Goal: Task Accomplishment & Management: Manage account settings

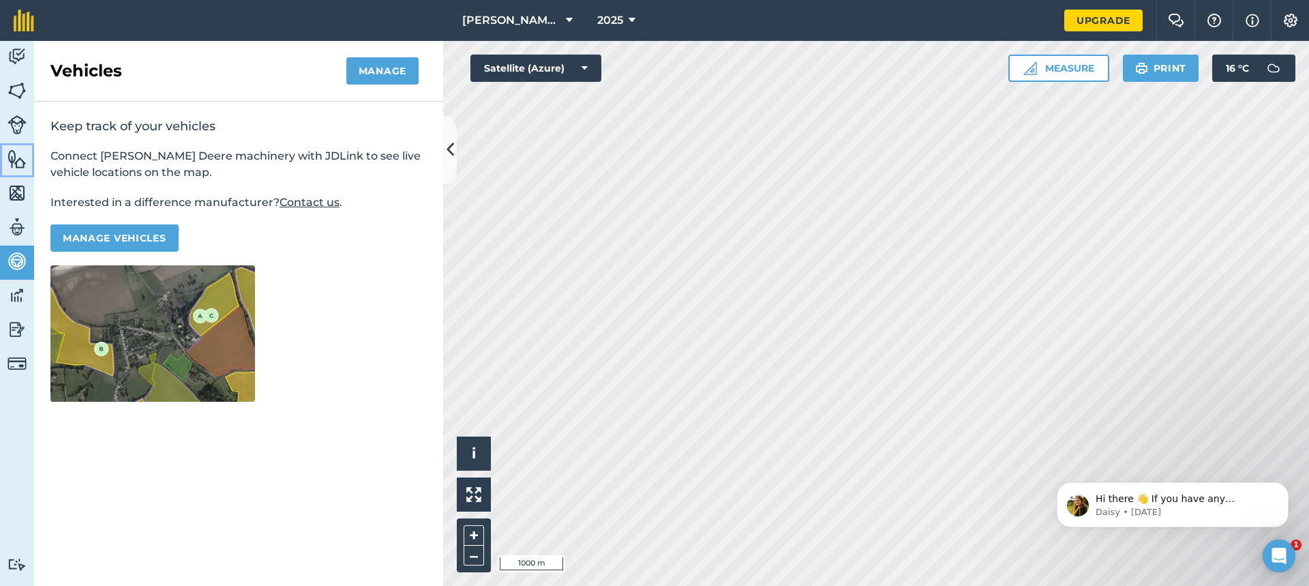
click at [17, 161] on img at bounding box center [17, 159] width 19 height 20
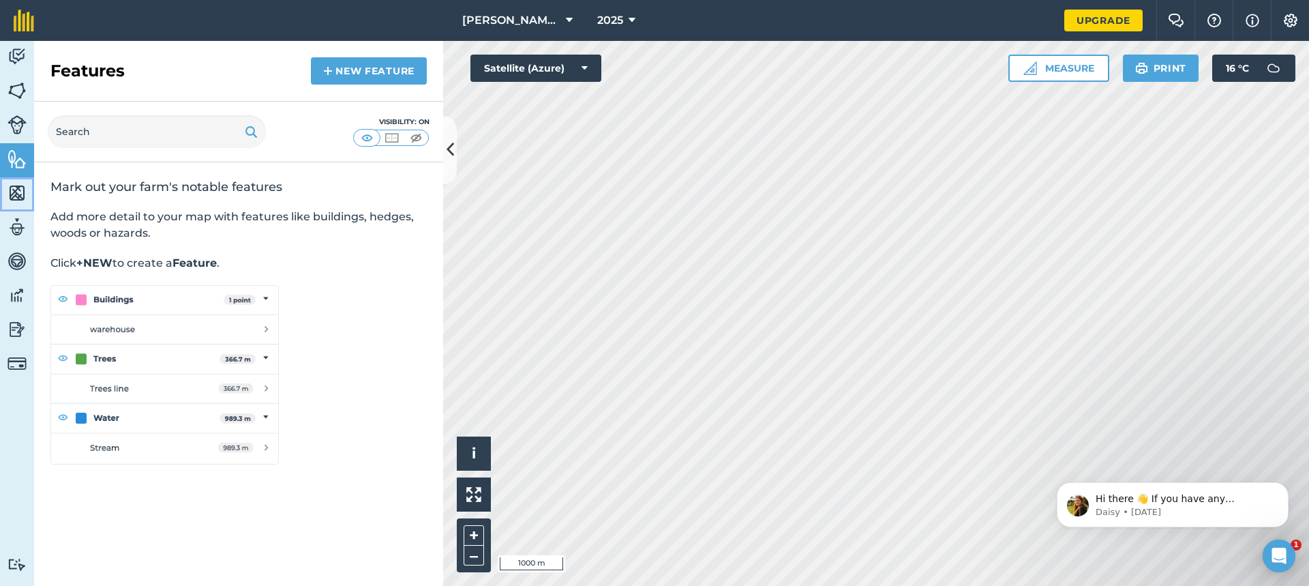
click at [18, 189] on img at bounding box center [17, 193] width 19 height 20
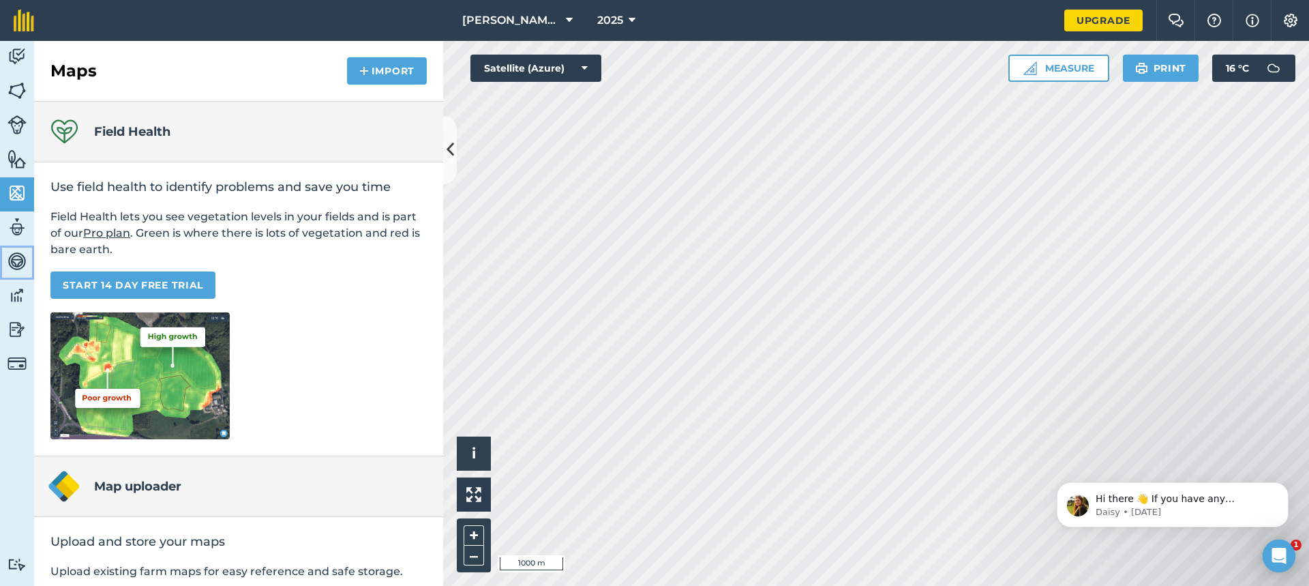
click at [20, 260] on img at bounding box center [17, 261] width 19 height 20
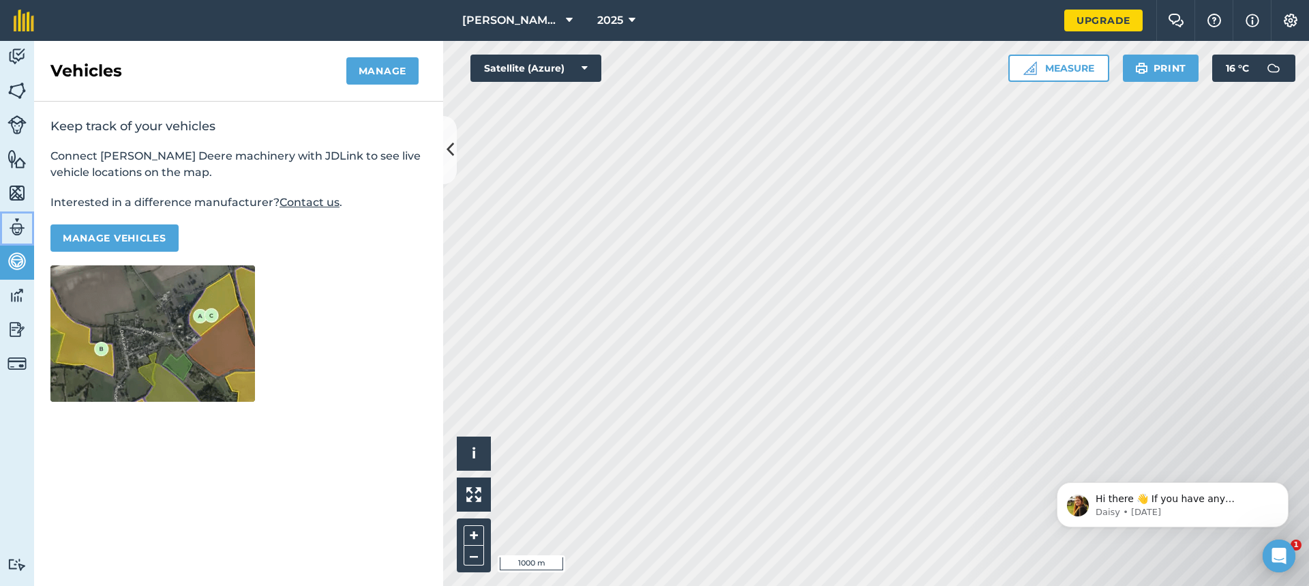
click at [19, 229] on img at bounding box center [17, 227] width 19 height 20
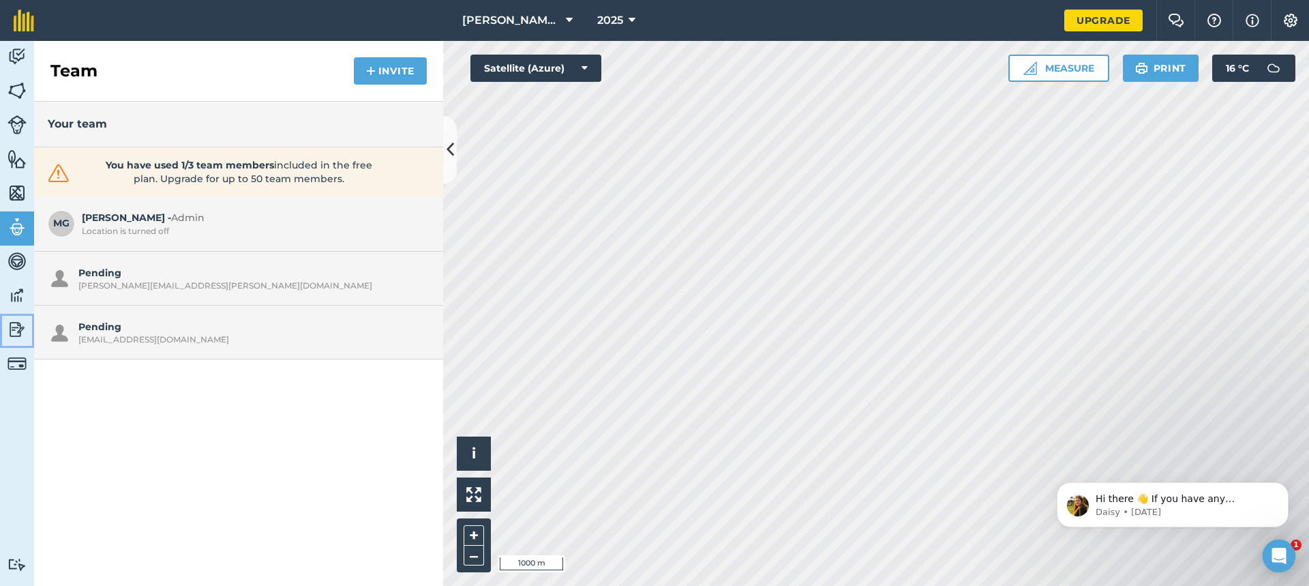
click at [18, 331] on img at bounding box center [17, 329] width 19 height 20
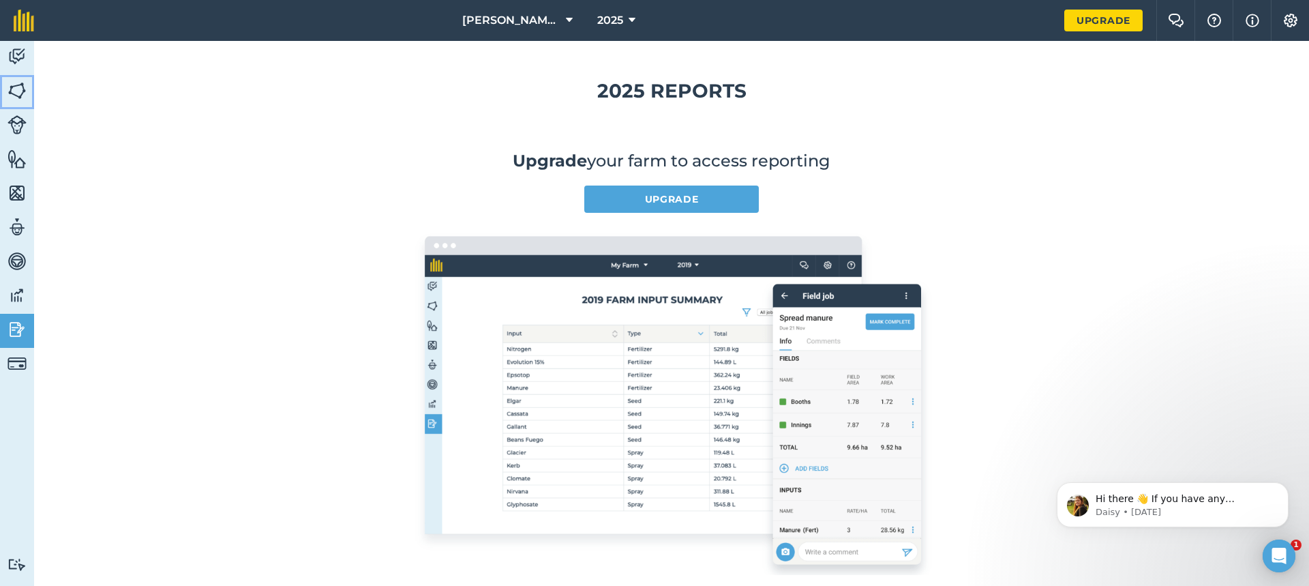
click at [18, 92] on img at bounding box center [17, 90] width 19 height 20
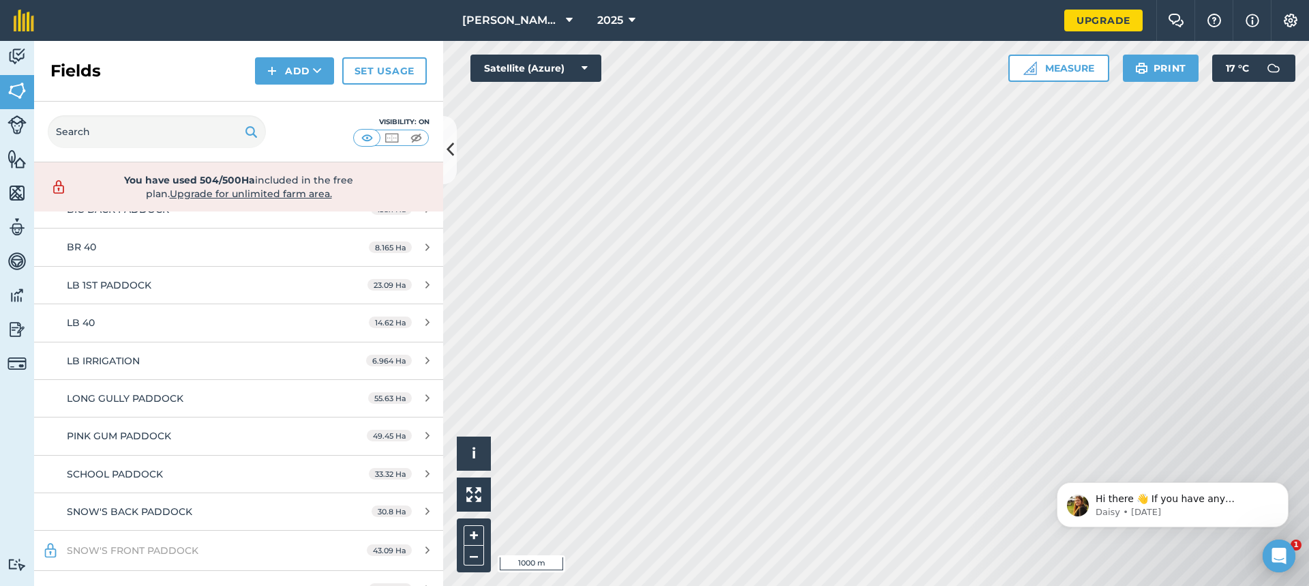
scroll to position [197, 0]
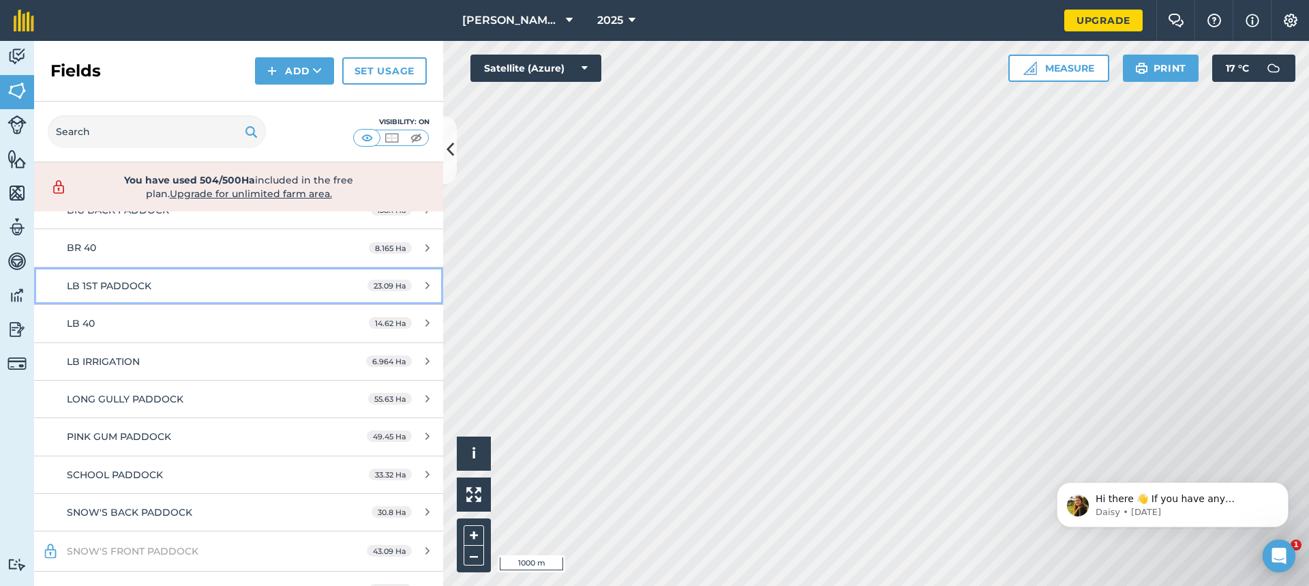
click at [198, 285] on div "LB 1ST PADDOCK" at bounding box center [195, 285] width 256 height 15
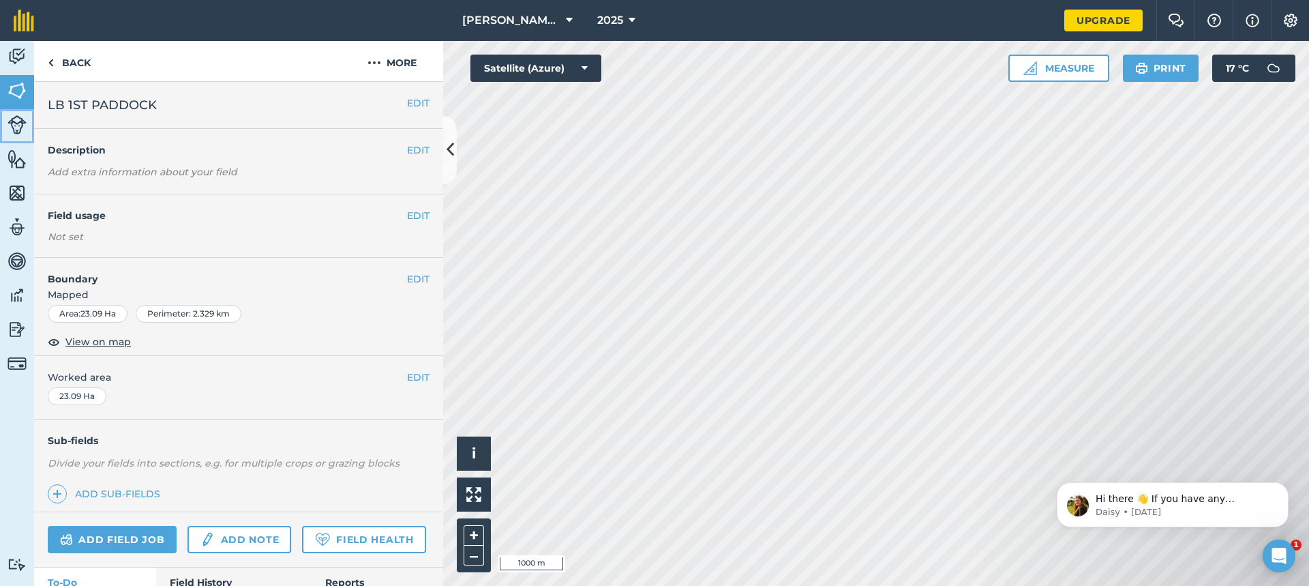
click at [16, 128] on img at bounding box center [17, 124] width 19 height 19
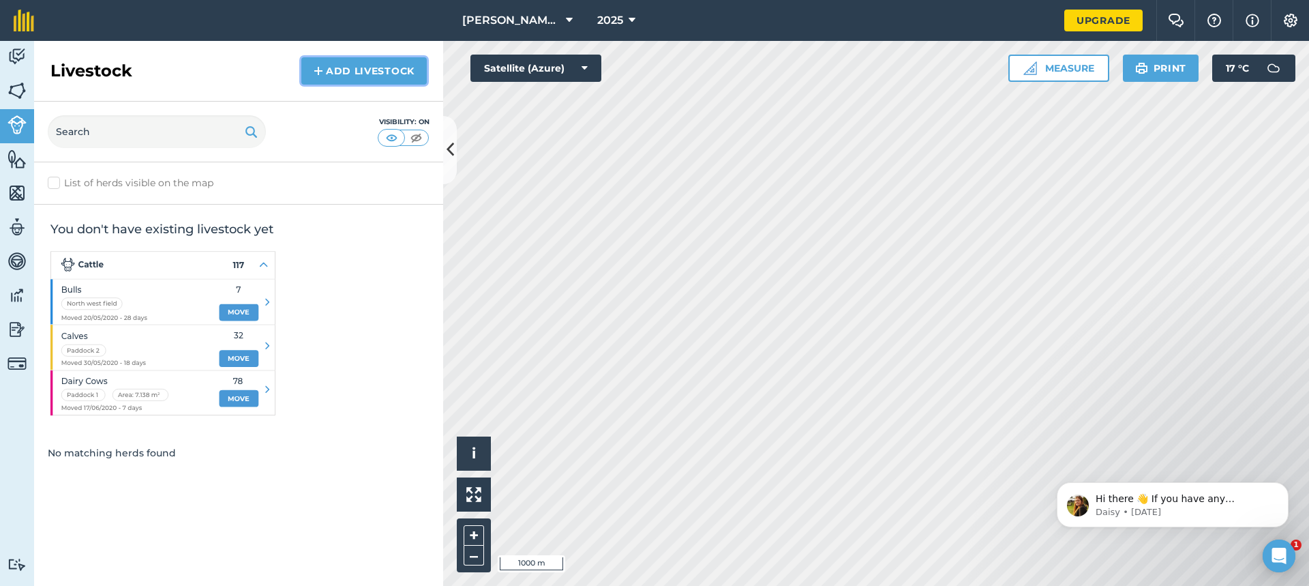
click at [362, 72] on link "Add Livestock" at bounding box center [363, 70] width 125 height 27
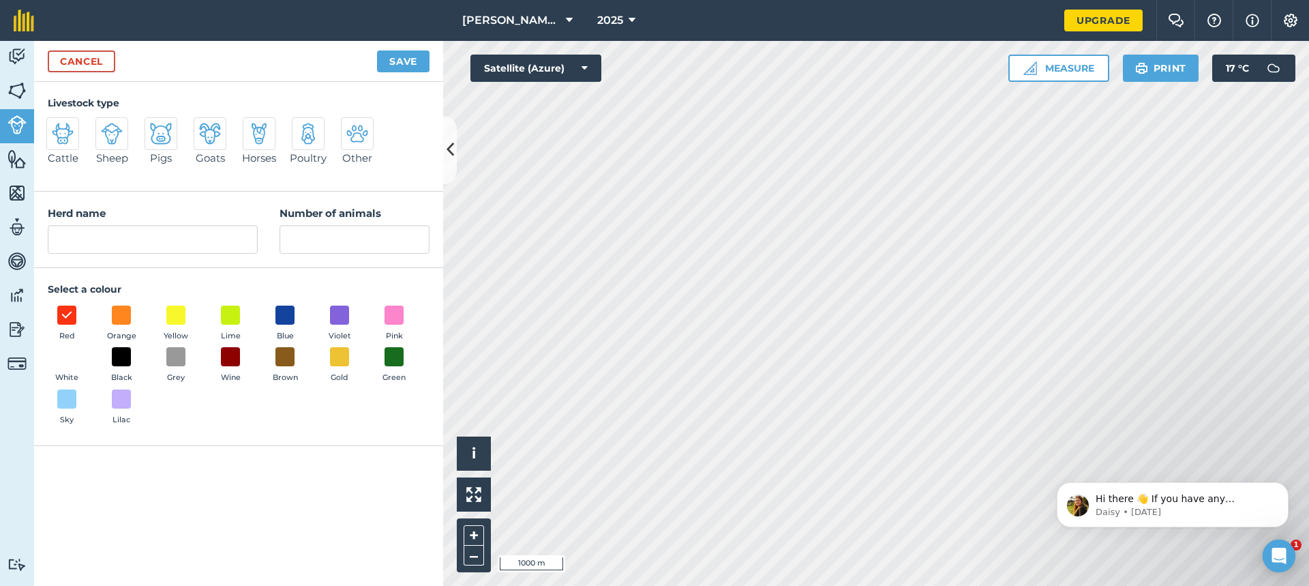
click at [65, 135] on img at bounding box center [63, 134] width 22 height 22
click at [57, 126] on input "Cattle" at bounding box center [52, 121] width 9 height 9
radio input "true"
click at [113, 239] on input "Cattle" at bounding box center [153, 239] width 210 height 29
type input "C"
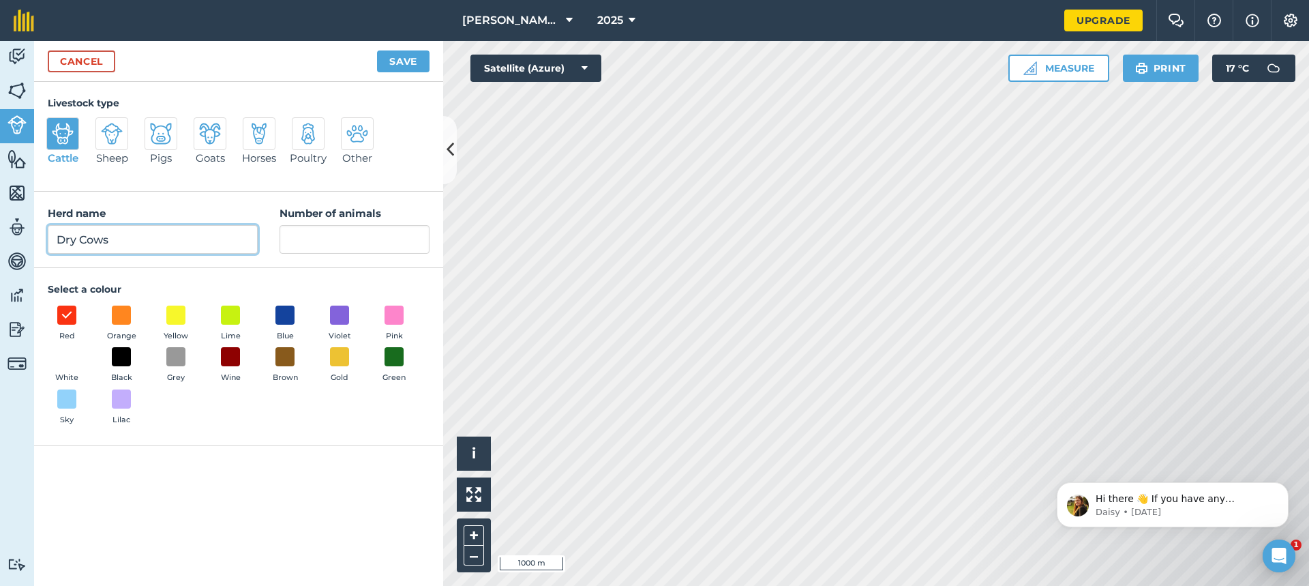
type input "Dry Cows"
click at [299, 235] on input "Number of animals" at bounding box center [355, 239] width 150 height 29
type input "14"
click at [403, 55] on button "Save" at bounding box center [403, 61] width 53 height 22
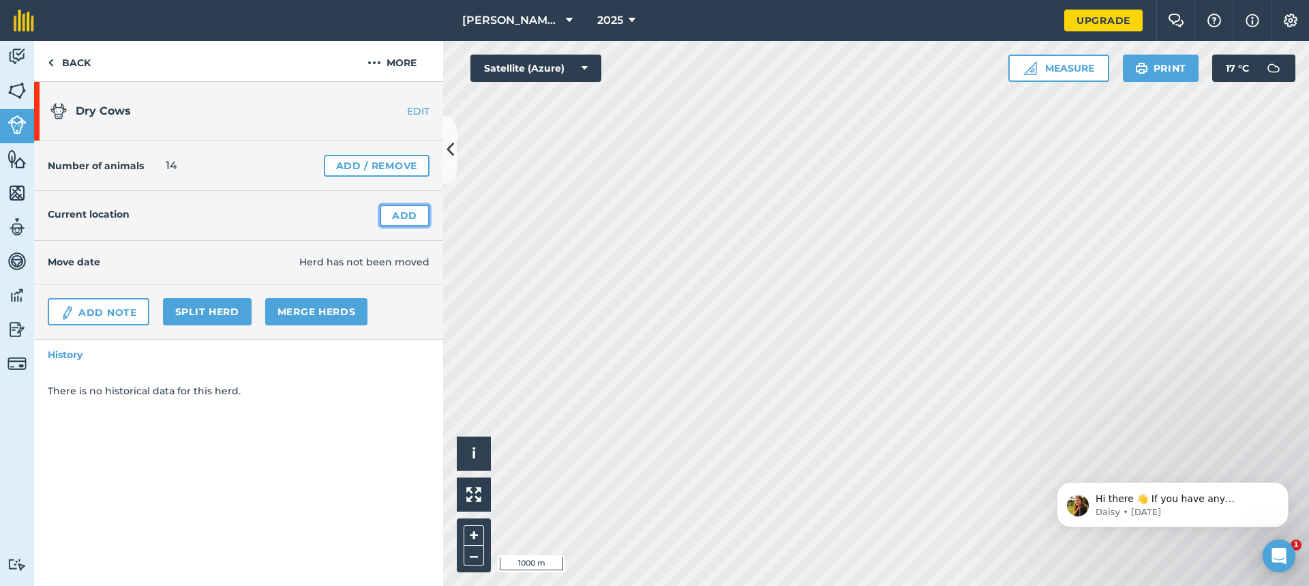
click at [417, 215] on link "Add" at bounding box center [405, 216] width 50 height 22
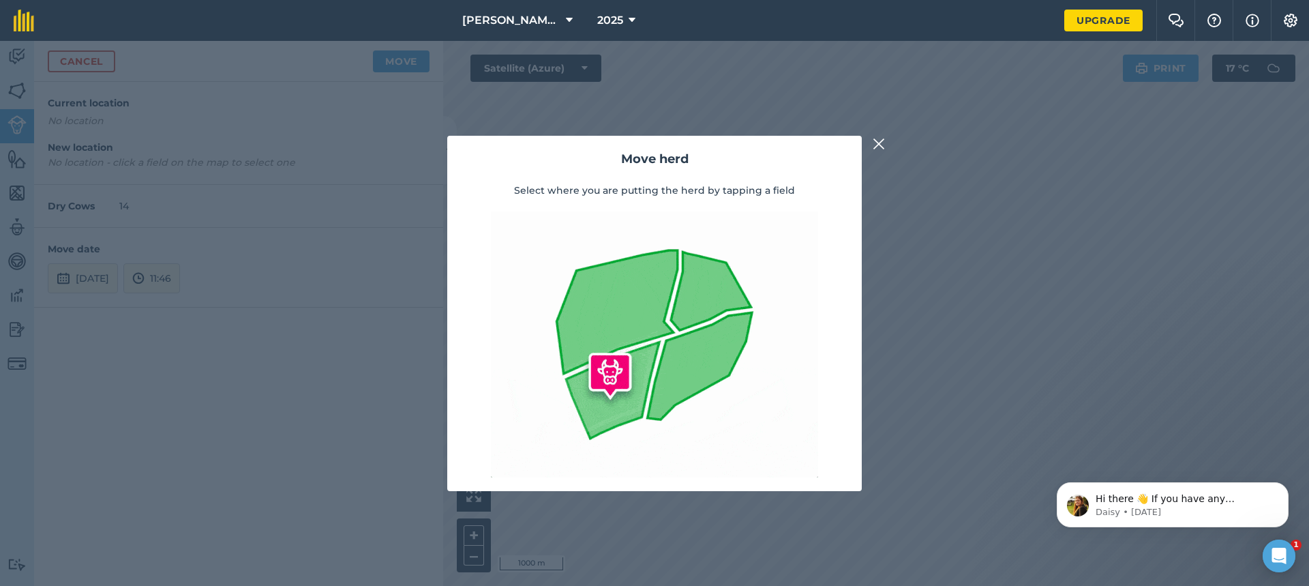
click at [879, 143] on img at bounding box center [879, 144] width 12 height 16
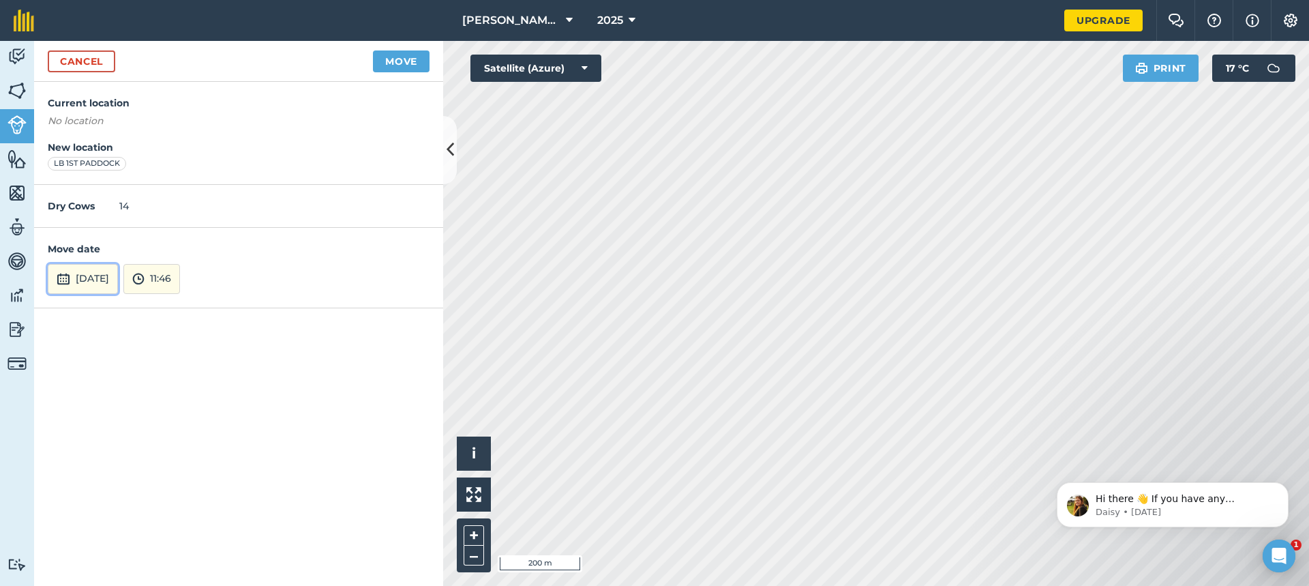
click at [61, 280] on img at bounding box center [64, 279] width 14 height 16
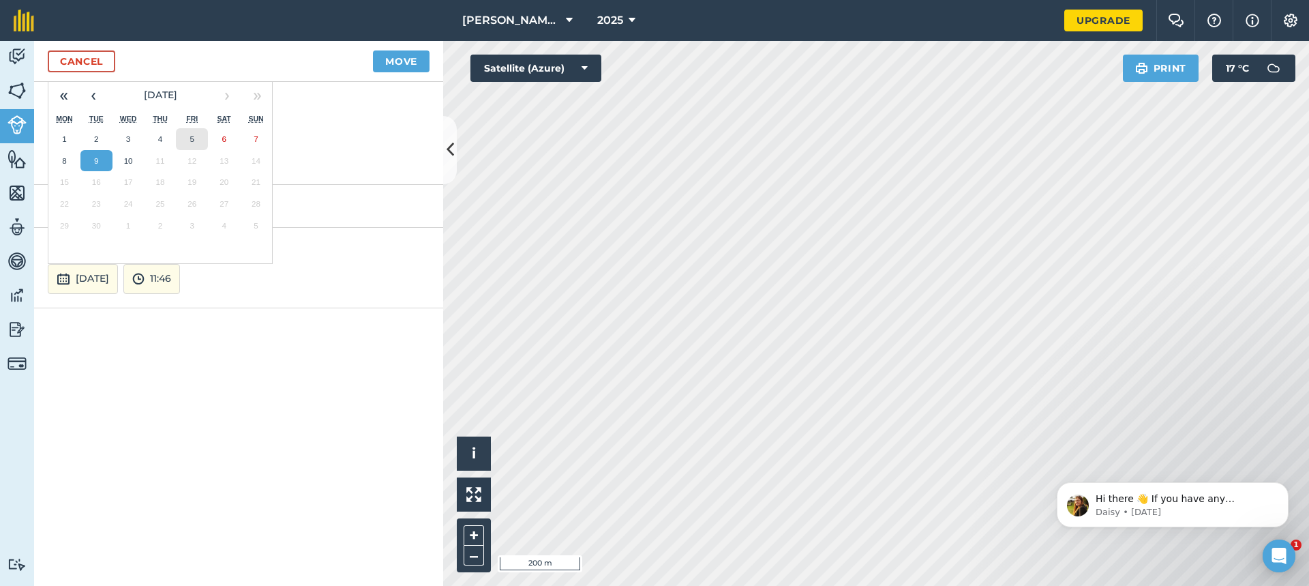
click at [190, 144] on button "5" at bounding box center [192, 139] width 32 height 22
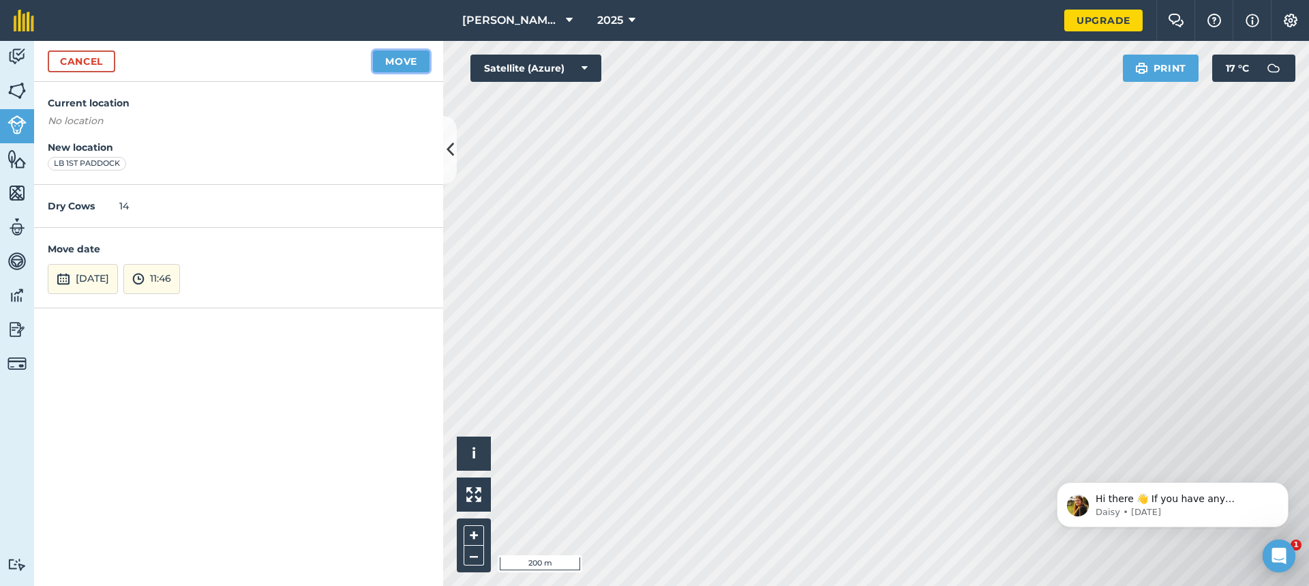
click at [400, 62] on button "Move" at bounding box center [401, 61] width 57 height 22
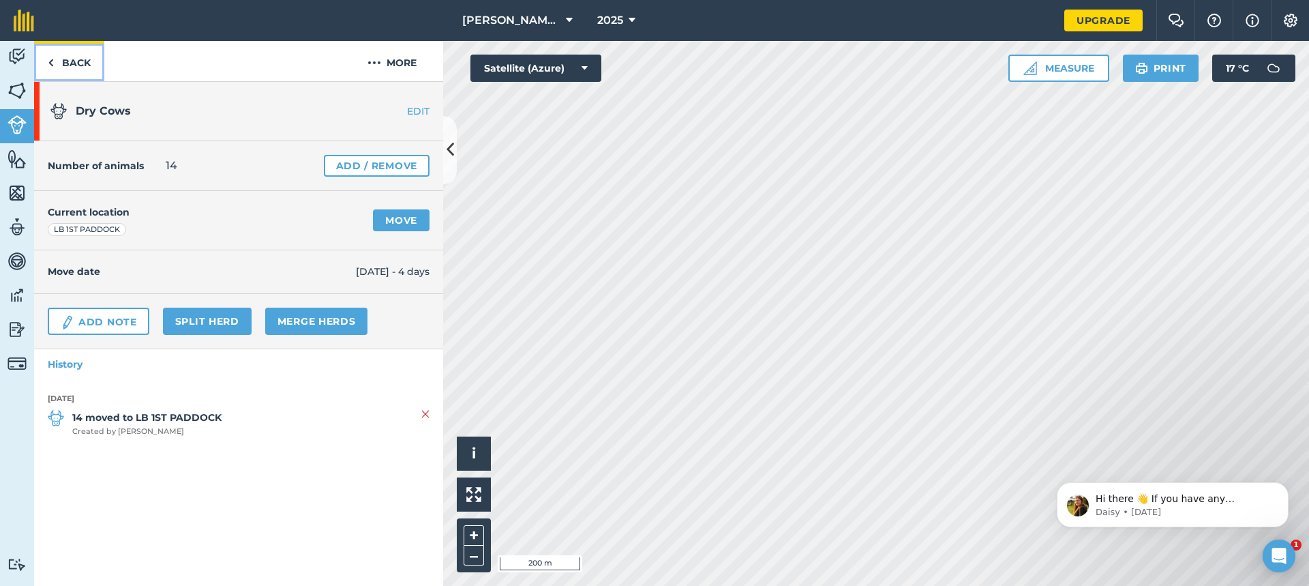
click at [71, 61] on link "Back" at bounding box center [69, 61] width 70 height 40
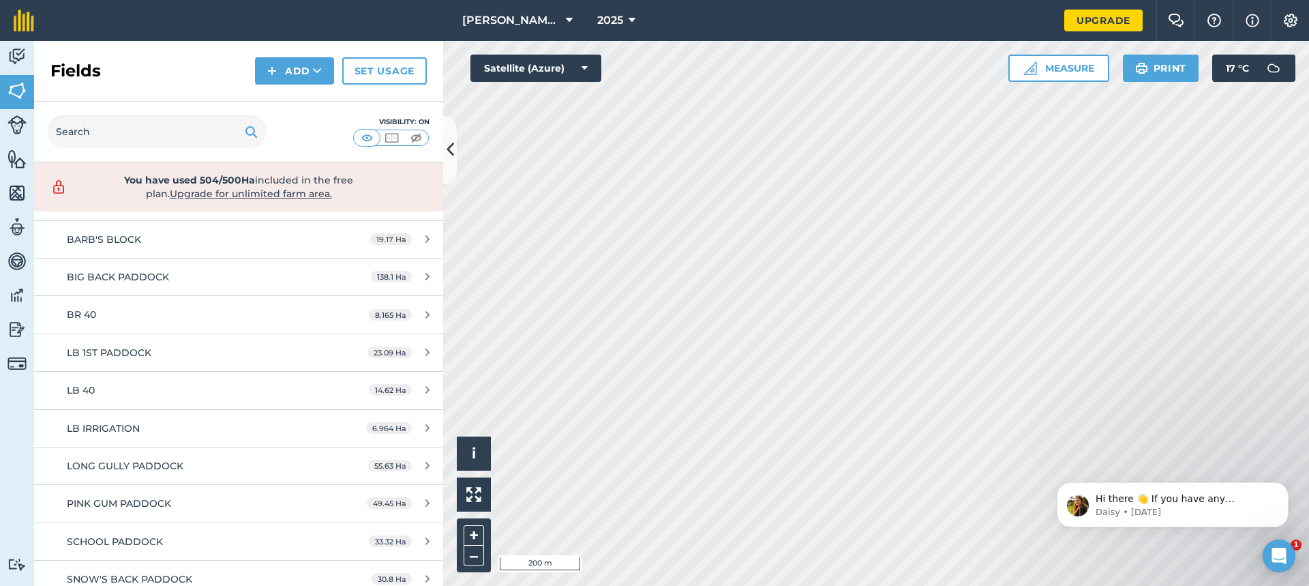
scroll to position [136, 0]
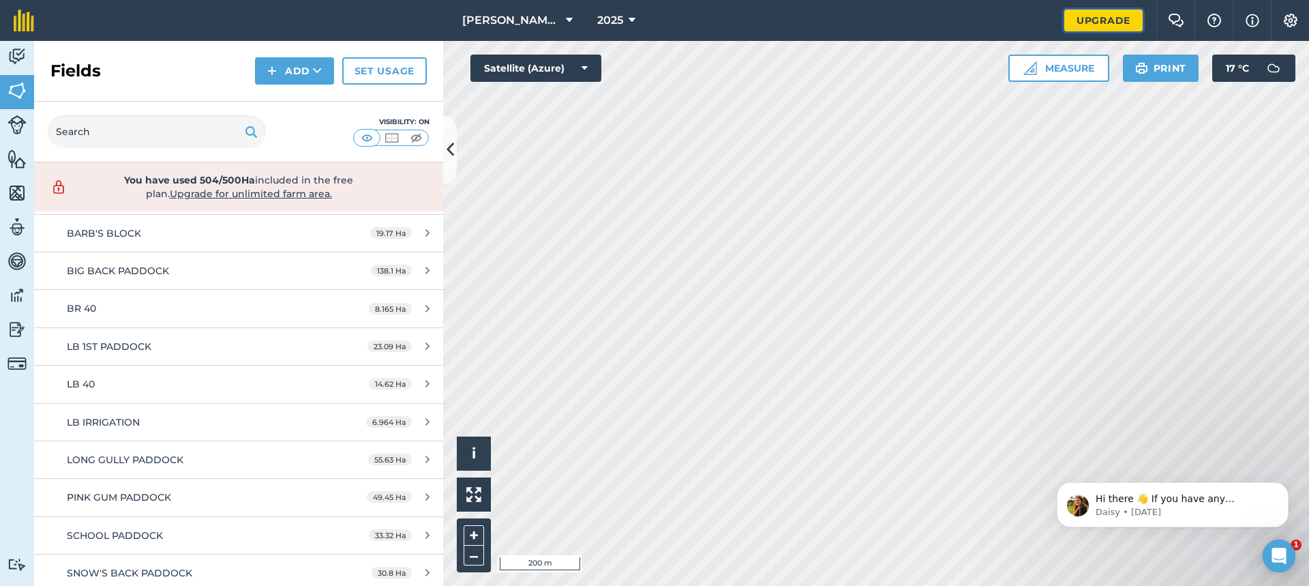
click at [1102, 18] on link "Upgrade" at bounding box center [1103, 21] width 78 height 22
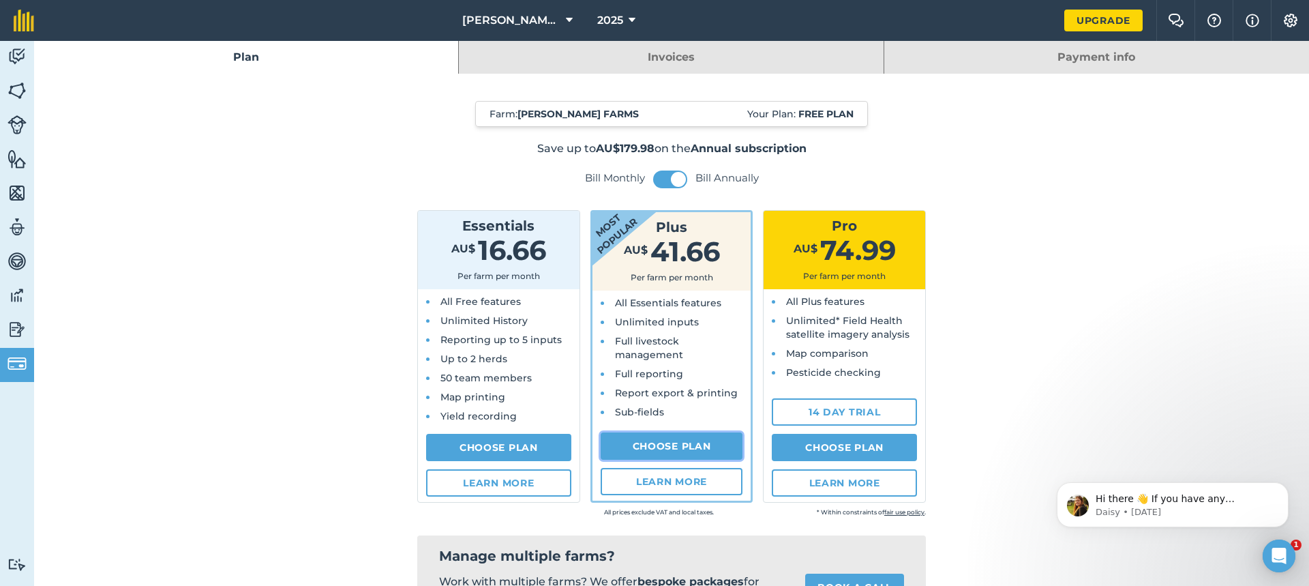
click at [674, 443] on link "Choose Plan" at bounding box center [672, 445] width 143 height 27
select select "9220acf7-288c-4cbd-b74c-53c24f79aa56"
select select "AU"
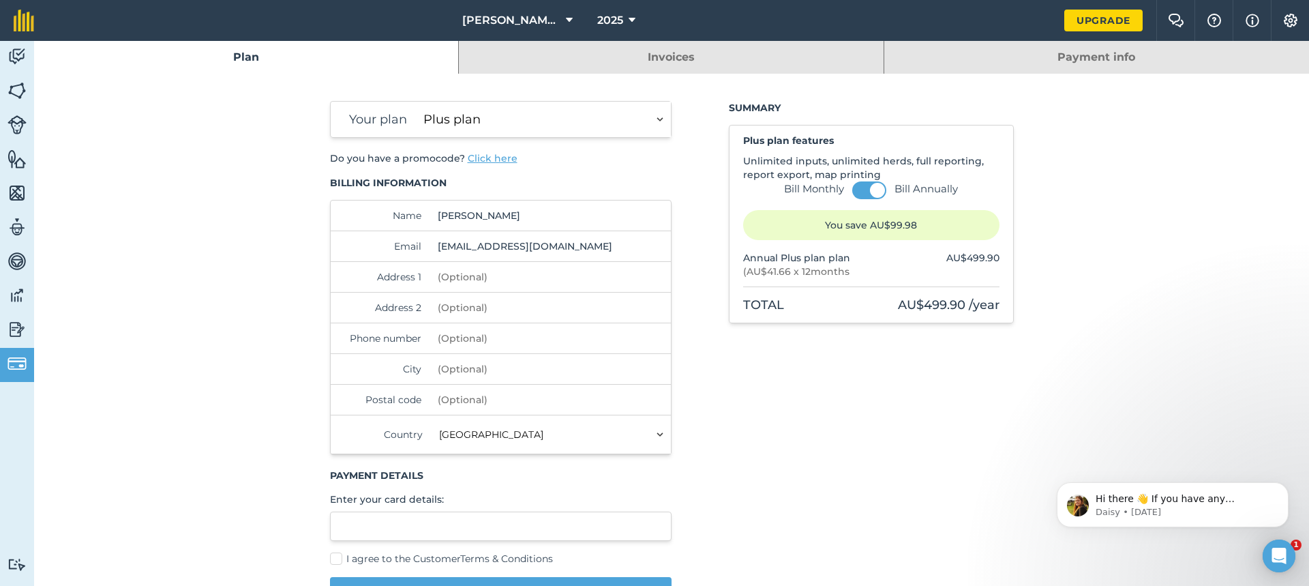
click at [456, 277] on input "Address 1" at bounding box center [525, 277] width 186 height 30
type input "[STREET_ADDRESS]"
type input "0432844519"
type input "JERVOIS"
type input "5259"
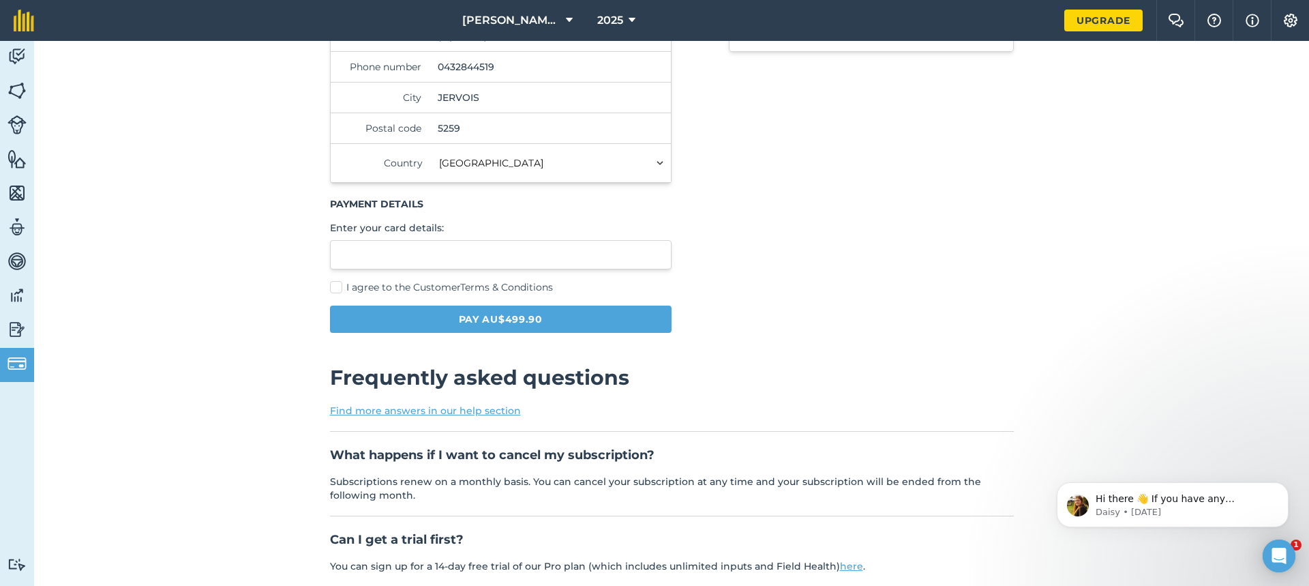
scroll to position [273, 0]
click at [330, 287] on label "I agree to the Customer Terms & Conditions" at bounding box center [501, 286] width 342 height 14
click at [330, 552] on input "I agree to the Customer Terms & Conditions" at bounding box center [334, 556] width 9 height 9
checkbox input "true"
click at [541, 314] on button "Pay AU$499.90" at bounding box center [501, 317] width 342 height 27
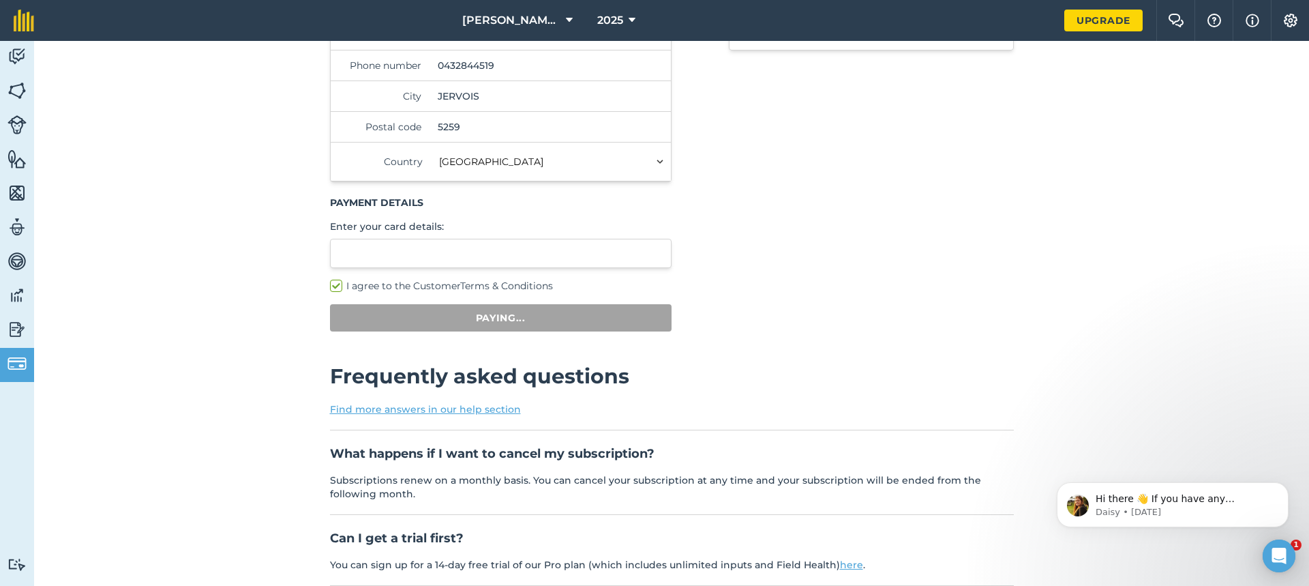
scroll to position [41, 0]
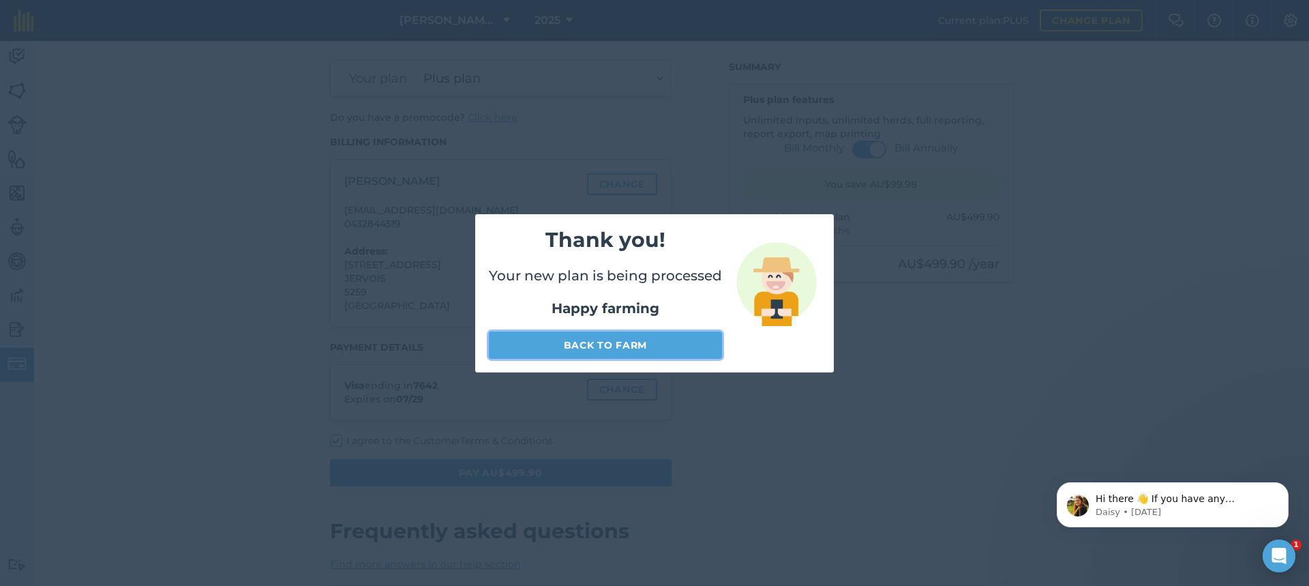
click at [601, 338] on link "Back to farm" at bounding box center [605, 344] width 233 height 27
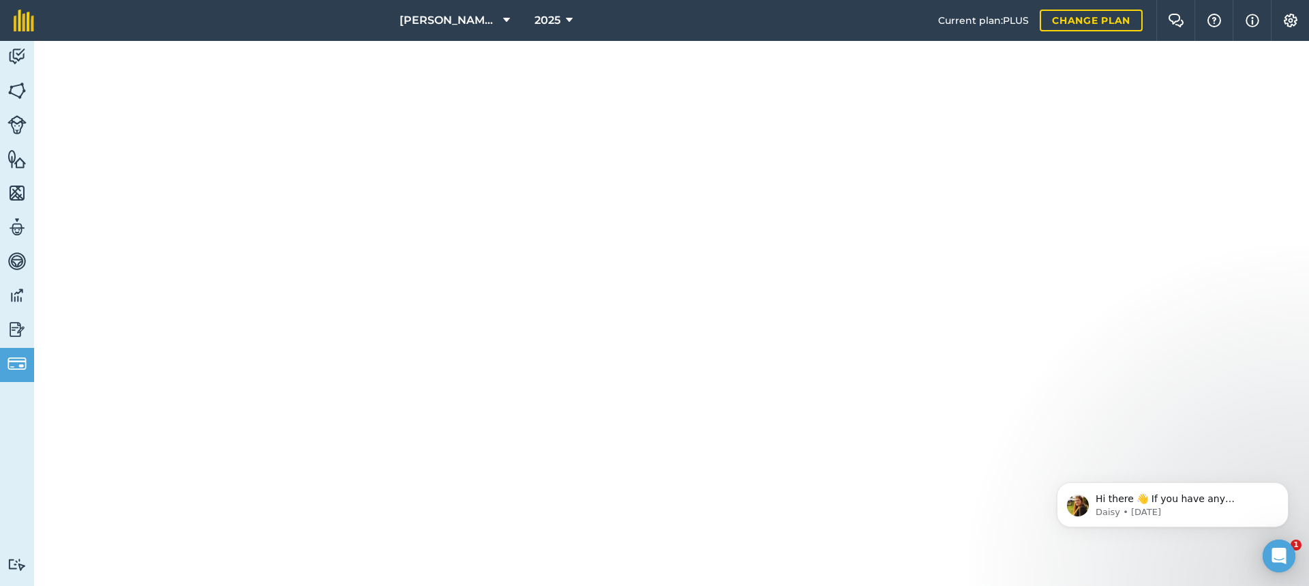
scroll to position [444, 0]
click at [21, 91] on img at bounding box center [17, 90] width 19 height 20
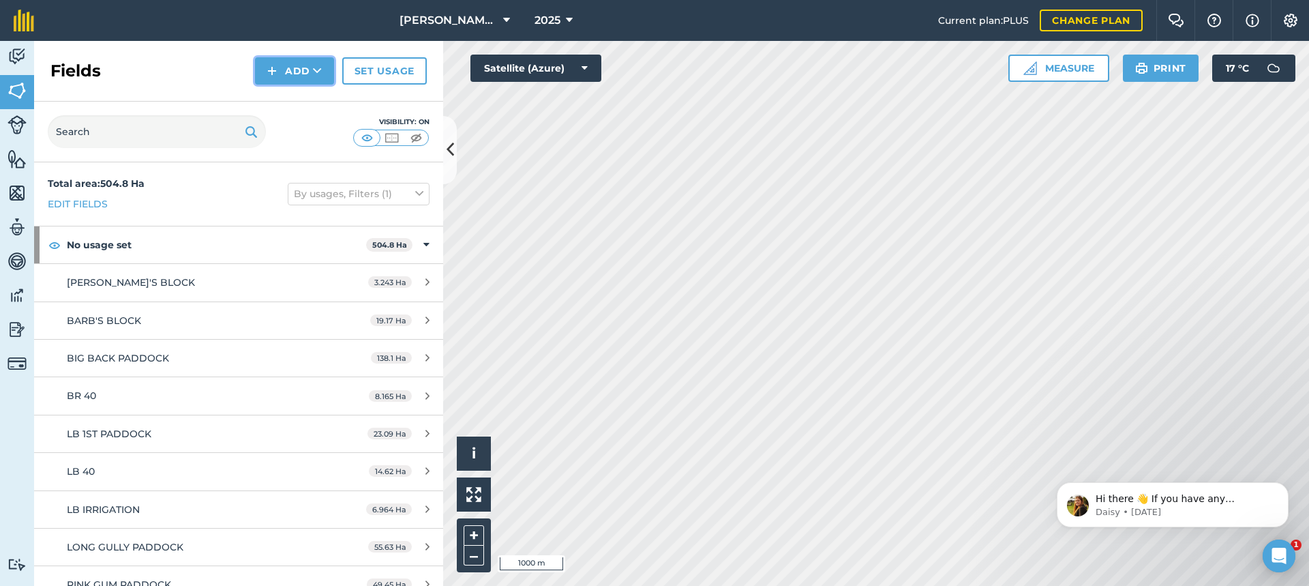
click at [297, 67] on button "Add" at bounding box center [294, 70] width 79 height 27
click at [301, 99] on link "Draw" at bounding box center [294, 102] width 75 height 30
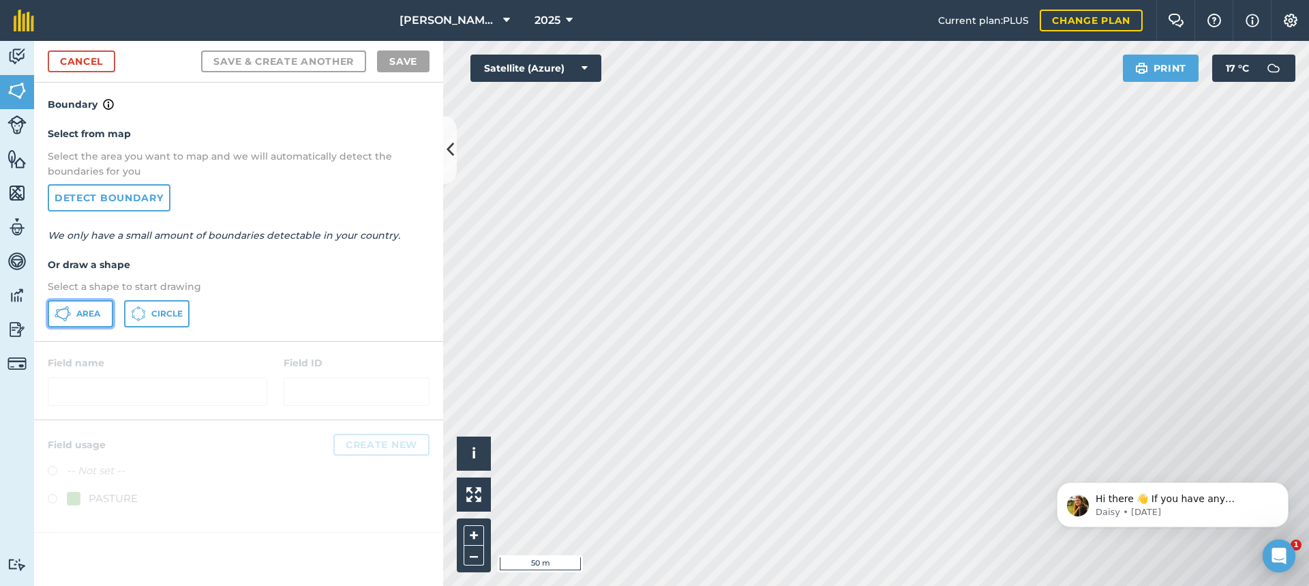
click at [89, 312] on span "Area" at bounding box center [88, 313] width 24 height 11
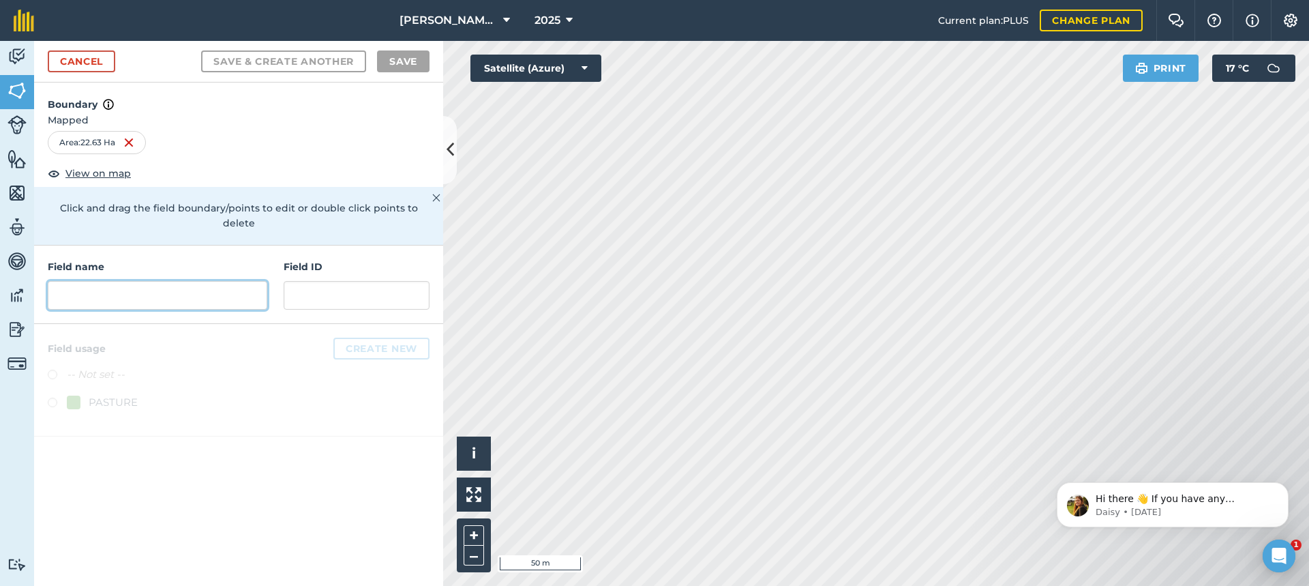
click at [59, 282] on input "text" at bounding box center [158, 295] width 220 height 29
type input "b"
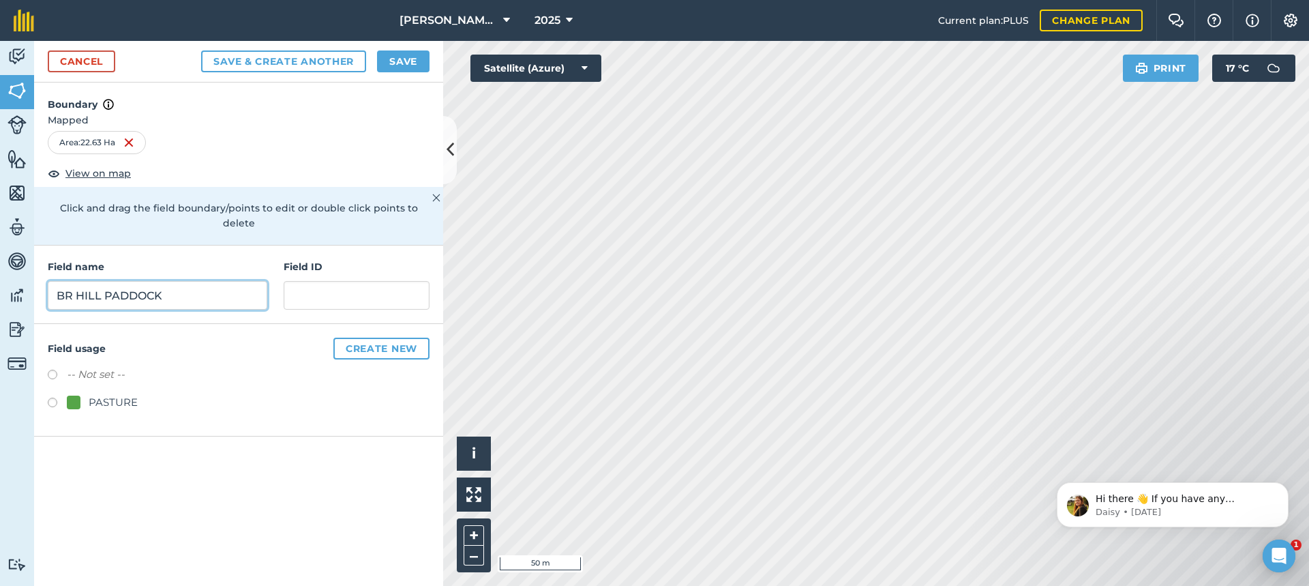
type input "BR HILL PADDOCK"
click at [56, 398] on label at bounding box center [57, 405] width 19 height 14
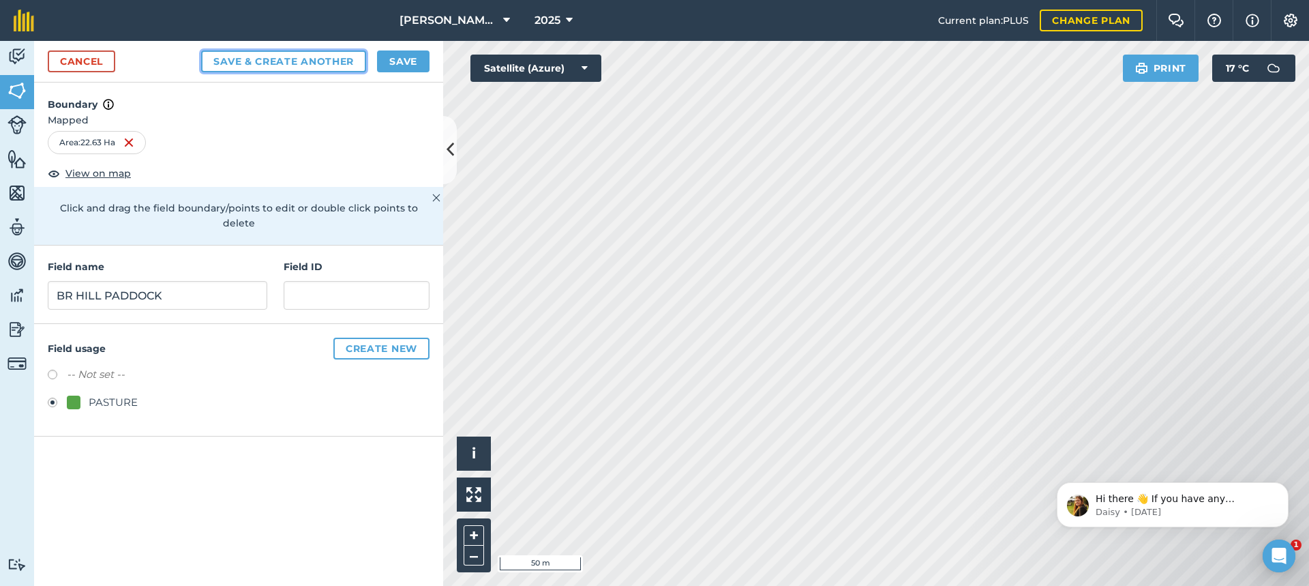
click at [305, 59] on button "Save & Create Another" at bounding box center [283, 61] width 165 height 22
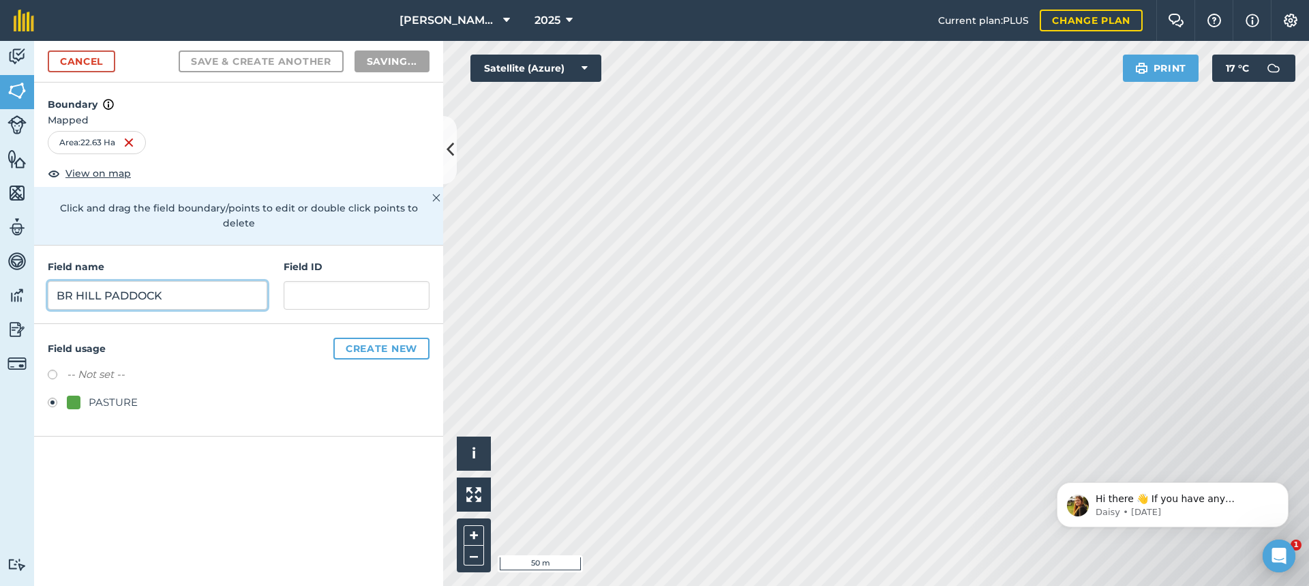
radio input "false"
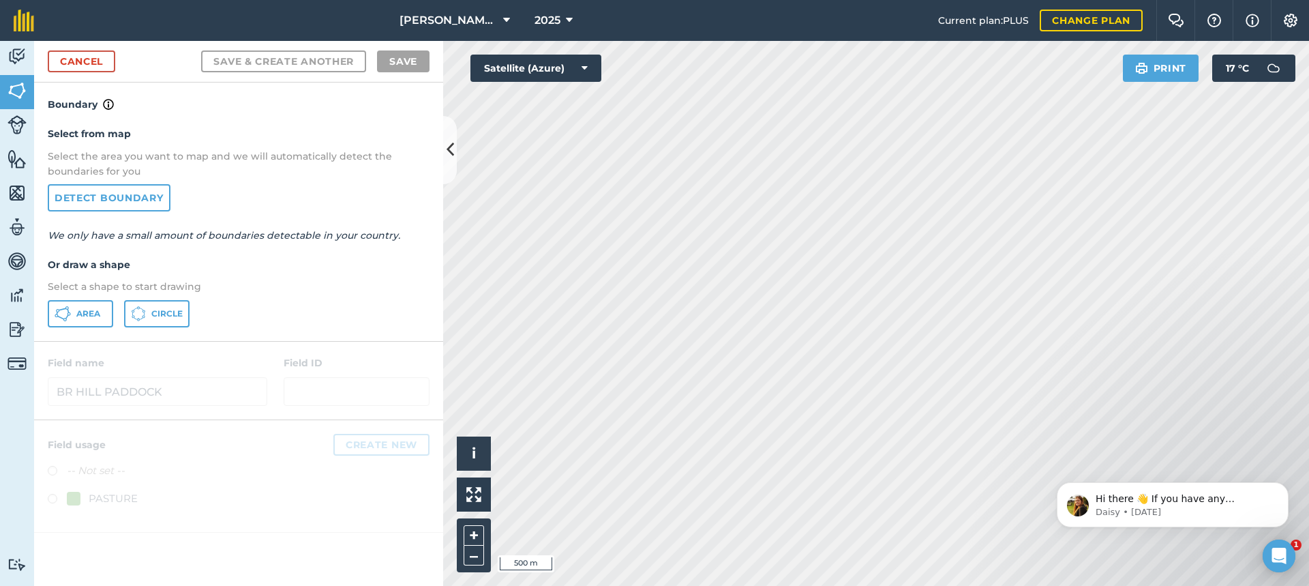
click at [1144, 74] on div "Click to start drawing i © 2025 TomTom, Microsoft 500 m + – Satellite (Azure) P…" at bounding box center [876, 313] width 866 height 545
drag, startPoint x: 79, startPoint y: 311, endPoint x: 91, endPoint y: 316, distance: 13.4
click at [78, 310] on span "Area" at bounding box center [88, 313] width 24 height 11
click at [791, 585] on html "[PERSON_NAME] FARMS 2025 Current plan : PLUS Change plan Farm Chat Help Info Se…" at bounding box center [654, 293] width 1309 height 586
click at [816, 585] on html "[PERSON_NAME] FARMS 2025 Current plan : PLUS Change plan Farm Chat Help Info Se…" at bounding box center [654, 293] width 1309 height 586
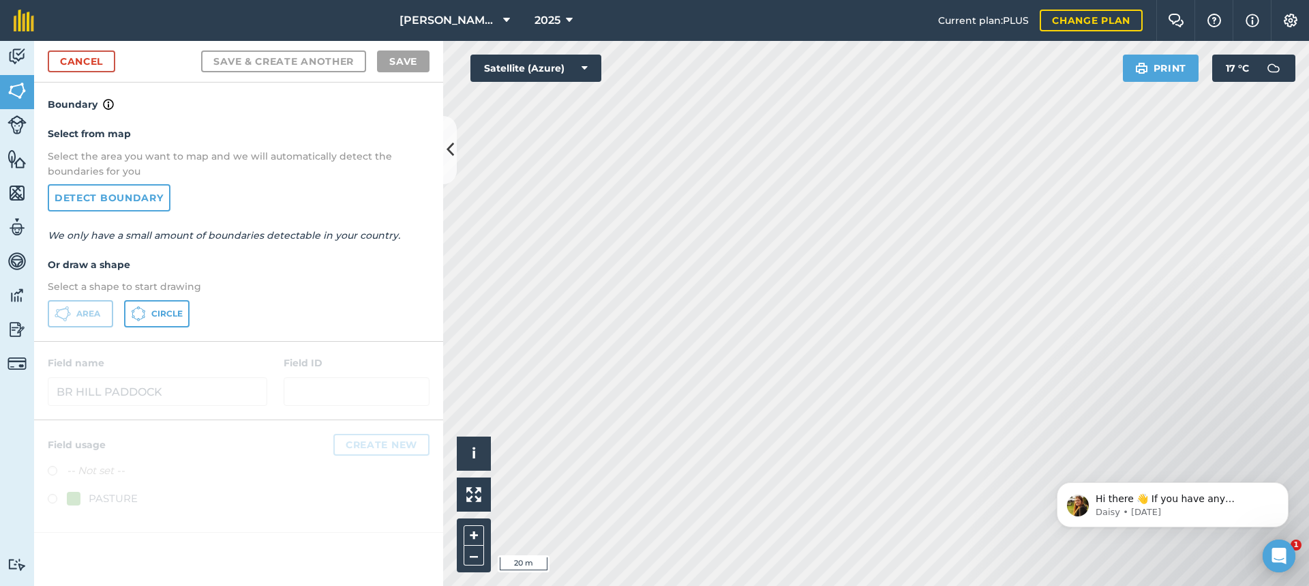
click at [755, 585] on html "[PERSON_NAME] FARMS 2025 Current plan : PLUS Change plan Farm Chat Help Info Se…" at bounding box center [654, 293] width 1309 height 586
click at [786, 585] on html "[PERSON_NAME] FARMS 2025 Current plan : PLUS Change plan Farm Chat Help Info Se…" at bounding box center [654, 293] width 1309 height 586
drag, startPoint x: 1043, startPoint y: 483, endPoint x: 978, endPoint y: 451, distance: 72.9
click at [1036, 453] on html "Hi there 👋 If you have any questions about our pricing or which plan is right f…" at bounding box center [1172, 500] width 273 height 95
drag, startPoint x: 1044, startPoint y: 503, endPoint x: 999, endPoint y: 464, distance: 59.5
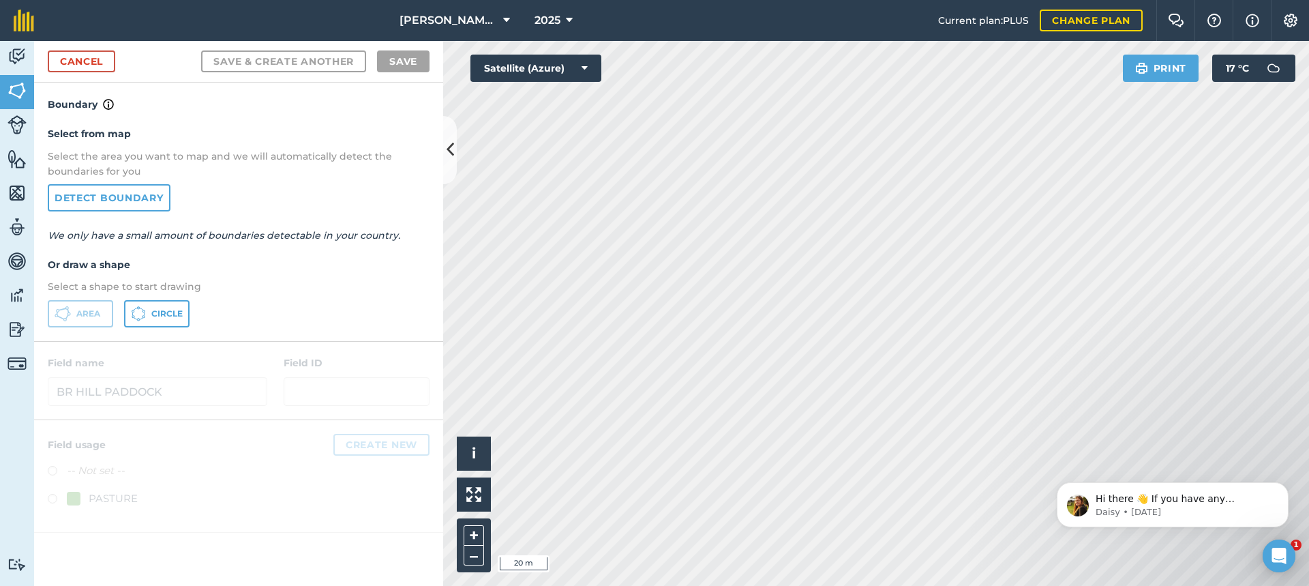
click at [1036, 464] on html "Hi there 👋 If you have any questions about our pricing or which plan is right f…" at bounding box center [1172, 500] width 273 height 95
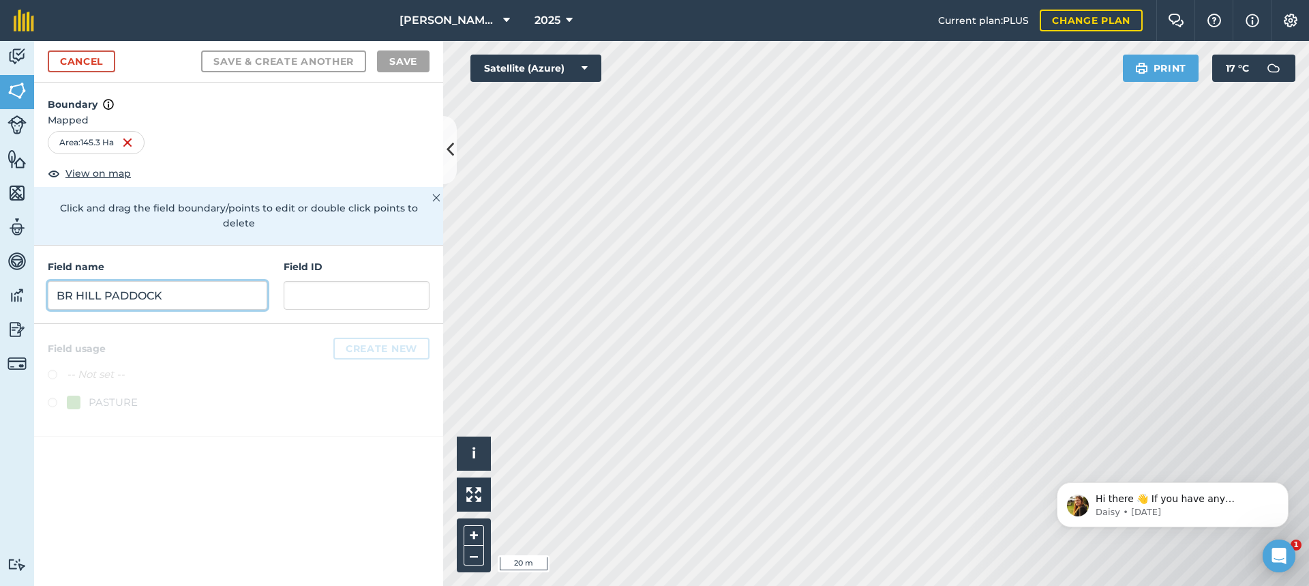
click at [101, 282] on input "BR HILL PADDOCK" at bounding box center [158, 295] width 220 height 29
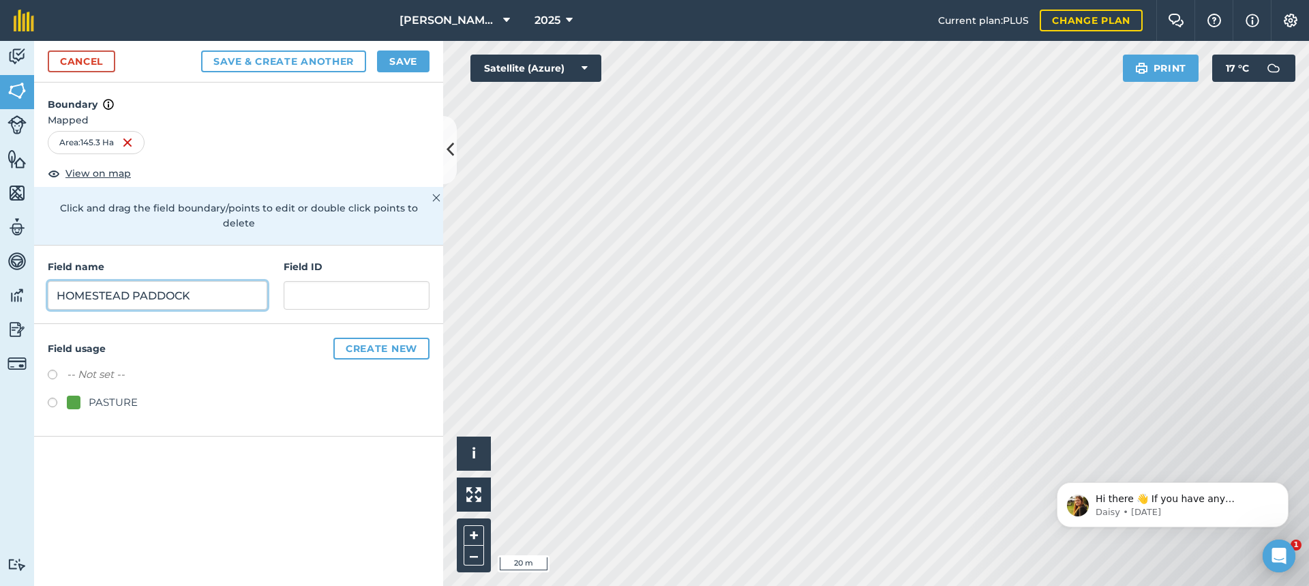
type input "HOMESTEAD PADDOCK"
click at [52, 398] on label at bounding box center [57, 405] width 19 height 14
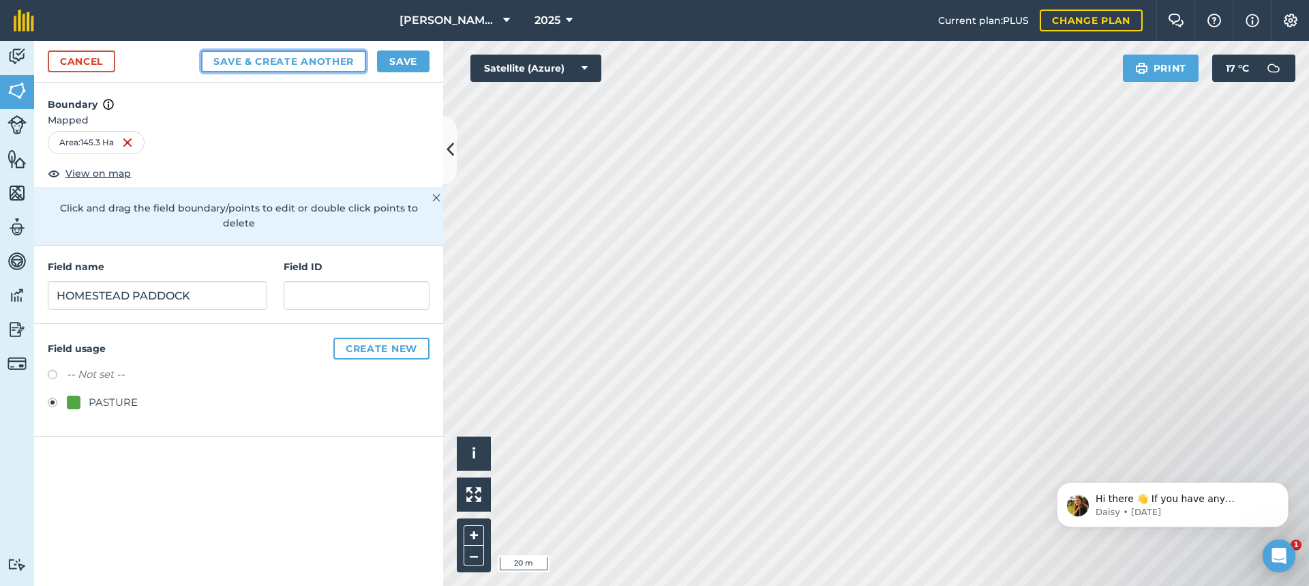
click at [294, 63] on button "Save & Create Another" at bounding box center [283, 61] width 165 height 22
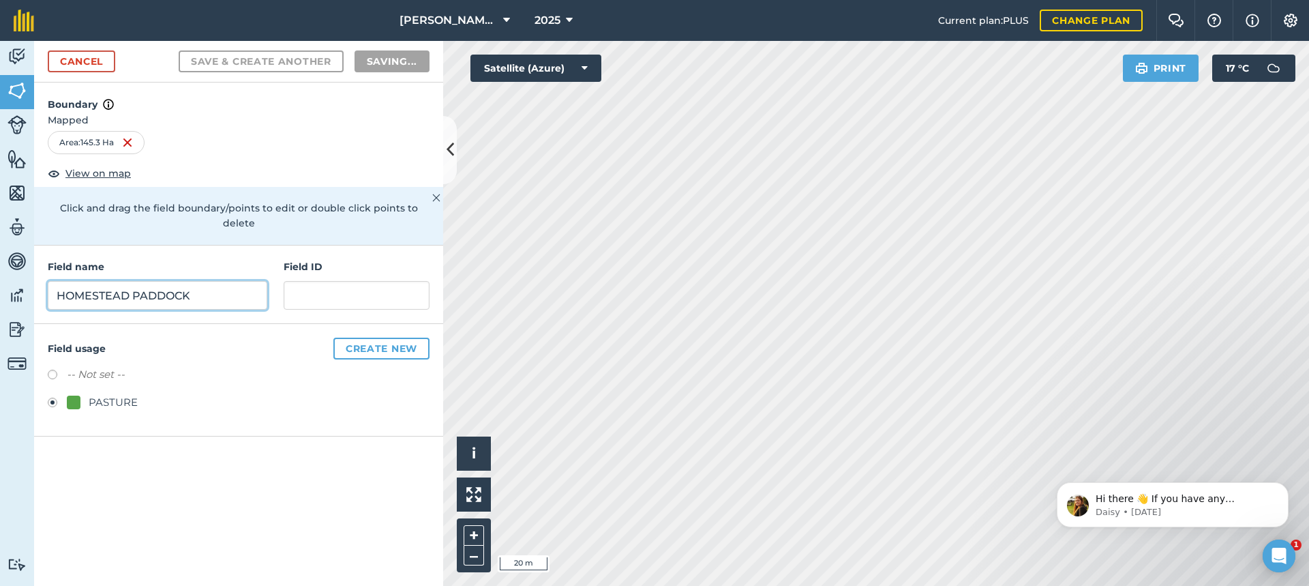
radio input "false"
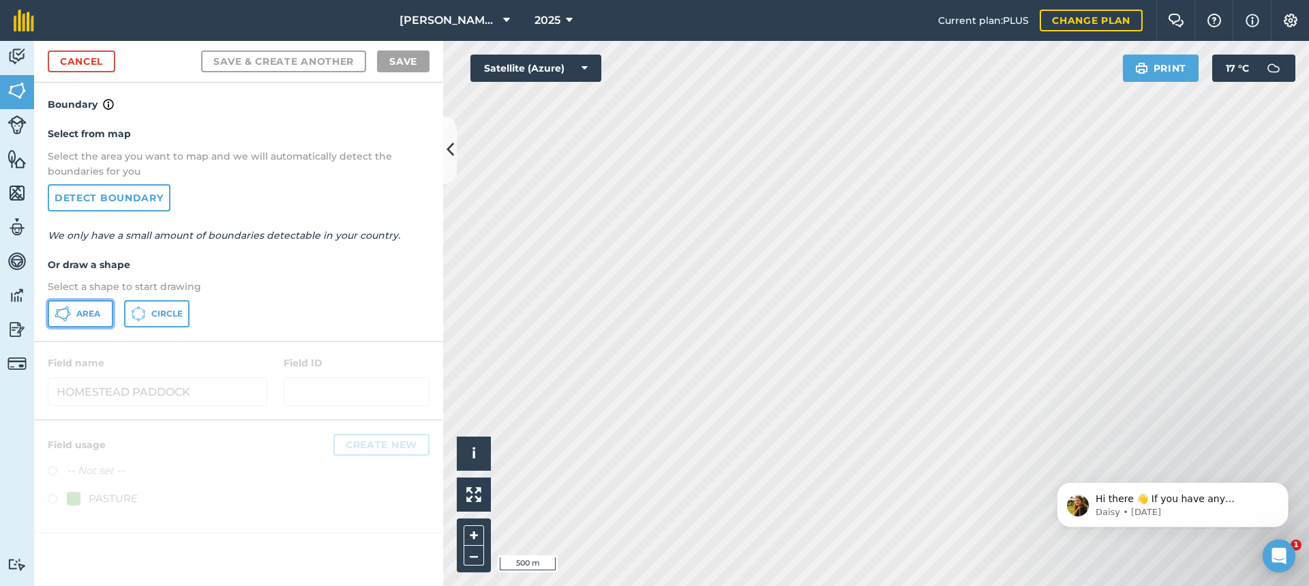
click at [82, 314] on span "Area" at bounding box center [88, 313] width 24 height 11
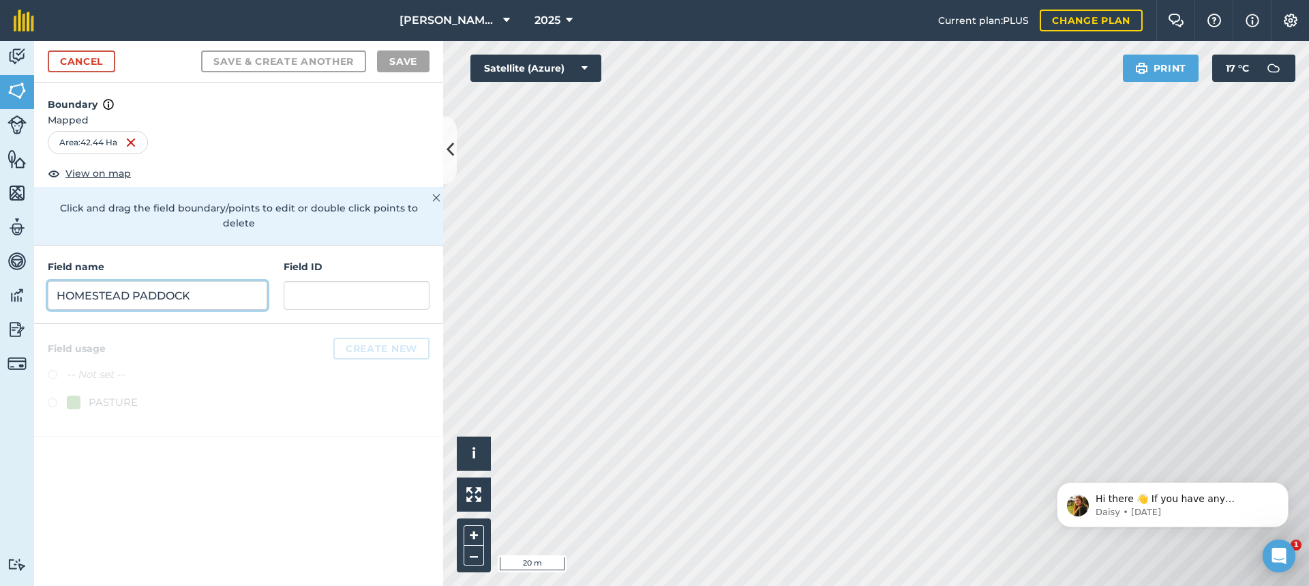
click at [67, 281] on input "HOMESTEAD PADDOCK" at bounding box center [158, 295] width 220 height 29
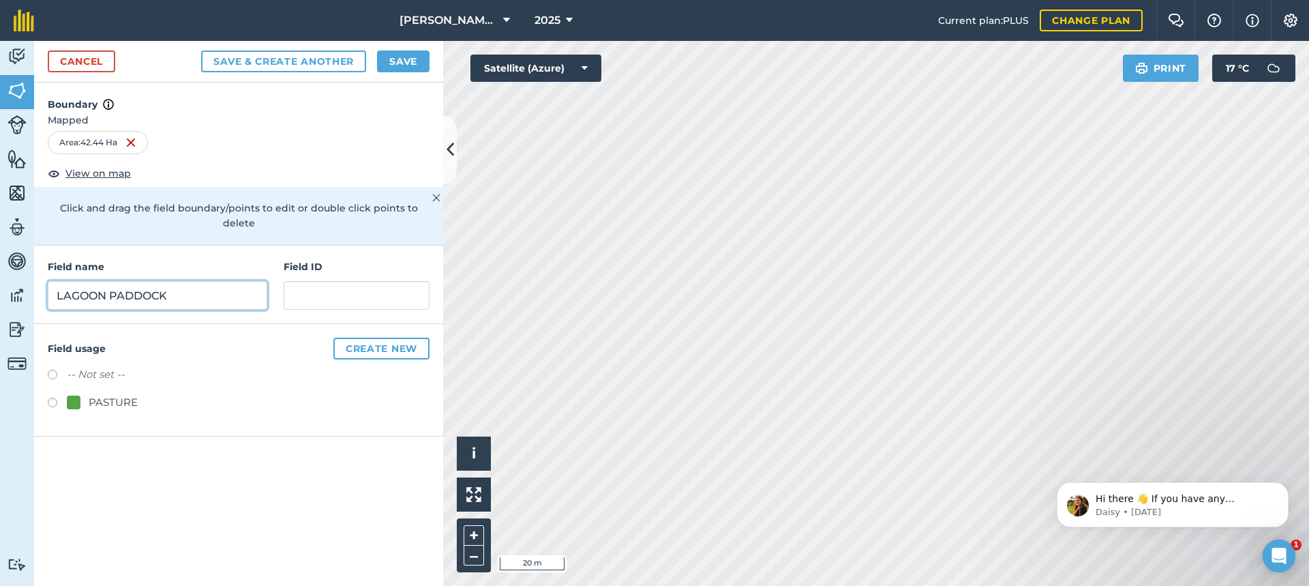
type input "LAGOON PADDOCK"
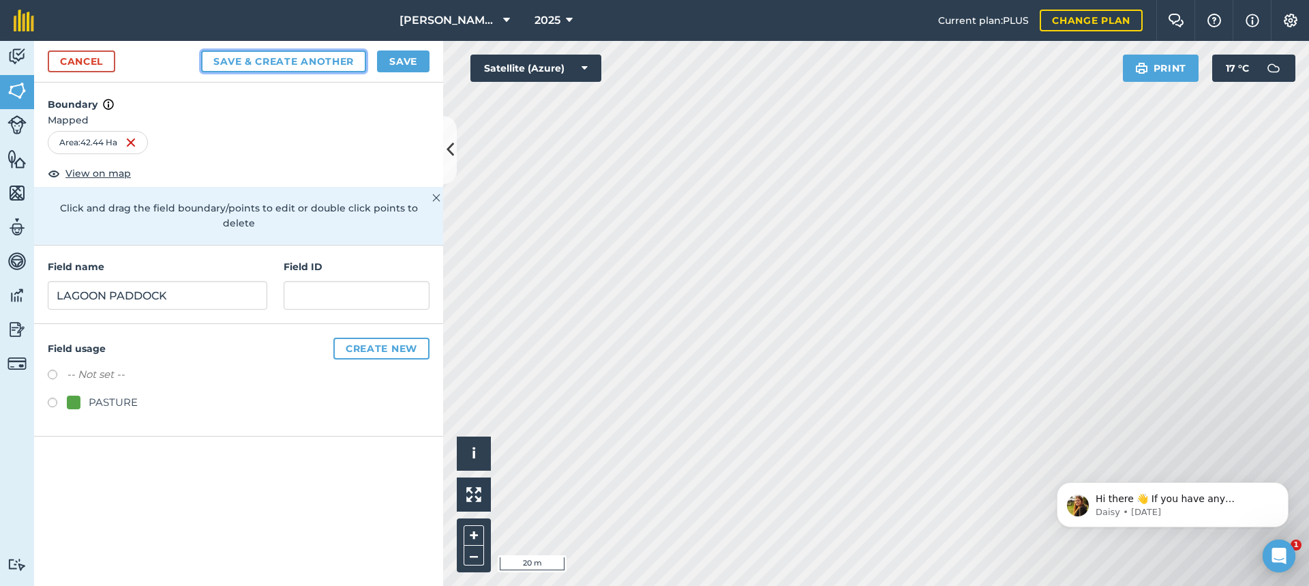
click at [271, 63] on button "Save & Create Another" at bounding box center [283, 61] width 165 height 22
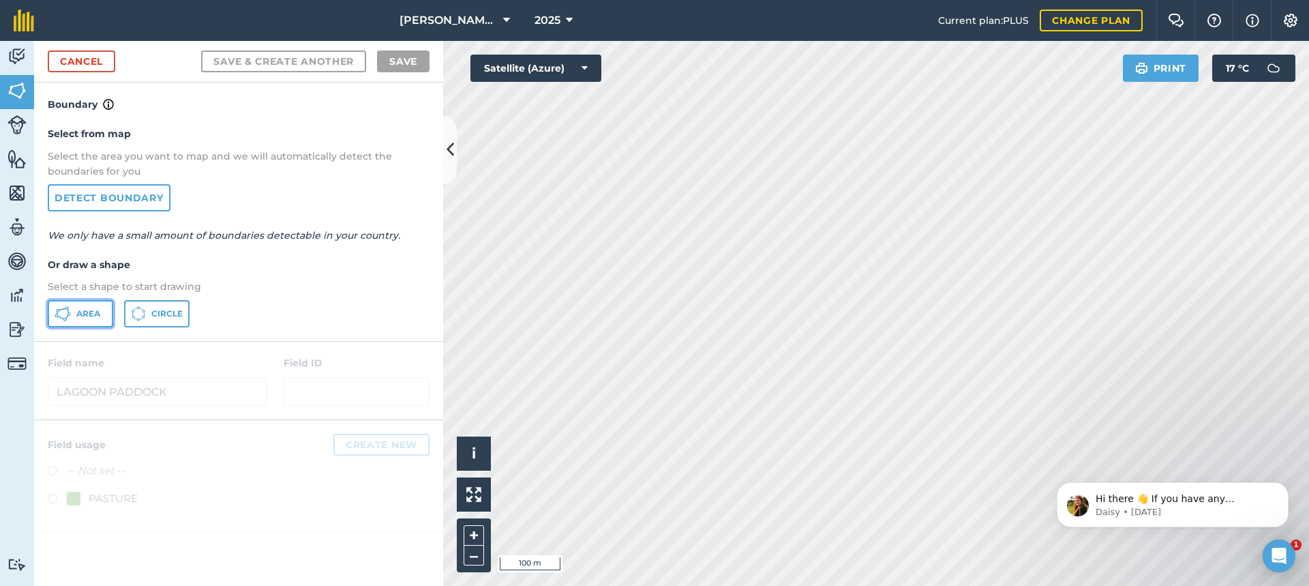
click at [81, 312] on span "Area" at bounding box center [88, 313] width 24 height 11
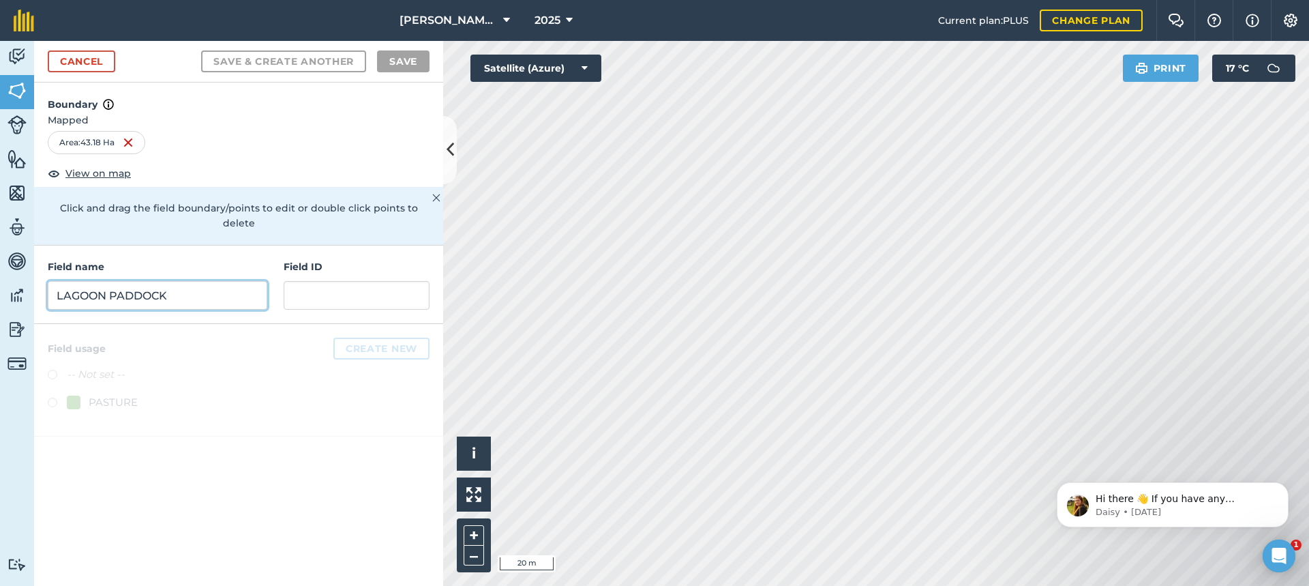
click at [101, 281] on input "LAGOON PADDOCK" at bounding box center [158, 295] width 220 height 29
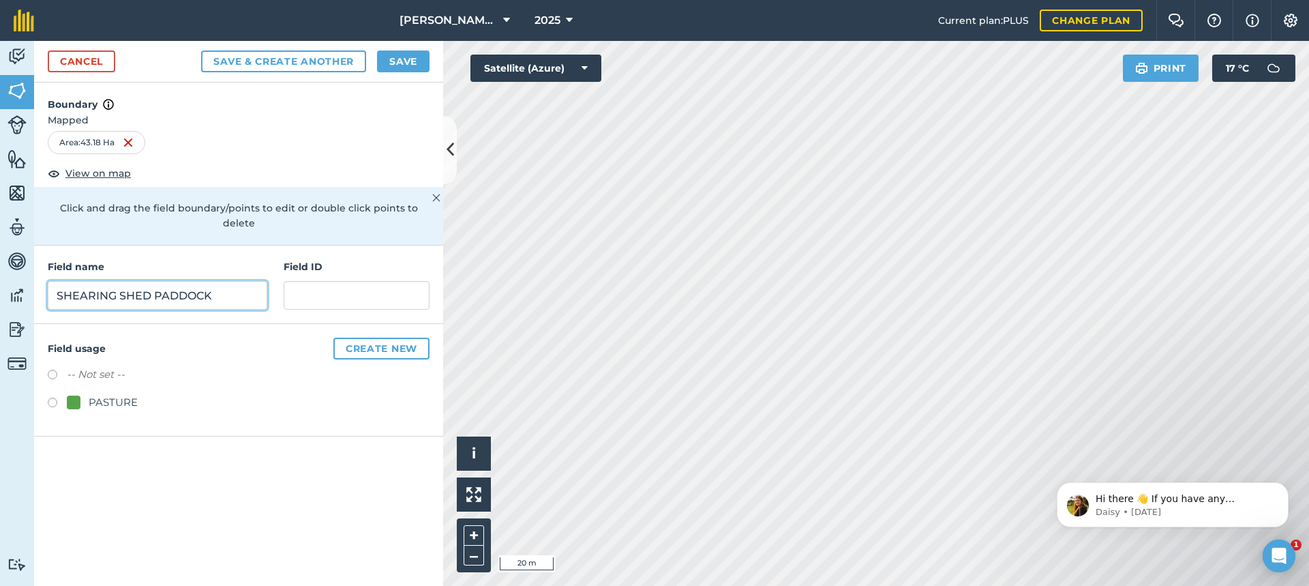
type input "SHEARING SHED PADDOCK"
click at [55, 398] on label at bounding box center [57, 405] width 19 height 14
radio input "true"
click at [403, 58] on button "Save" at bounding box center [403, 61] width 53 height 22
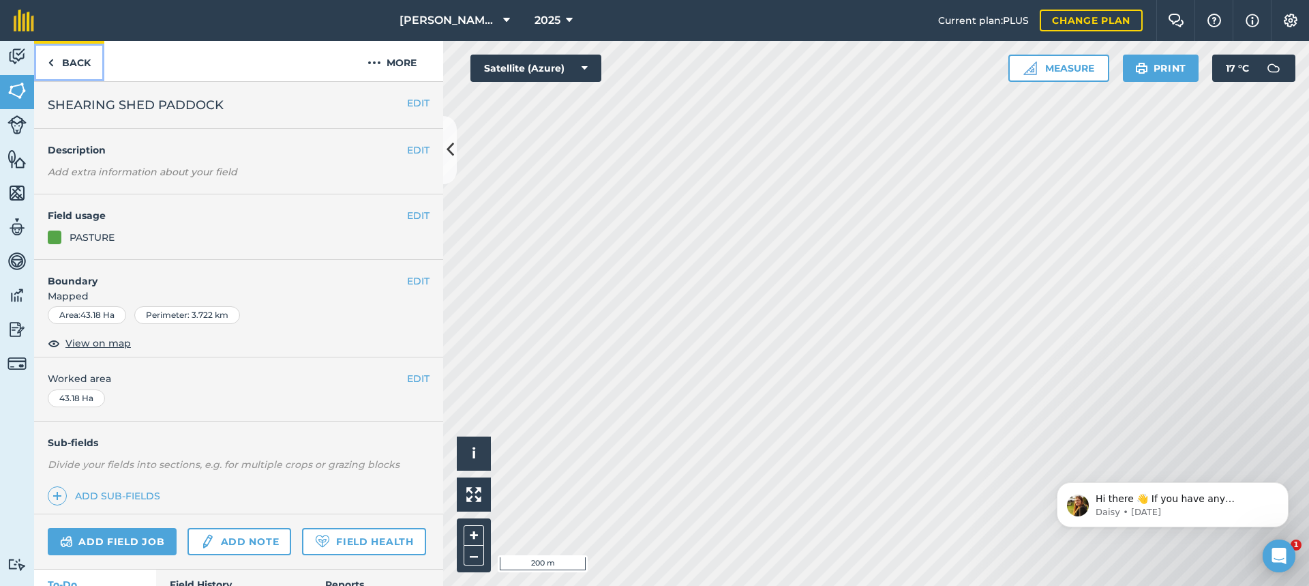
click at [83, 61] on link "Back" at bounding box center [69, 61] width 70 height 40
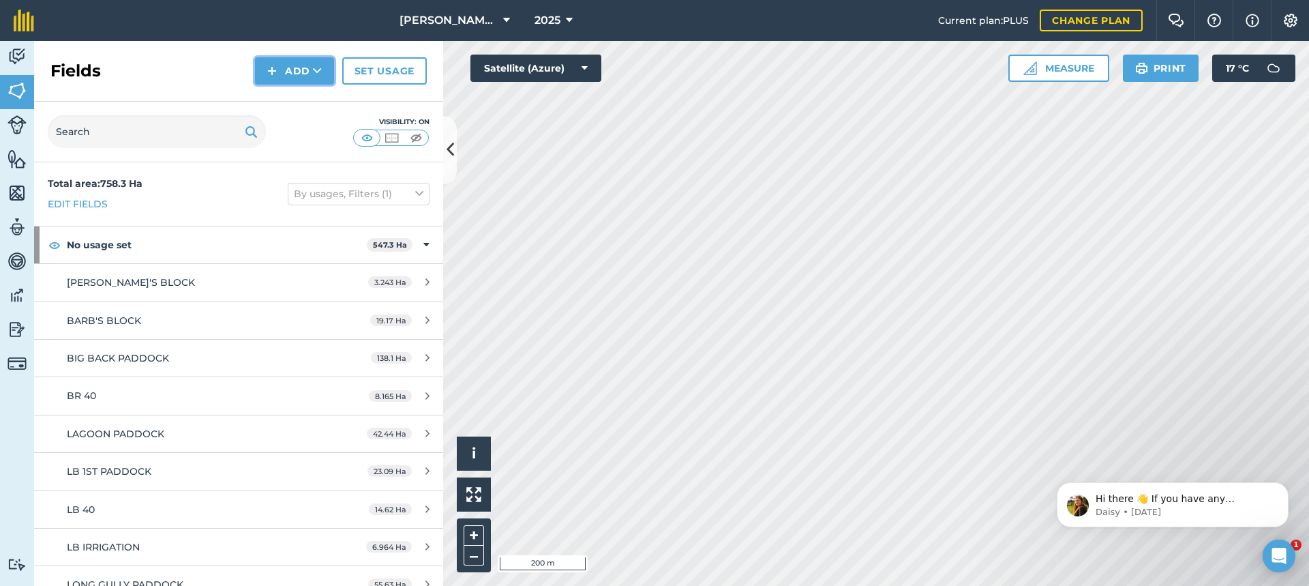
click at [288, 70] on button "Add" at bounding box center [294, 70] width 79 height 27
click at [309, 104] on link "Draw" at bounding box center [294, 102] width 75 height 30
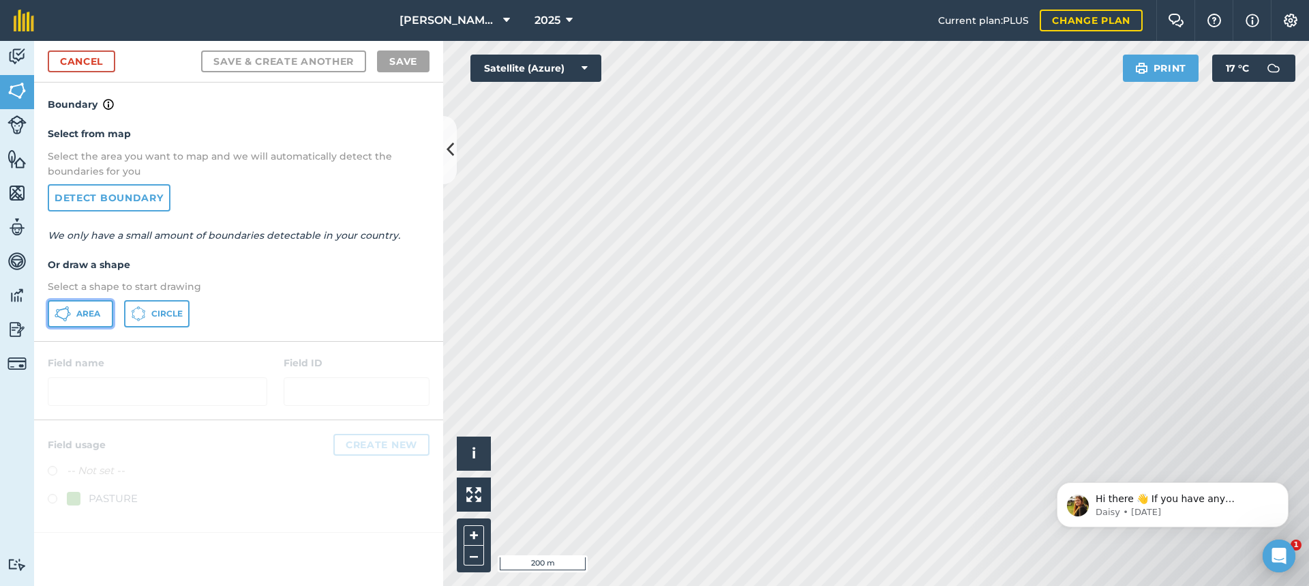
click at [89, 310] on span "Area" at bounding box center [88, 313] width 24 height 11
drag, startPoint x: 1117, startPoint y: 464, endPoint x: 1099, endPoint y: 301, distance: 163.2
click at [1099, 453] on html "Hi there 👋 If you have any questions about our pricing or which plan is right f…" at bounding box center [1172, 500] width 273 height 95
drag, startPoint x: 1089, startPoint y: 475, endPoint x: 1072, endPoint y: 443, distance: 36.3
click at [1072, 453] on html "Hi there 👋 If you have any questions about our pricing or which plan is right f…" at bounding box center [1172, 500] width 273 height 95
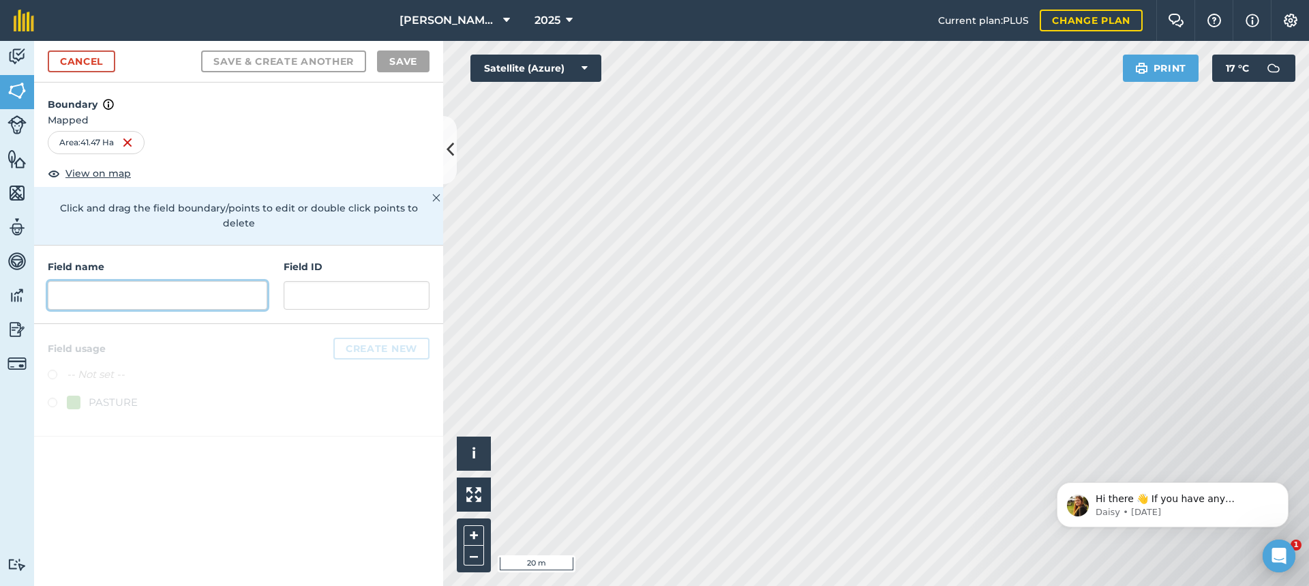
click at [71, 283] on input "text" at bounding box center [158, 295] width 220 height 29
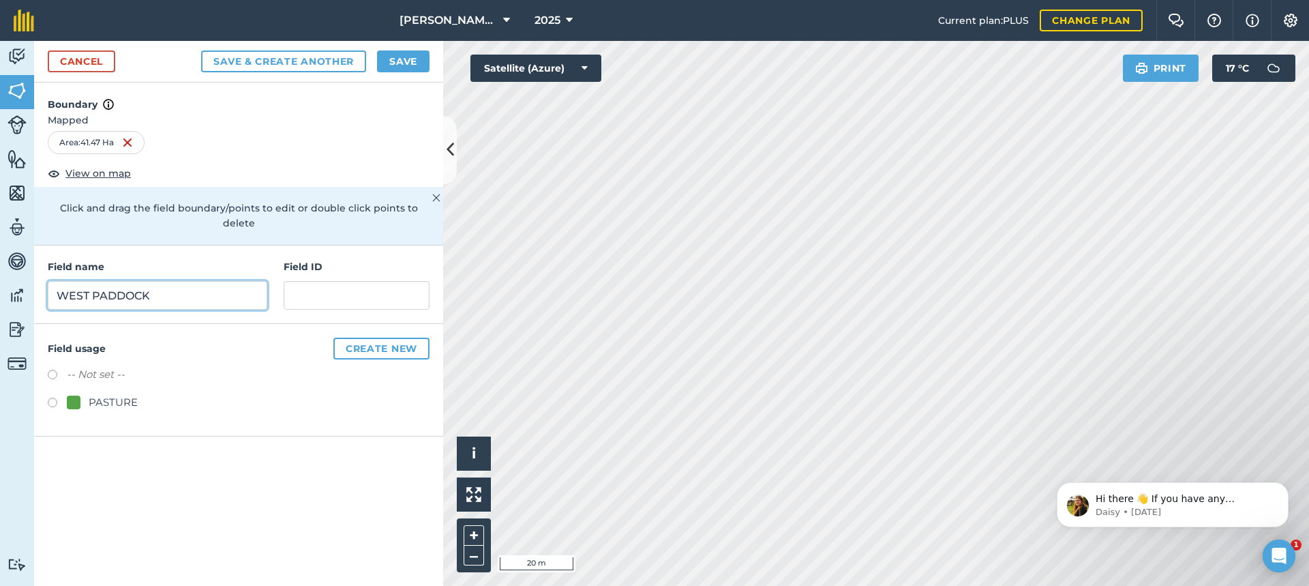
type input "WEST PADDOCK"
click at [50, 398] on label at bounding box center [57, 405] width 19 height 14
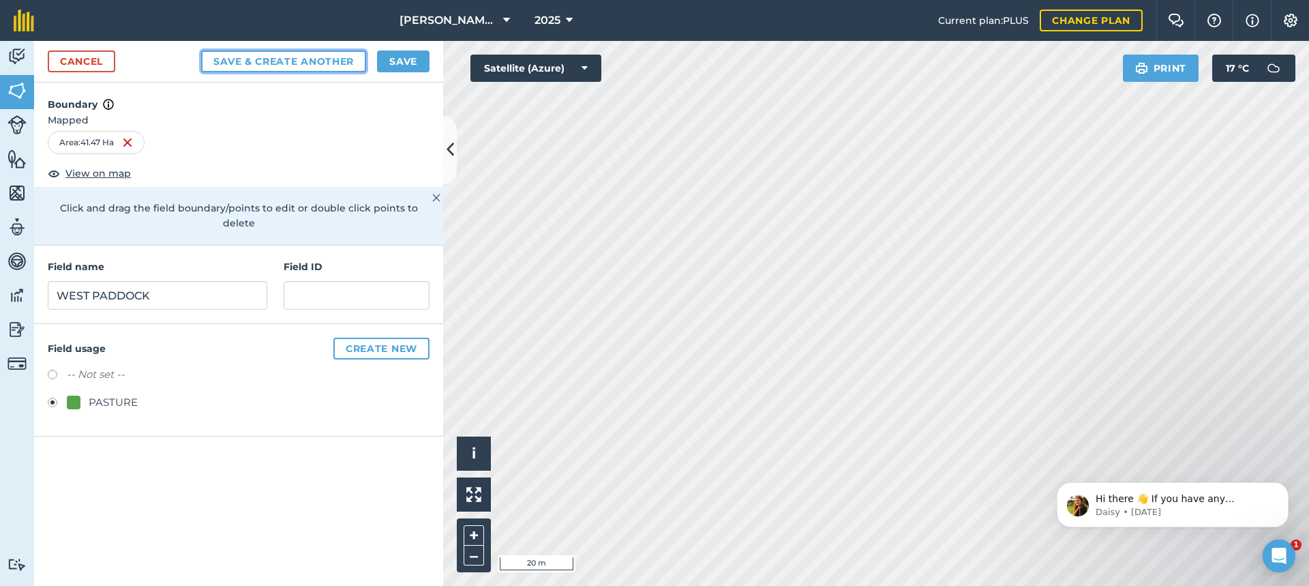
click at [307, 62] on button "Save & Create Another" at bounding box center [283, 61] width 165 height 22
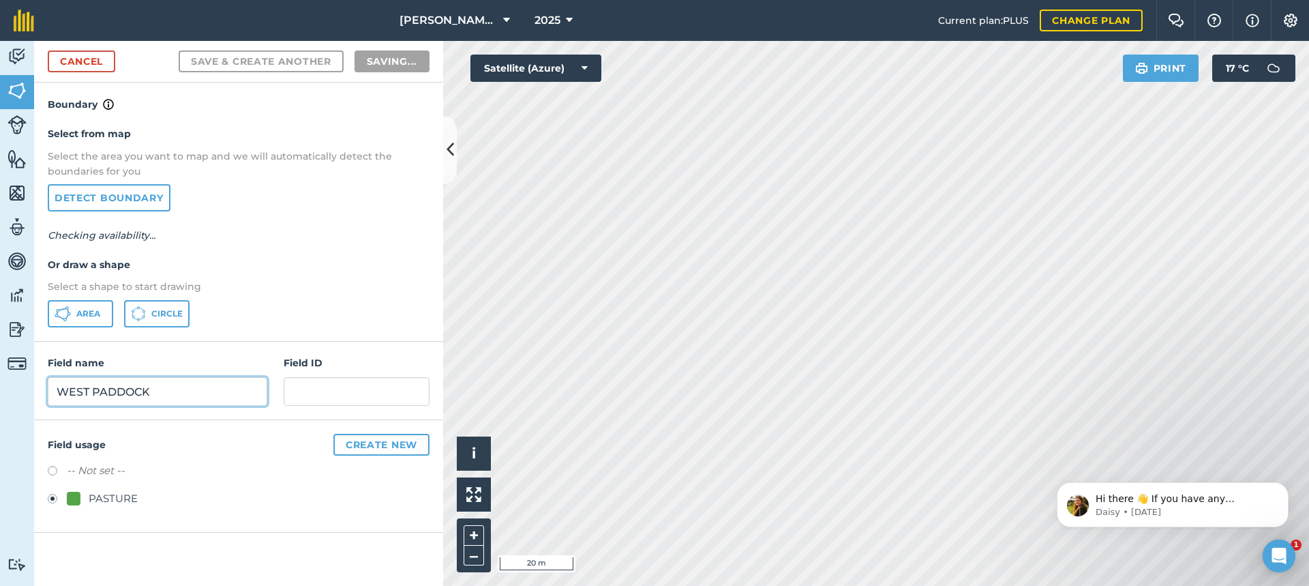
radio input "false"
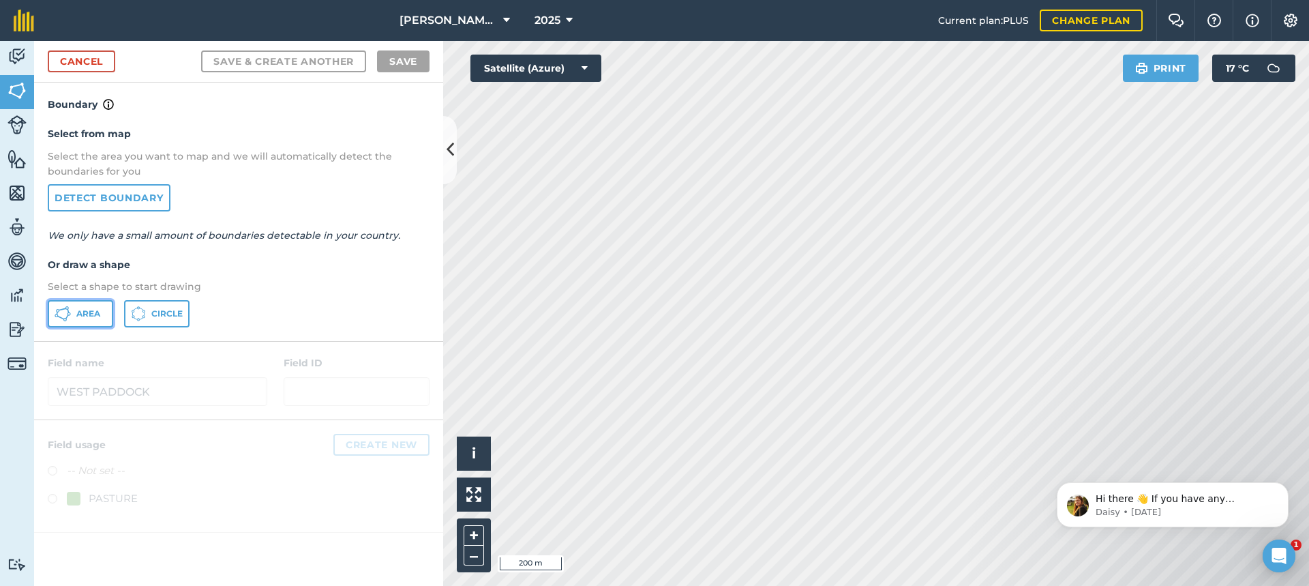
drag, startPoint x: 87, startPoint y: 313, endPoint x: 93, endPoint y: 312, distance: 6.9
click at [87, 312] on span "Area" at bounding box center [88, 313] width 24 height 11
click at [413, 352] on div "Activity Fields Livestock Features Maps Team Vehicles Data Reporting Billing Tu…" at bounding box center [654, 313] width 1309 height 545
drag, startPoint x: 1217, startPoint y: 457, endPoint x: 1112, endPoint y: 327, distance: 166.8
click at [1112, 453] on html "Hi there 👋 If you have any questions about our pricing or which plan is right f…" at bounding box center [1172, 500] width 273 height 95
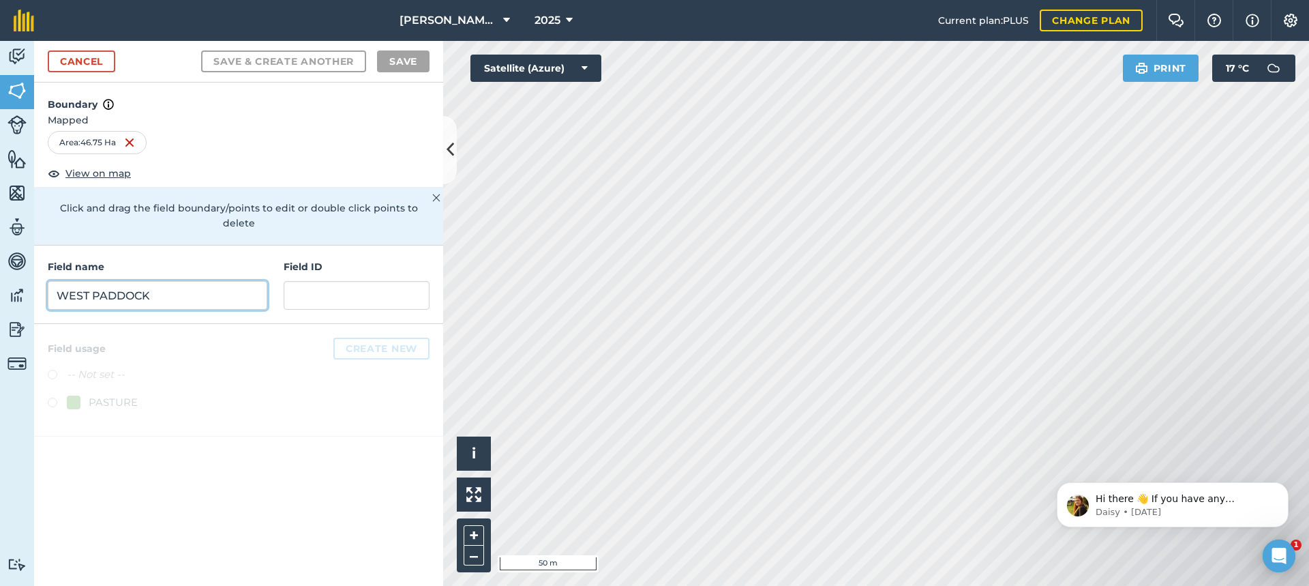
click at [93, 281] on input "WEST PADDOCK" at bounding box center [158, 295] width 220 height 29
type input "FRONT PADDOCK"
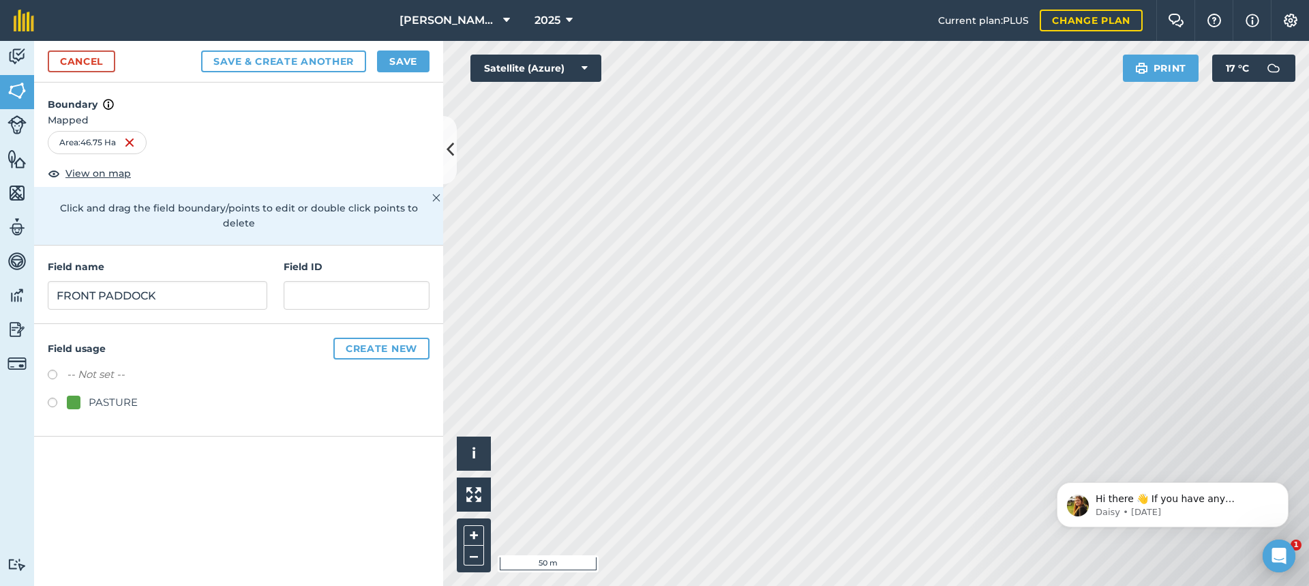
click at [52, 398] on label at bounding box center [57, 405] width 19 height 14
radio input "true"
click at [410, 61] on button "Save" at bounding box center [403, 61] width 53 height 22
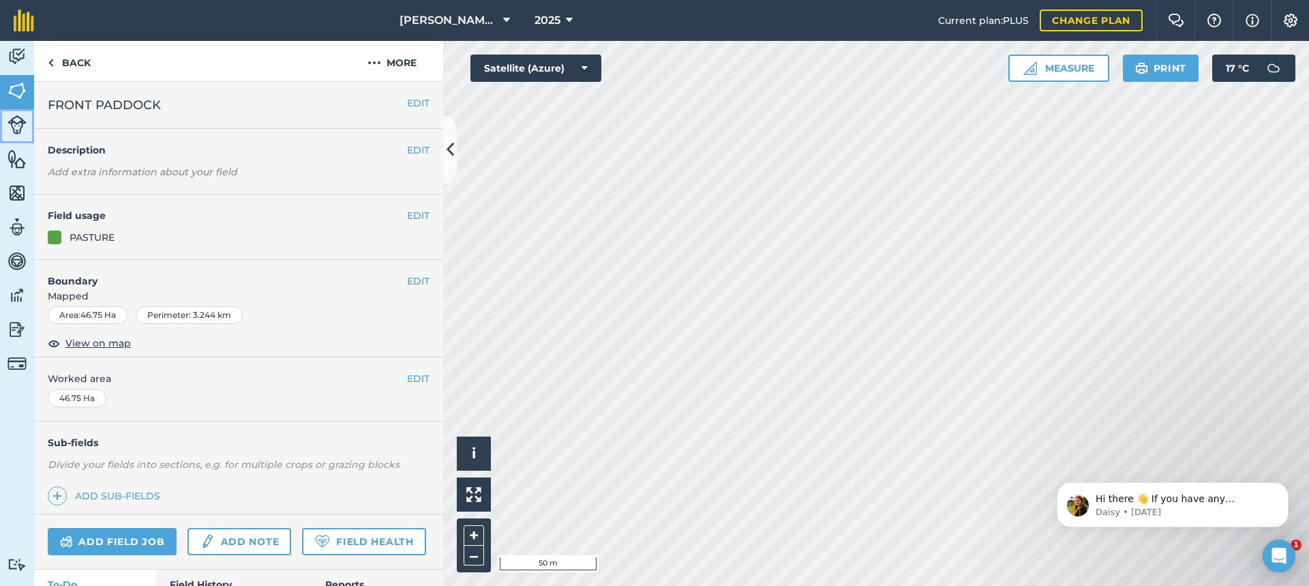
click at [14, 125] on img at bounding box center [17, 124] width 19 height 19
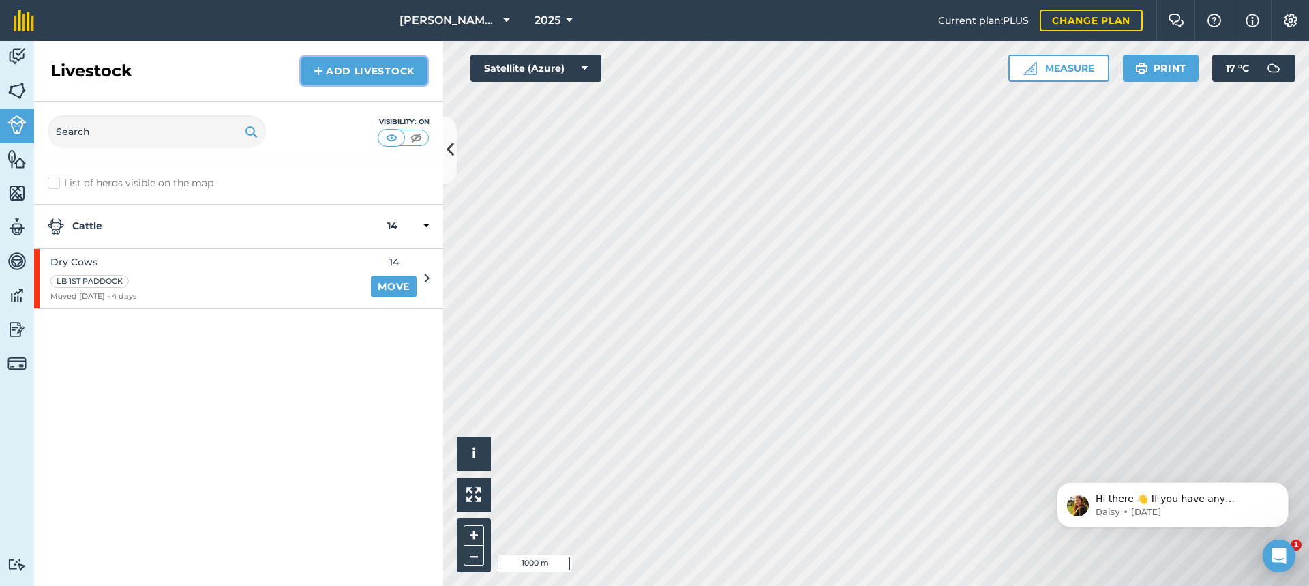
click at [354, 69] on link "Add Livestock" at bounding box center [363, 70] width 125 height 27
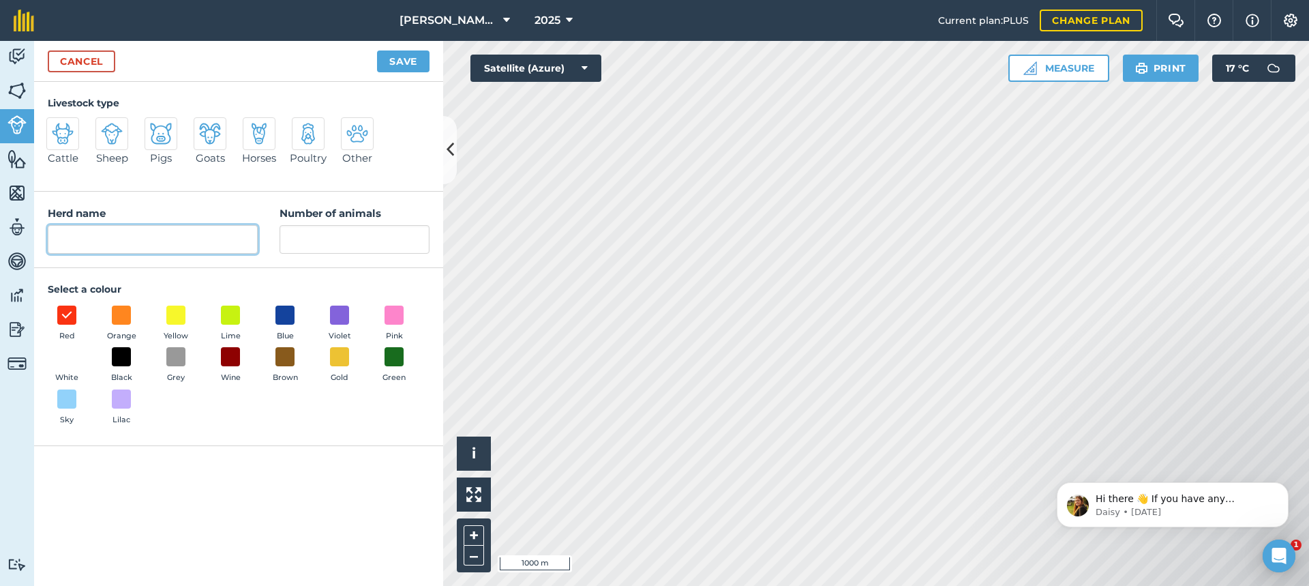
click at [83, 241] on input "Herd name" at bounding box center [153, 239] width 210 height 29
type input "BEEF COWS"
click at [317, 239] on input "Number of animals" at bounding box center [355, 239] width 150 height 29
type input "22"
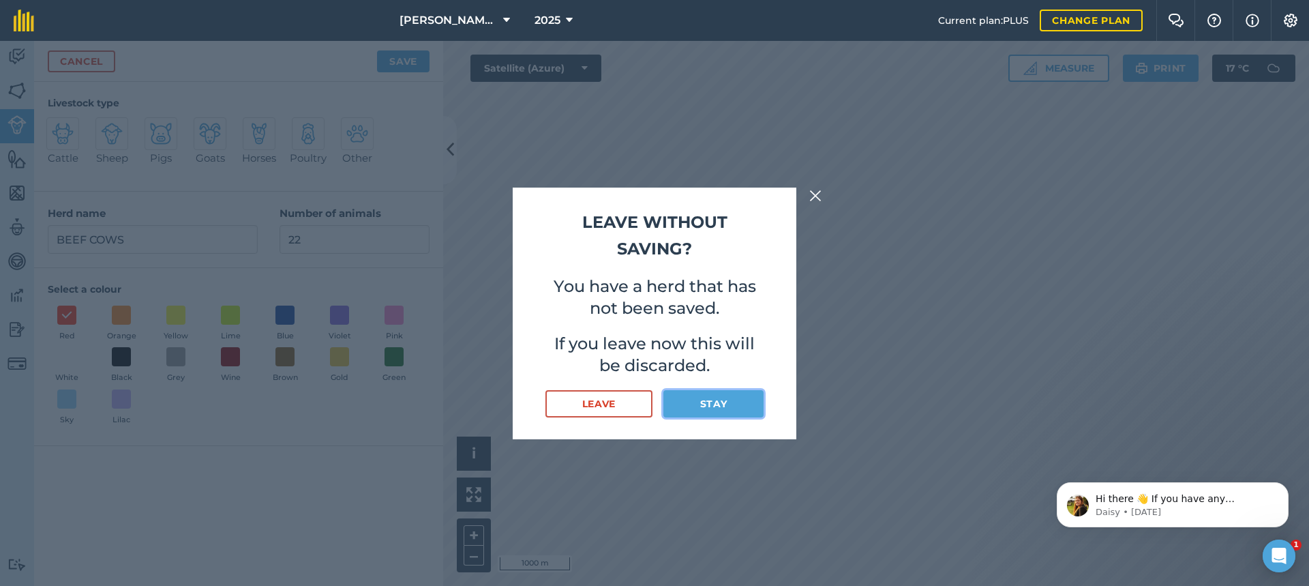
click at [698, 407] on button "Stay" at bounding box center [713, 403] width 100 height 27
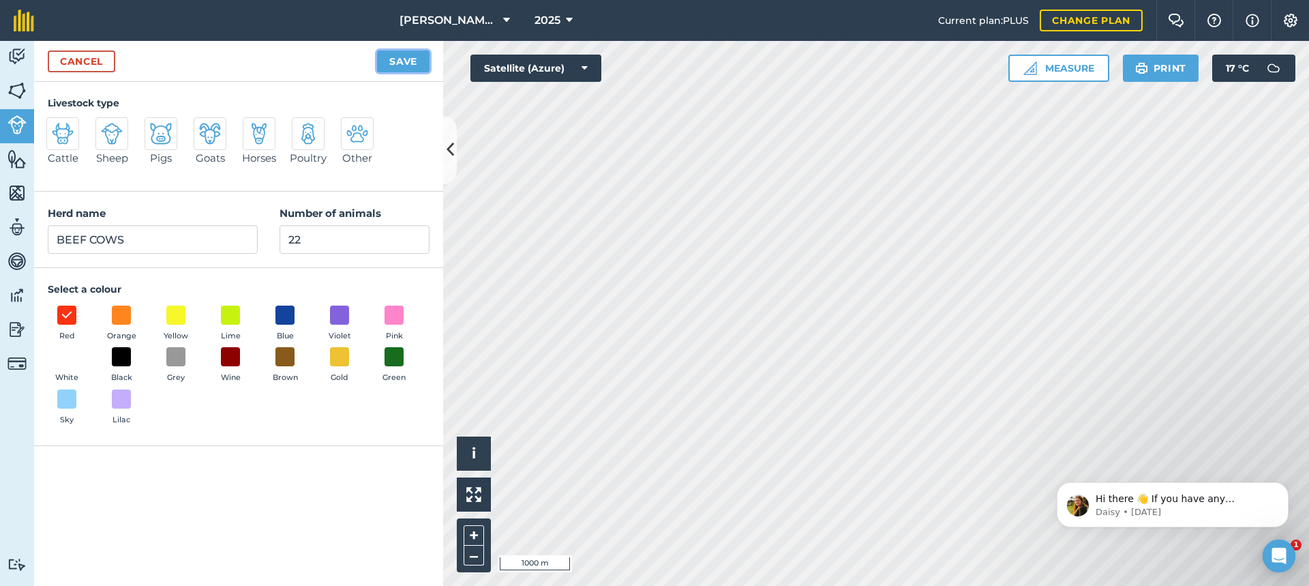
click at [396, 60] on button "Save" at bounding box center [403, 61] width 53 height 22
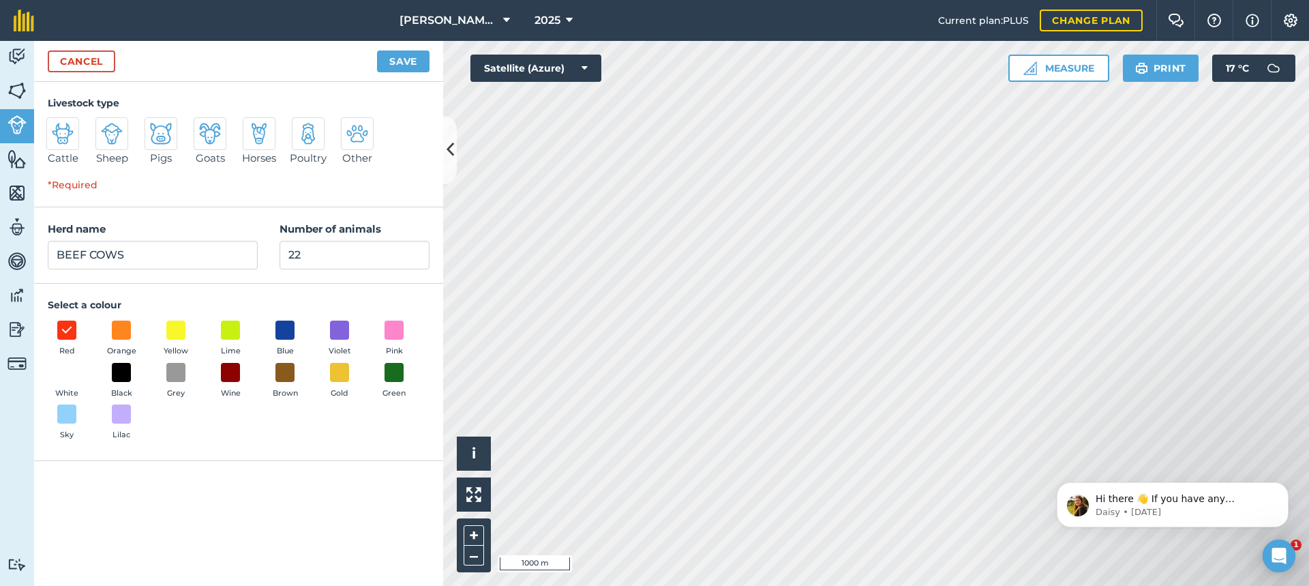
click at [59, 132] on img at bounding box center [63, 134] width 22 height 22
click at [57, 126] on input "Cattle" at bounding box center [52, 121] width 9 height 9
radio input "true"
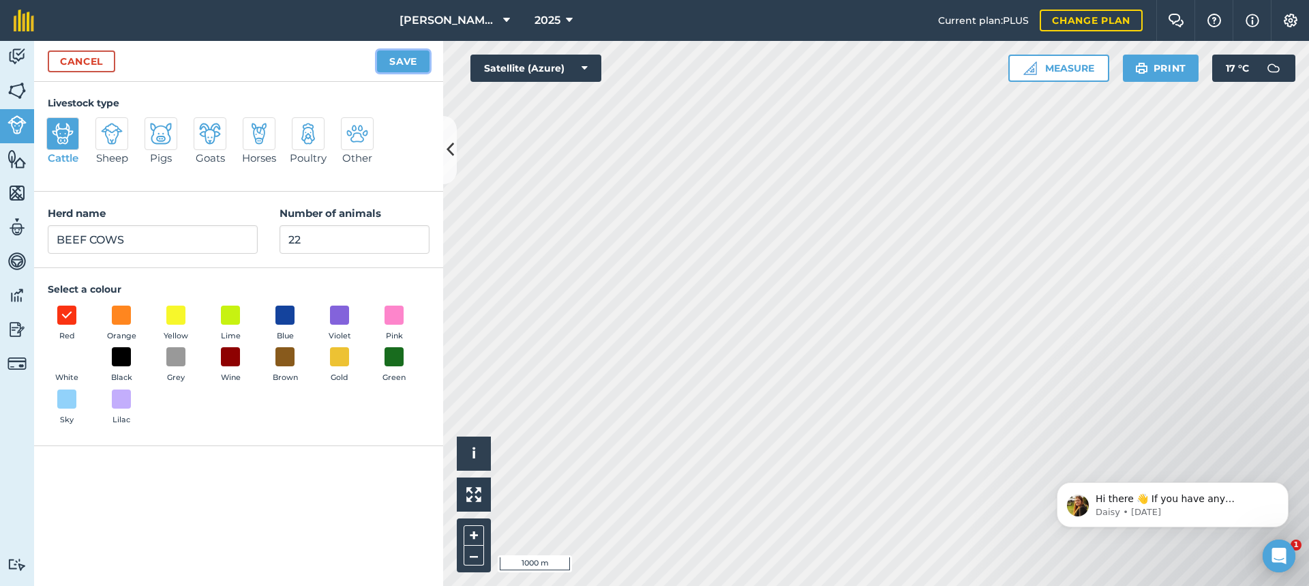
click at [393, 55] on button "Save" at bounding box center [403, 61] width 53 height 22
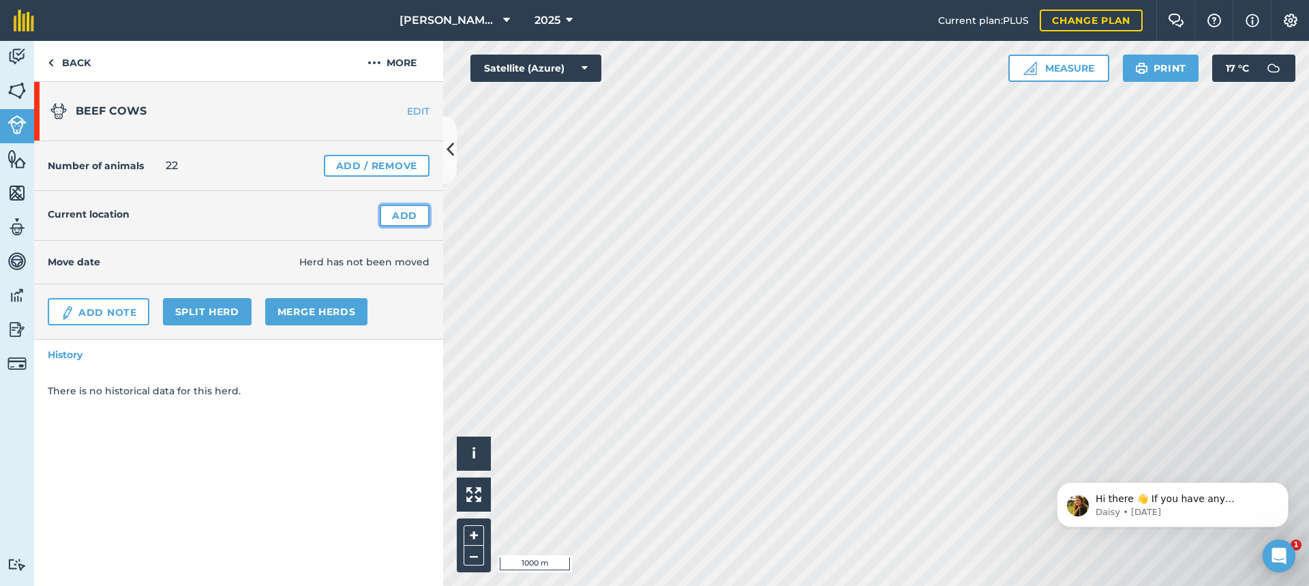
click at [403, 212] on link "Add" at bounding box center [405, 216] width 50 height 22
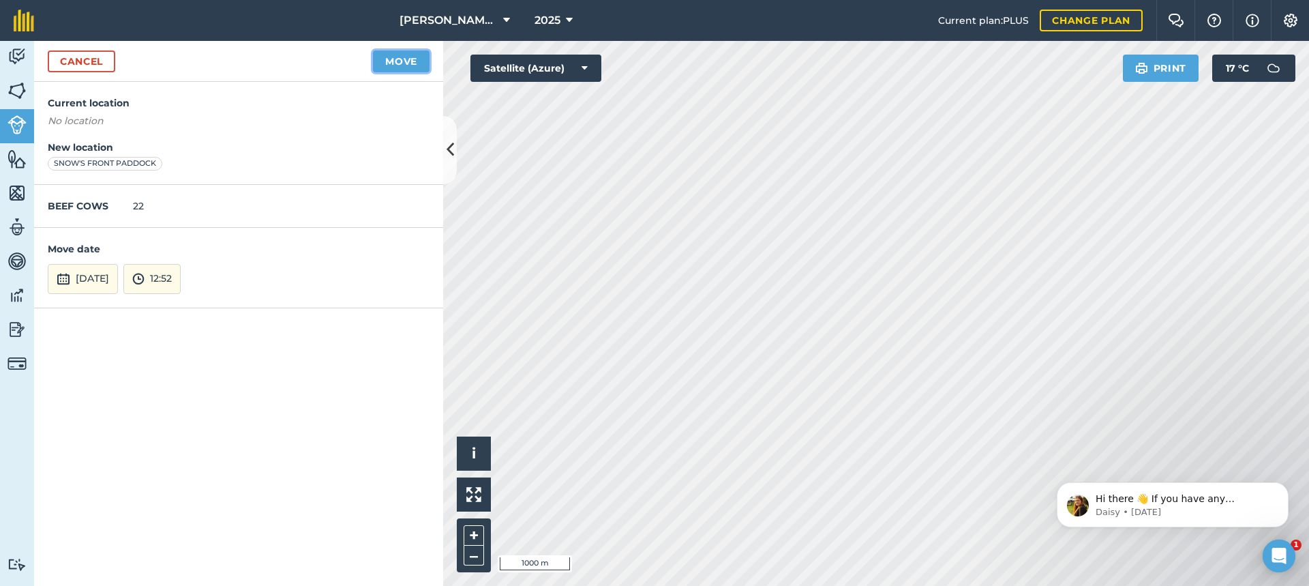
click at [404, 63] on button "Move" at bounding box center [401, 61] width 57 height 22
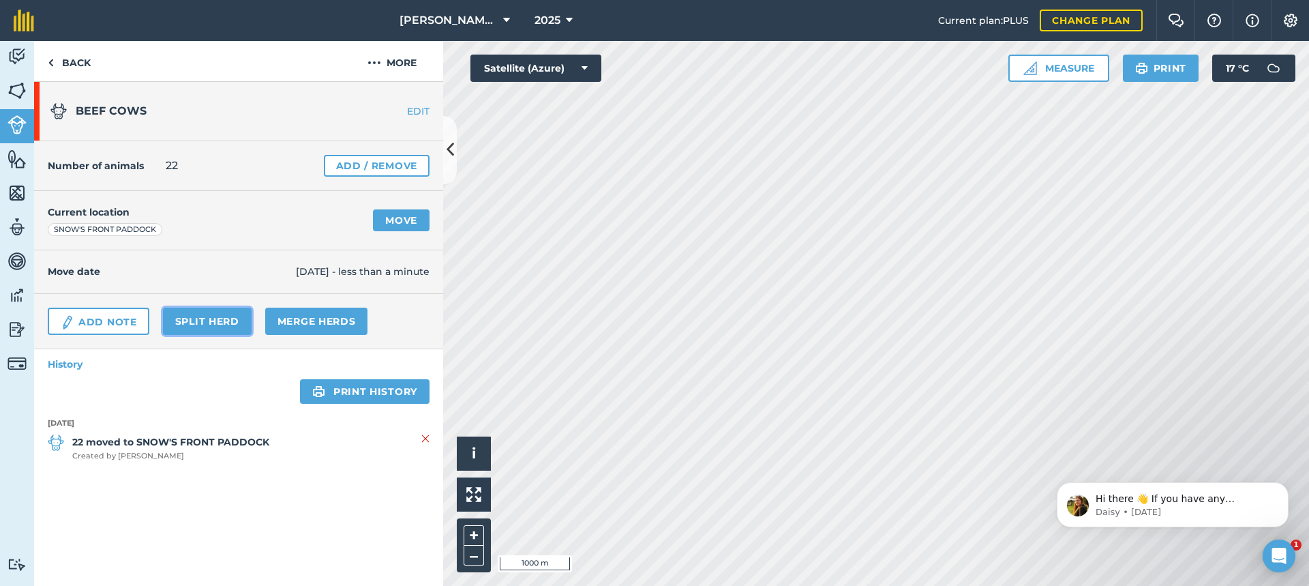
click at [218, 316] on link "Split herd" at bounding box center [207, 321] width 89 height 27
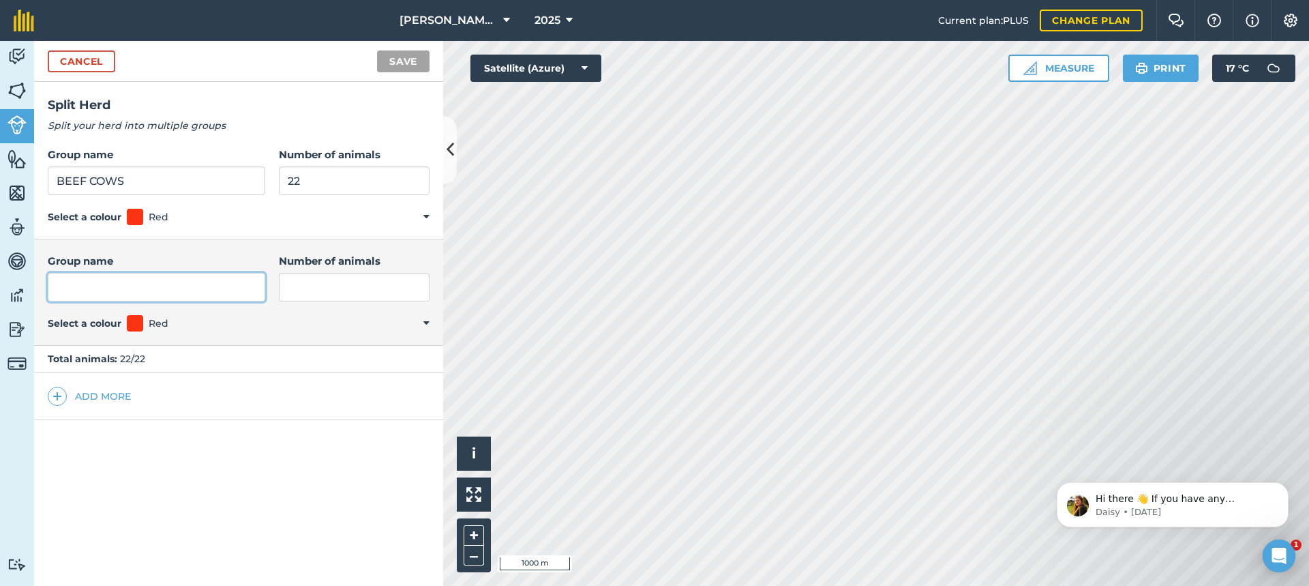
click at [90, 290] on input "Group name" at bounding box center [157, 287] width 218 height 29
type input "BEEF CALVES"
click at [291, 288] on input "Number of animals" at bounding box center [354, 287] width 151 height 29
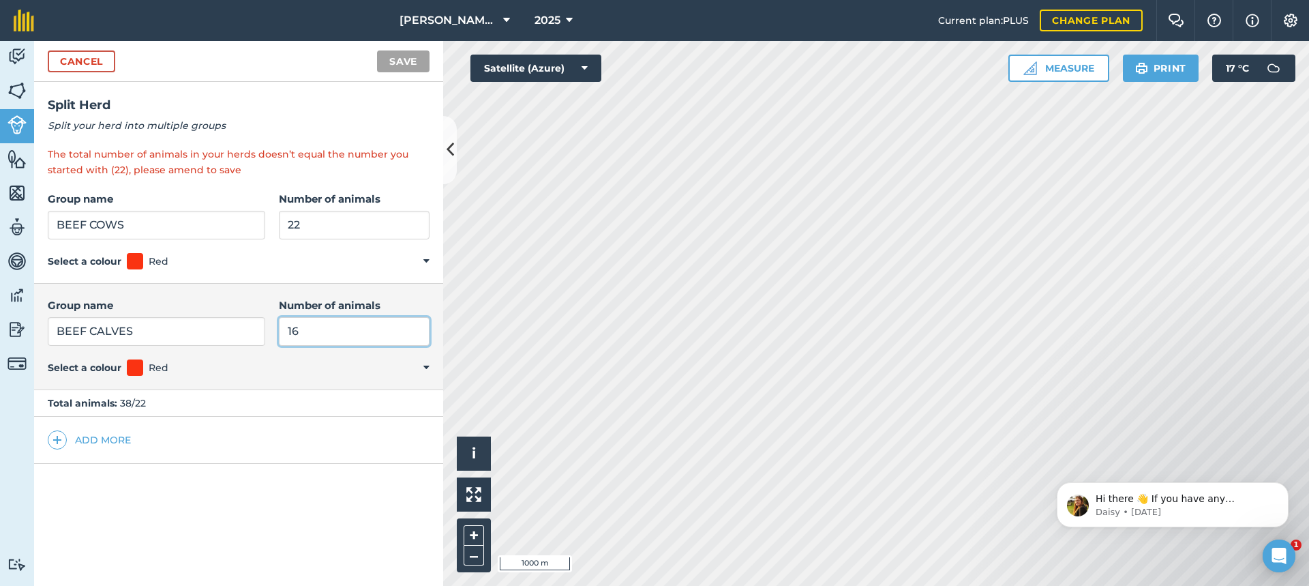
type input "16"
click at [305, 221] on input "22" at bounding box center [354, 225] width 151 height 29
type input "2"
type input "38"
click at [86, 62] on link "Cancel" at bounding box center [82, 61] width 68 height 22
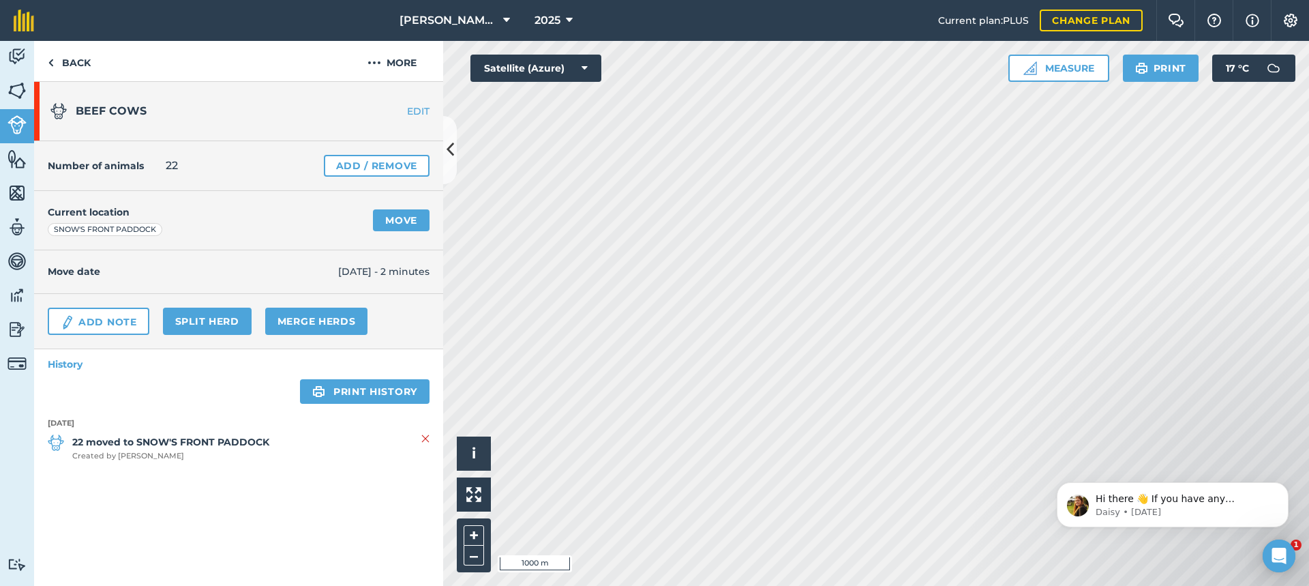
click at [417, 108] on link "EDIT" at bounding box center [400, 111] width 86 height 14
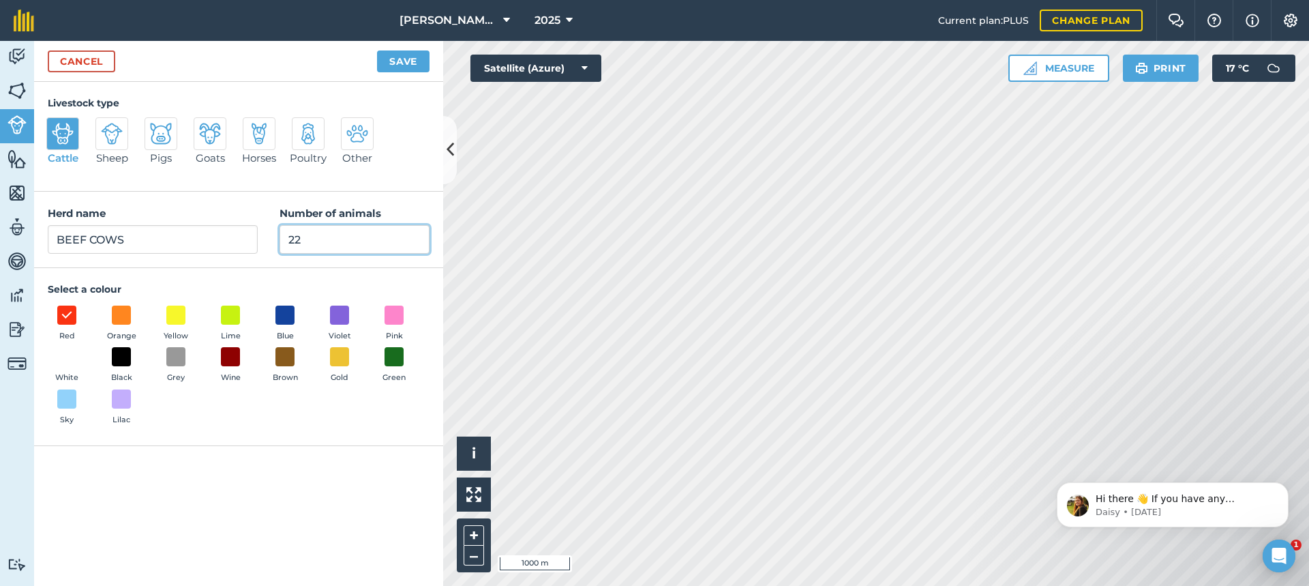
click at [320, 237] on input "22" at bounding box center [355, 239] width 150 height 29
type input "2"
type input "38"
click at [404, 54] on button "Save" at bounding box center [403, 61] width 53 height 22
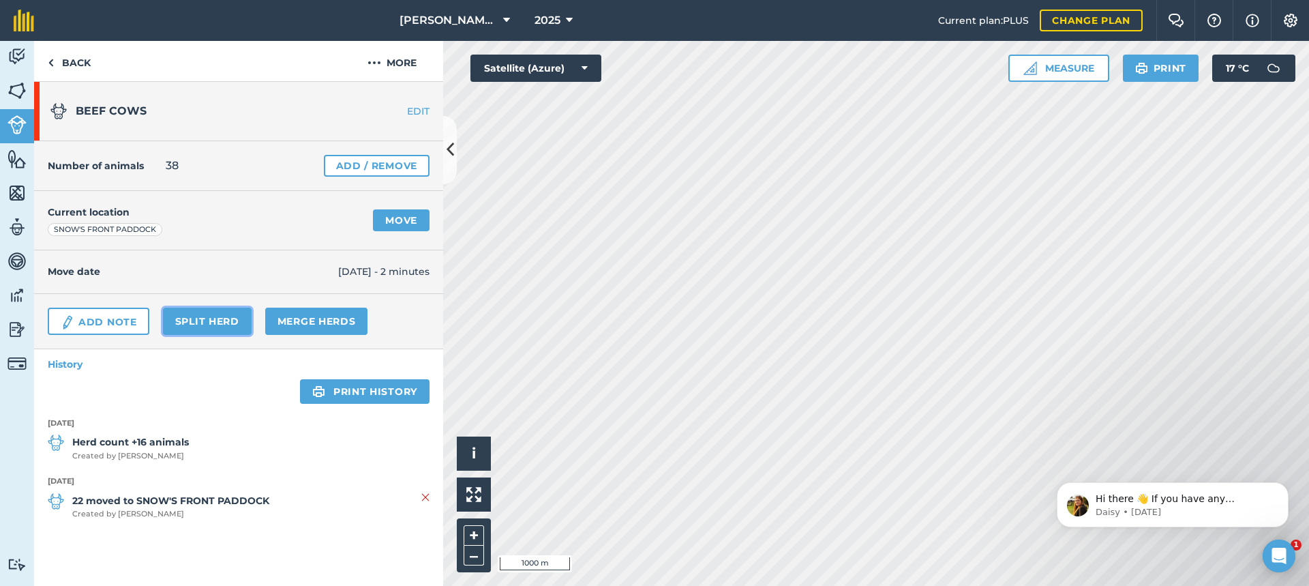
click at [213, 315] on link "Split herd" at bounding box center [207, 321] width 89 height 27
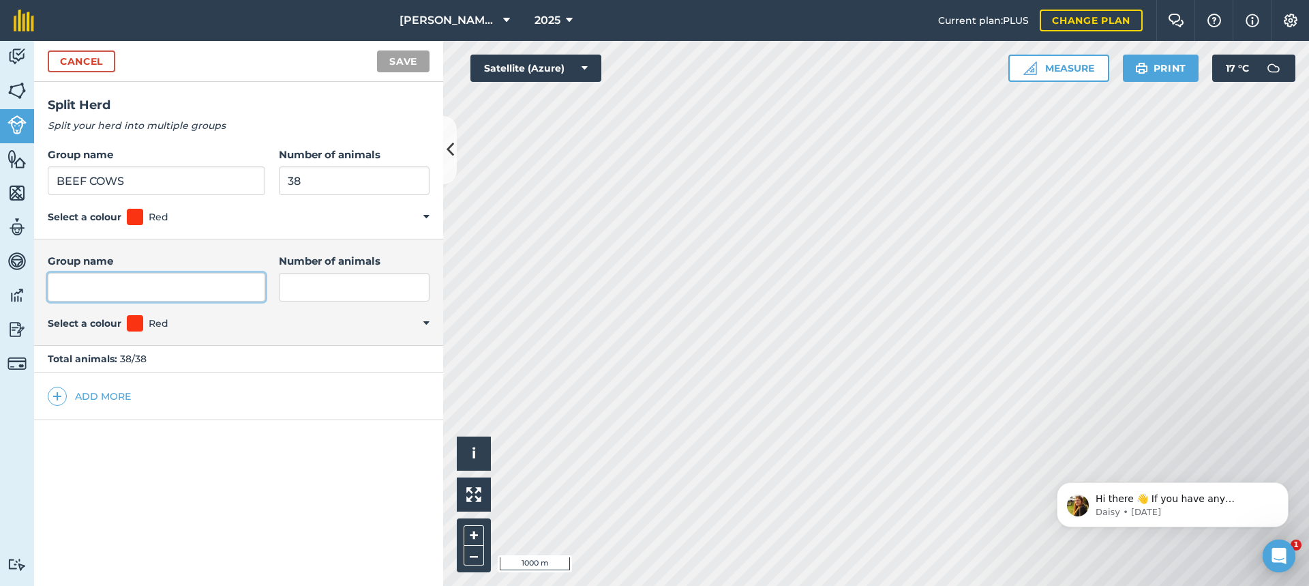
click at [174, 280] on input "Group name" at bounding box center [157, 287] width 218 height 29
type input "BEEF CALVES"
click at [286, 282] on input "Number of animals" at bounding box center [354, 287] width 151 height 29
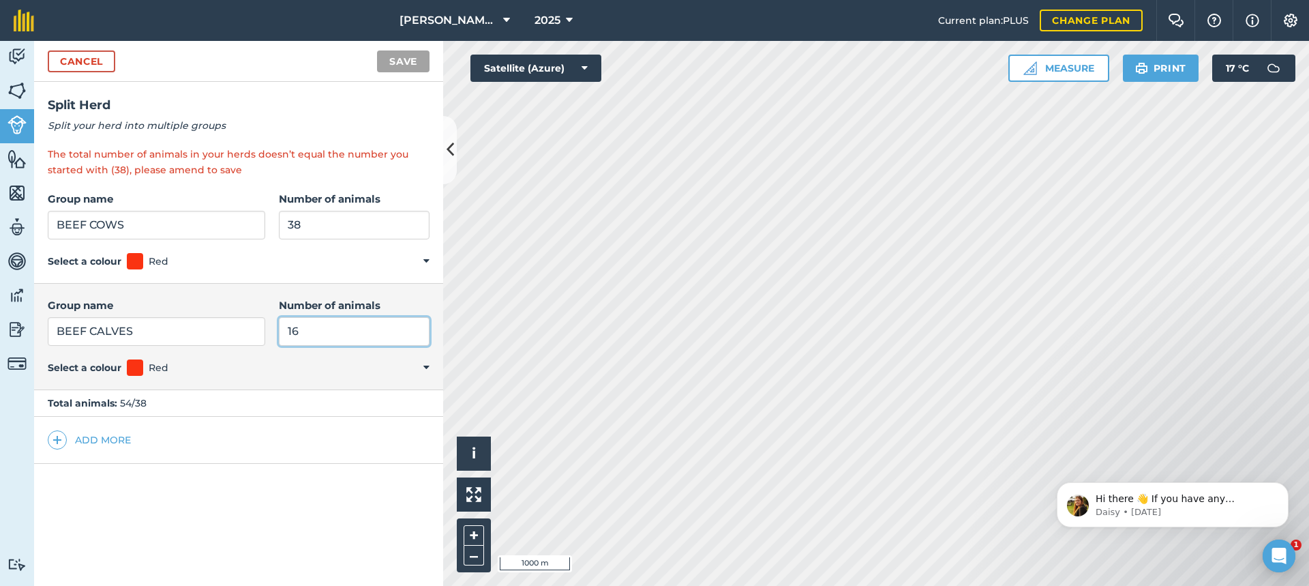
type input "16"
click at [106, 60] on link "Cancel" at bounding box center [82, 61] width 68 height 22
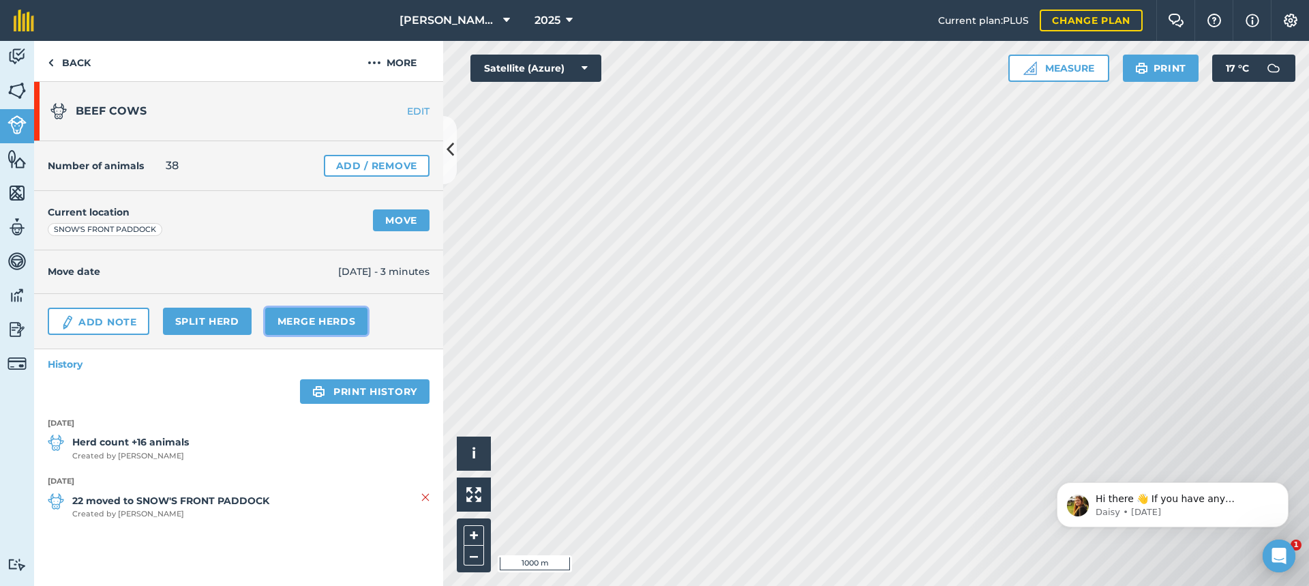
click at [299, 320] on link "Merge Herds" at bounding box center [316, 321] width 103 height 27
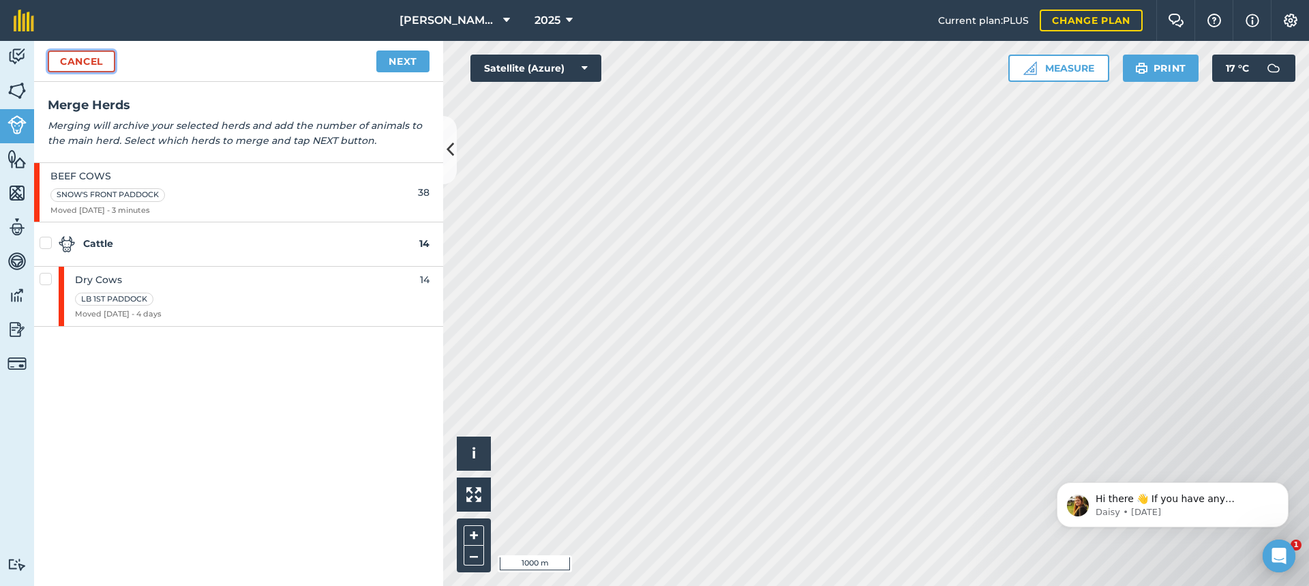
click at [102, 65] on link "Cancel" at bounding box center [82, 61] width 68 height 22
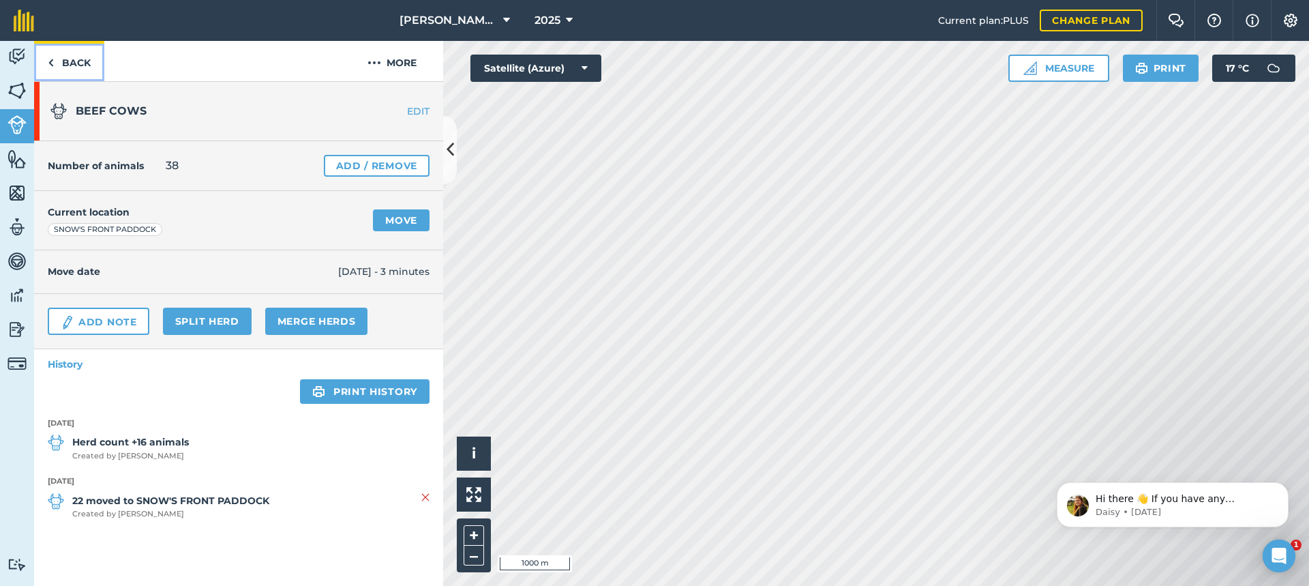
click at [74, 61] on link "Back" at bounding box center [69, 61] width 70 height 40
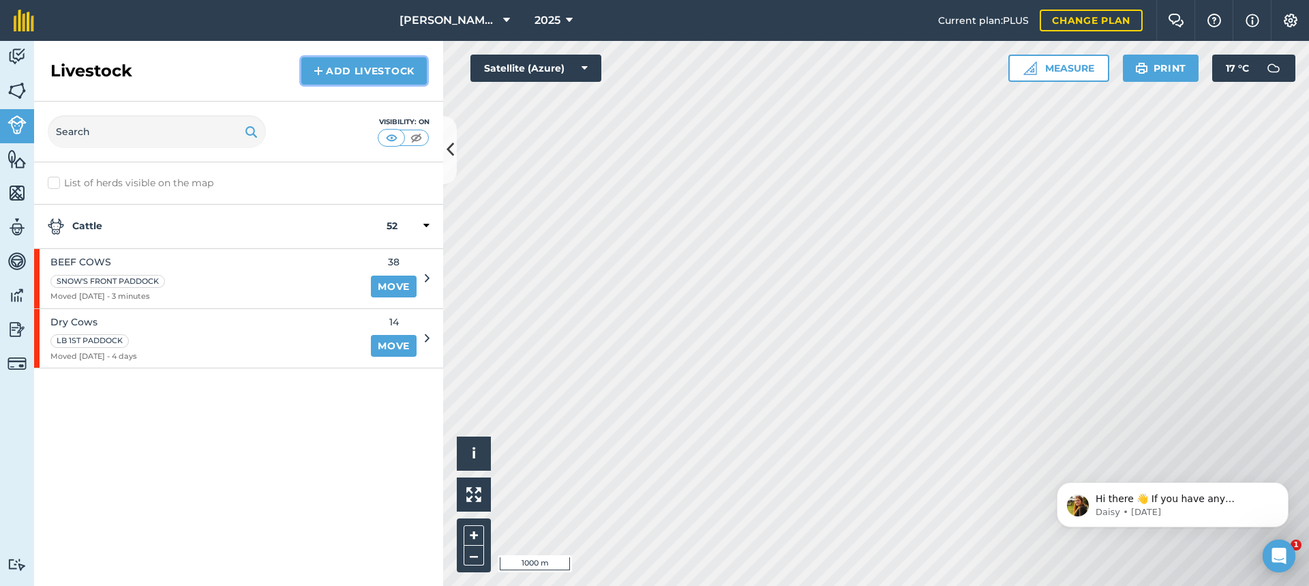
click at [372, 70] on link "Add Livestock" at bounding box center [363, 70] width 125 height 27
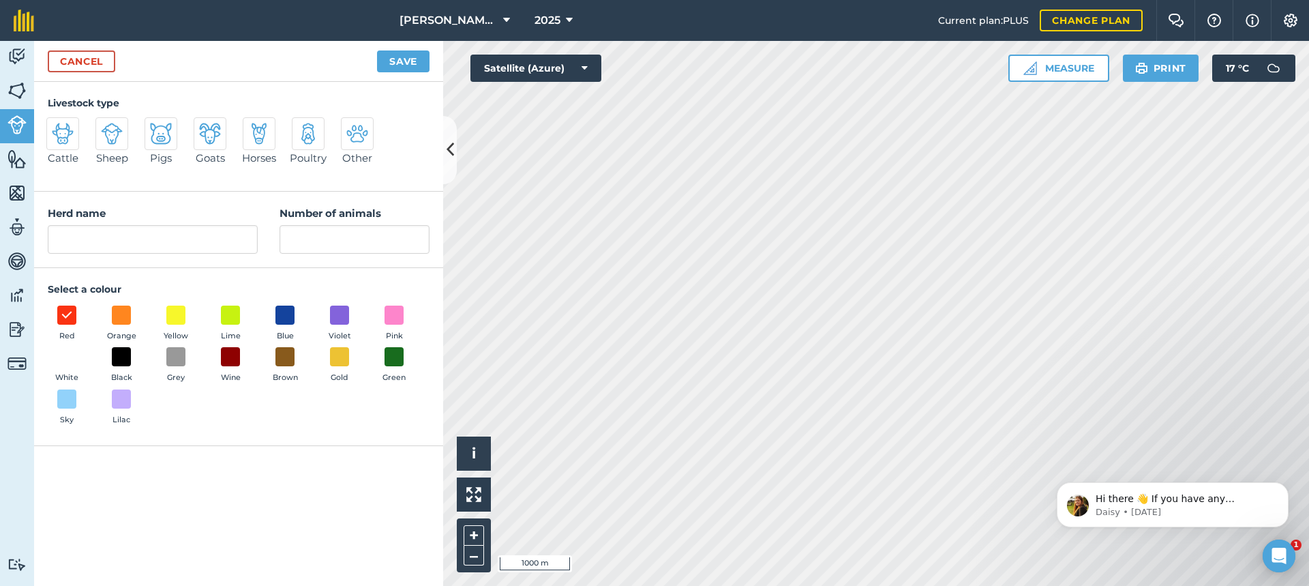
click at [59, 132] on img at bounding box center [63, 134] width 22 height 22
click at [57, 126] on input "Cattle" at bounding box center [52, 121] width 9 height 9
radio input "true"
click at [95, 235] on input "Cattle" at bounding box center [153, 239] width 210 height 29
type input "C"
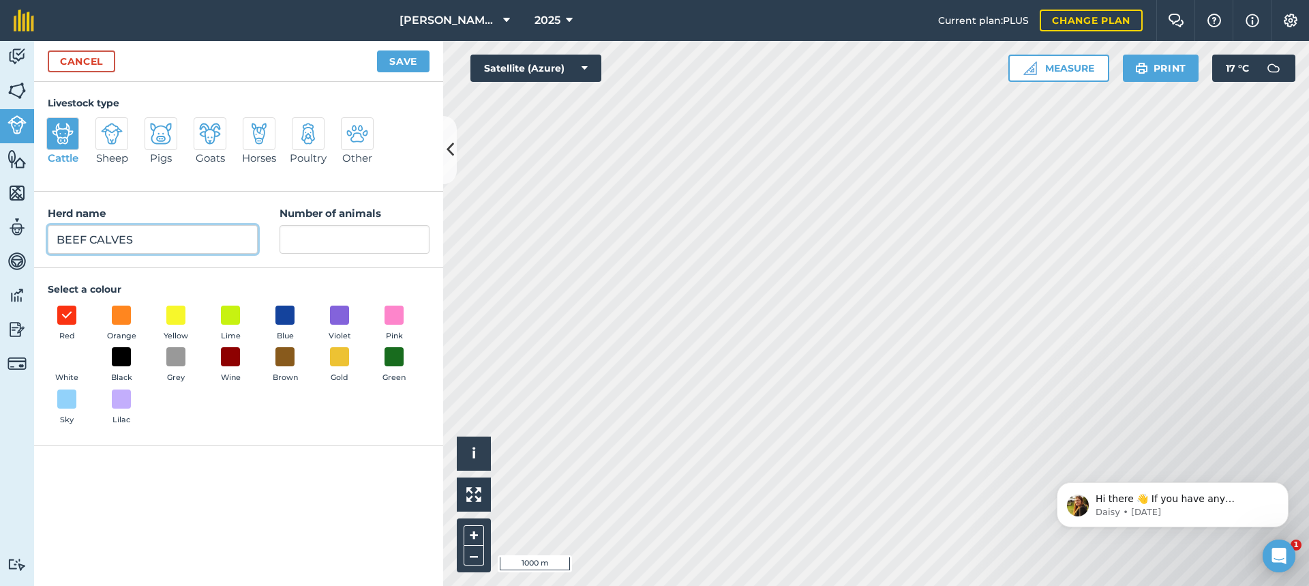
type input "BEEF CALVES"
click at [299, 242] on input "Number of animals" at bounding box center [355, 239] width 150 height 29
type input "16"
click at [398, 56] on button "Save" at bounding box center [403, 61] width 53 height 22
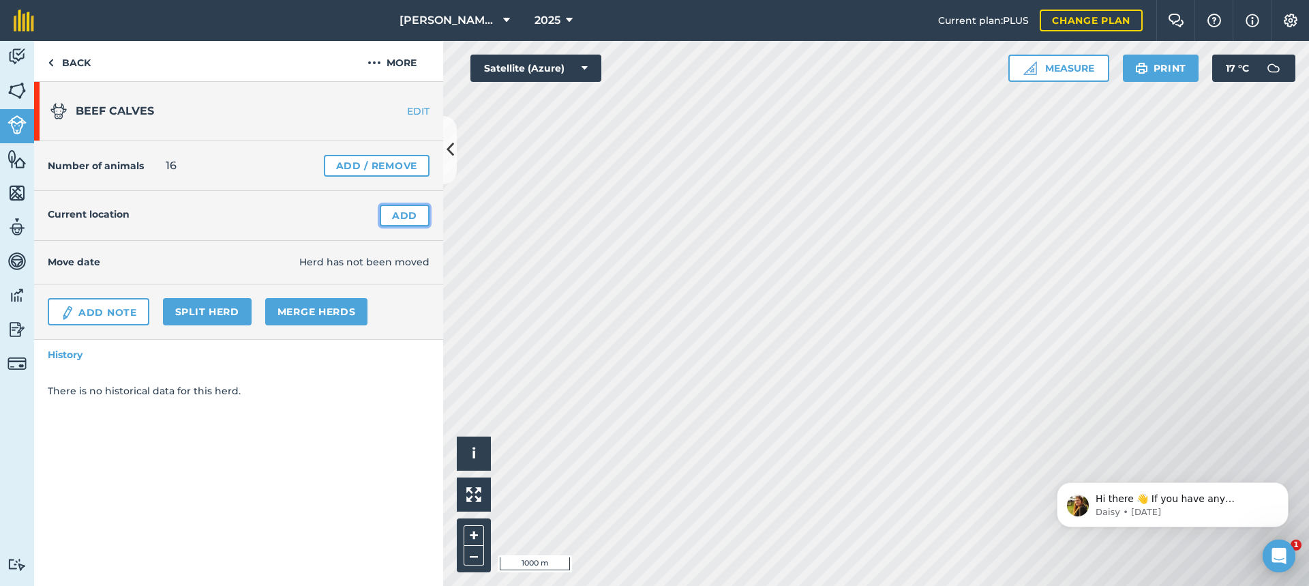
click at [398, 211] on link "Add" at bounding box center [405, 216] width 50 height 22
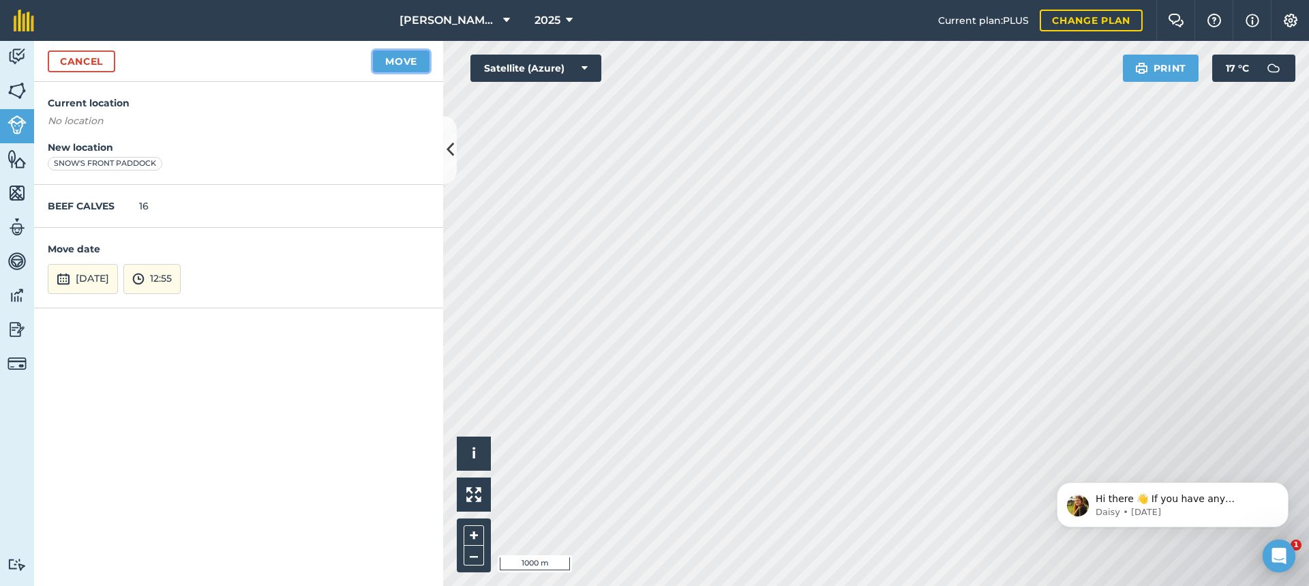
click at [403, 63] on button "Move" at bounding box center [401, 61] width 57 height 22
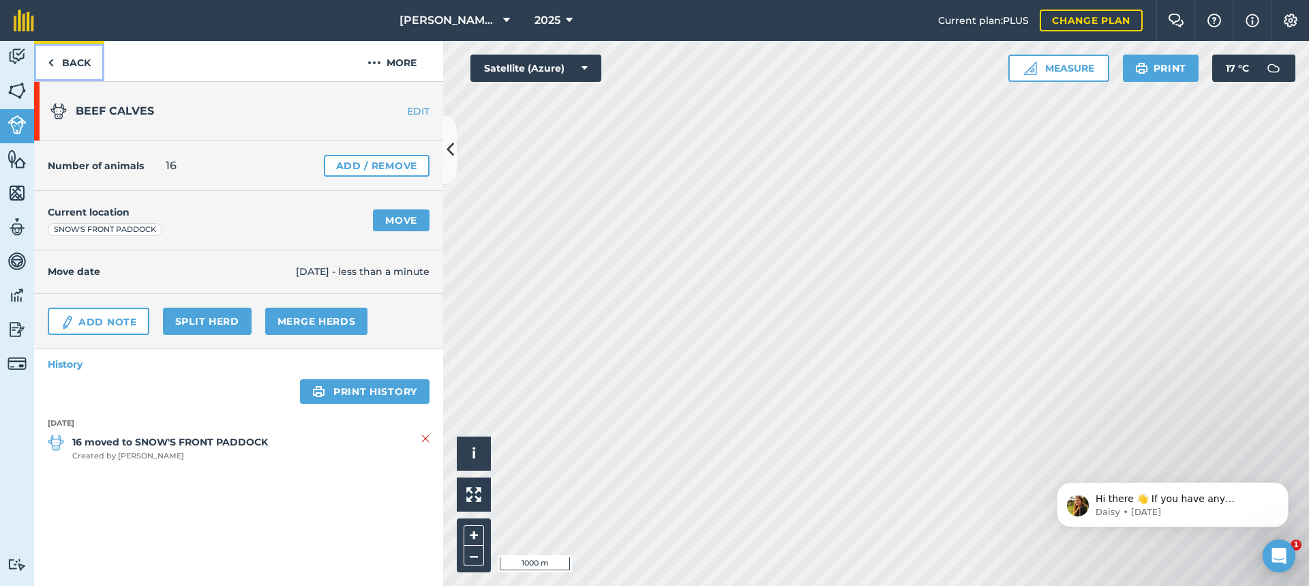
click at [68, 61] on link "Back" at bounding box center [69, 61] width 70 height 40
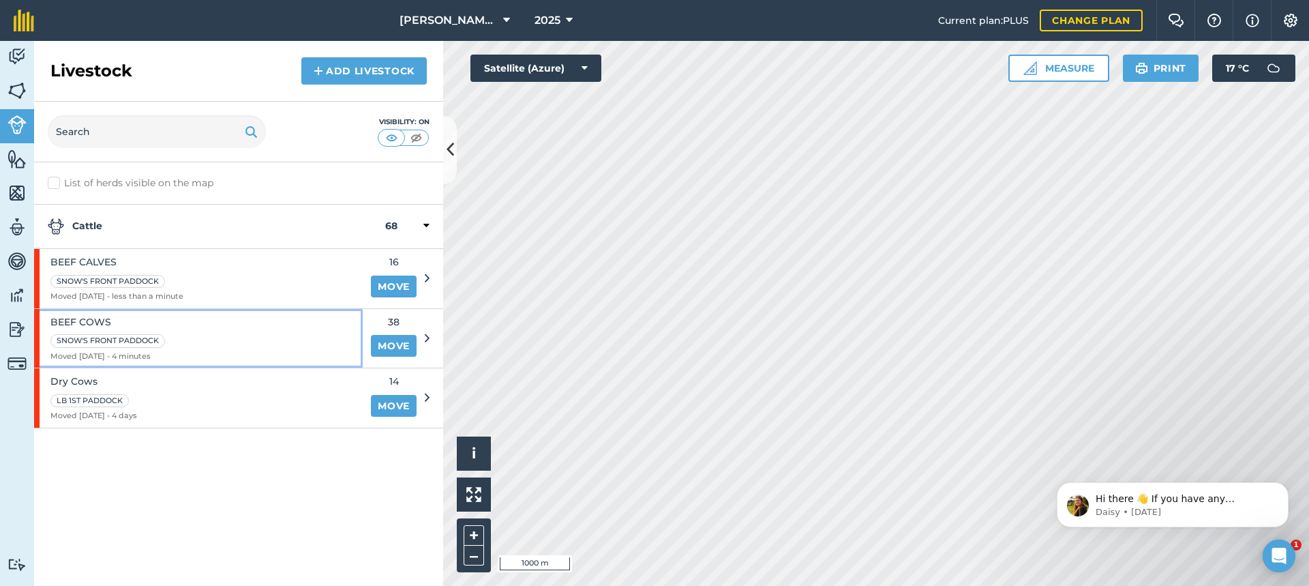
click at [281, 338] on div "BEEF COWS SNOW'S FRONT PADDOCK Moved [DATE] - 4 minutes" at bounding box center [198, 338] width 329 height 59
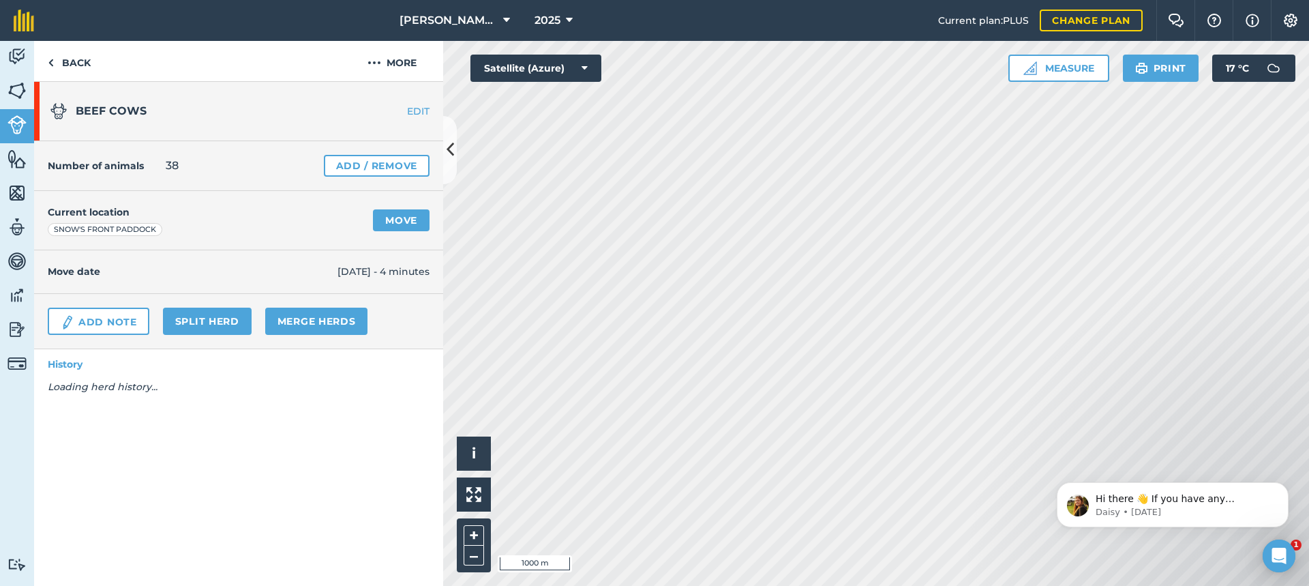
click at [419, 110] on link "EDIT" at bounding box center [400, 111] width 86 height 14
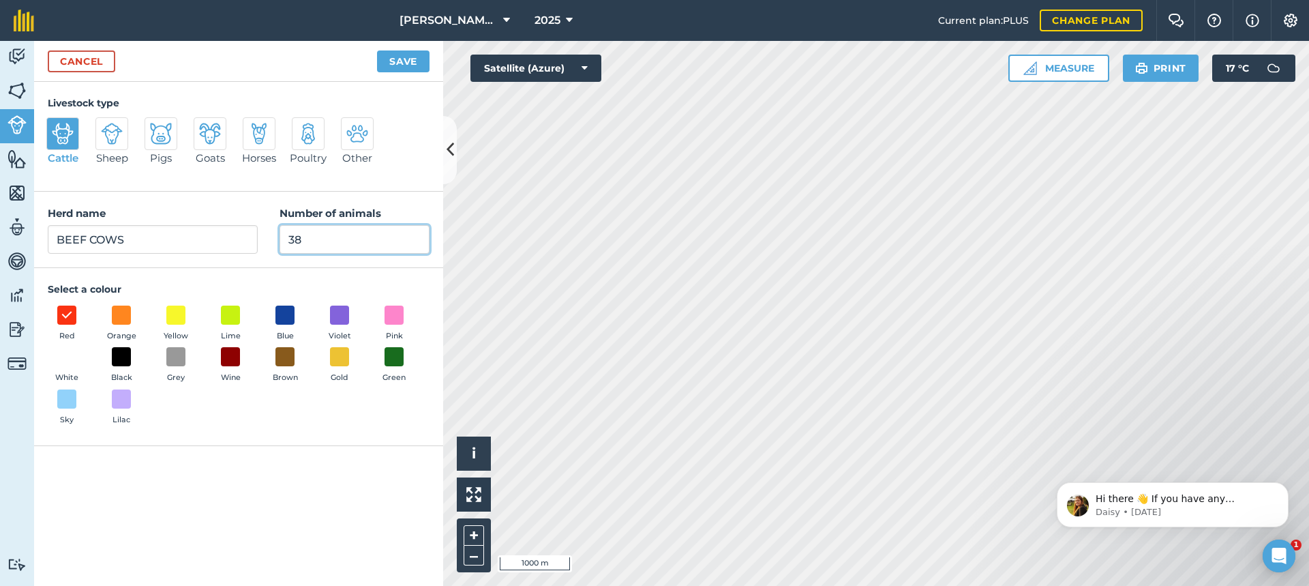
click at [302, 239] on input "38" at bounding box center [355, 239] width 150 height 29
type input "3"
type input "22"
click at [409, 60] on button "Save" at bounding box center [403, 61] width 53 height 22
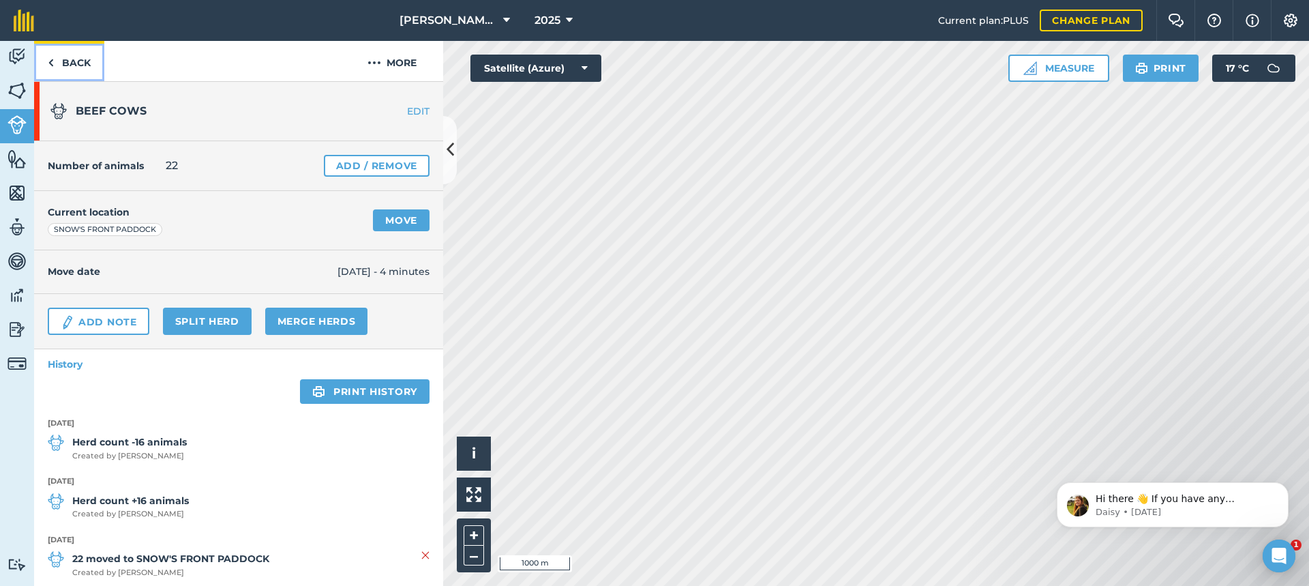
click at [76, 62] on link "Back" at bounding box center [69, 61] width 70 height 40
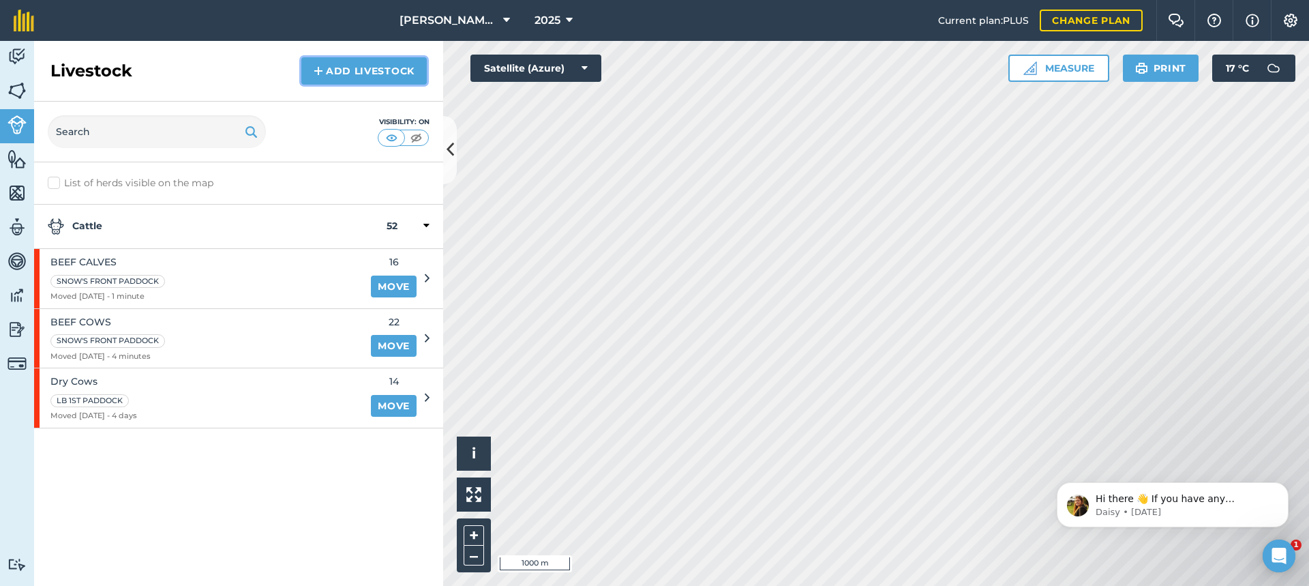
click at [361, 70] on link "Add Livestock" at bounding box center [363, 70] width 125 height 27
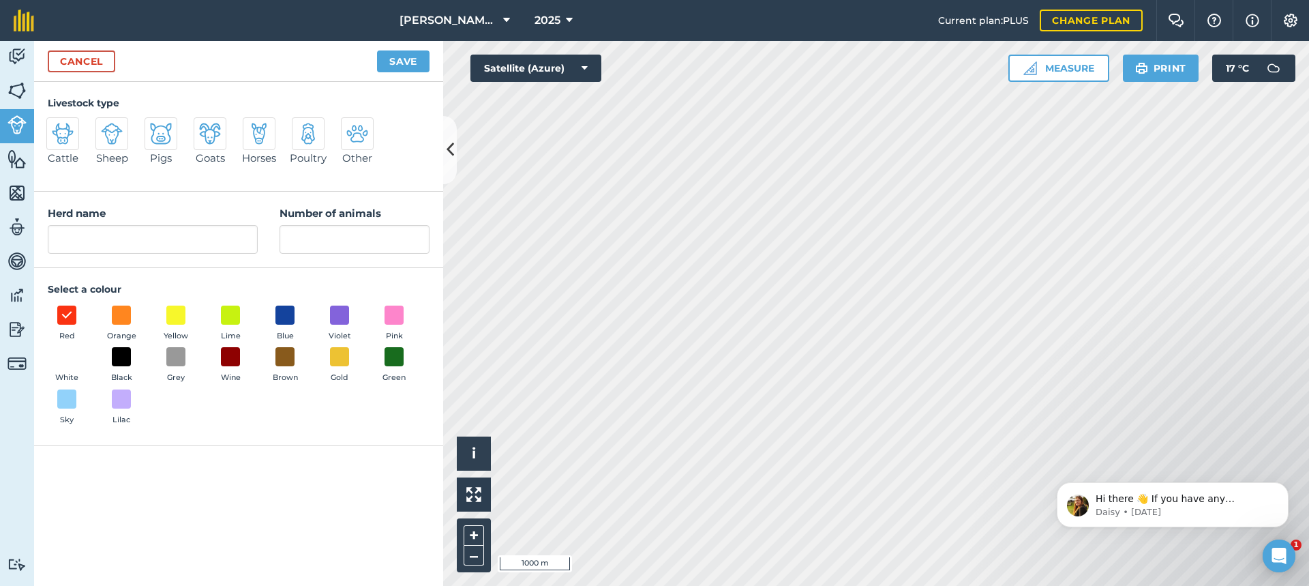
click at [66, 130] on img at bounding box center [63, 134] width 22 height 22
click at [57, 126] on input "Cattle" at bounding box center [52, 121] width 9 height 9
radio input "true"
click at [96, 241] on input "Cattle" at bounding box center [153, 239] width 210 height 29
type input "C"
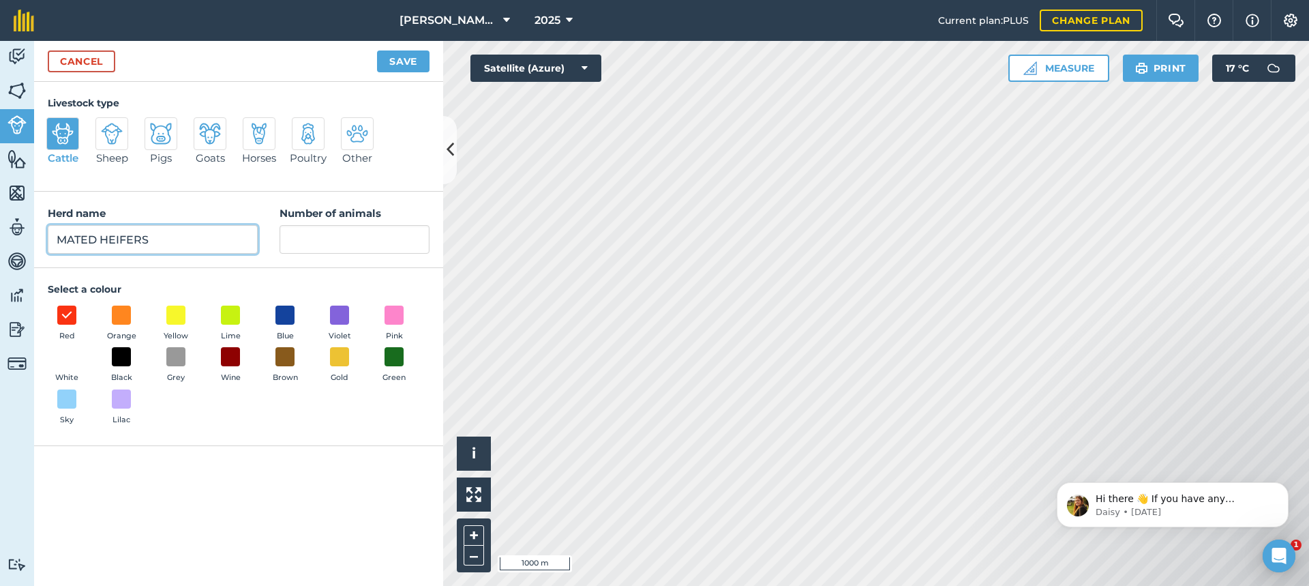
type input "MATED HEIFERS"
click at [295, 241] on input "Number of animals" at bounding box center [355, 239] width 150 height 29
type input "49"
click at [399, 63] on button "Save" at bounding box center [403, 61] width 53 height 22
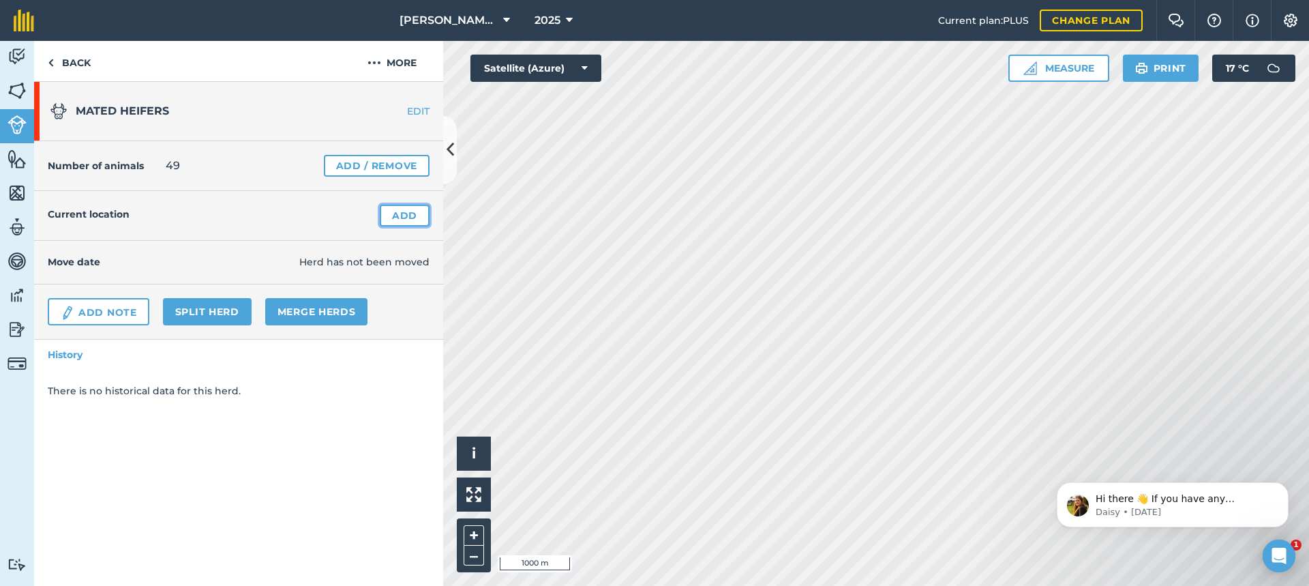
click at [399, 215] on link "Add" at bounding box center [405, 216] width 50 height 22
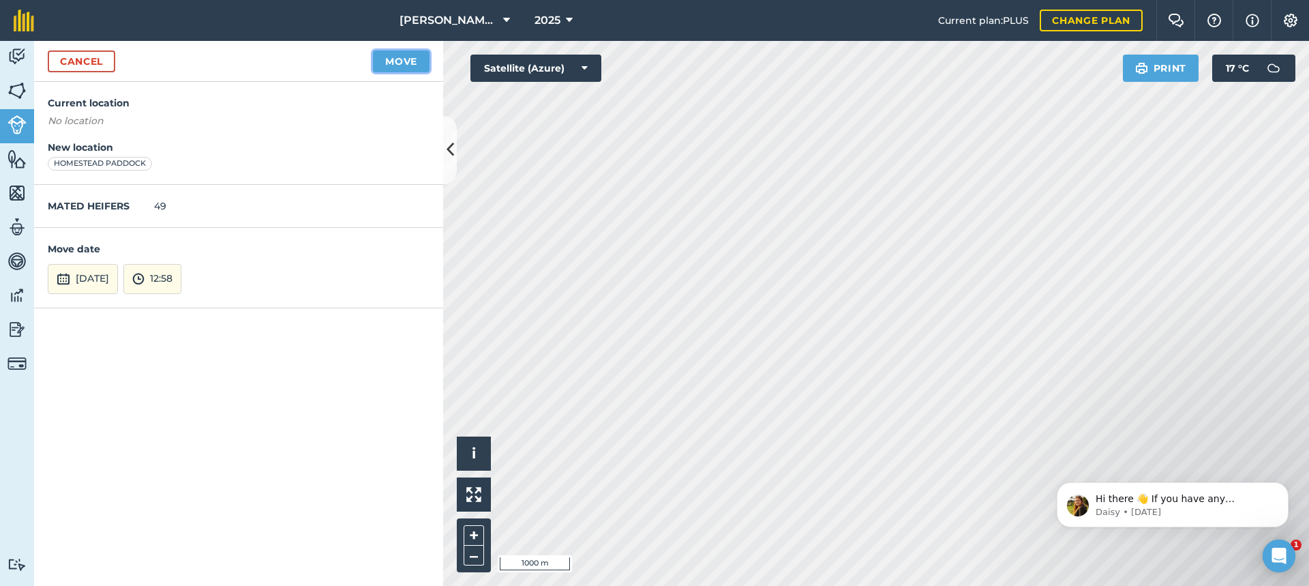
click at [393, 60] on button "Move" at bounding box center [401, 61] width 57 height 22
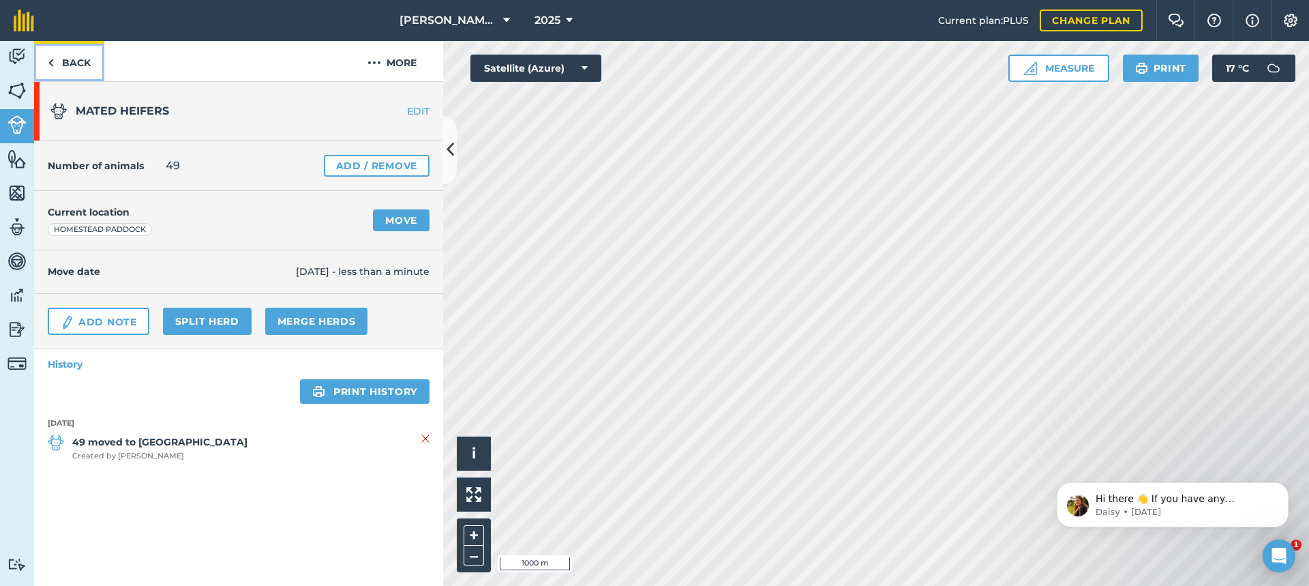
click at [50, 61] on img at bounding box center [51, 63] width 6 height 16
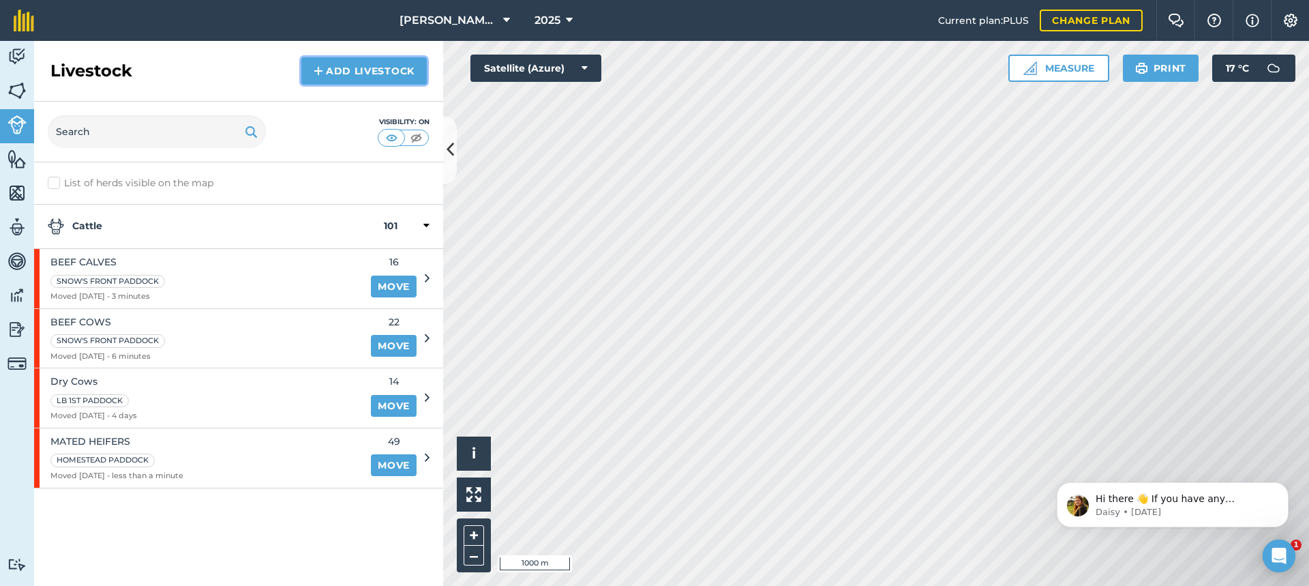
click at [388, 69] on link "Add Livestock" at bounding box center [363, 70] width 125 height 27
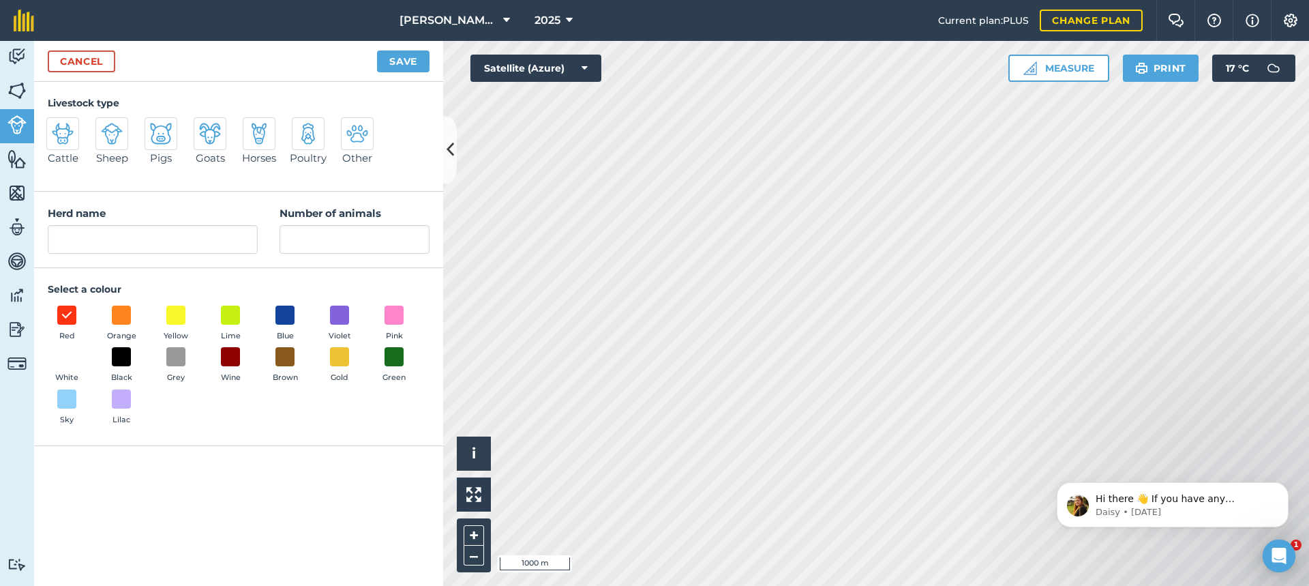
click at [64, 128] on img at bounding box center [63, 134] width 22 height 22
click at [57, 126] on input "Cattle" at bounding box center [52, 121] width 9 height 9
radio input "true"
click at [109, 237] on input "Cattle" at bounding box center [153, 239] width 210 height 29
type input "C"
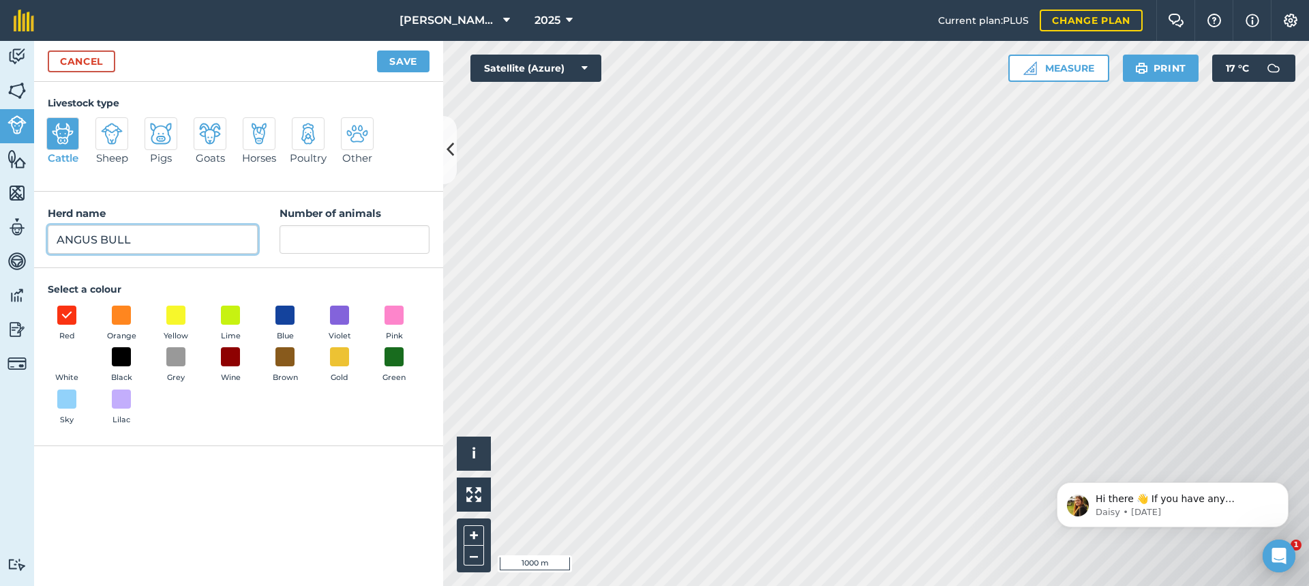
type input "ANGUS BULL"
click at [286, 239] on input "Number of animals" at bounding box center [355, 239] width 150 height 29
type input "1"
click at [403, 63] on button "Save" at bounding box center [403, 61] width 53 height 22
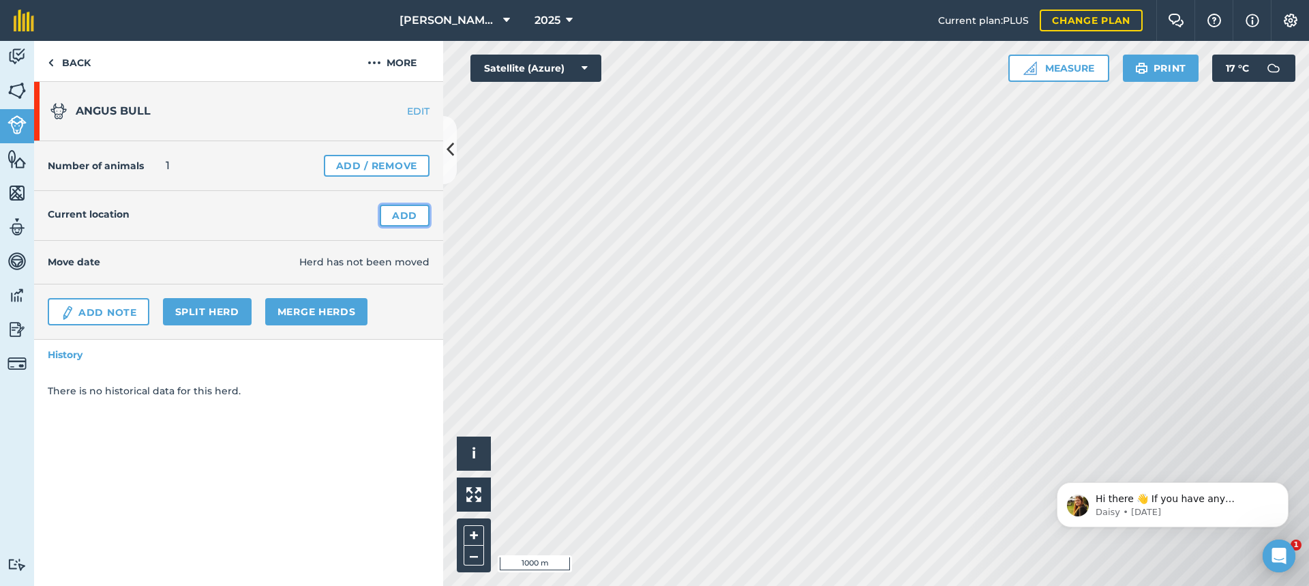
click at [411, 215] on link "Add" at bounding box center [405, 216] width 50 height 22
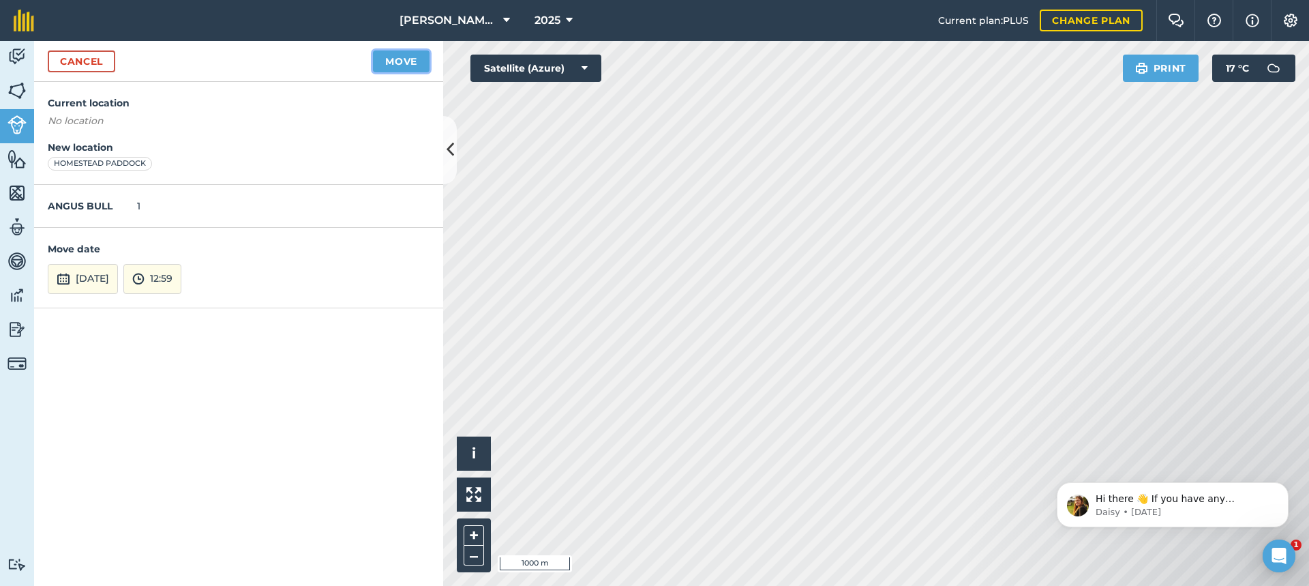
click at [405, 61] on button "Move" at bounding box center [401, 61] width 57 height 22
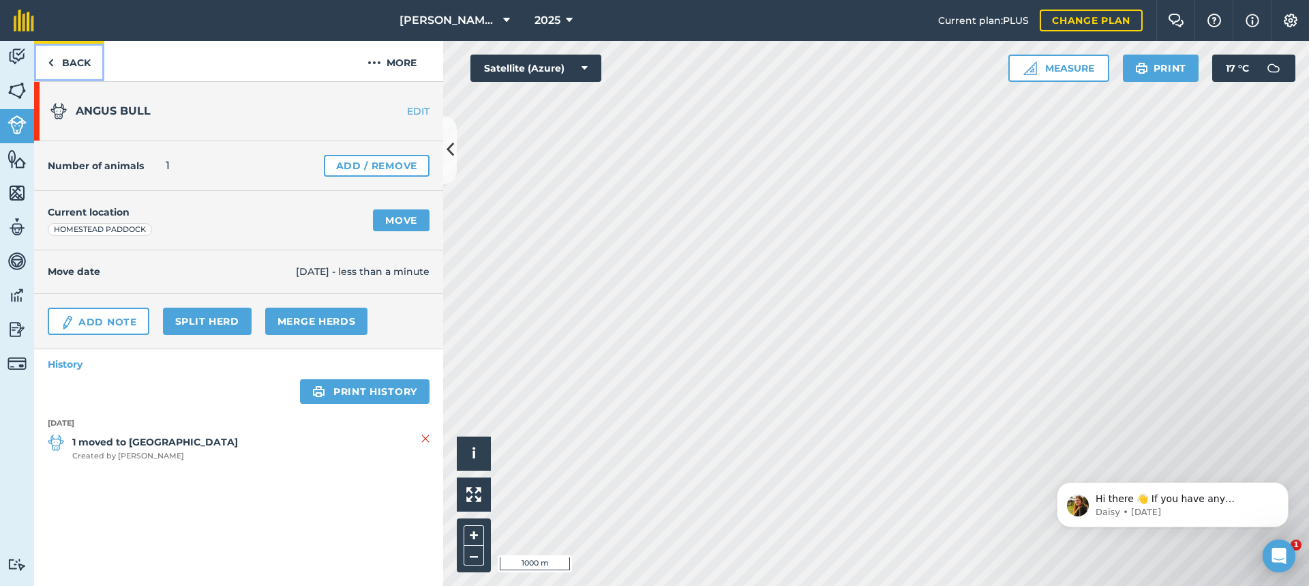
click at [68, 60] on link "Back" at bounding box center [69, 61] width 70 height 40
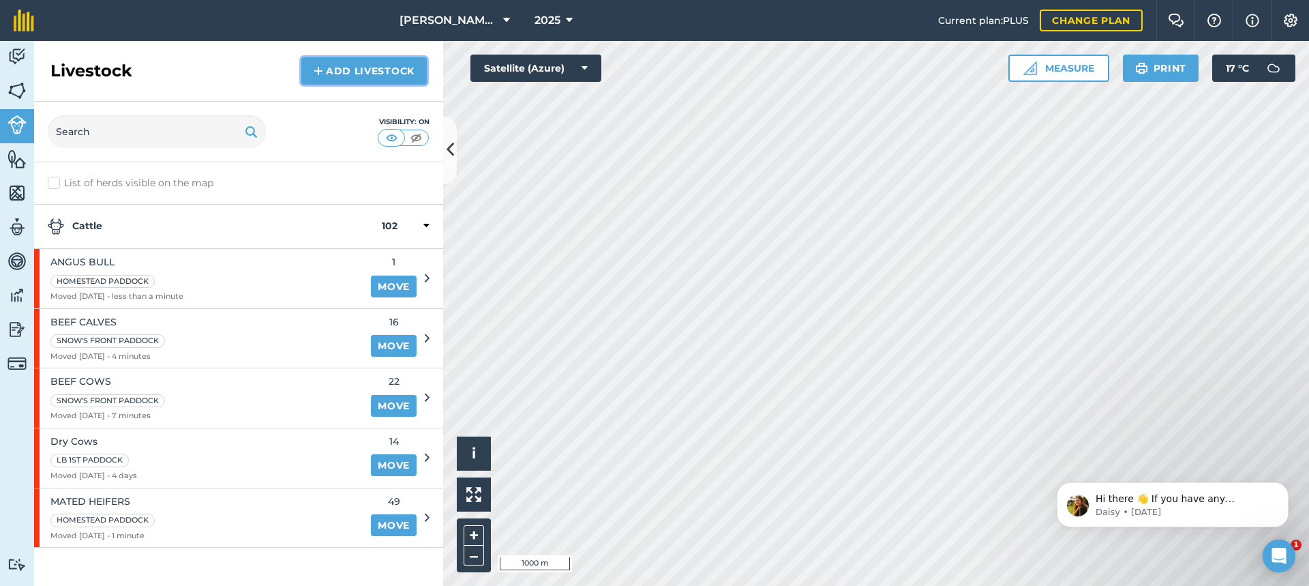
click at [364, 69] on link "Add Livestock" at bounding box center [363, 70] width 125 height 27
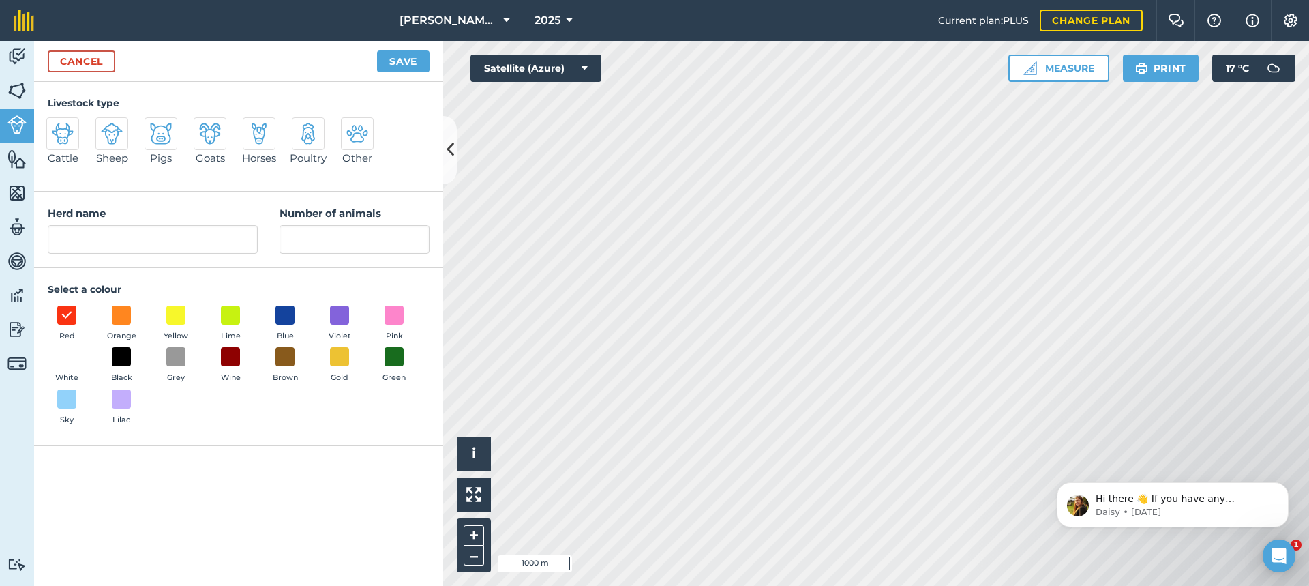
click at [61, 135] on img at bounding box center [63, 134] width 22 height 22
click at [57, 126] on input "Cattle" at bounding box center [52, 121] width 9 height 9
radio input "true"
click at [95, 238] on input "Cattle" at bounding box center [153, 239] width 210 height 29
type input "C"
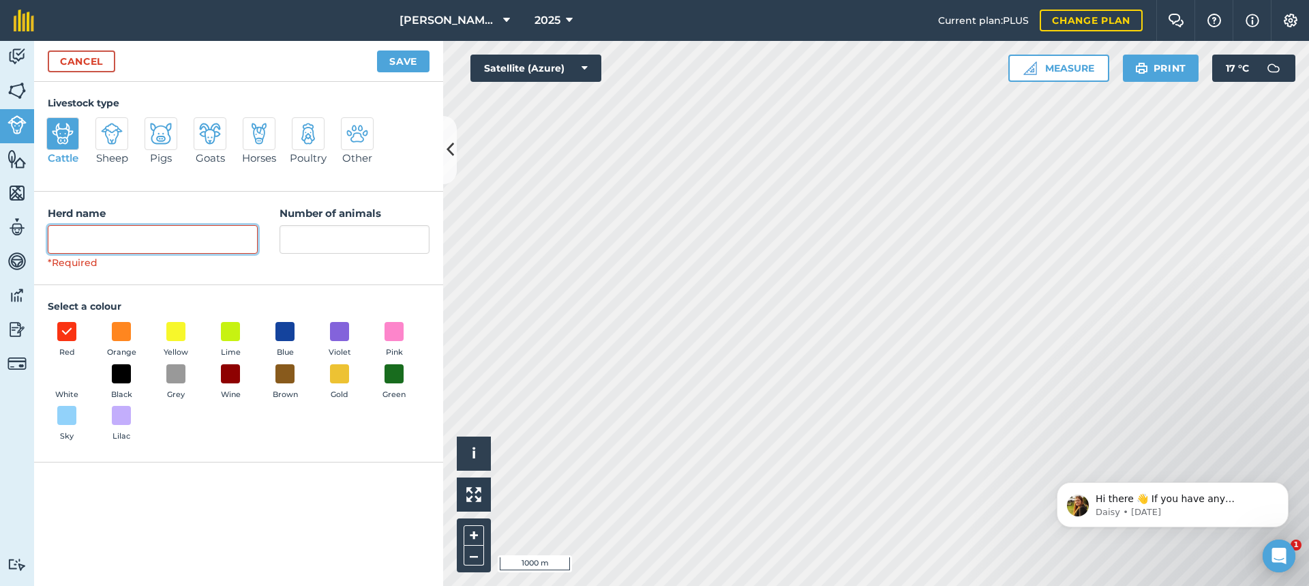
type input "s"
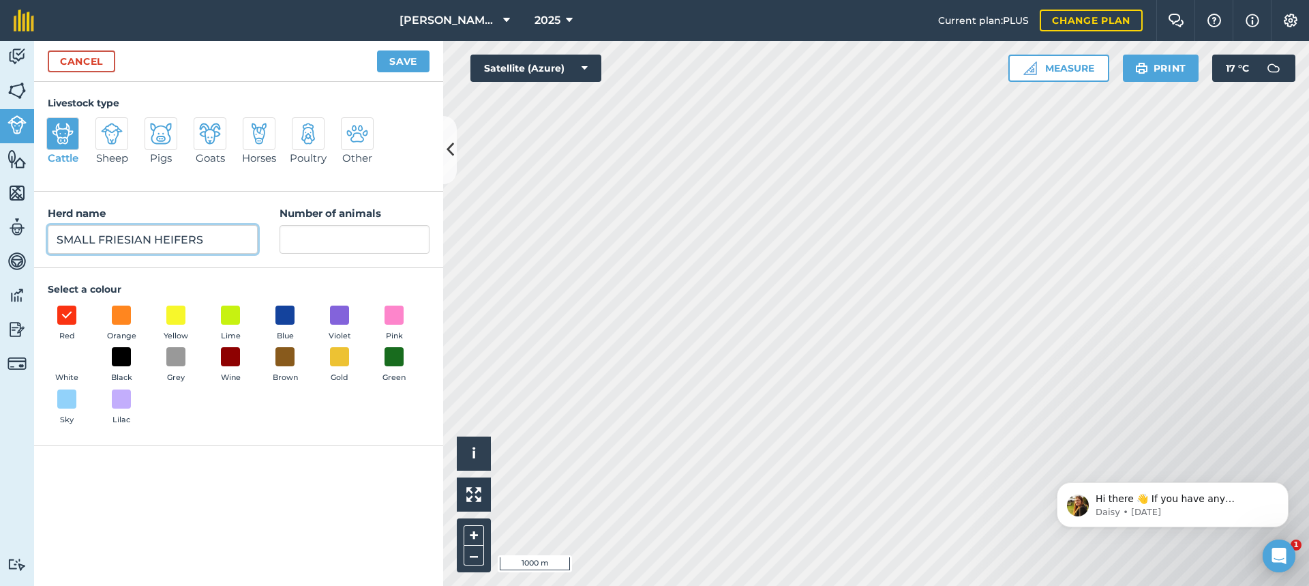
type input "SMALL FRIESIAN HEIFERS"
click at [314, 239] on input "Number of animals" at bounding box center [355, 239] width 150 height 29
type input "81"
click at [402, 65] on button "Save" at bounding box center [403, 61] width 53 height 22
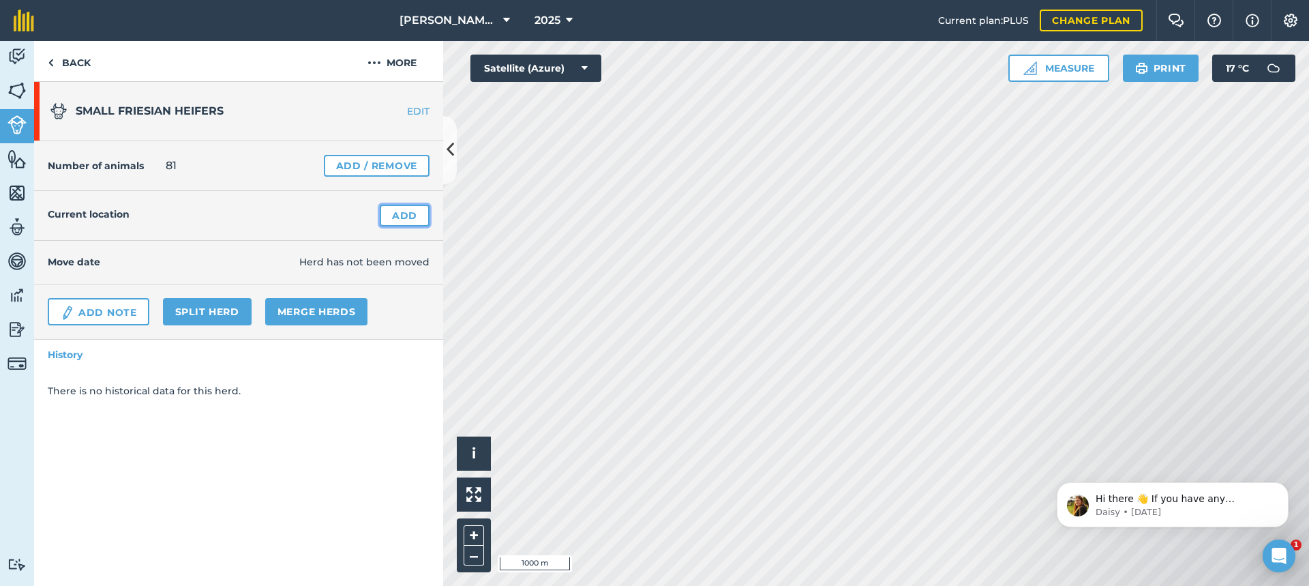
click at [410, 217] on link "Add" at bounding box center [405, 216] width 50 height 22
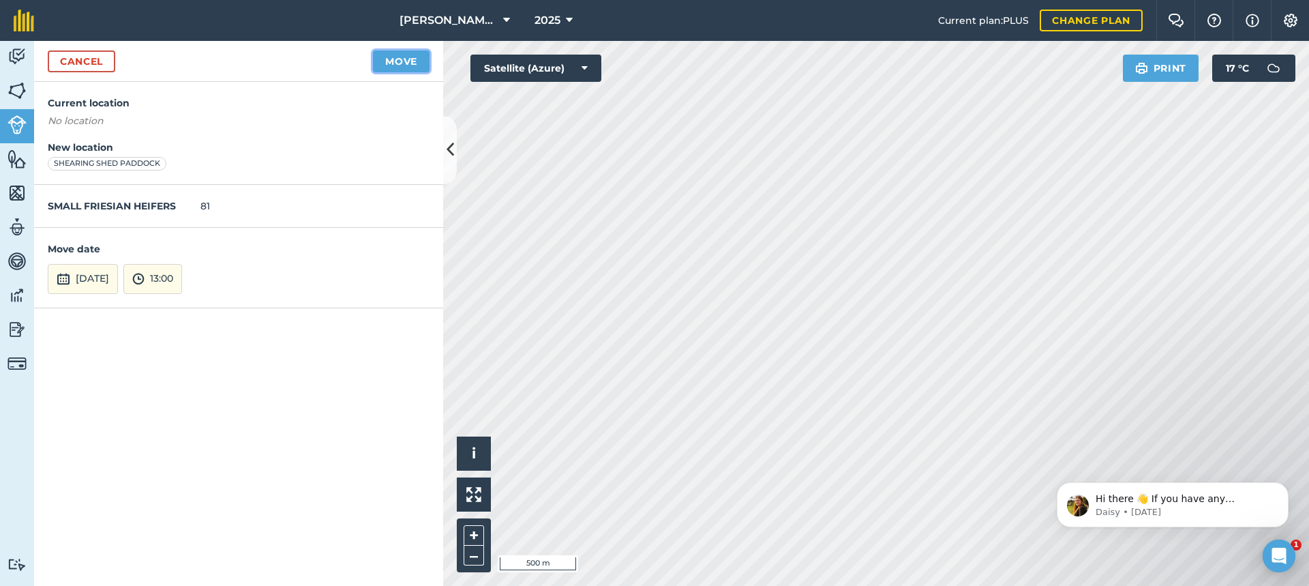
click at [390, 61] on button "Move" at bounding box center [401, 61] width 57 height 22
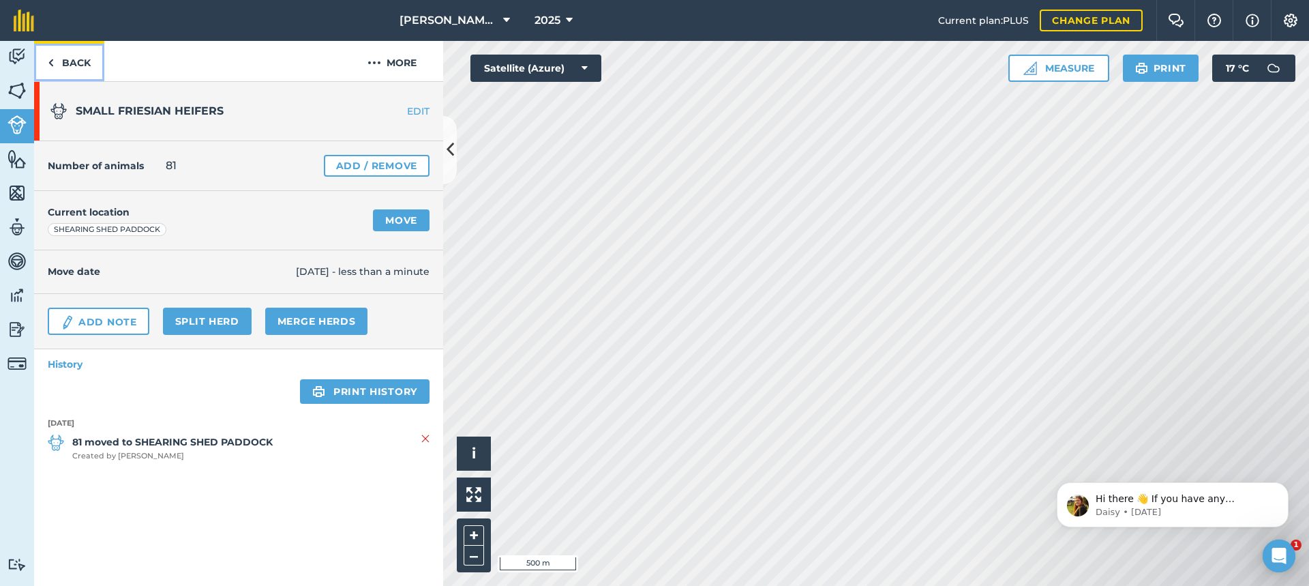
click at [68, 62] on link "Back" at bounding box center [69, 61] width 70 height 40
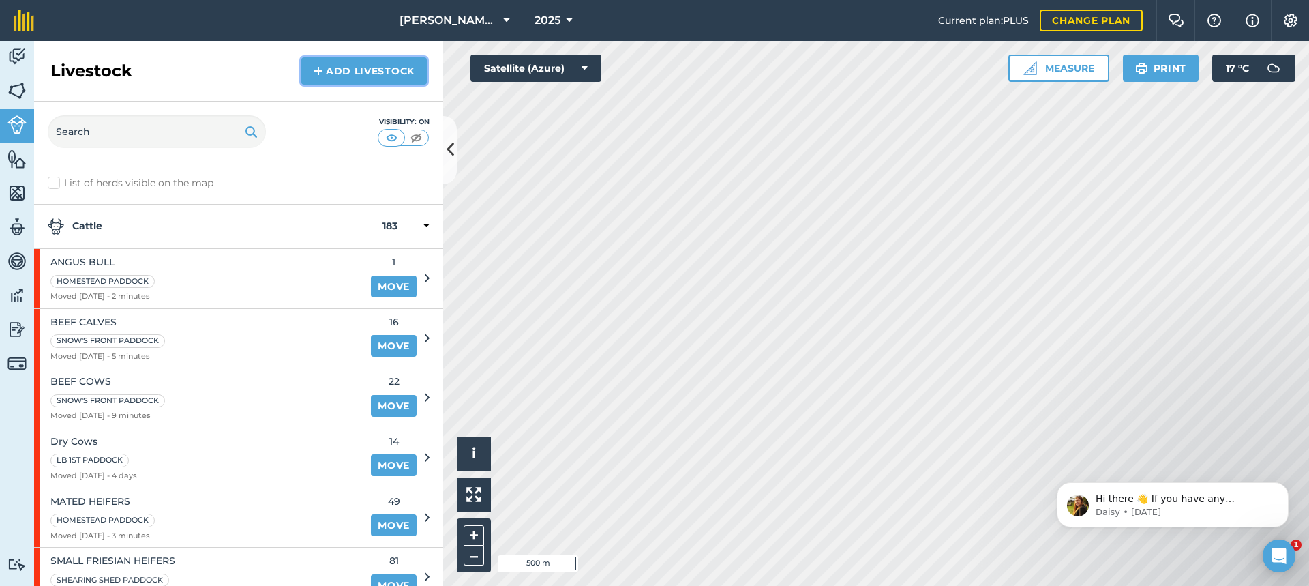
click at [357, 72] on link "Add Livestock" at bounding box center [363, 70] width 125 height 27
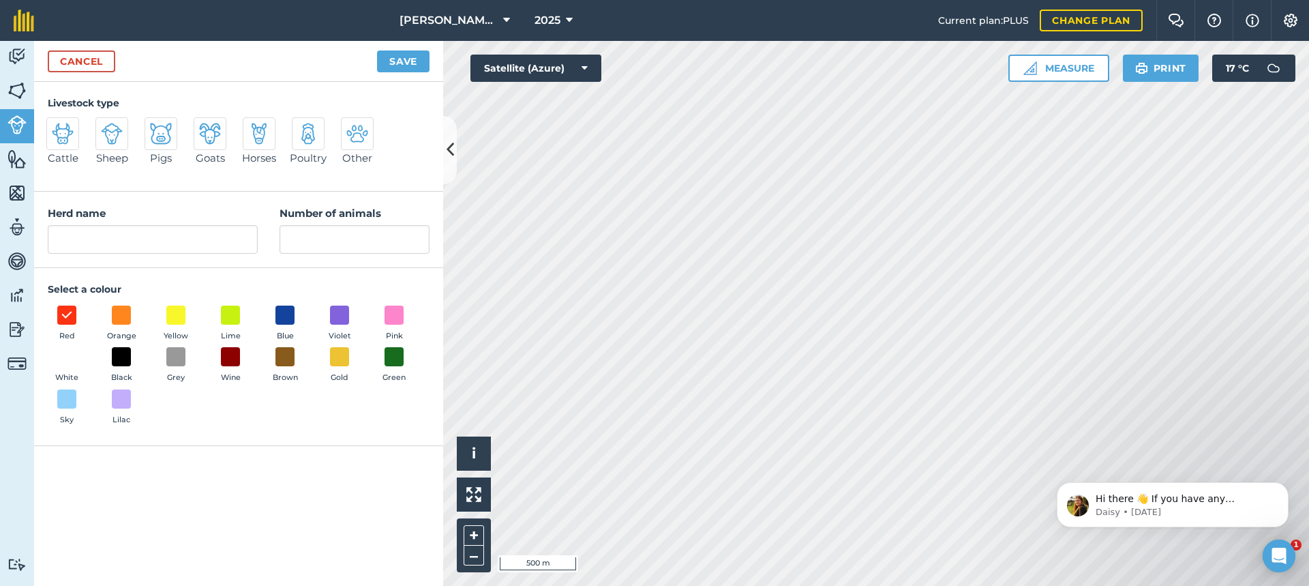
click at [60, 136] on img at bounding box center [63, 134] width 22 height 22
click at [57, 126] on input "Cattle" at bounding box center [52, 121] width 9 height 9
radio input "true"
click at [104, 243] on input "Cattle" at bounding box center [153, 239] width 210 height 29
type input "C"
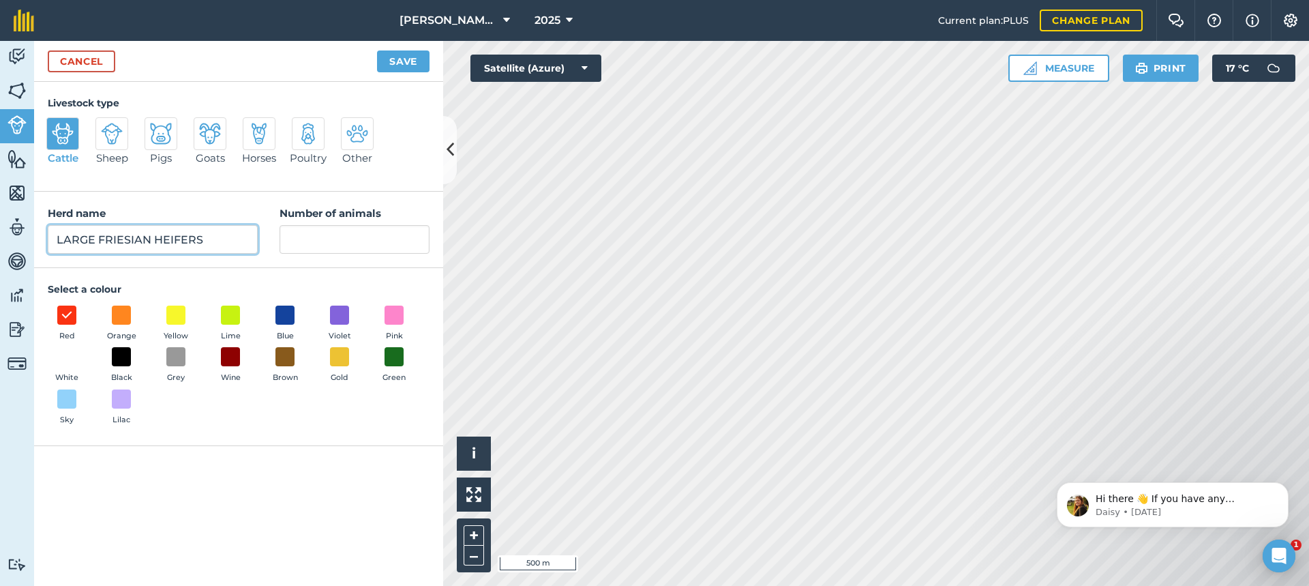
type input "LARGE FRIESIAN HEIFERS"
click at [303, 235] on input "Number of animals" at bounding box center [355, 239] width 150 height 29
type input "77"
click at [404, 59] on button "Save" at bounding box center [403, 61] width 53 height 22
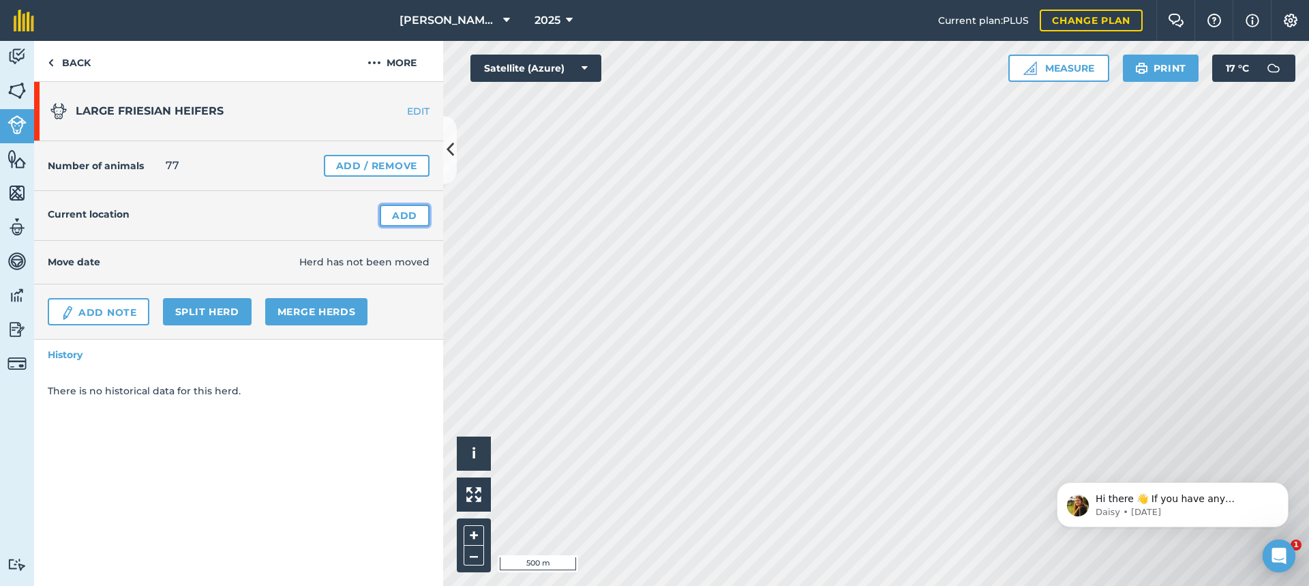
click at [404, 215] on link "Add" at bounding box center [405, 216] width 50 height 22
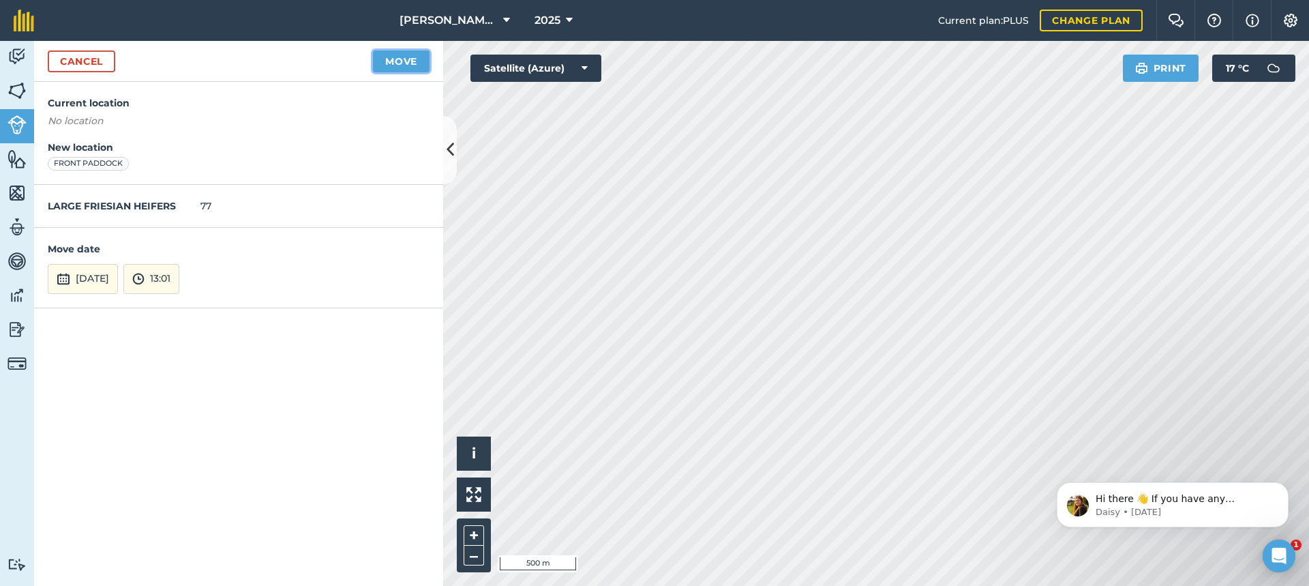
click at [408, 60] on button "Move" at bounding box center [401, 61] width 57 height 22
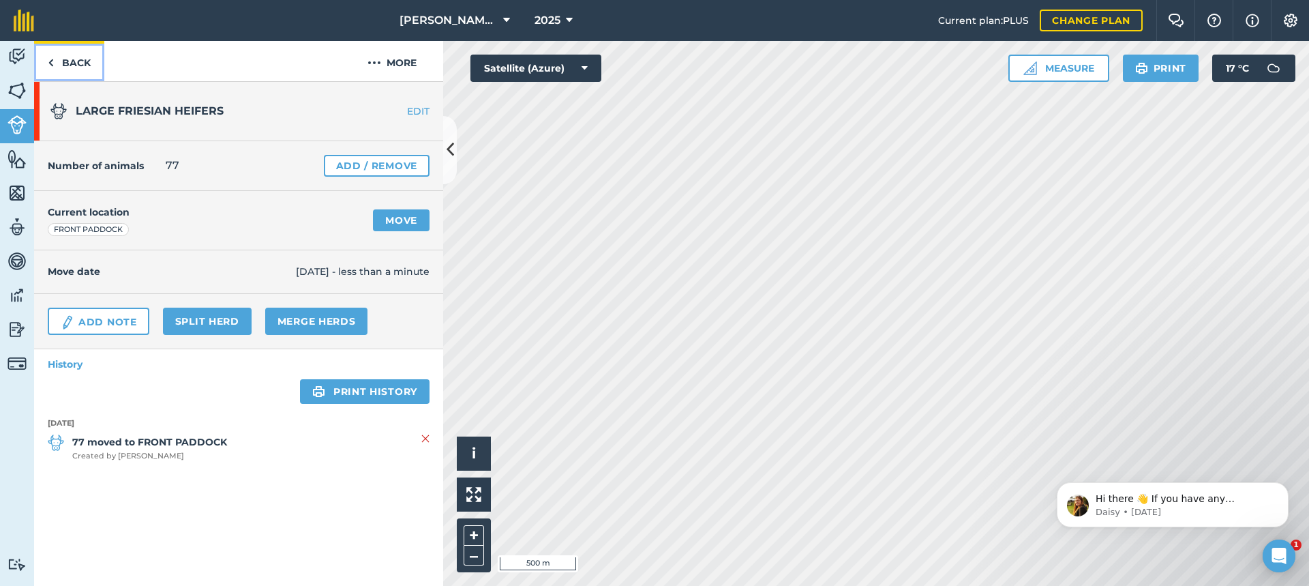
click at [68, 61] on link "Back" at bounding box center [69, 61] width 70 height 40
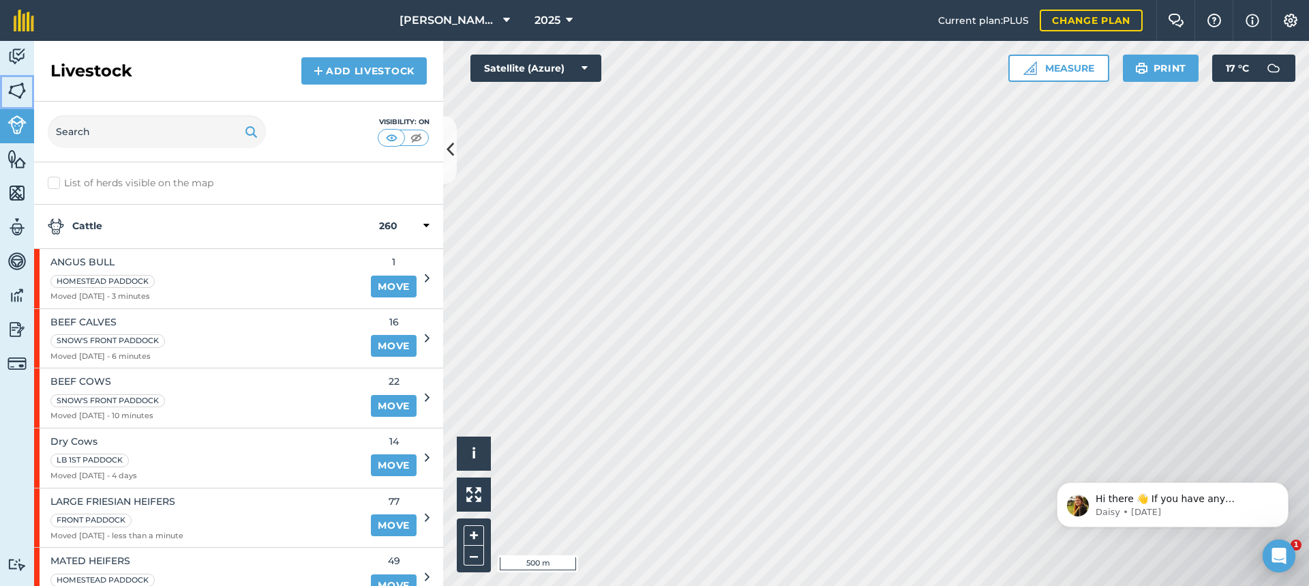
click at [23, 90] on img at bounding box center [17, 90] width 19 height 20
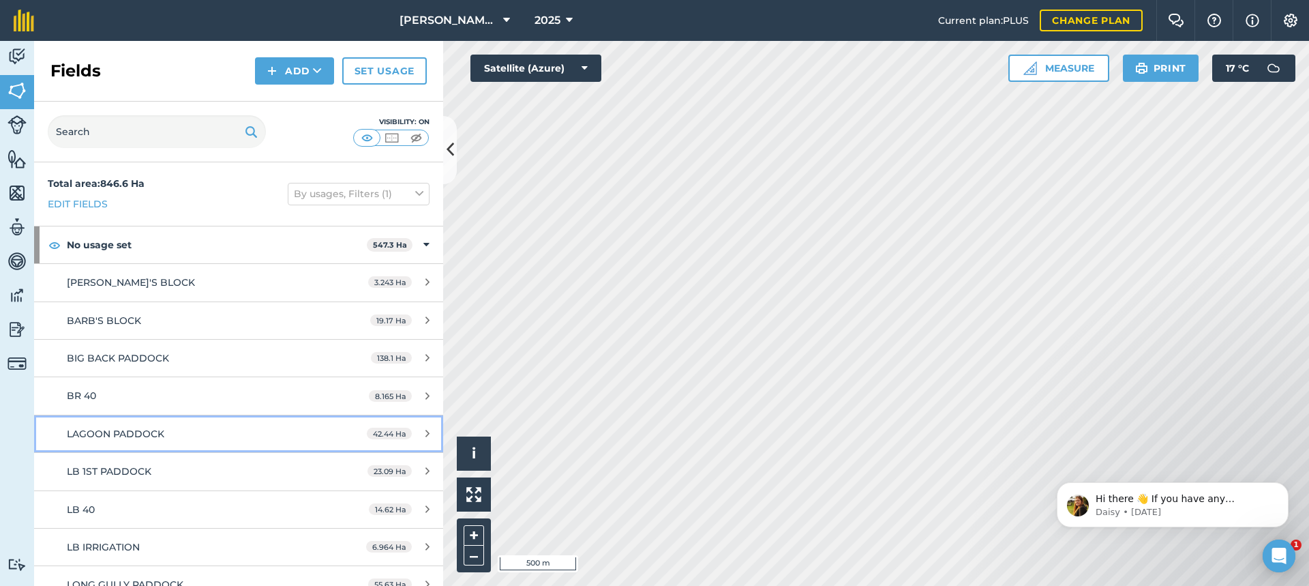
click at [207, 432] on div "LAGOON PADDOCK" at bounding box center [195, 433] width 256 height 15
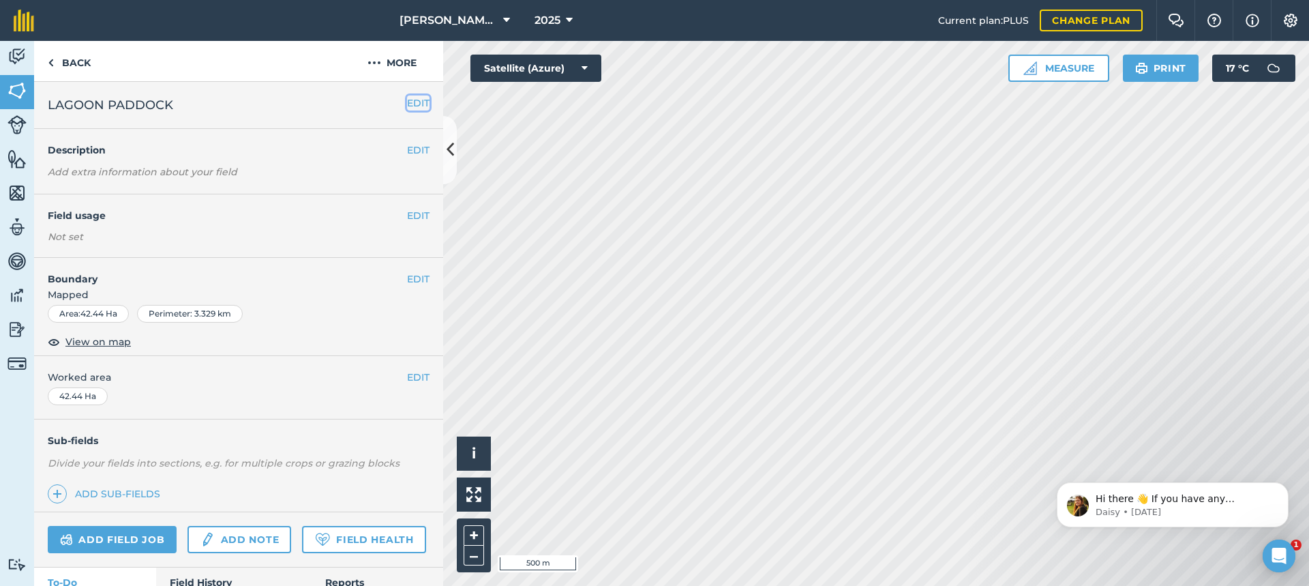
click at [409, 99] on button "EDIT" at bounding box center [418, 102] width 23 height 15
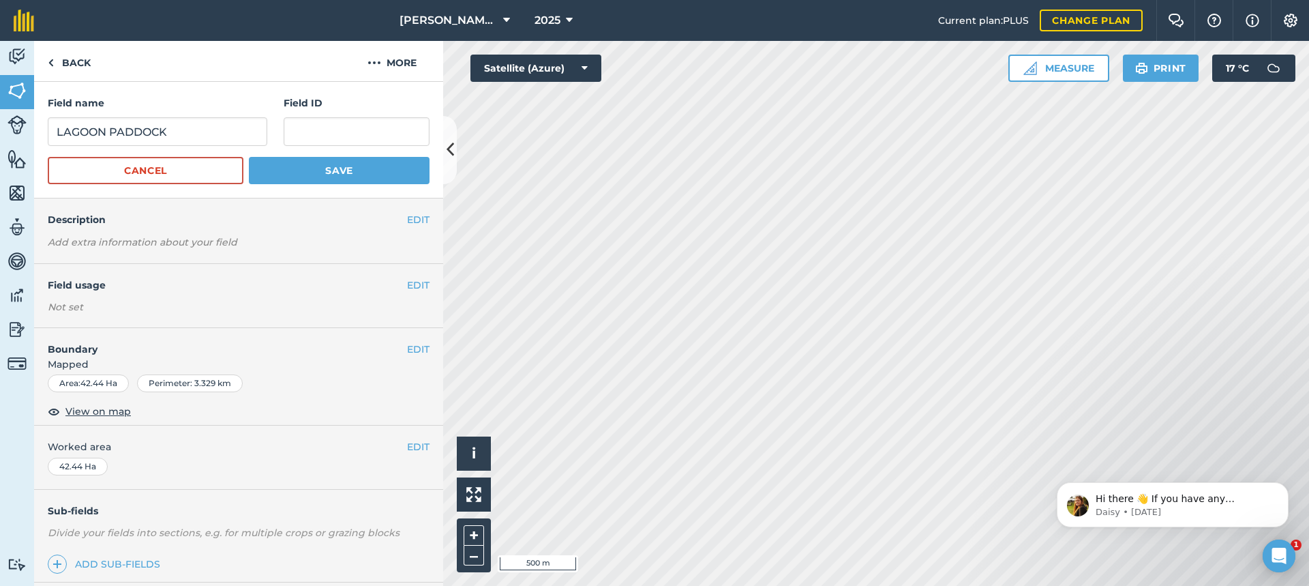
click at [216, 298] on div "EDIT Field usage Not set" at bounding box center [238, 295] width 409 height 63
click at [408, 286] on button "EDIT" at bounding box center [418, 285] width 23 height 15
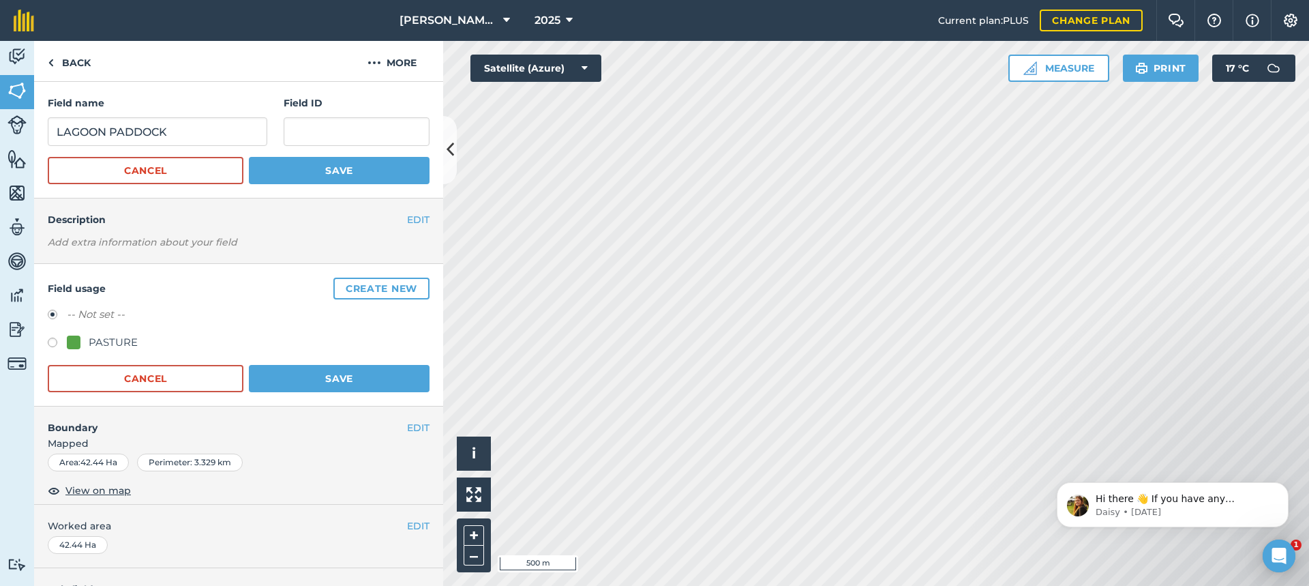
click at [53, 342] on label at bounding box center [57, 345] width 19 height 14
radio input "true"
radio input "false"
click at [312, 376] on button "Save" at bounding box center [339, 378] width 181 height 27
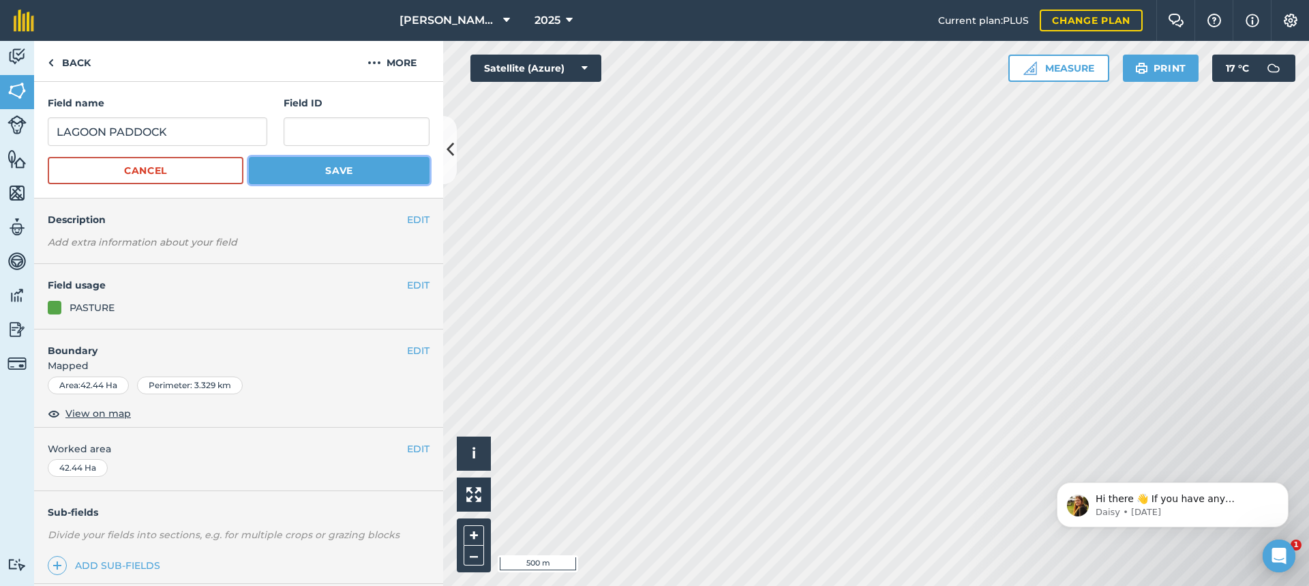
click at [320, 172] on button "Save" at bounding box center [339, 170] width 181 height 27
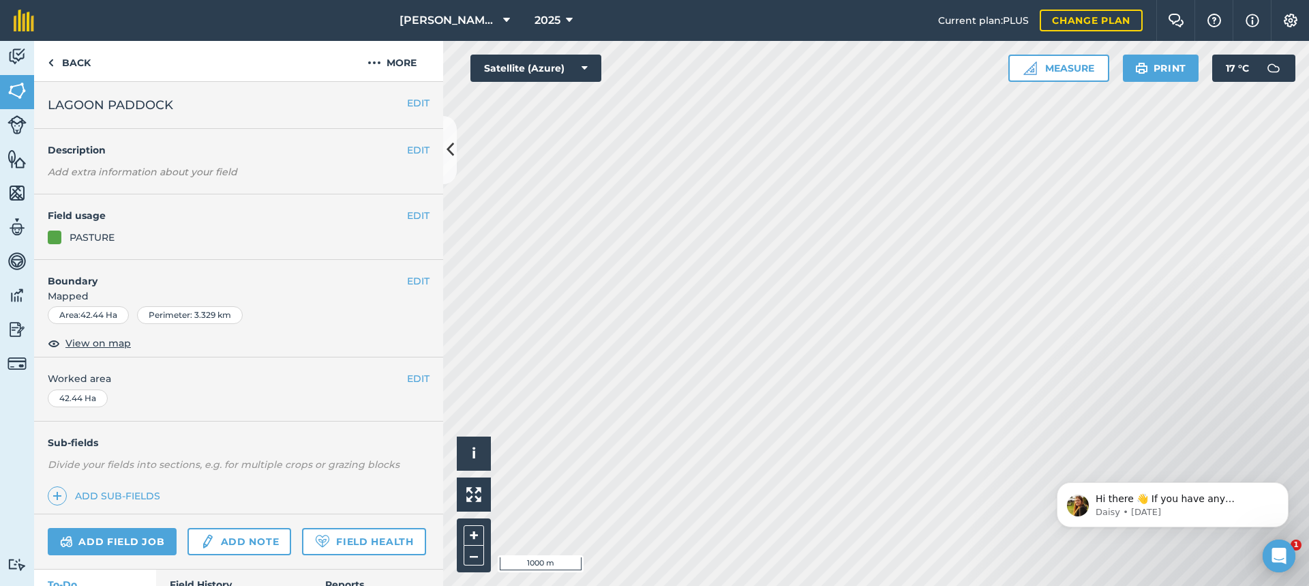
click at [376, 365] on div "Activity Fields Livestock Features Maps Team Vehicles Data Reporting Billing Tu…" at bounding box center [654, 313] width 1309 height 545
click at [20, 121] on img at bounding box center [17, 124] width 19 height 19
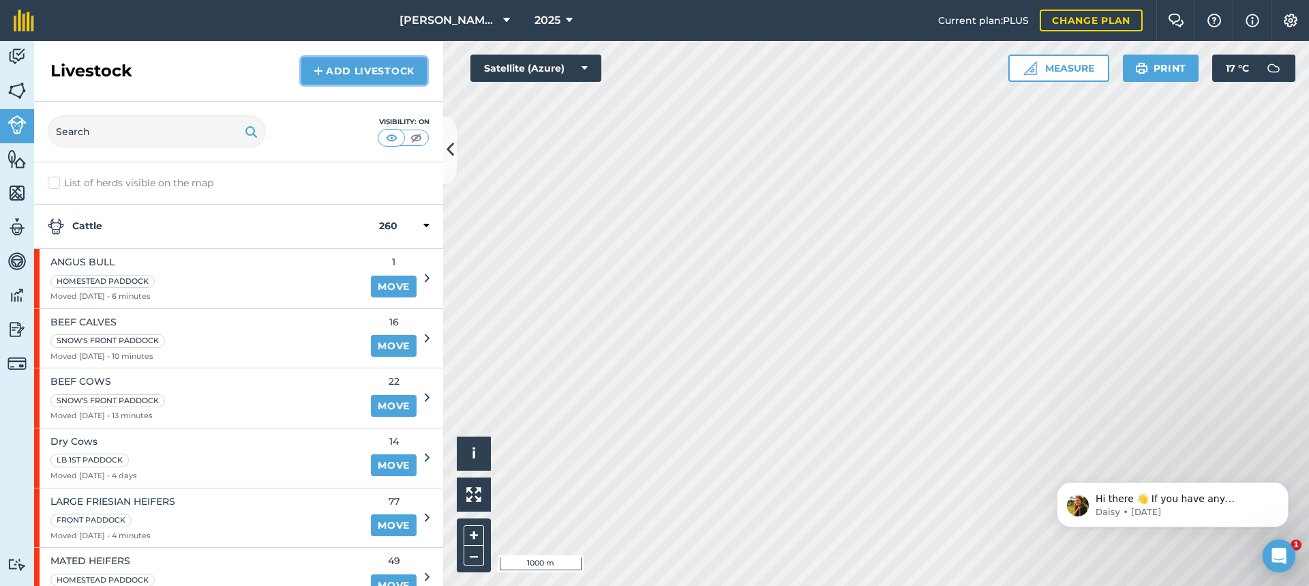
click at [363, 71] on link "Add Livestock" at bounding box center [363, 70] width 125 height 27
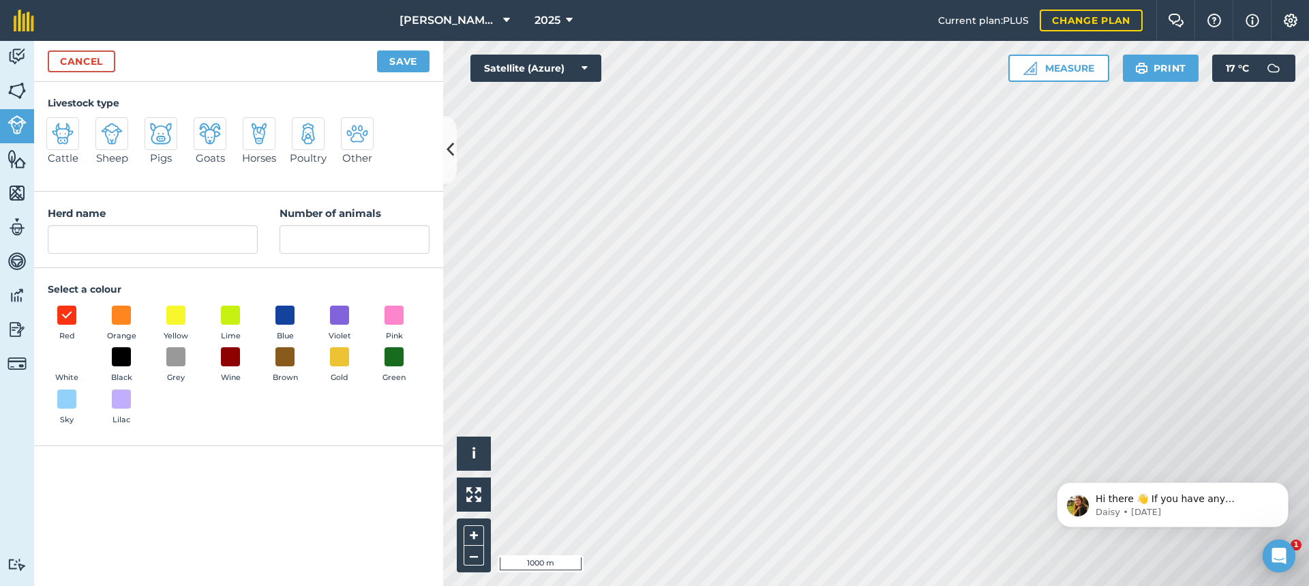
click at [65, 135] on img at bounding box center [63, 134] width 22 height 22
click at [57, 126] on input "Cattle" at bounding box center [52, 121] width 9 height 9
radio input "true"
click at [110, 238] on input "Cattle" at bounding box center [153, 239] width 210 height 29
type input "C"
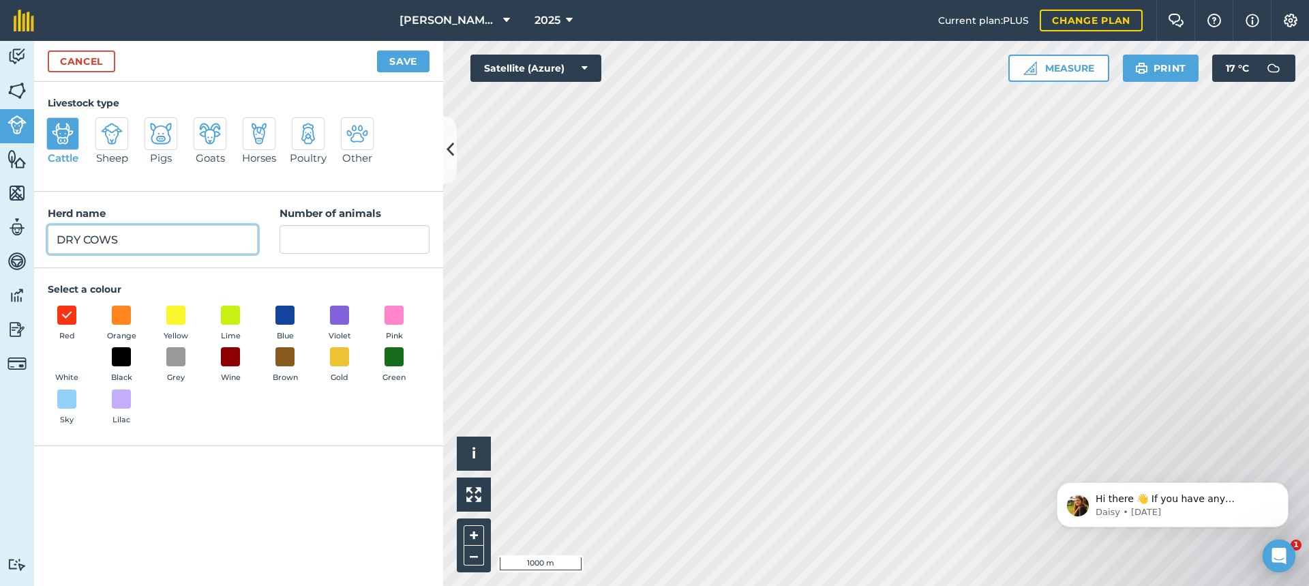
type input "DRY COWS"
click at [312, 243] on input "Number of animals" at bounding box center [355, 239] width 150 height 29
type input "12"
click at [403, 59] on button "Save" at bounding box center [403, 61] width 53 height 22
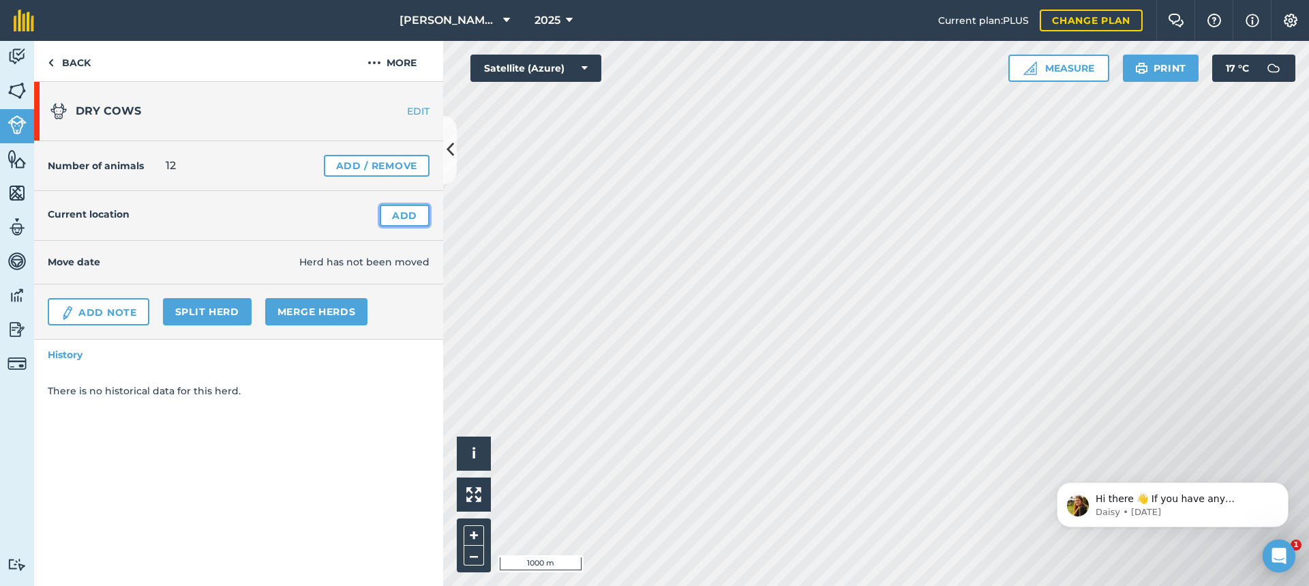
click at [406, 215] on link "Add" at bounding box center [405, 216] width 50 height 22
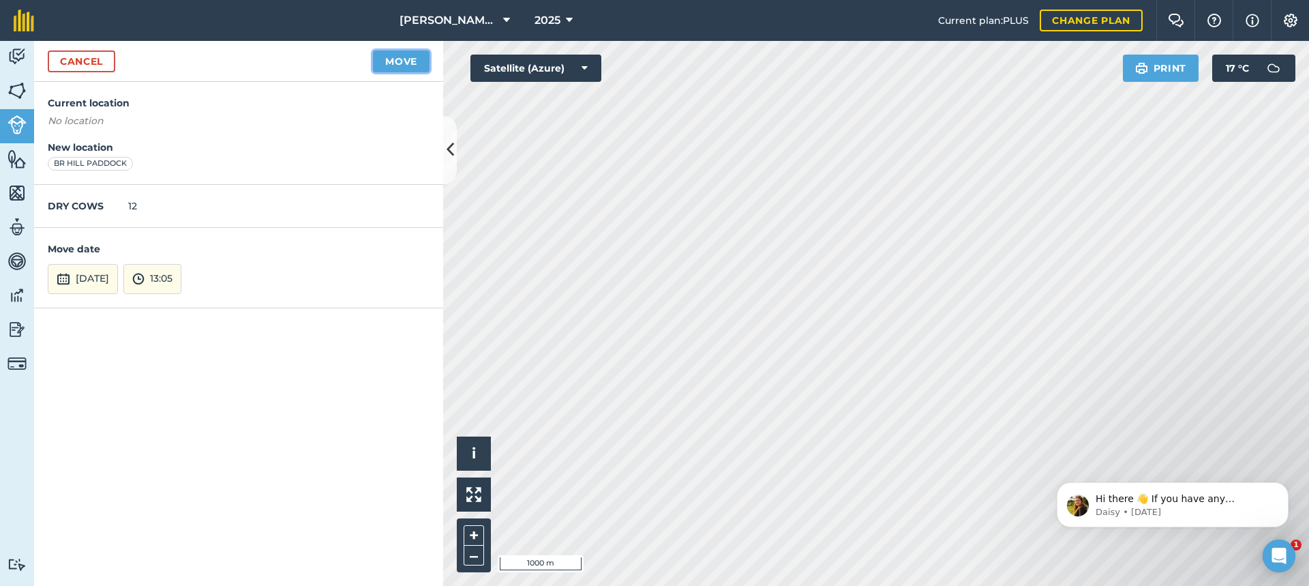
click at [393, 59] on button "Move" at bounding box center [401, 61] width 57 height 22
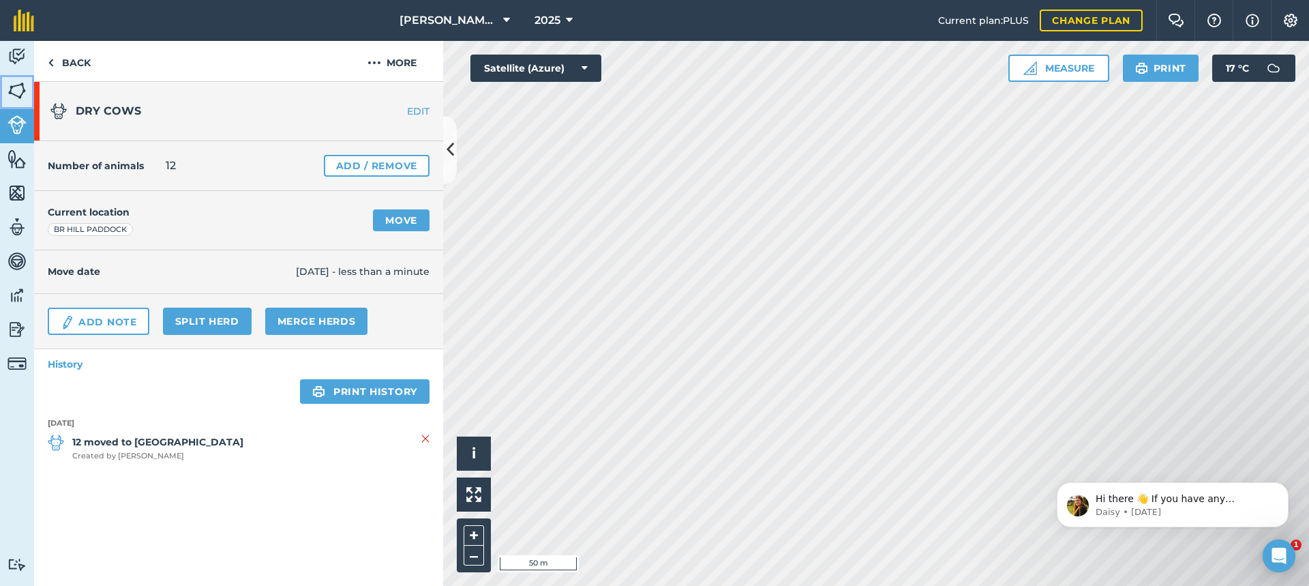
click at [14, 90] on img at bounding box center [17, 90] width 19 height 20
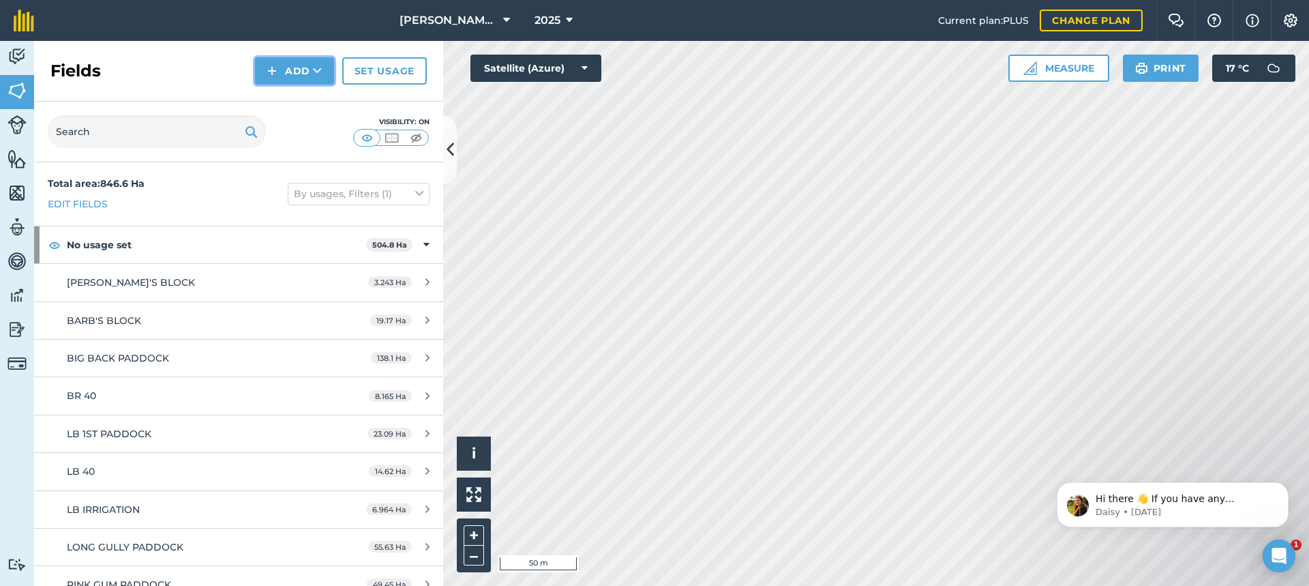
click at [305, 68] on button "Add" at bounding box center [294, 70] width 79 height 27
click at [312, 97] on link "Draw" at bounding box center [294, 102] width 75 height 30
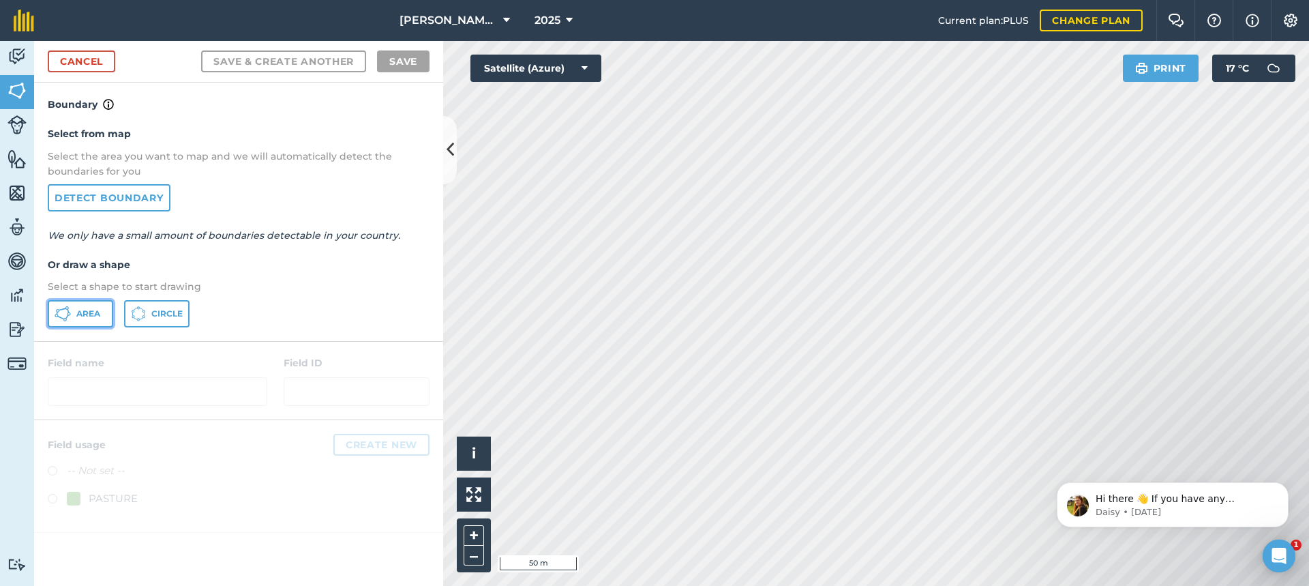
click at [79, 312] on span "Area" at bounding box center [88, 313] width 24 height 11
drag, startPoint x: 1231, startPoint y: 462, endPoint x: 1083, endPoint y: 364, distance: 177.6
click at [1083, 453] on html "Hi there 👋 If you have any questions about our pricing or which plan is right f…" at bounding box center [1172, 500] width 273 height 95
drag, startPoint x: 1075, startPoint y: 469, endPoint x: 863, endPoint y: 301, distance: 271.3
click at [1036, 453] on html "Hi there 👋 If you have any questions about our pricing or which plan is right f…" at bounding box center [1172, 500] width 273 height 95
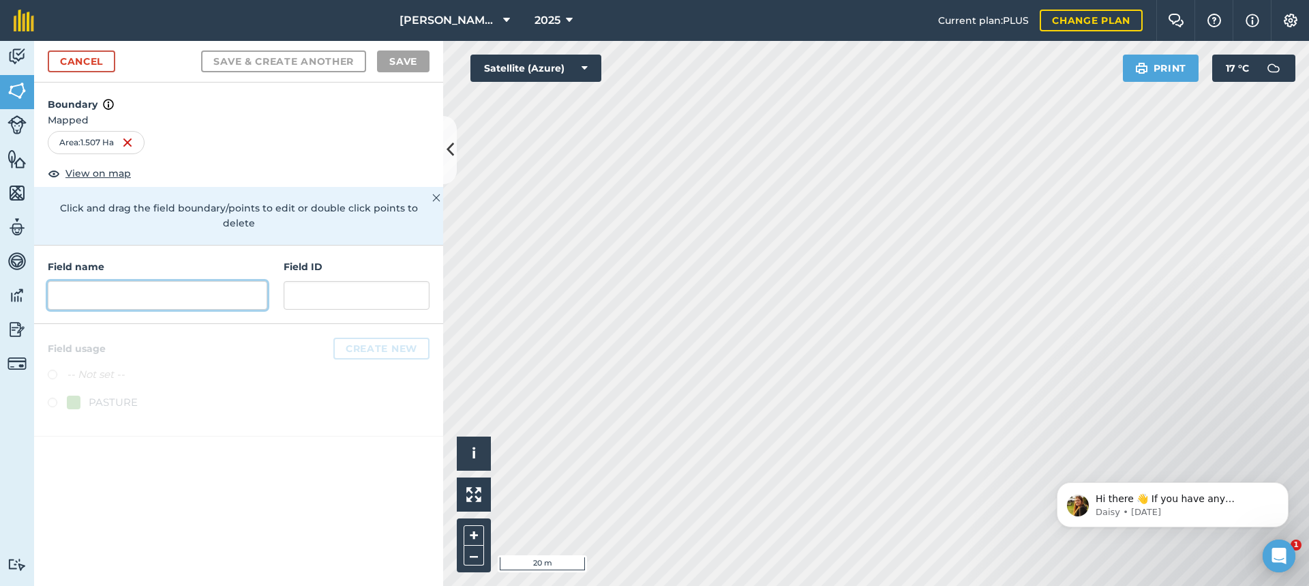
click at [65, 281] on input "text" at bounding box center [158, 295] width 220 height 29
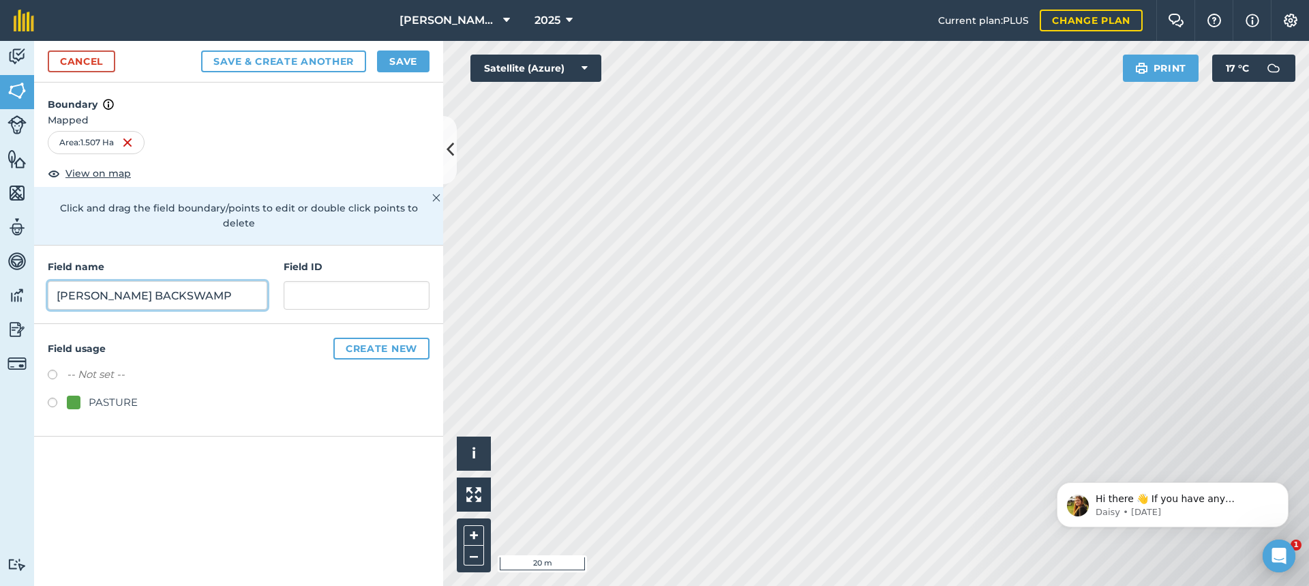
type input "[PERSON_NAME] BACKSWAMP"
drag, startPoint x: 54, startPoint y: 387, endPoint x: 65, endPoint y: 385, distance: 11.8
click at [55, 398] on label at bounding box center [57, 405] width 19 height 14
radio input "true"
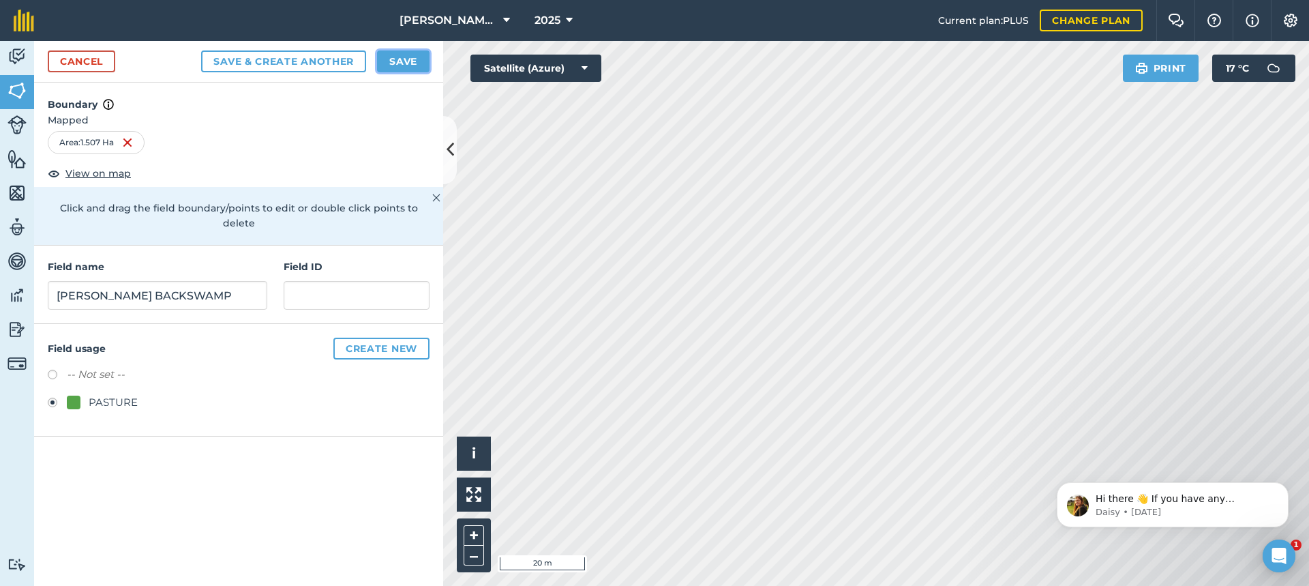
click at [411, 58] on button "Save" at bounding box center [403, 61] width 53 height 22
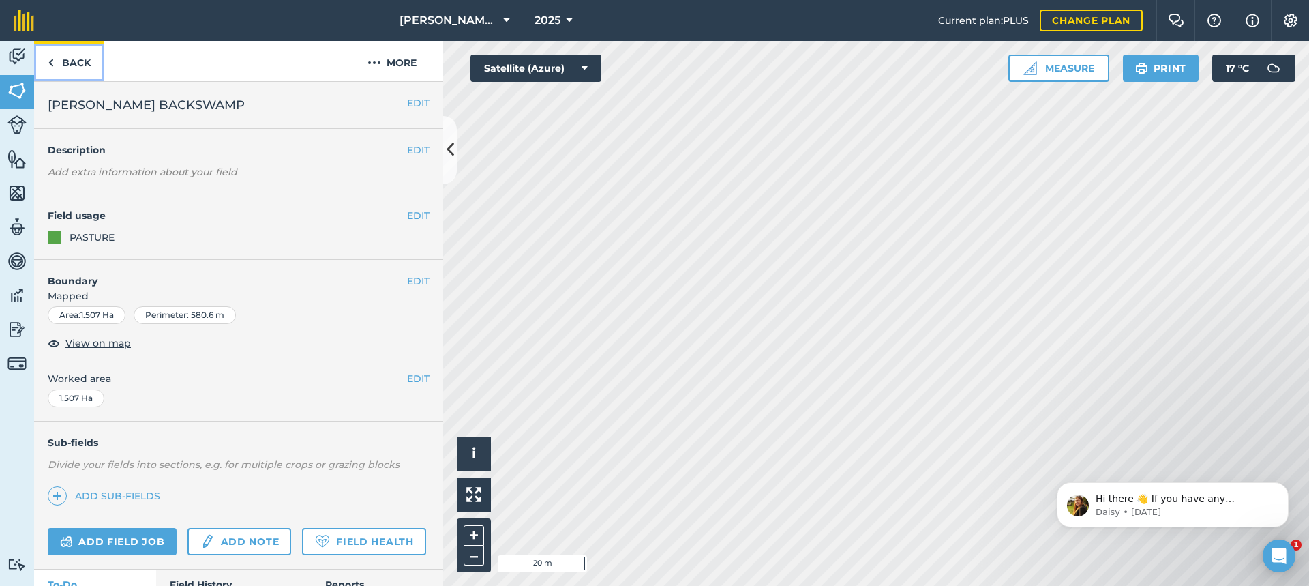
click at [50, 62] on img at bounding box center [51, 63] width 6 height 16
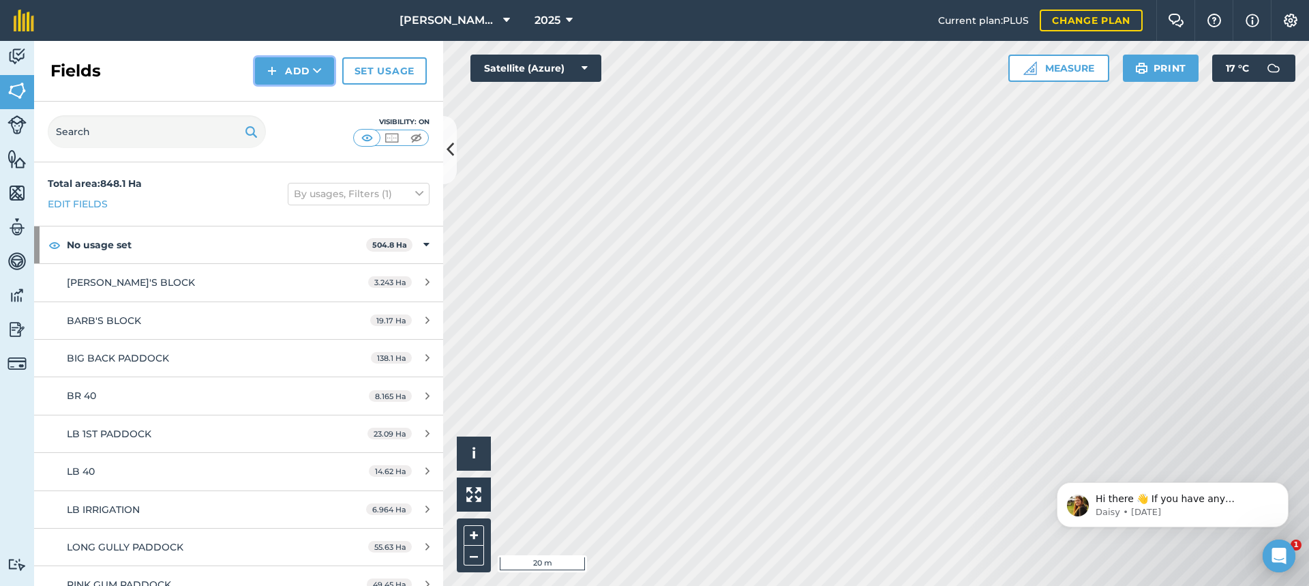
click at [298, 71] on button "Add" at bounding box center [294, 70] width 79 height 27
click at [304, 98] on link "Draw" at bounding box center [294, 102] width 75 height 30
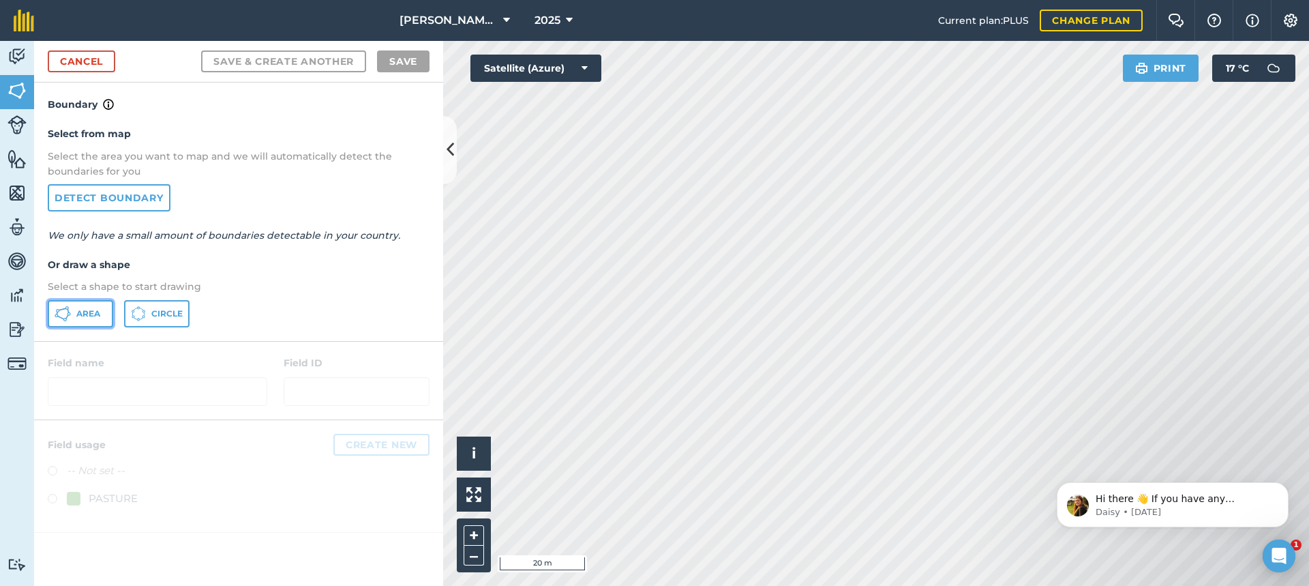
click at [89, 316] on span "Area" at bounding box center [88, 313] width 24 height 11
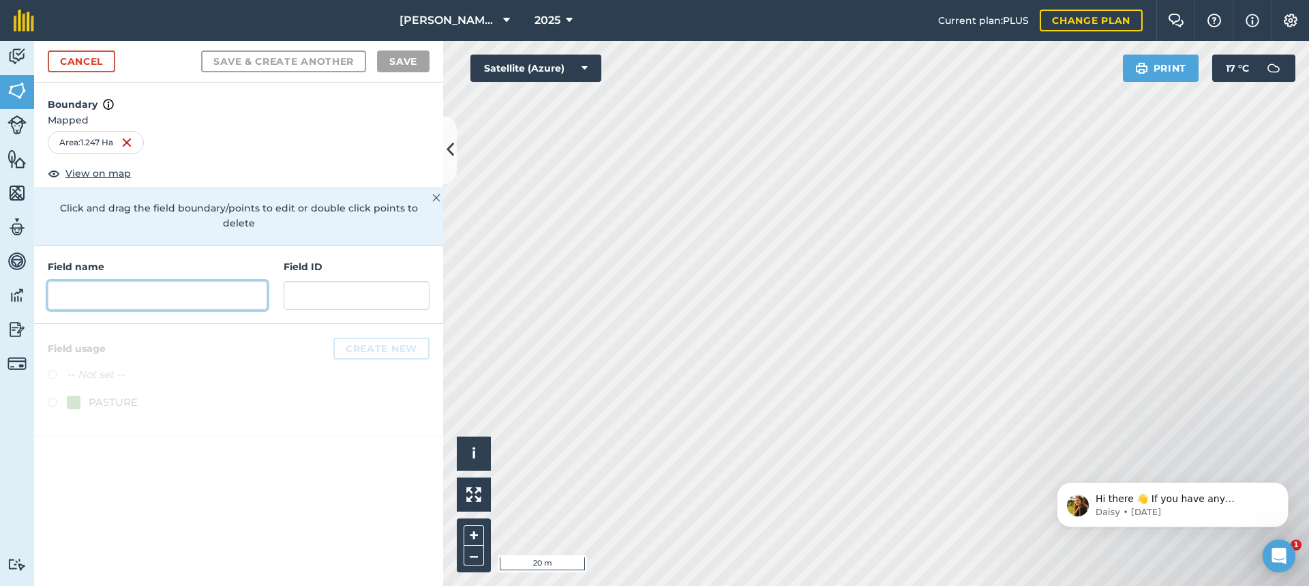
click at [74, 283] on input "text" at bounding box center [158, 295] width 220 height 29
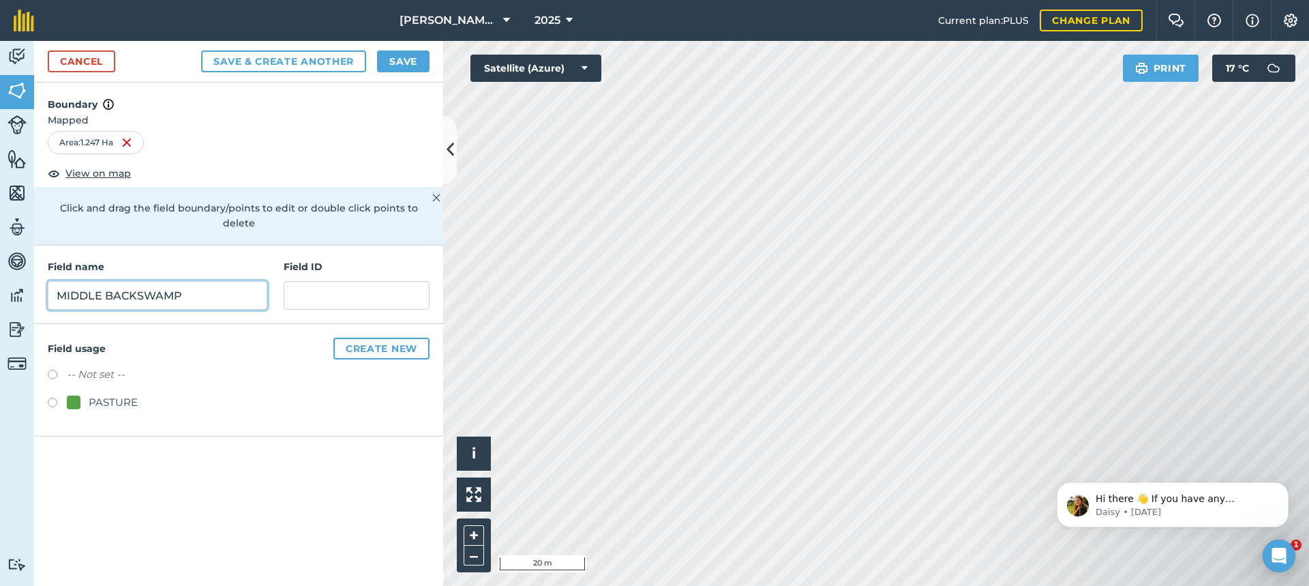
type input "MIDDLE BACKSWAMP"
click at [52, 398] on label at bounding box center [57, 405] width 19 height 14
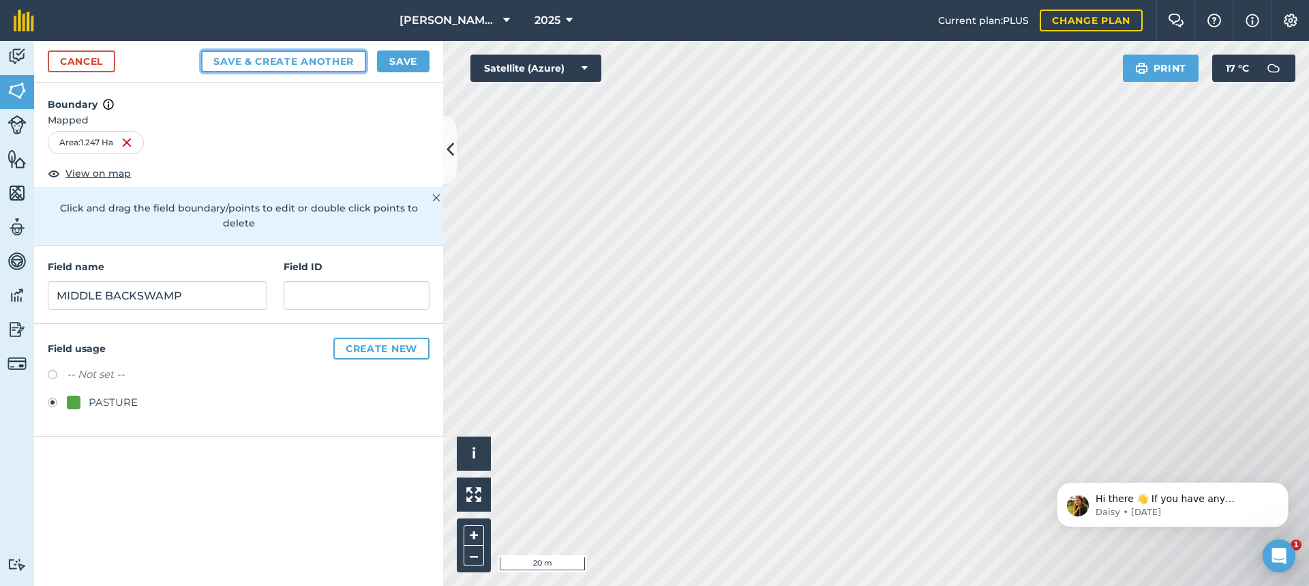
click at [239, 57] on button "Save & Create Another" at bounding box center [283, 61] width 165 height 22
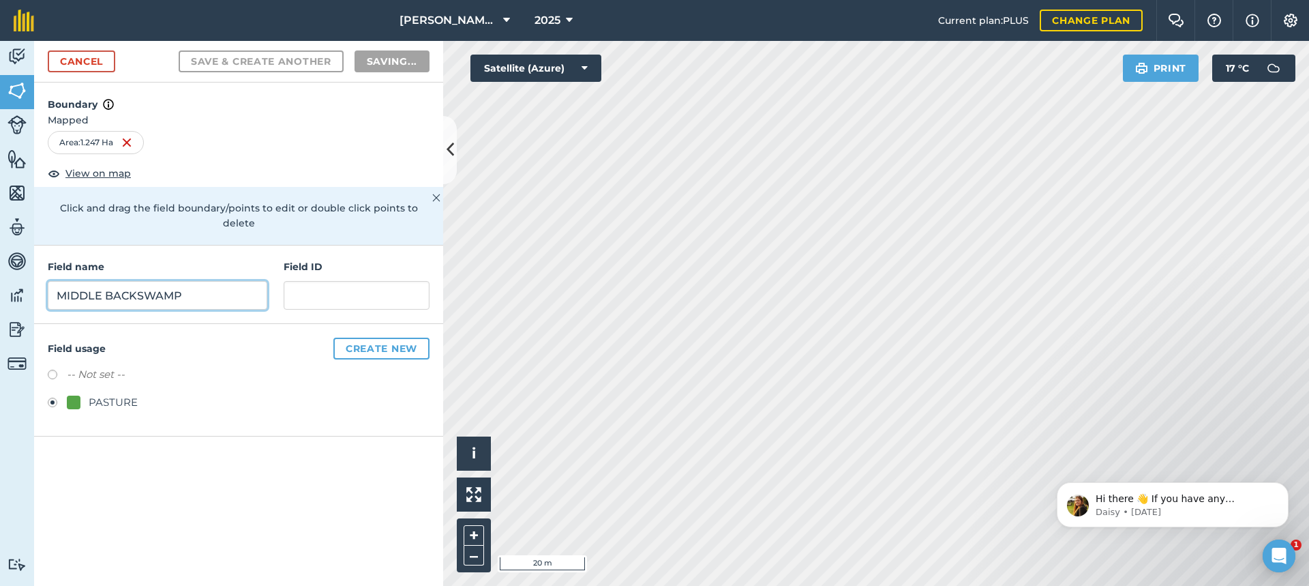
radio input "false"
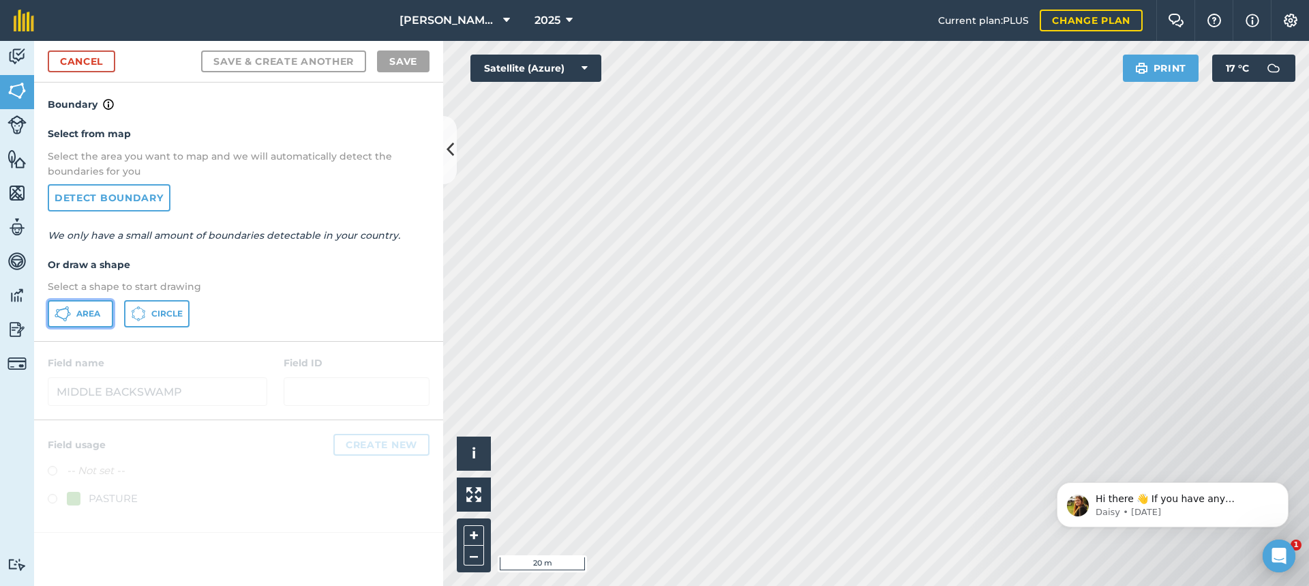
click at [76, 312] on span "Area" at bounding box center [88, 313] width 24 height 11
click at [676, 20] on div "[PERSON_NAME] FARMS 2025 Current plan : PLUS Change plan Farm Chat Help Info Se…" at bounding box center [654, 293] width 1309 height 586
click at [101, 58] on link "Cancel" at bounding box center [82, 61] width 68 height 22
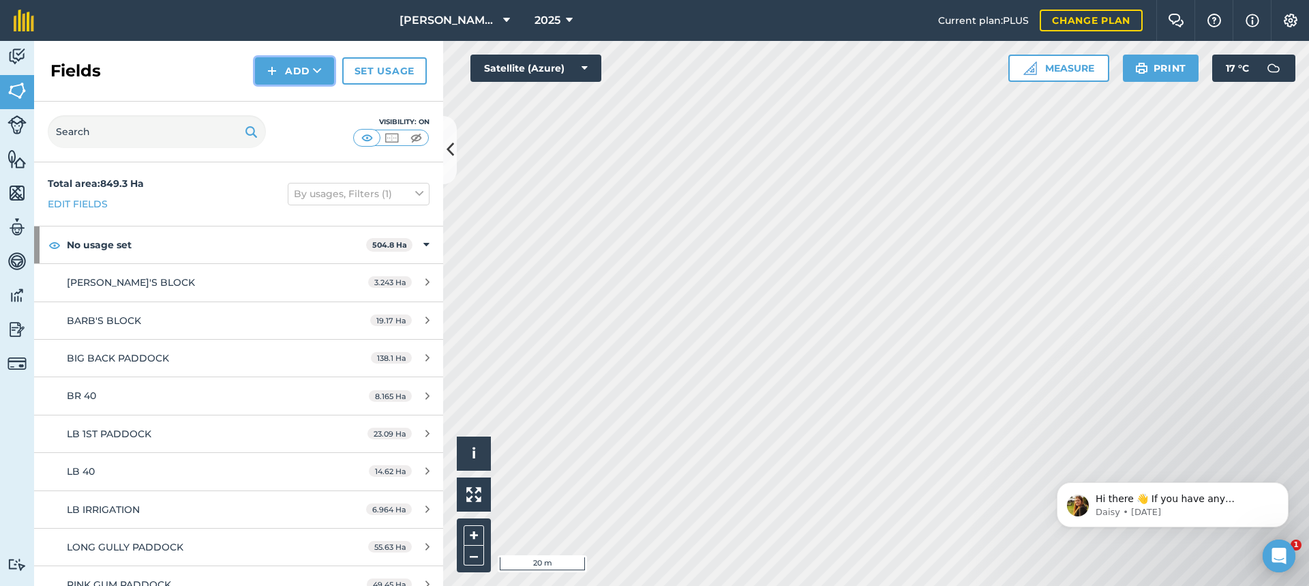
click at [299, 66] on button "Add" at bounding box center [294, 70] width 79 height 27
click at [316, 100] on link "Draw" at bounding box center [294, 102] width 75 height 30
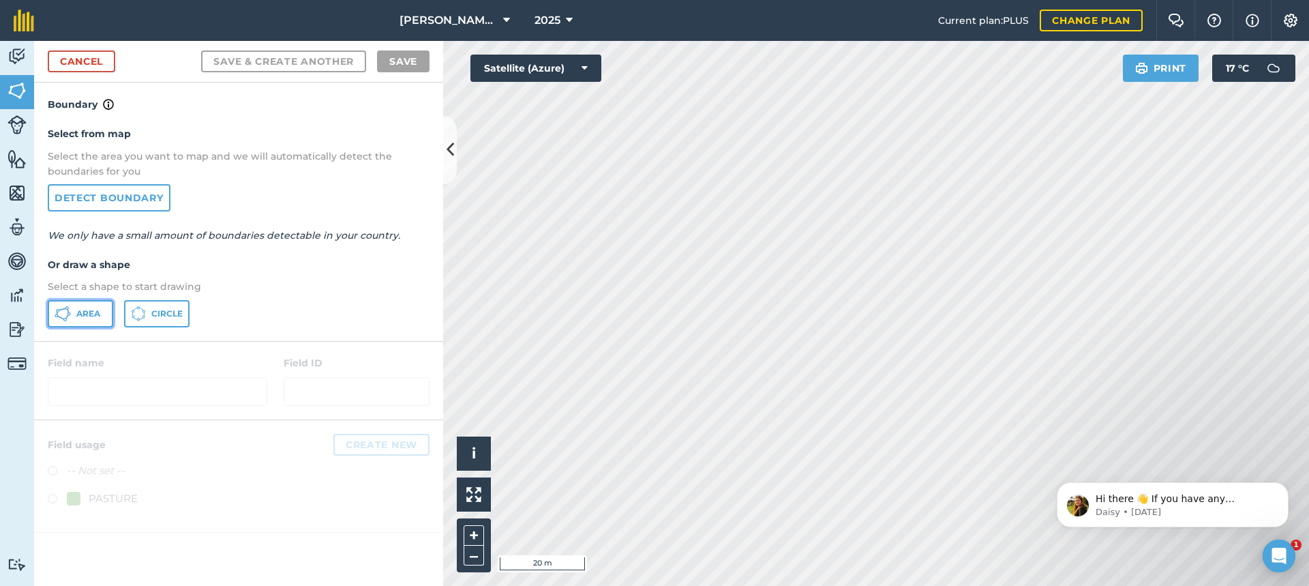
click at [97, 308] on span "Area" at bounding box center [88, 313] width 24 height 11
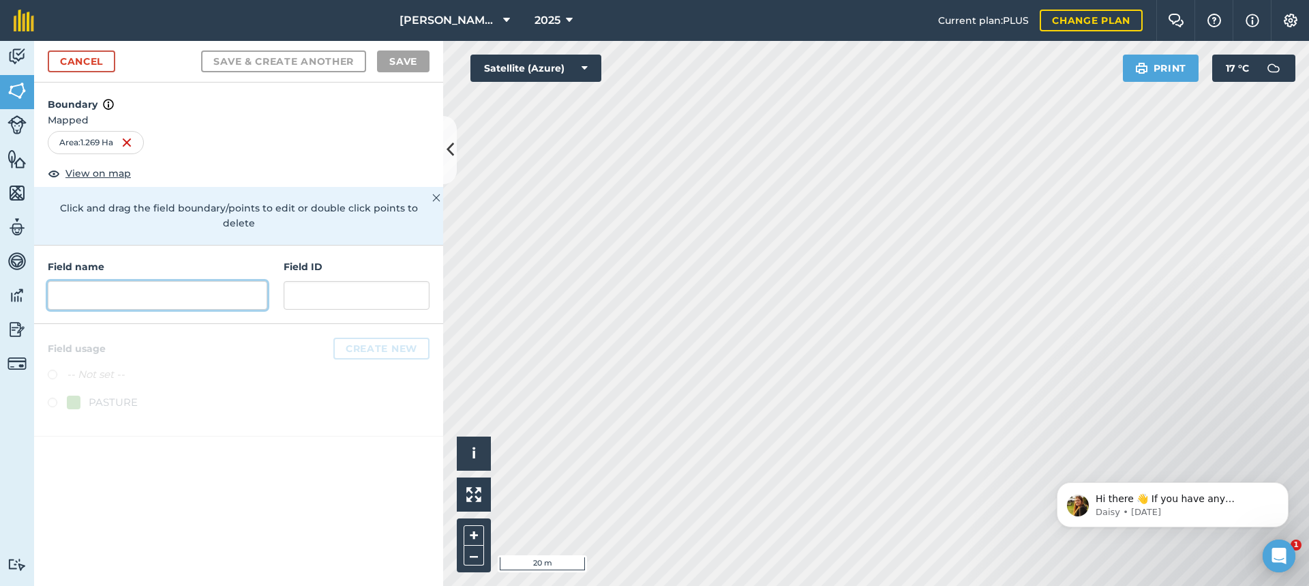
click at [70, 281] on input "text" at bounding box center [158, 295] width 220 height 29
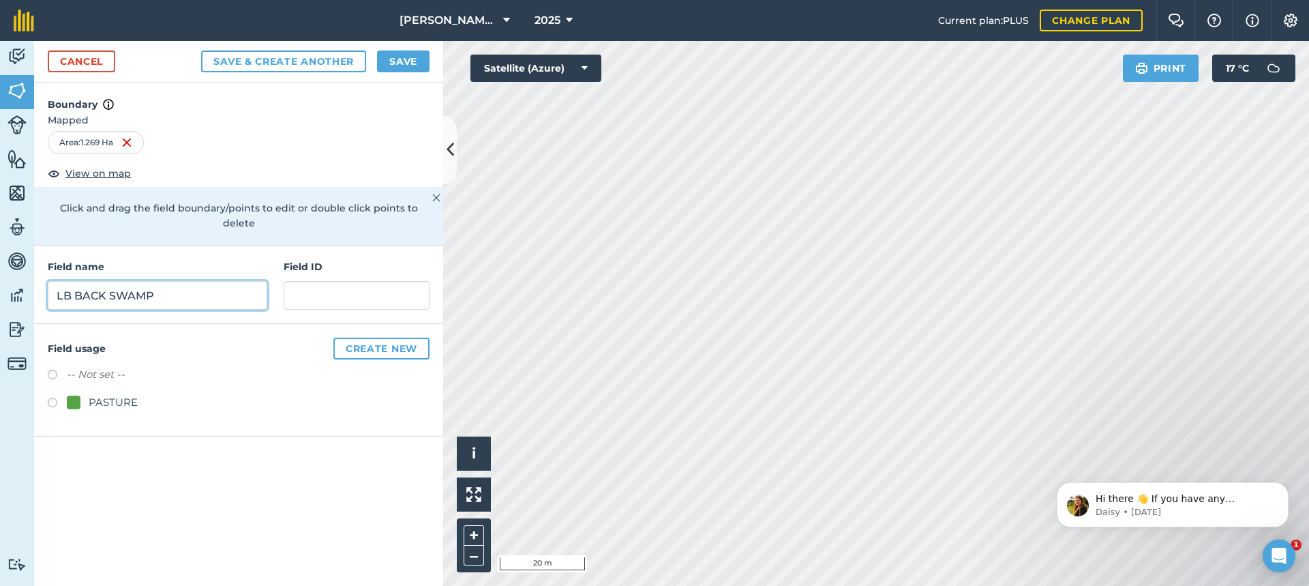
type input "LB BACK SWAMP"
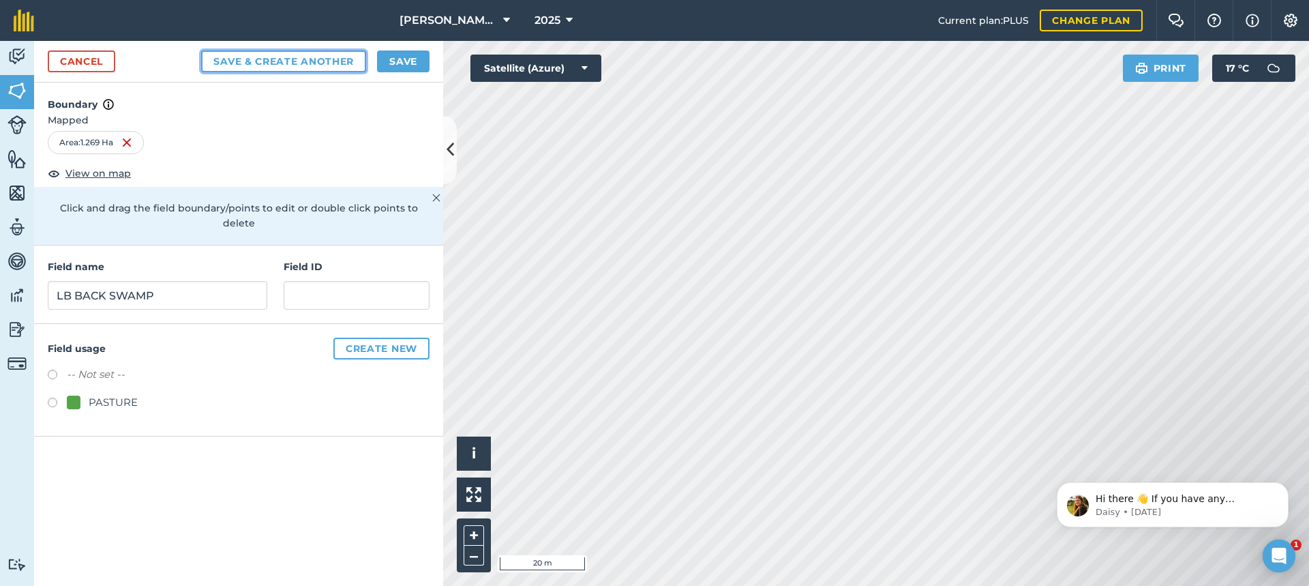
click at [303, 58] on button "Save & Create Another" at bounding box center [283, 61] width 165 height 22
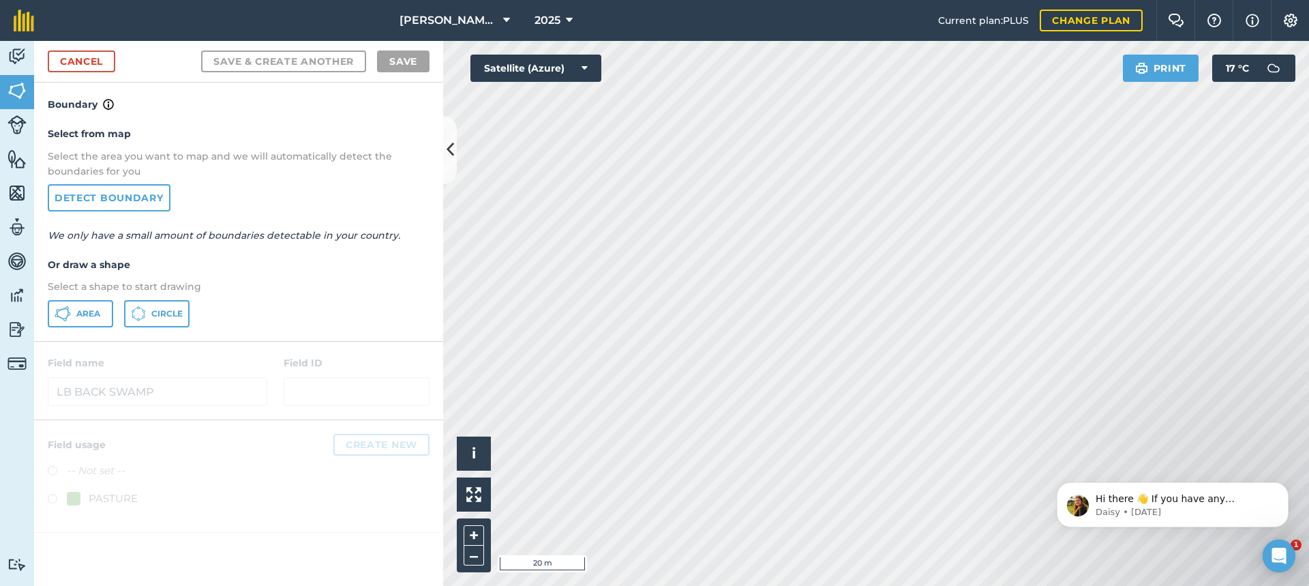
click at [726, 585] on html "[PERSON_NAME] FARMS 2025 Current plan : PLUS Change plan Farm Chat Help Info Se…" at bounding box center [654, 293] width 1309 height 586
click at [70, 310] on icon at bounding box center [63, 313] width 16 height 16
drag, startPoint x: 1248, startPoint y: 455, endPoint x: 1189, endPoint y: 422, distance: 67.2
click at [1189, 453] on html "Hi there 👋 If you have any questions about our pricing or which plan is right f…" at bounding box center [1172, 500] width 273 height 95
drag, startPoint x: 1264, startPoint y: 461, endPoint x: 1236, endPoint y: 432, distance: 40.5
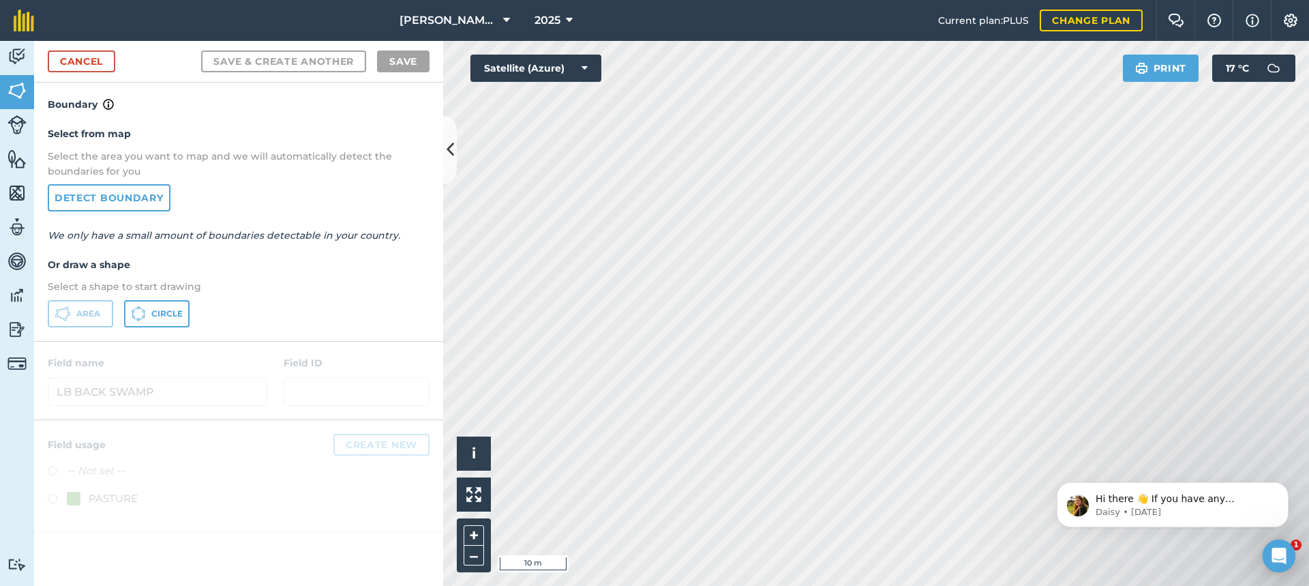
click at [1236, 453] on html "Hi there 👋 If you have any questions about our pricing or which plan is right f…" at bounding box center [1172, 500] width 273 height 95
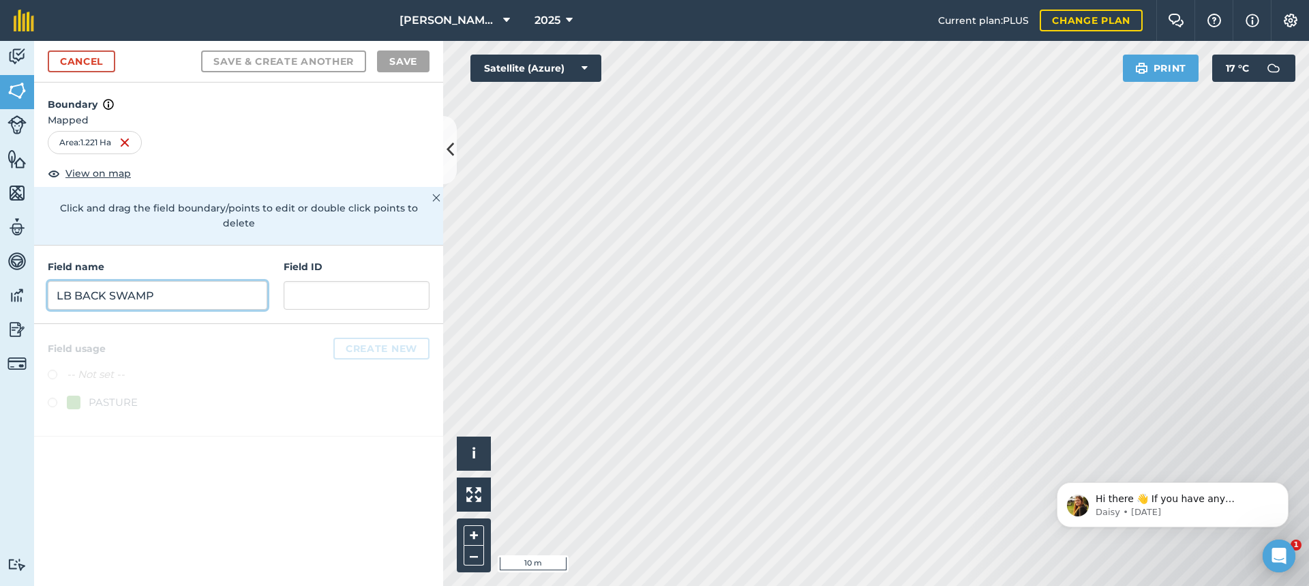
click at [145, 281] on input "LB BACK SWAMP" at bounding box center [158, 295] width 220 height 29
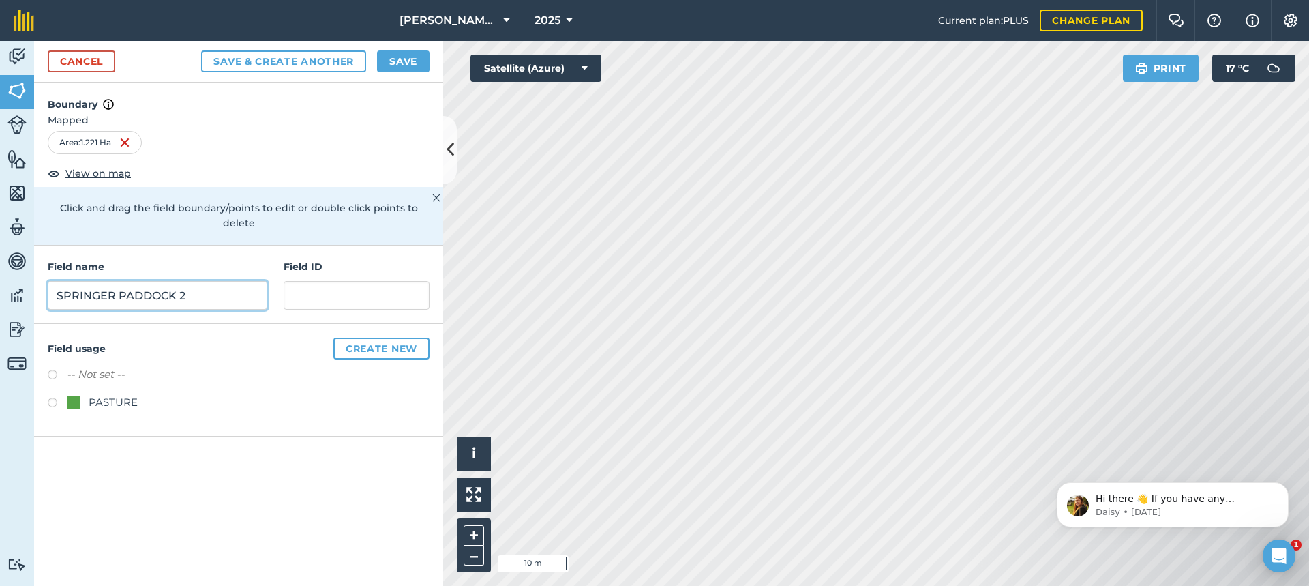
type input "SPRINGER PADDOCK 2"
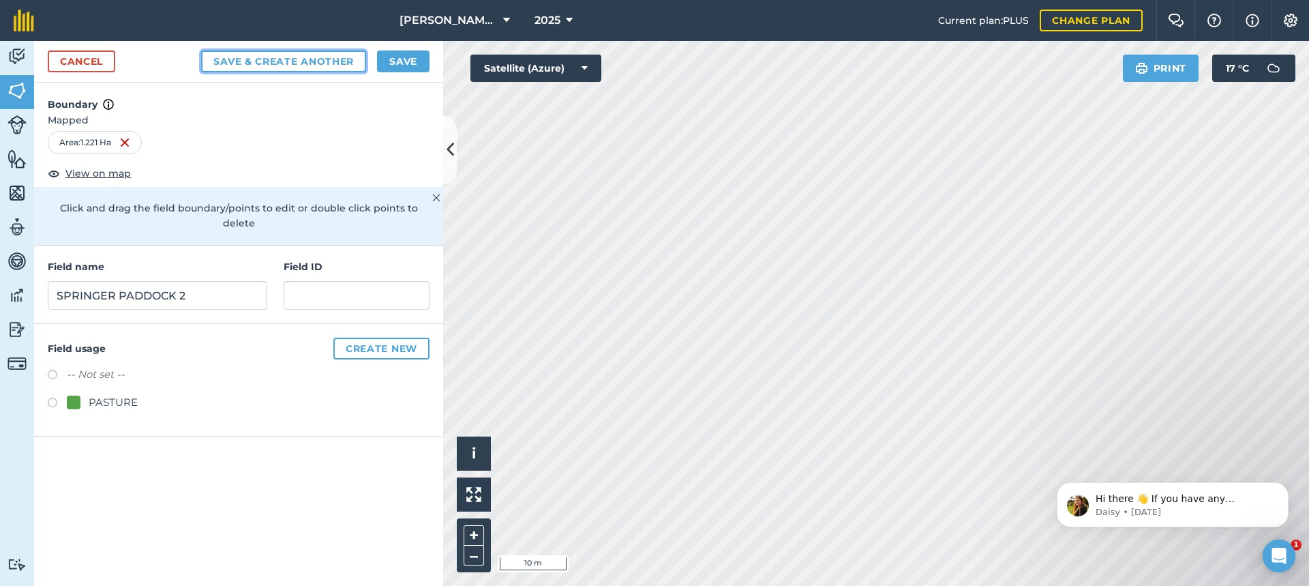
click at [276, 58] on button "Save & Create Another" at bounding box center [283, 61] width 165 height 22
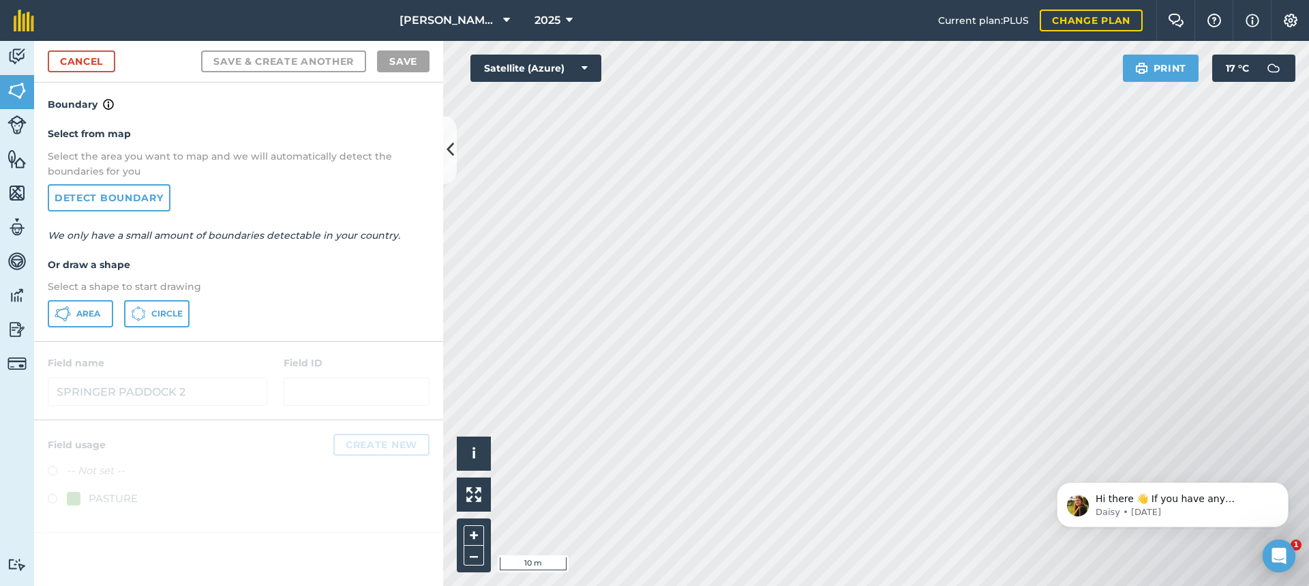
click at [616, 585] on html "[PERSON_NAME] FARMS 2025 Current plan : PLUS Change plan Farm Chat Help Info Se…" at bounding box center [654, 293] width 1309 height 586
click at [85, 311] on span "Area" at bounding box center [88, 313] width 24 height 11
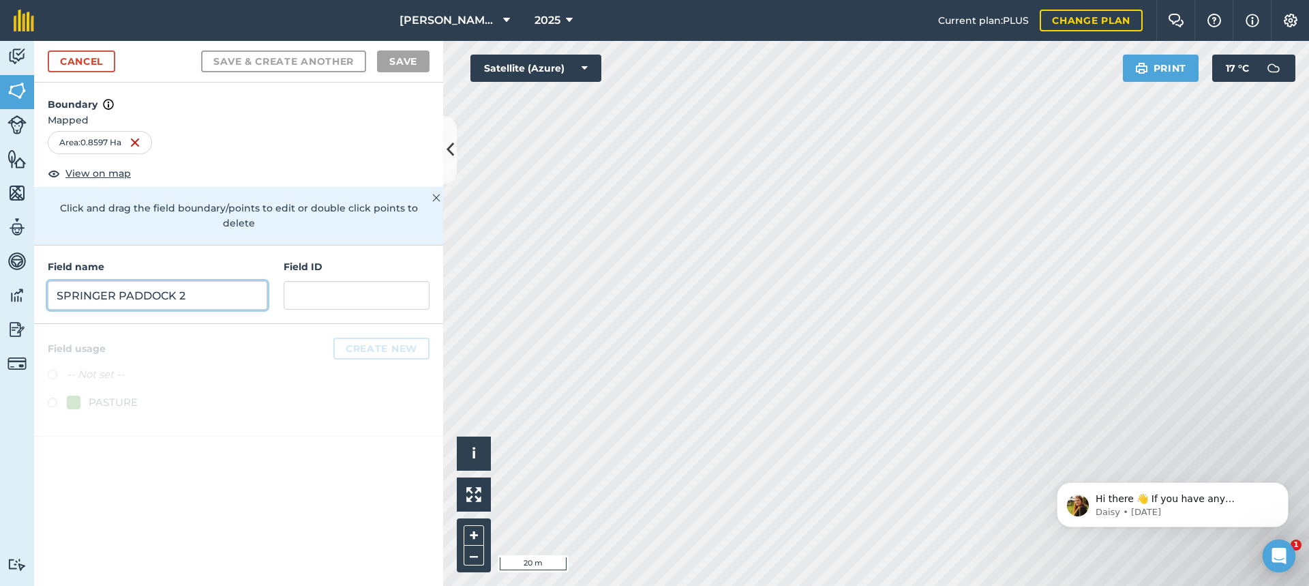
click at [77, 281] on input "SPRINGER PADDOCK 2" at bounding box center [158, 295] width 220 height 29
type input "SPRINGER PADDOCK 1"
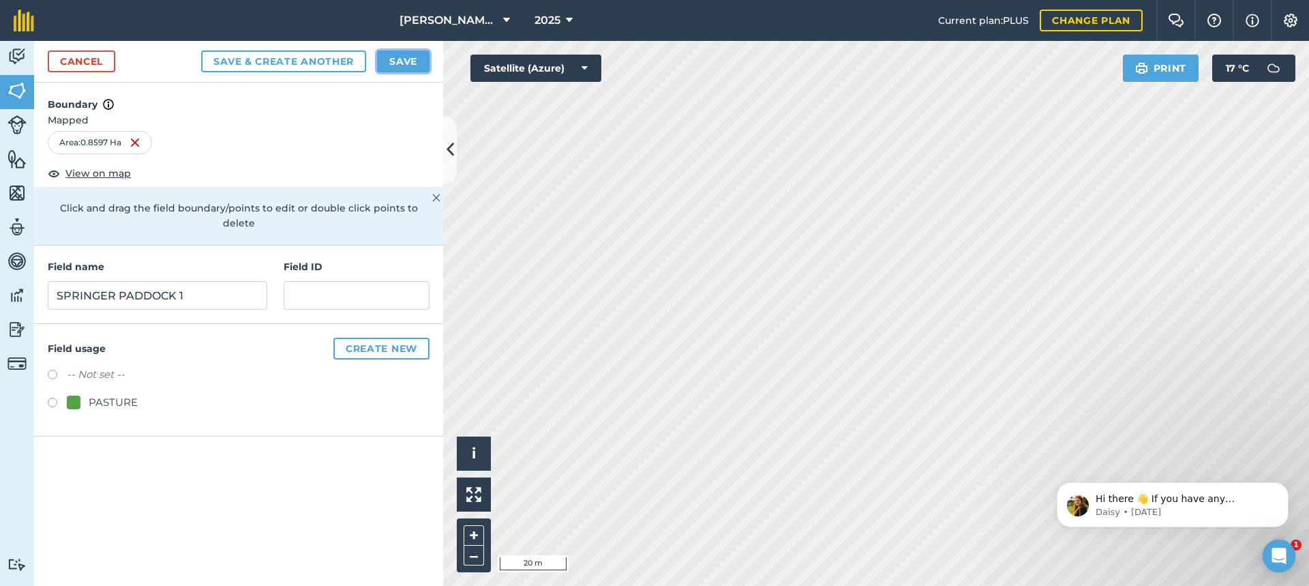
click at [402, 58] on button "Save" at bounding box center [403, 61] width 53 height 22
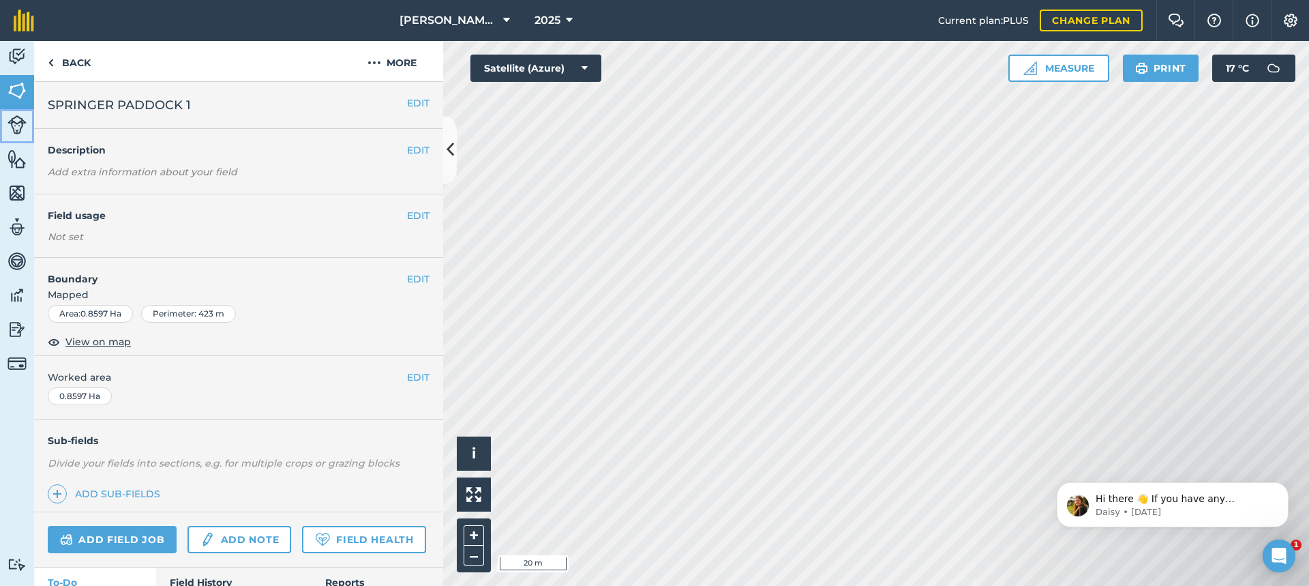
drag, startPoint x: 15, startPoint y: 128, endPoint x: 8, endPoint y: 131, distance: 7.3
click at [14, 129] on img at bounding box center [17, 124] width 19 height 19
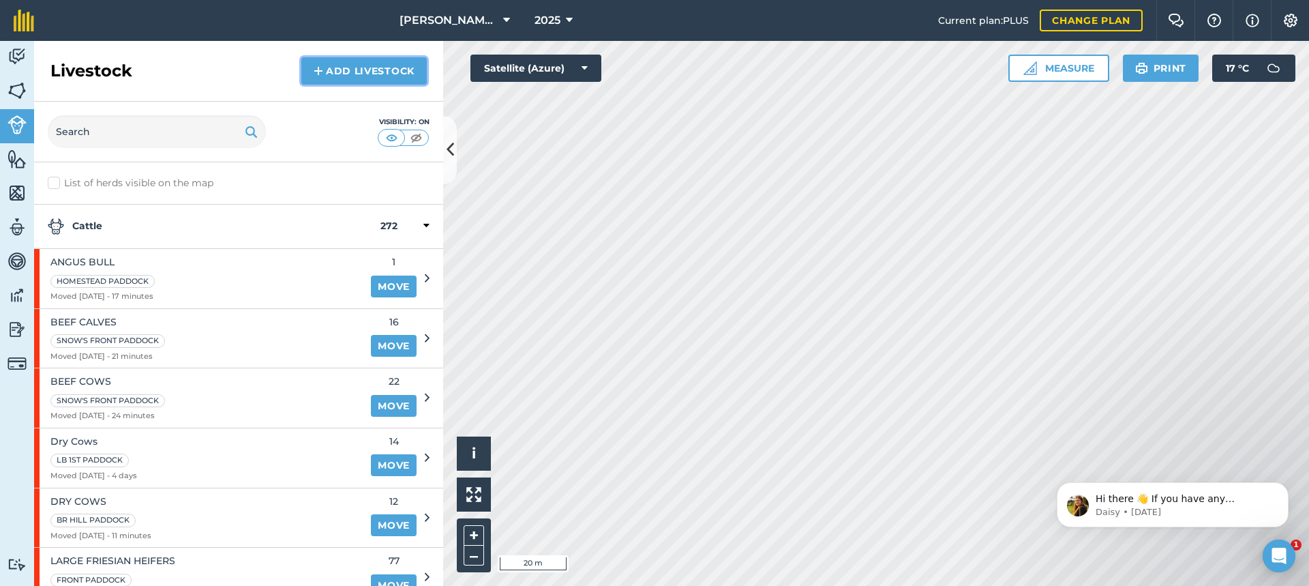
click at [360, 72] on link "Add Livestock" at bounding box center [363, 70] width 125 height 27
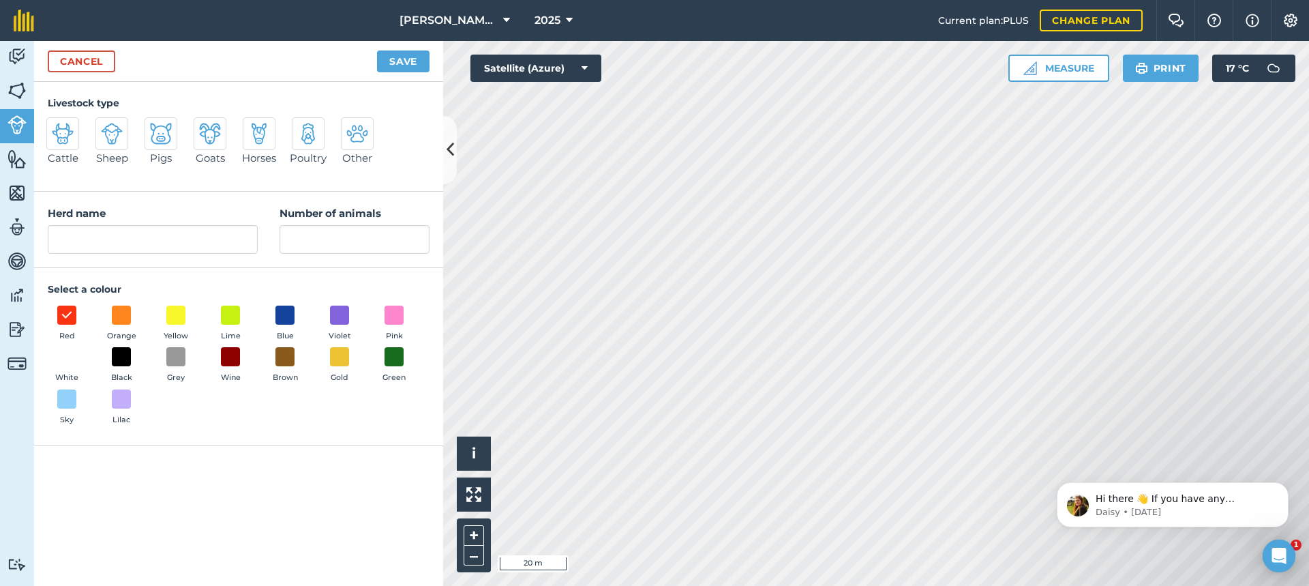
click at [66, 131] on img at bounding box center [63, 134] width 22 height 22
click at [57, 126] on input "Cattle" at bounding box center [52, 121] width 9 height 9
radio input "true"
click at [91, 235] on input "Cattle" at bounding box center [153, 239] width 210 height 29
type input "C"
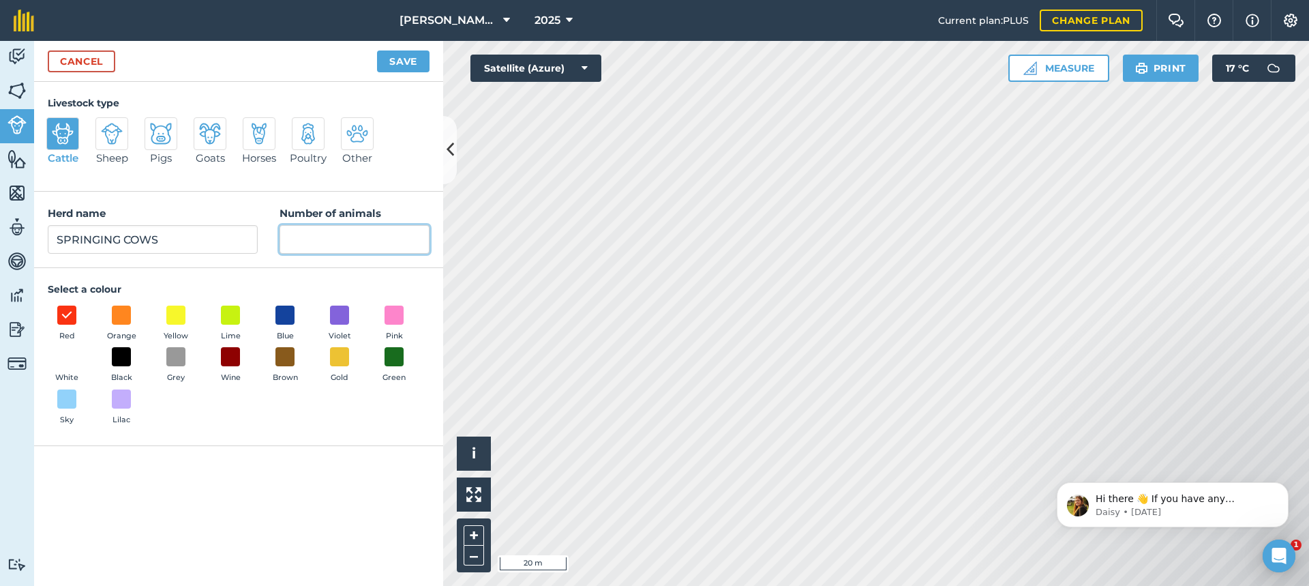
click at [295, 242] on input "Number of animals" at bounding box center [355, 239] width 150 height 29
click at [119, 239] on input "SPRINGING COWS" at bounding box center [153, 239] width 210 height 29
click at [164, 239] on input "SPRINGERS COWS" at bounding box center [153, 239] width 210 height 29
type input "SPRINGERS"
click at [312, 237] on input "Number of animals" at bounding box center [355, 239] width 150 height 29
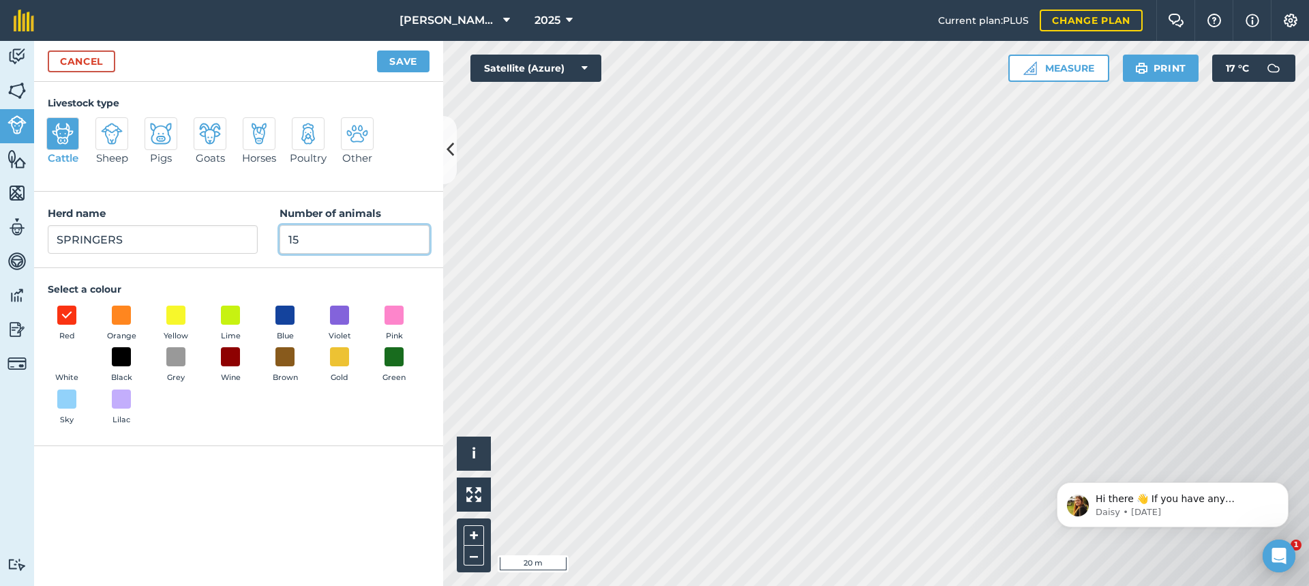
type input "15"
click at [406, 59] on button "Save" at bounding box center [403, 61] width 53 height 22
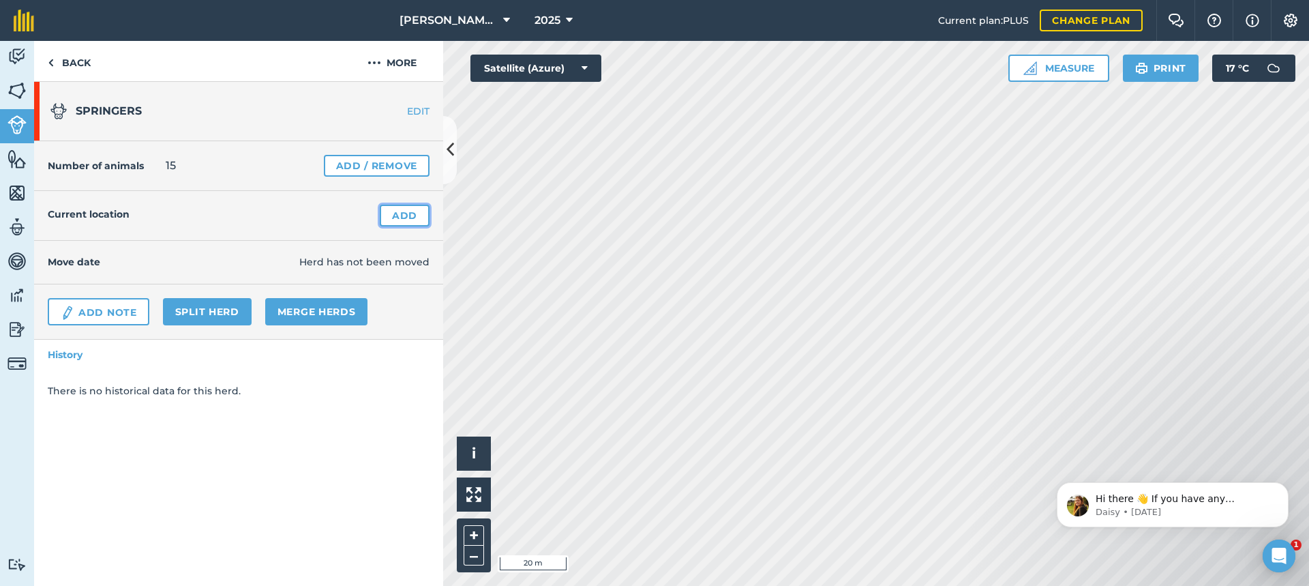
click at [395, 213] on link "Add" at bounding box center [405, 216] width 50 height 22
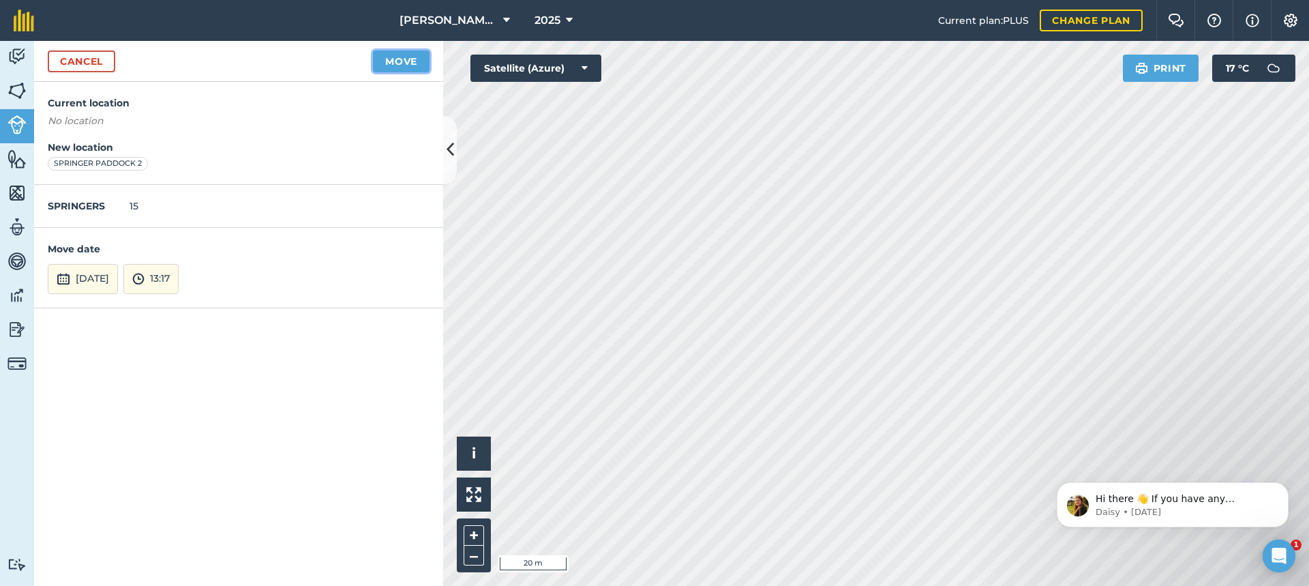
click at [388, 58] on button "Move" at bounding box center [401, 61] width 57 height 22
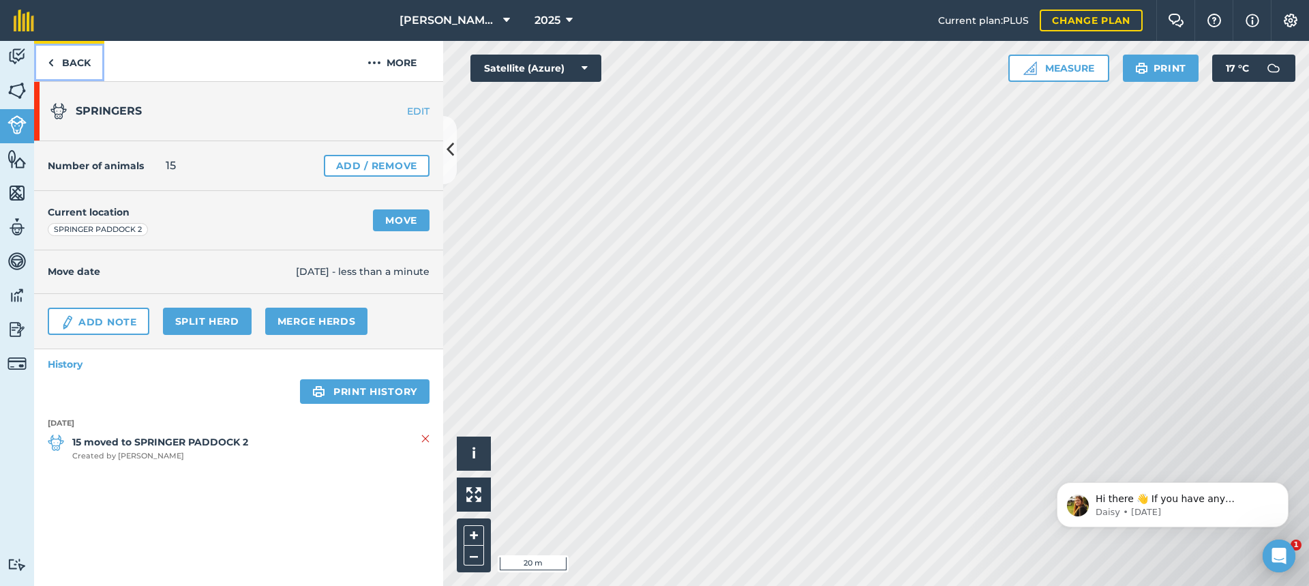
click at [78, 62] on link "Back" at bounding box center [69, 61] width 70 height 40
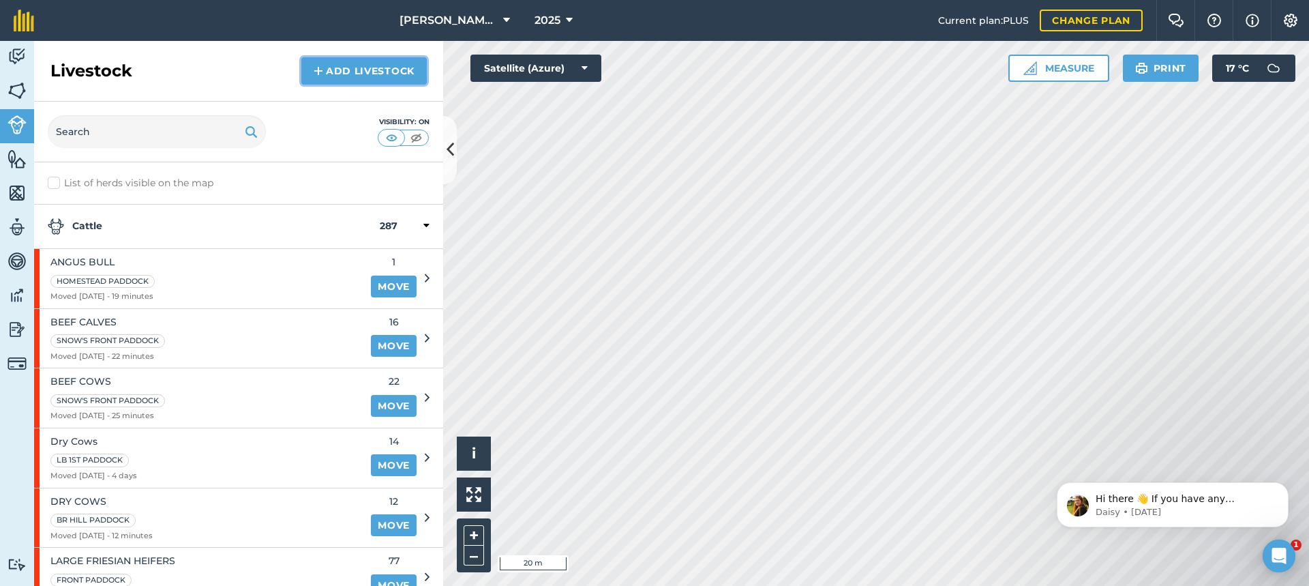
click at [350, 70] on link "Add Livestock" at bounding box center [363, 70] width 125 height 27
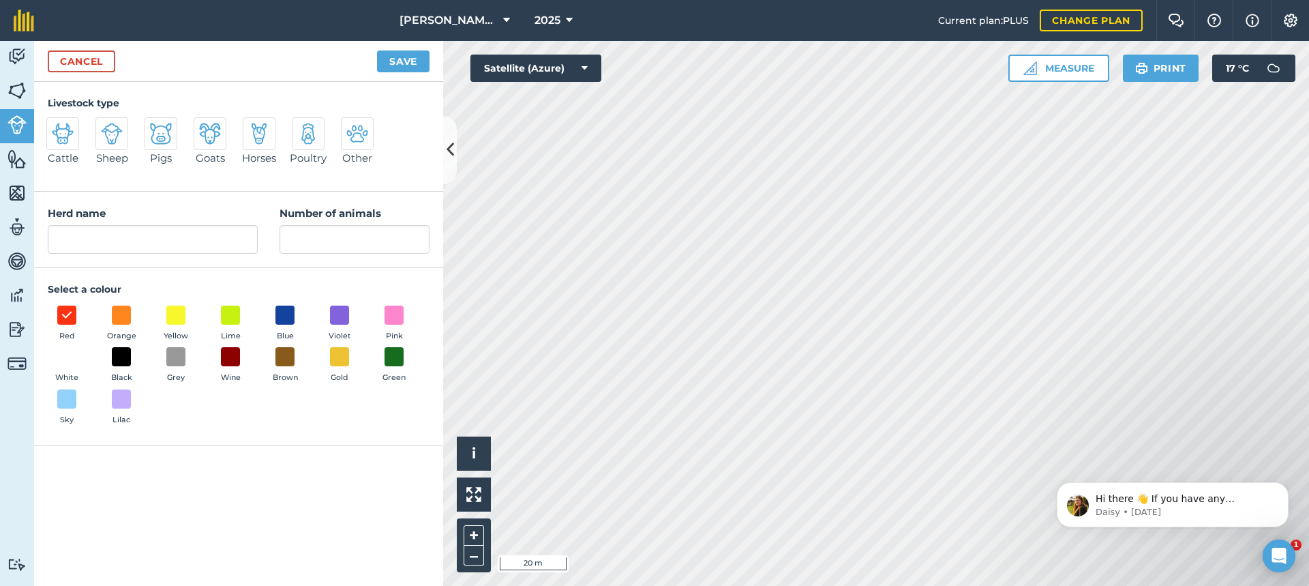
click at [68, 130] on img at bounding box center [63, 134] width 22 height 22
click at [57, 126] on input "Cattle" at bounding box center [52, 121] width 9 height 9
radio input "true"
click at [104, 241] on input "Cattle" at bounding box center [153, 239] width 210 height 29
type input "C"
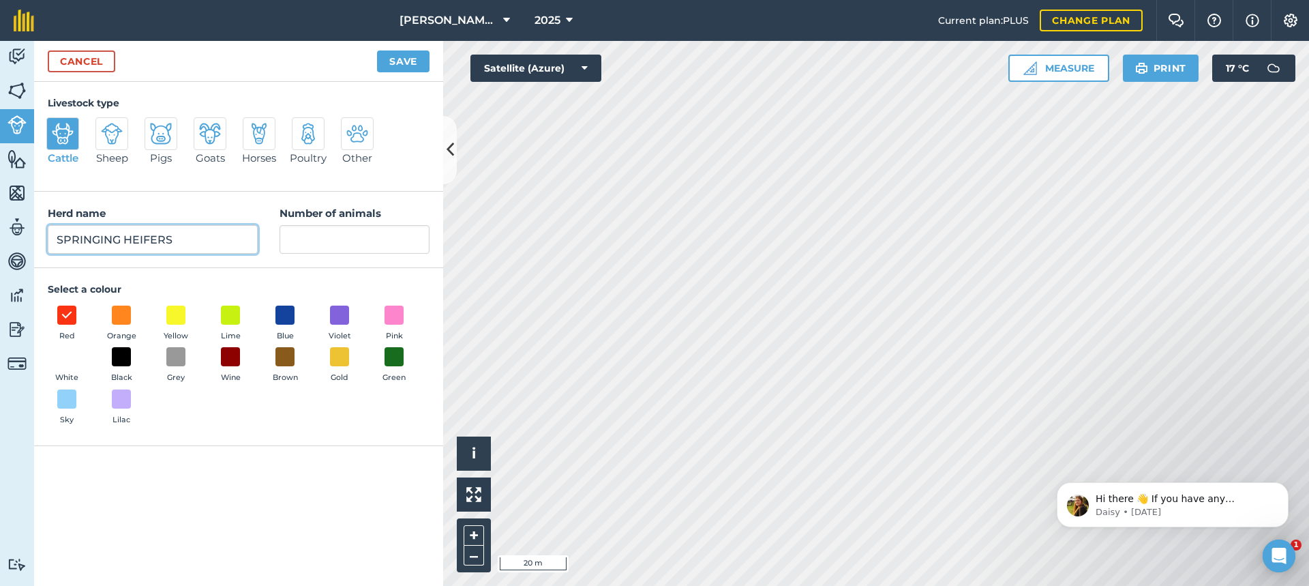
type input "SPRINGING HEIFERS"
click at [305, 242] on input "Number of animals" at bounding box center [355, 239] width 150 height 29
type input "8"
click at [406, 55] on button "Save" at bounding box center [403, 61] width 53 height 22
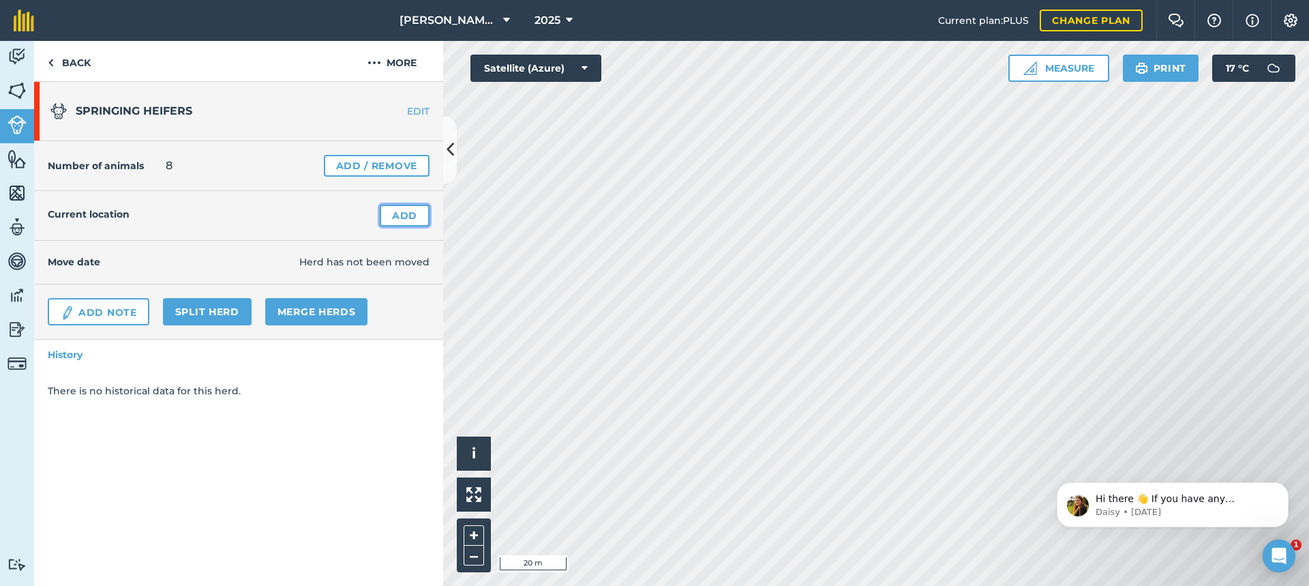
click at [398, 212] on link "Add" at bounding box center [405, 216] width 50 height 22
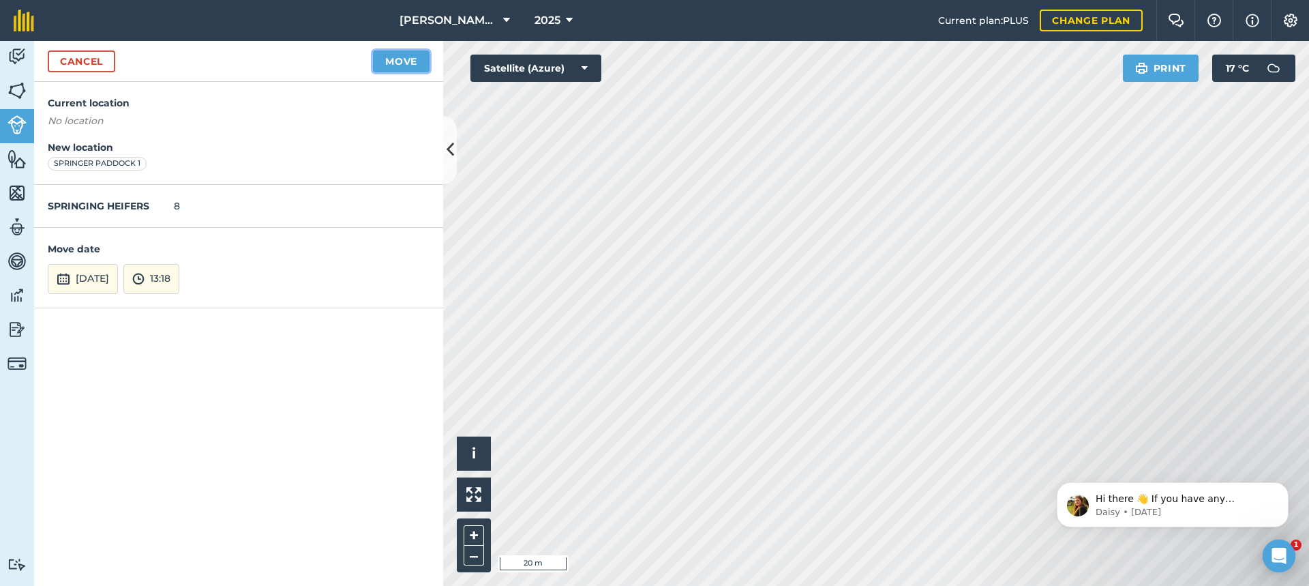
click at [400, 53] on button "Move" at bounding box center [401, 61] width 57 height 22
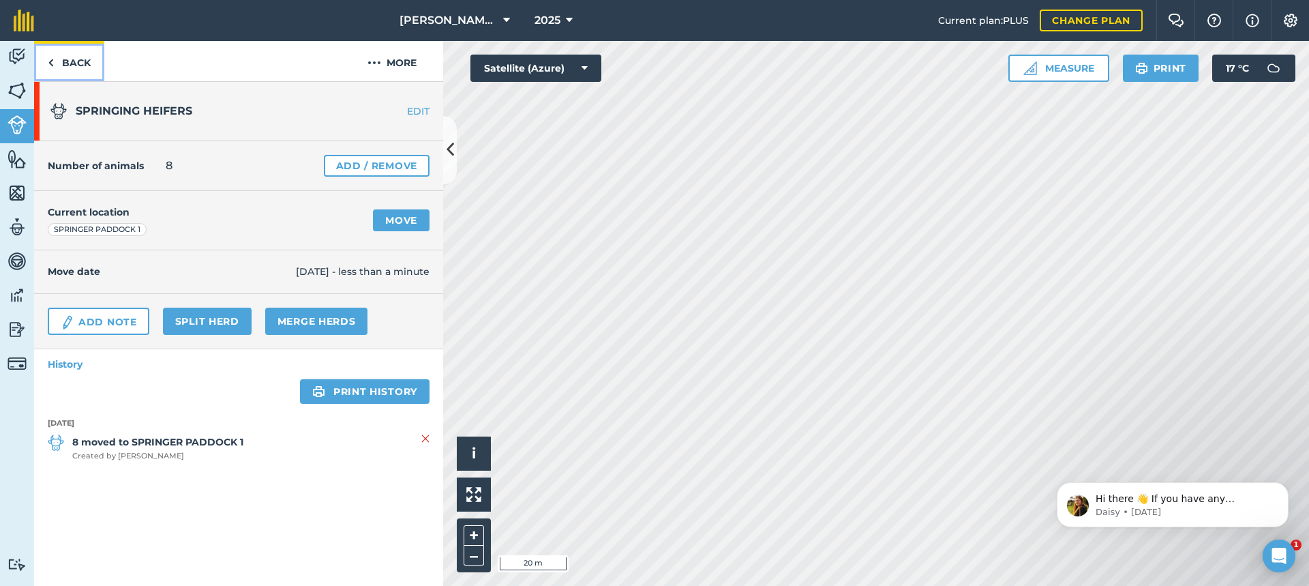
click at [79, 63] on link "Back" at bounding box center [69, 61] width 70 height 40
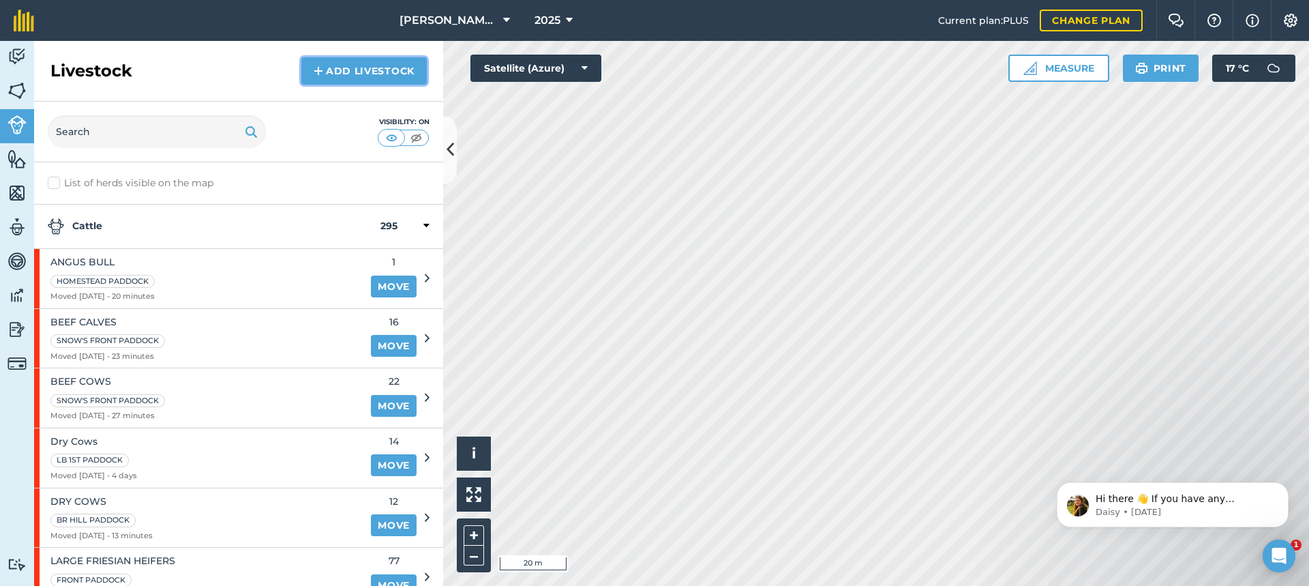
click at [348, 69] on link "Add Livestock" at bounding box center [363, 70] width 125 height 27
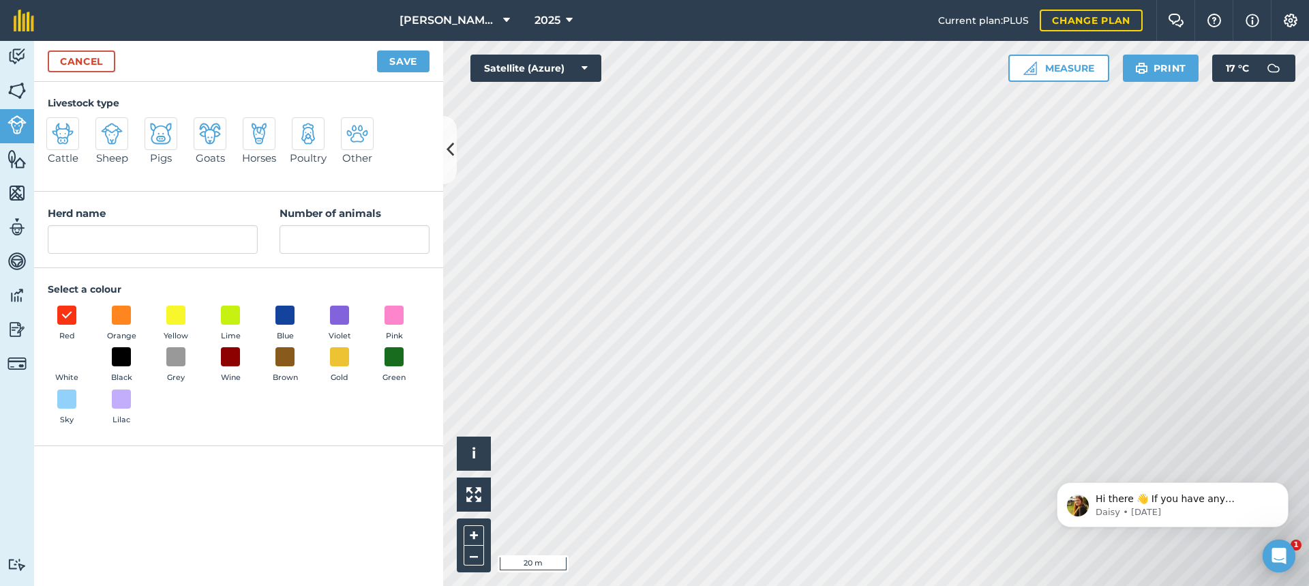
click at [63, 132] on img at bounding box center [63, 134] width 22 height 22
click at [57, 126] on input "Cattle" at bounding box center [52, 121] width 9 height 9
radio input "true"
click at [102, 238] on input "Cattle" at bounding box center [153, 239] width 210 height 29
type input "C"
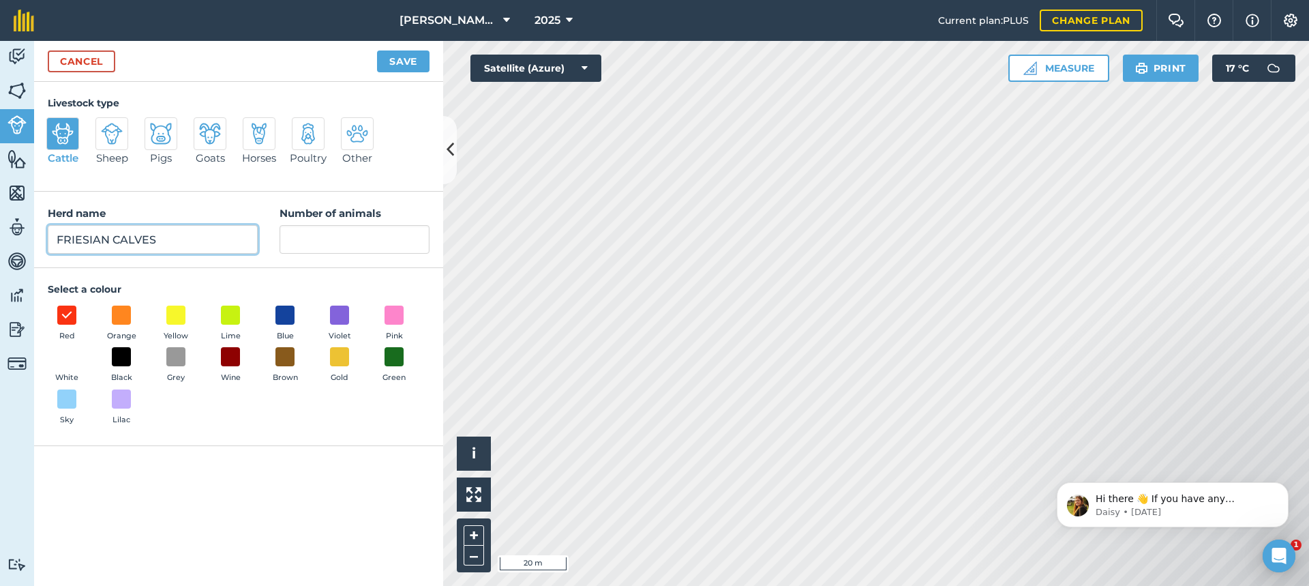
type input "FRIESIAN CALVES"
click at [324, 239] on input "Number of animals" at bounding box center [355, 239] width 150 height 29
type input "34"
click at [412, 58] on button "Save" at bounding box center [403, 61] width 53 height 22
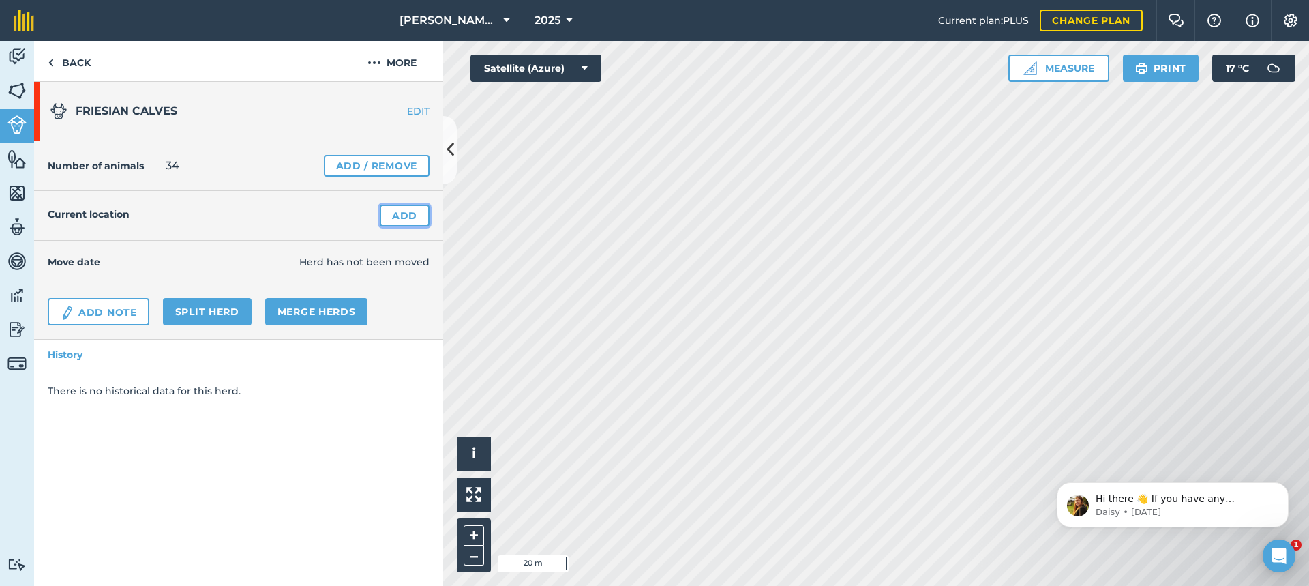
click at [402, 213] on link "Add" at bounding box center [405, 216] width 50 height 22
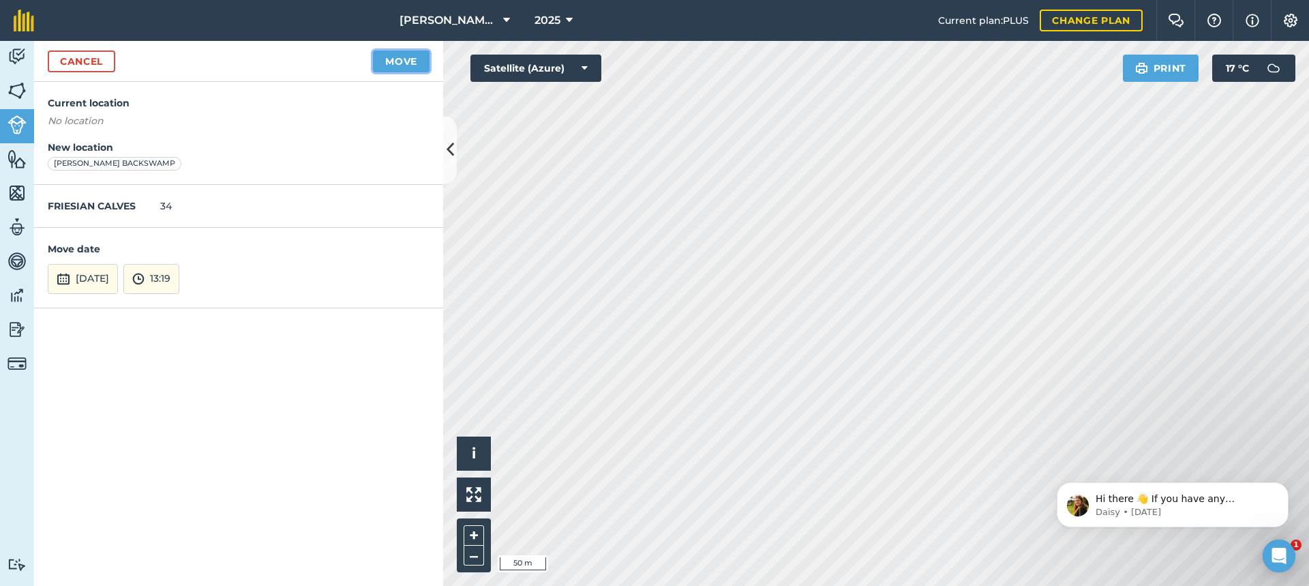
click at [400, 62] on button "Move" at bounding box center [401, 61] width 57 height 22
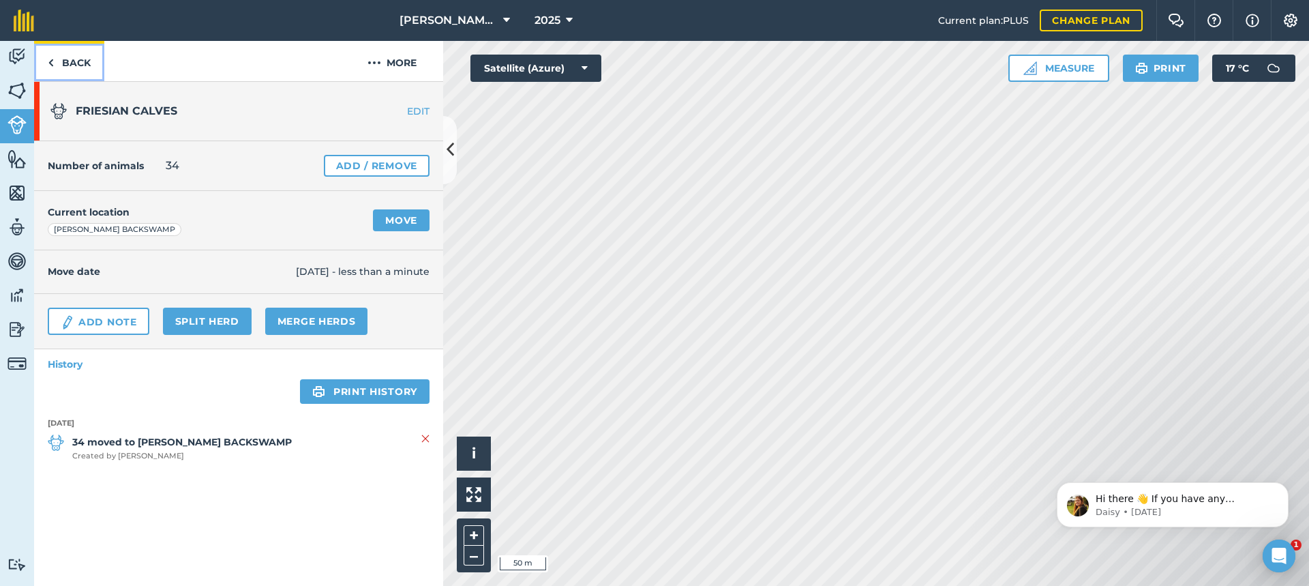
click at [77, 64] on link "Back" at bounding box center [69, 61] width 70 height 40
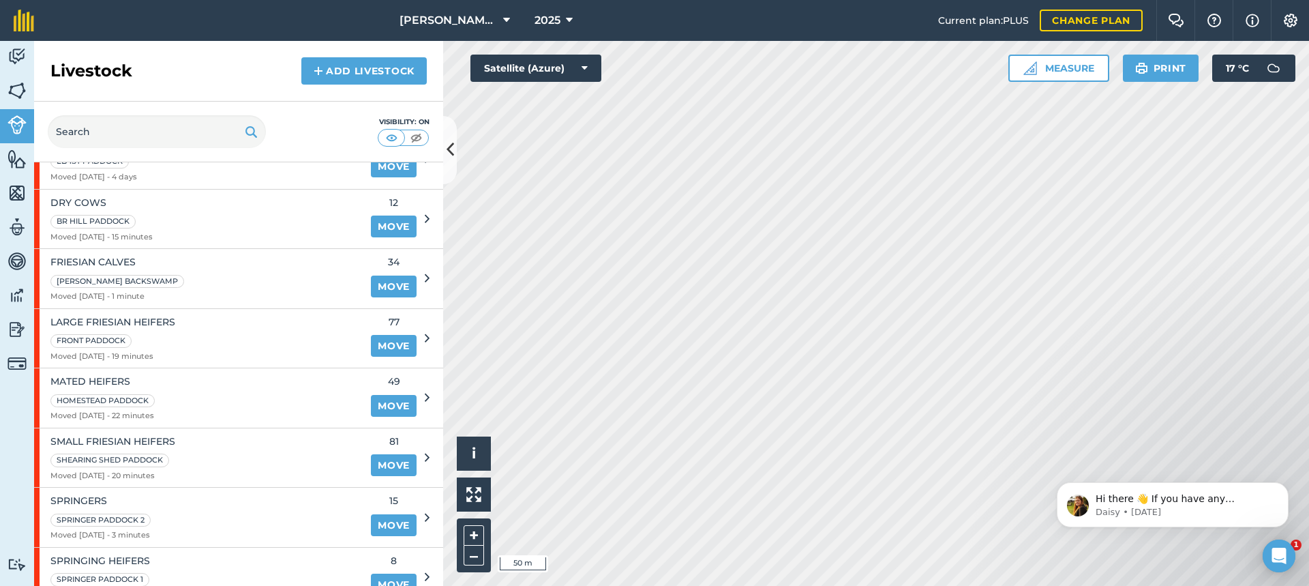
scroll to position [320, 0]
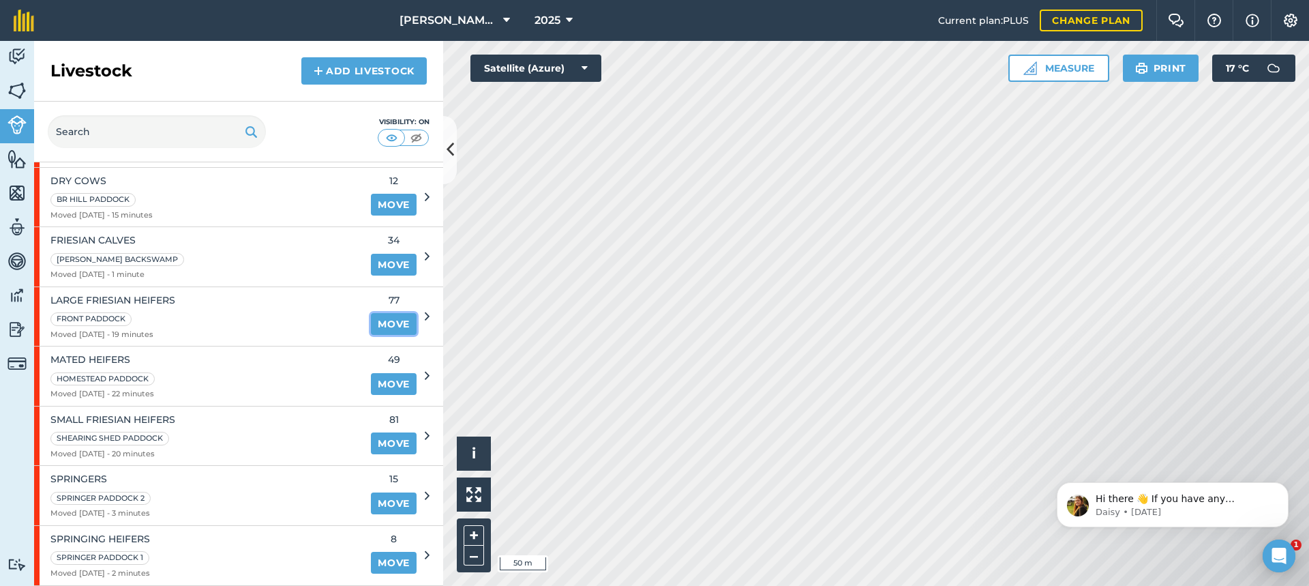
click at [383, 325] on link "Move" at bounding box center [394, 324] width 46 height 22
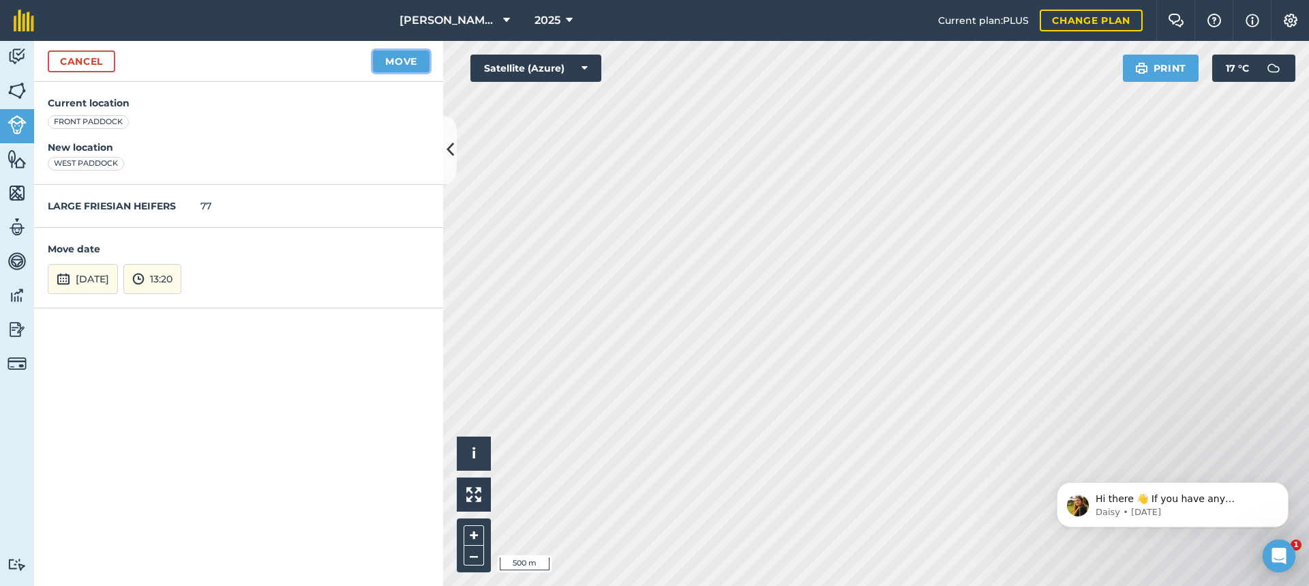
click at [407, 57] on button "Move" at bounding box center [401, 61] width 57 height 22
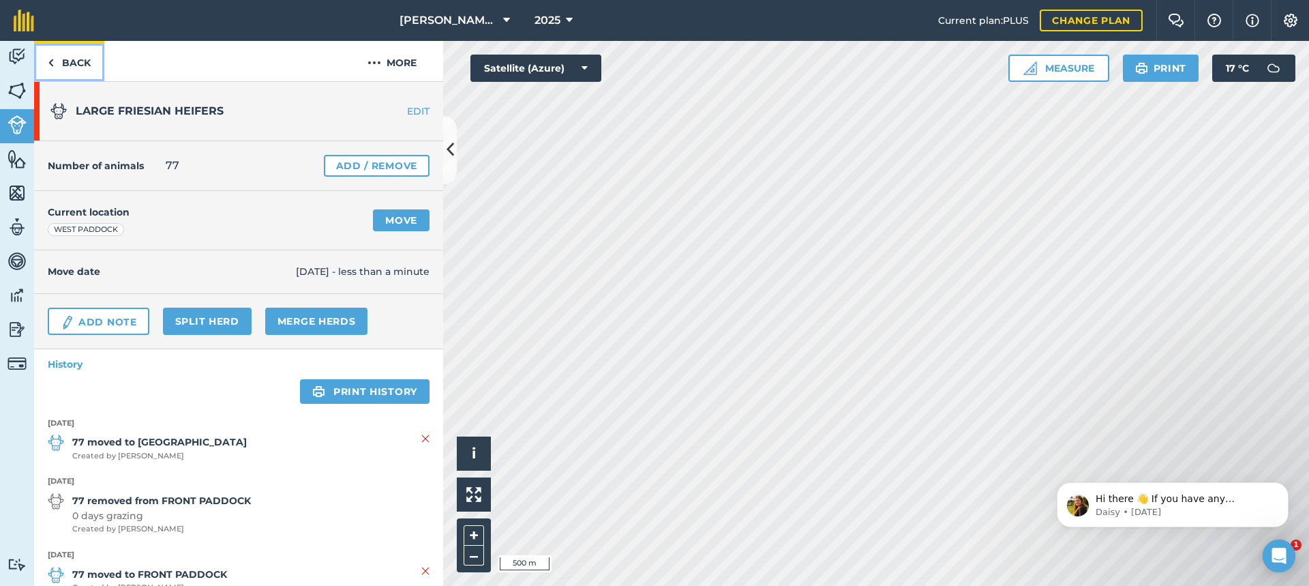
click at [55, 64] on link "Back" at bounding box center [69, 61] width 70 height 40
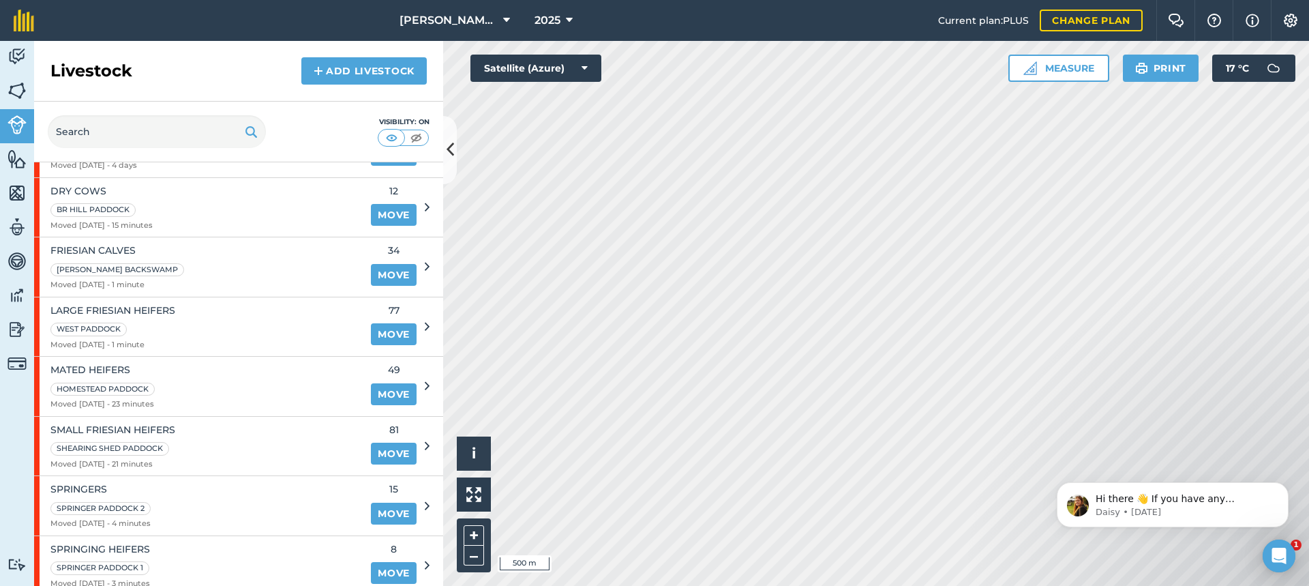
scroll to position [320, 0]
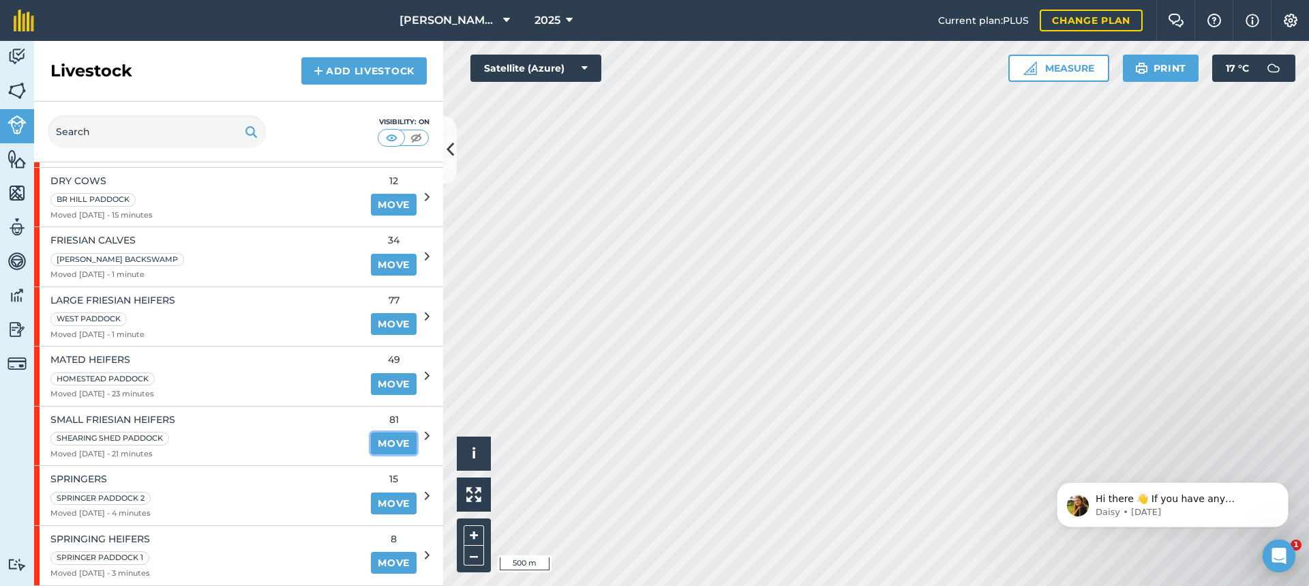
click at [385, 445] on link "Move" at bounding box center [394, 443] width 46 height 22
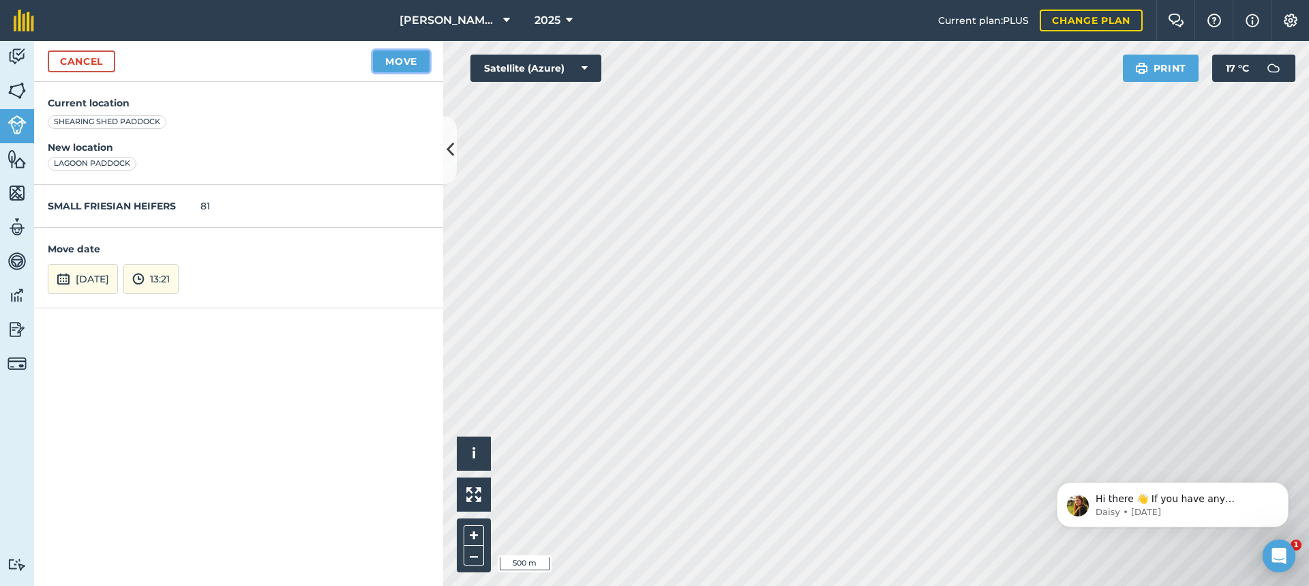
click at [395, 59] on button "Move" at bounding box center [401, 61] width 57 height 22
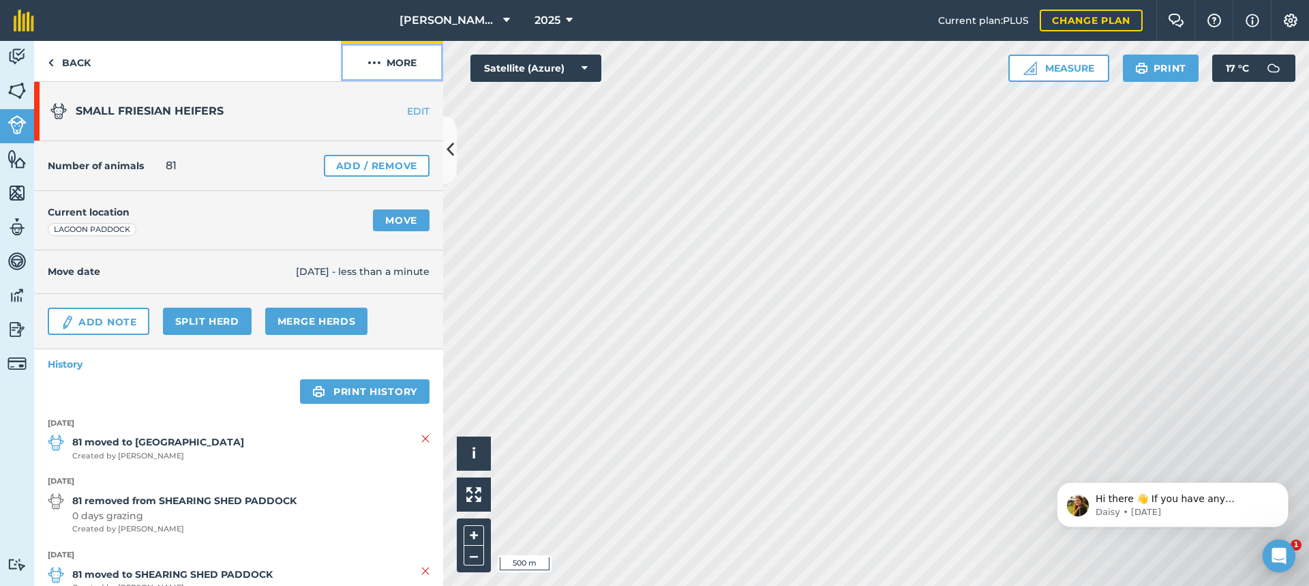
click at [394, 59] on button "More" at bounding box center [392, 61] width 102 height 40
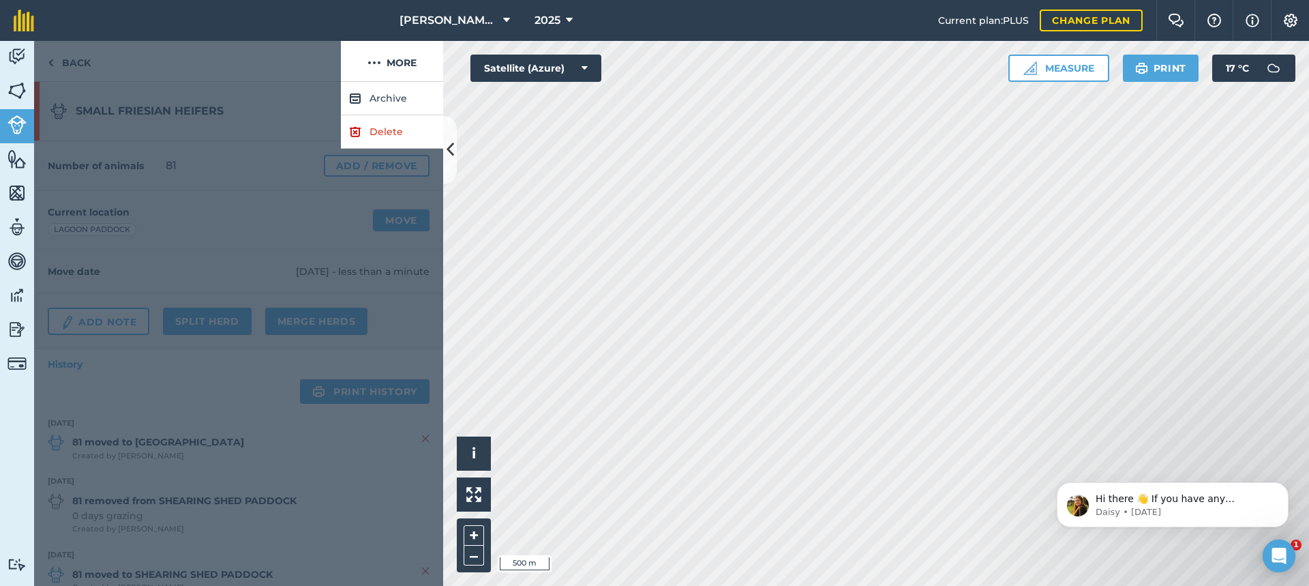
click at [288, 70] on div at bounding box center [187, 61] width 307 height 41
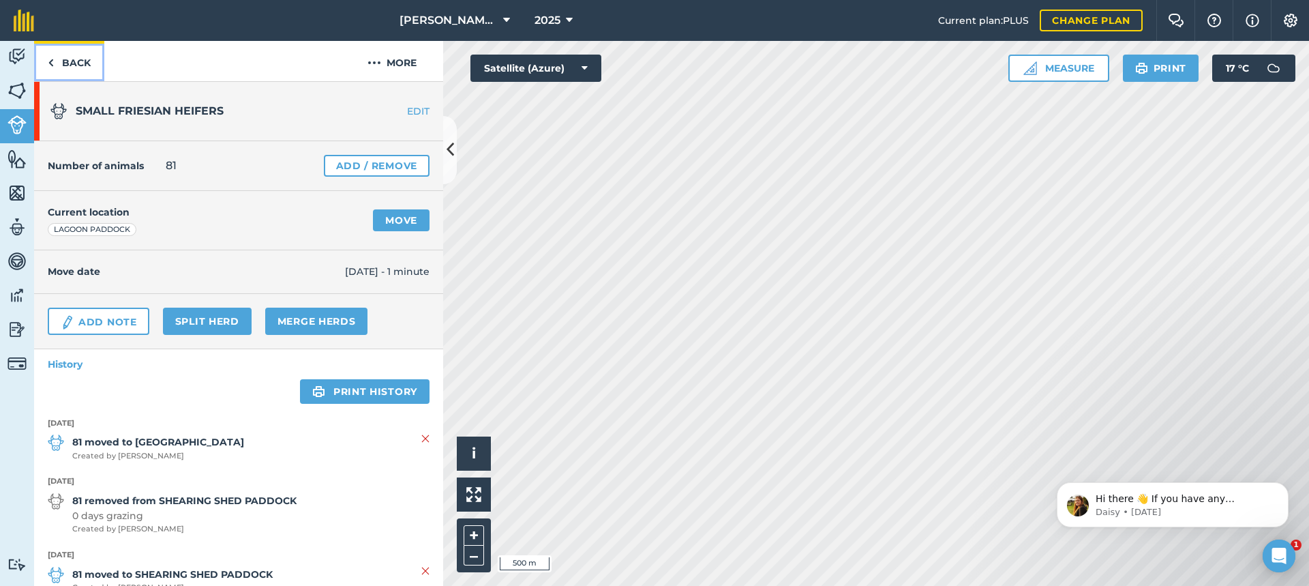
click at [64, 60] on link "Back" at bounding box center [69, 61] width 70 height 40
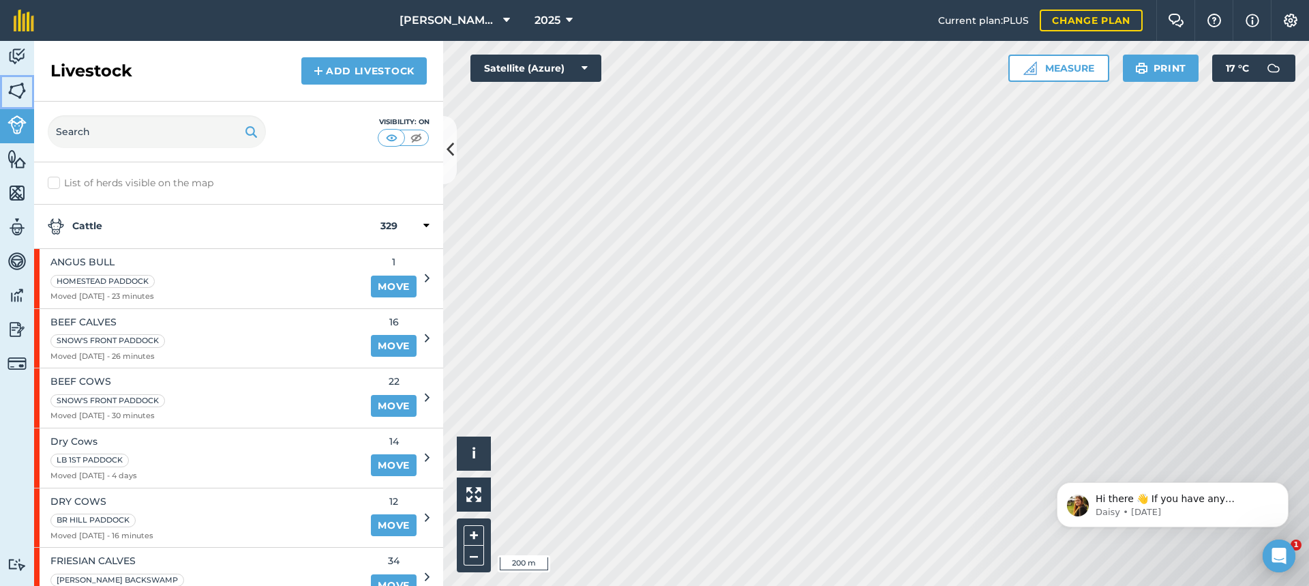
click at [14, 91] on img at bounding box center [17, 90] width 19 height 20
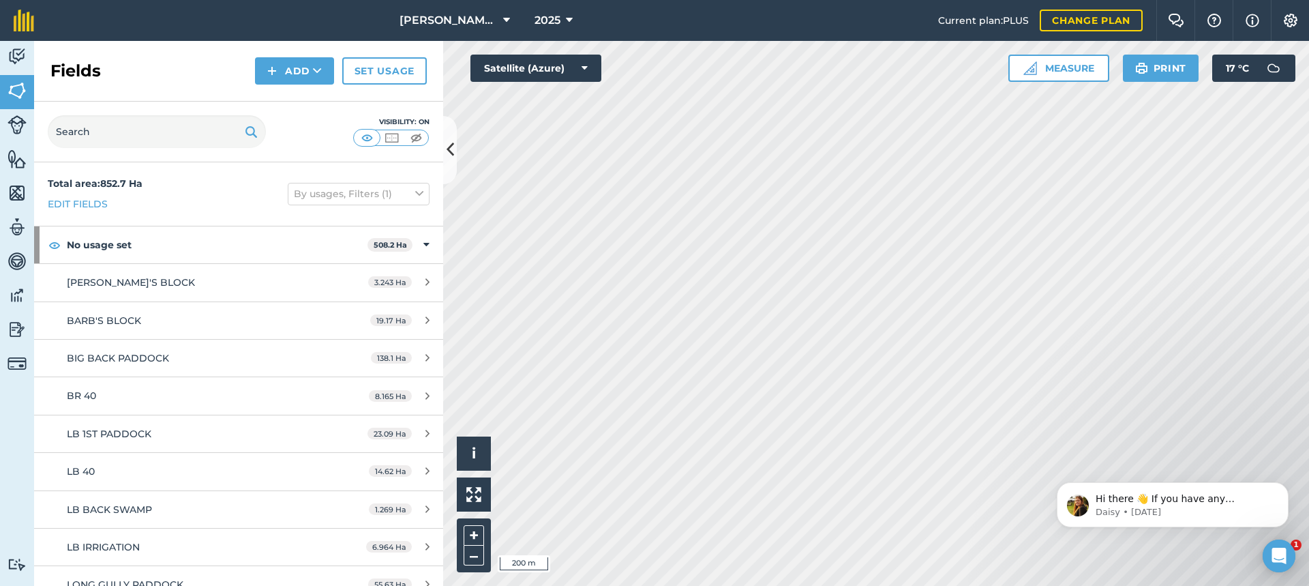
click at [181, 59] on div "Fields Add Set usage" at bounding box center [238, 71] width 409 height 61
